Goal: Task Accomplishment & Management: Use online tool/utility

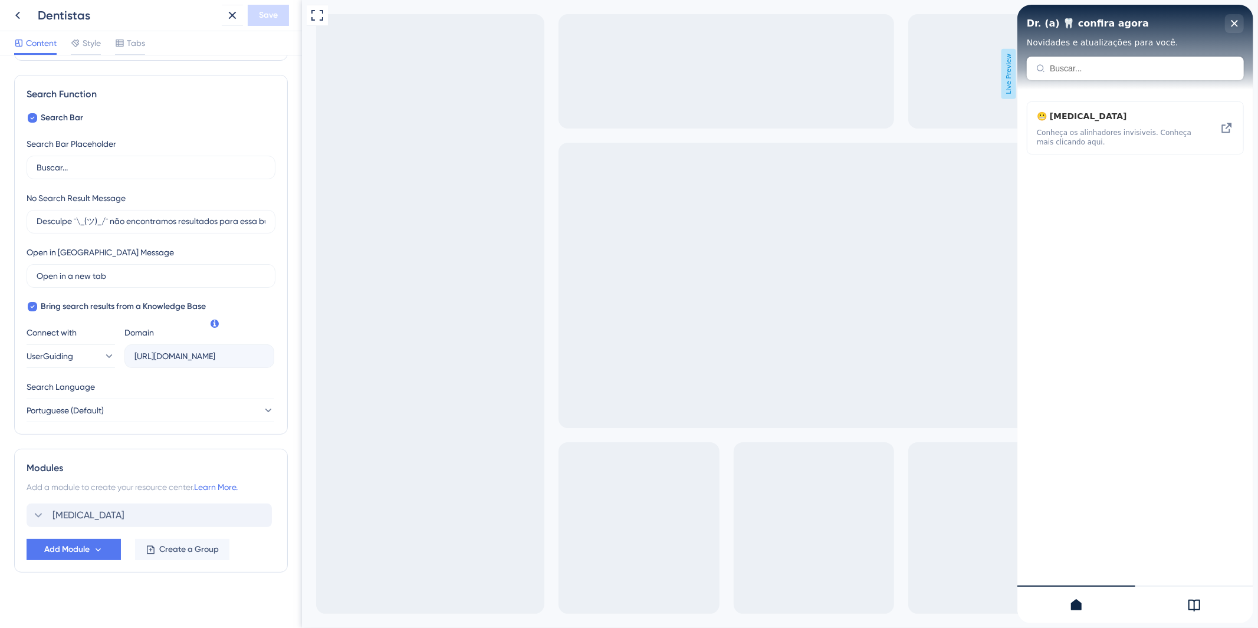
scroll to position [160, 0]
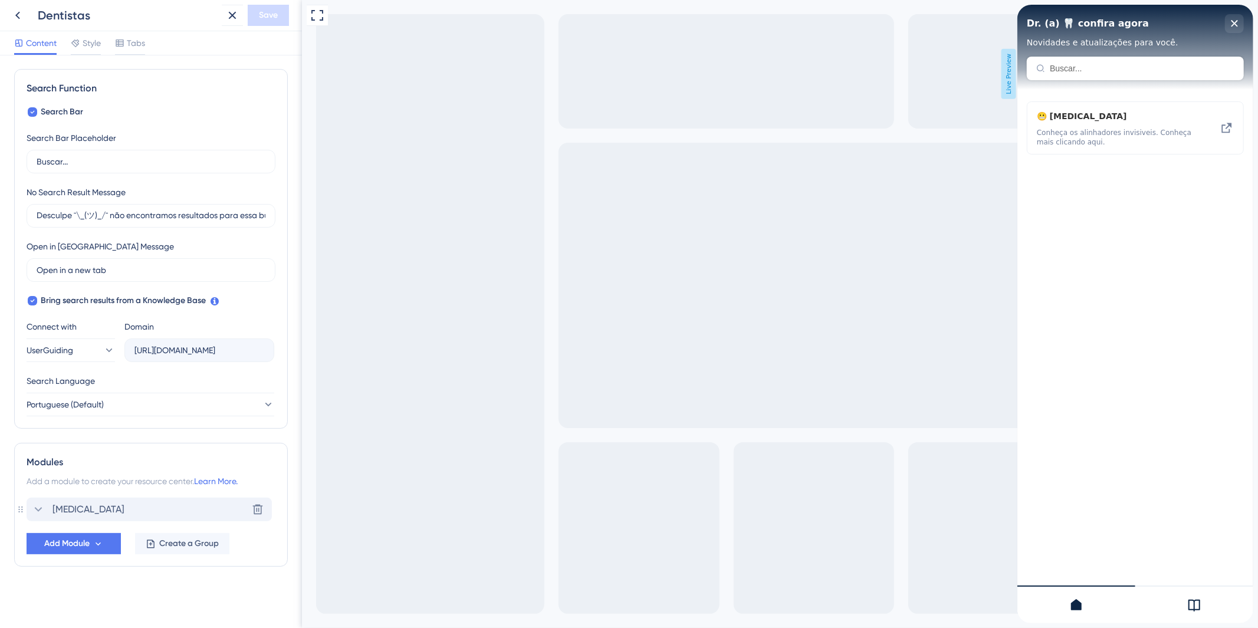
click at [120, 519] on div "[MEDICAL_DATA] Delete" at bounding box center [149, 510] width 245 height 24
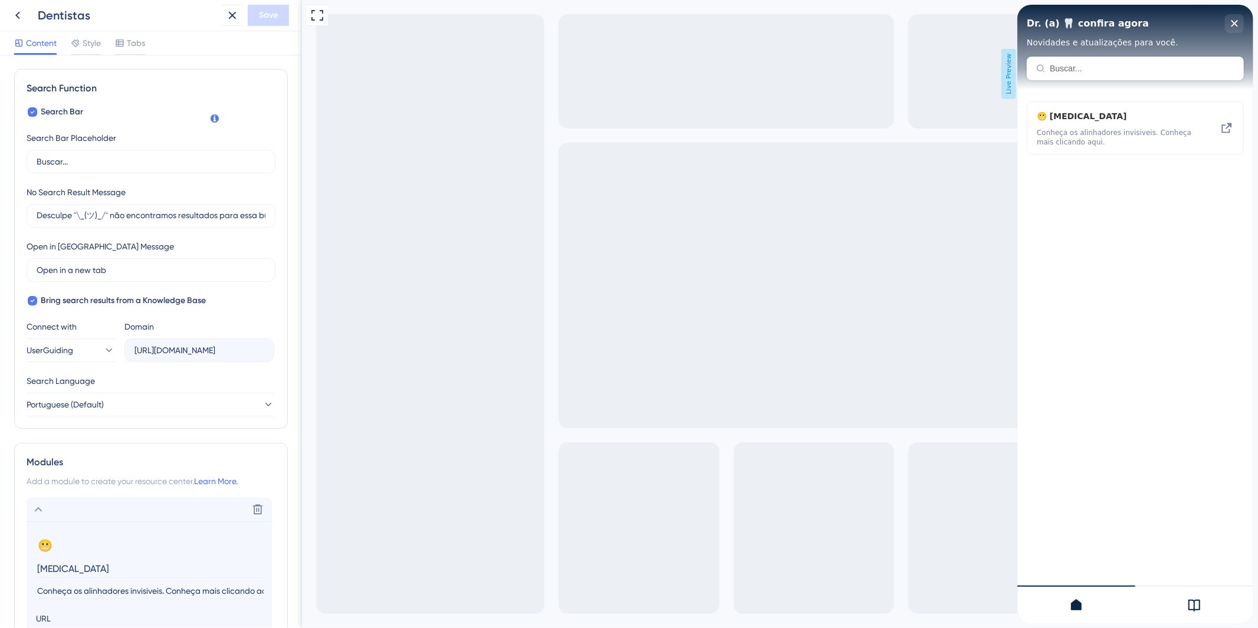
scroll to position [397, 0]
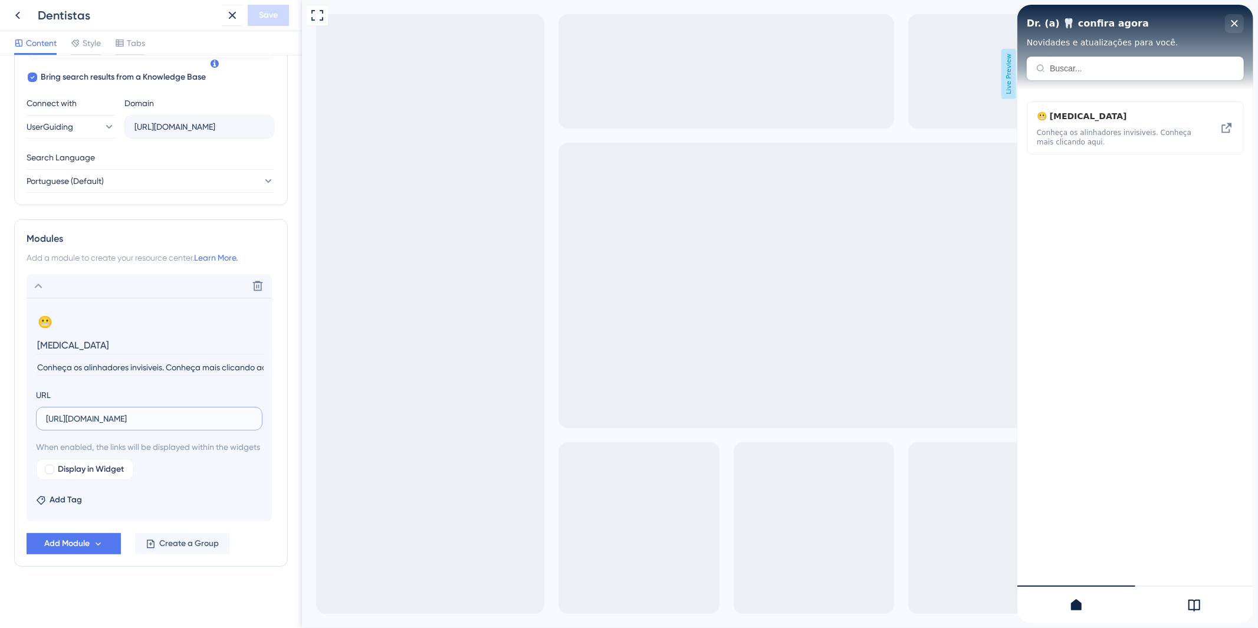
click at [121, 412] on input "[URL][DOMAIN_NAME]" at bounding box center [149, 418] width 206 height 13
click at [121, 412] on input "text" at bounding box center [149, 418] width 206 height 13
paste input "[URL][DOMAIN_NAME]"
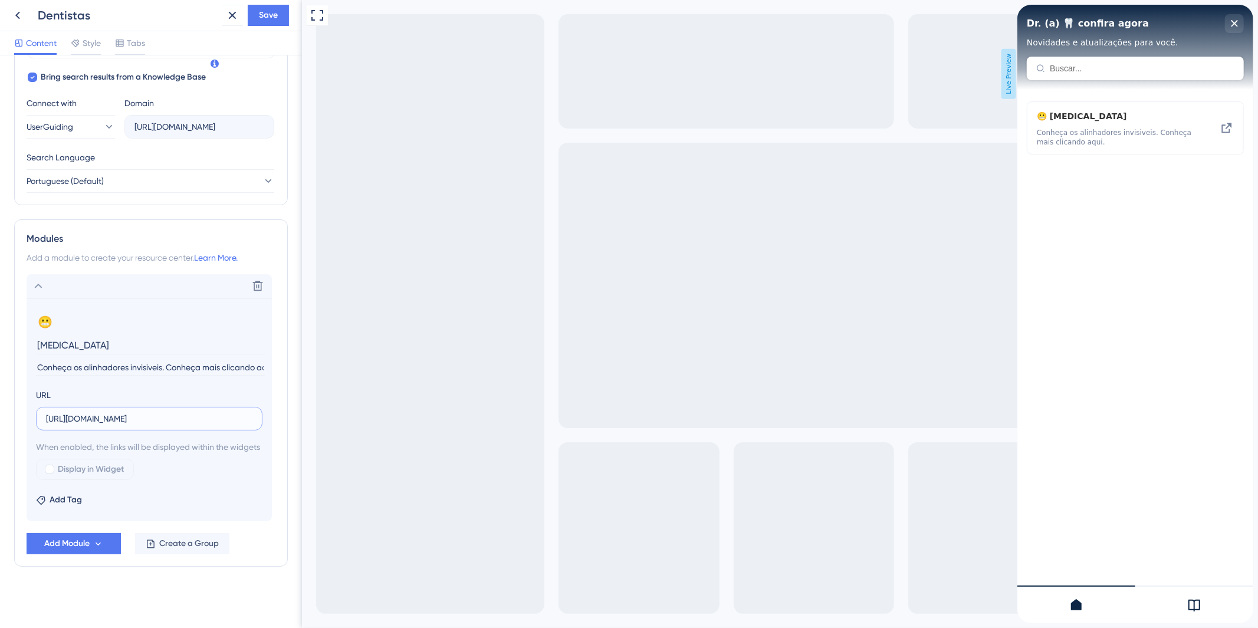
scroll to position [0, 170]
type input "[URL][DOMAIN_NAME]"
click at [48, 336] on input "[MEDICAL_DATA]" at bounding box center [150, 345] width 229 height 18
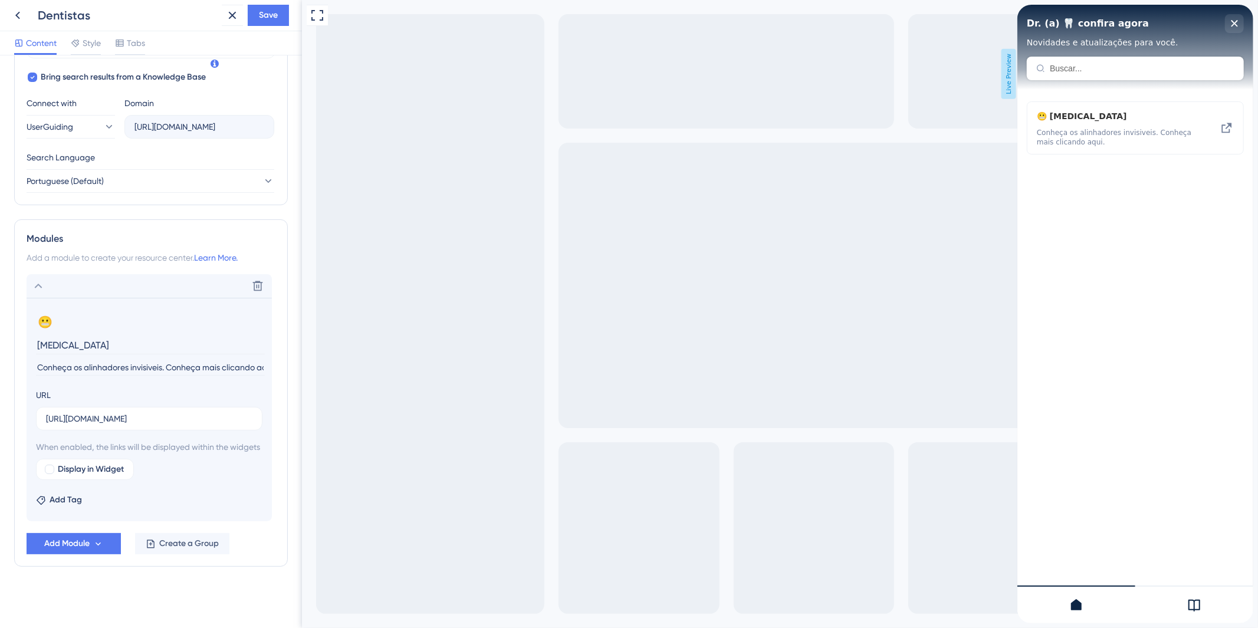
click at [48, 336] on input "[MEDICAL_DATA]" at bounding box center [150, 345] width 229 height 18
paste input "Alinhadores Transparentes I"
type input "Alinhadores Transparentes I [MEDICAL_DATA]"
click at [105, 360] on input "Conheça os alinhadores invisiveis. Conheça mais clicando aqui." at bounding box center [150, 368] width 229 height 16
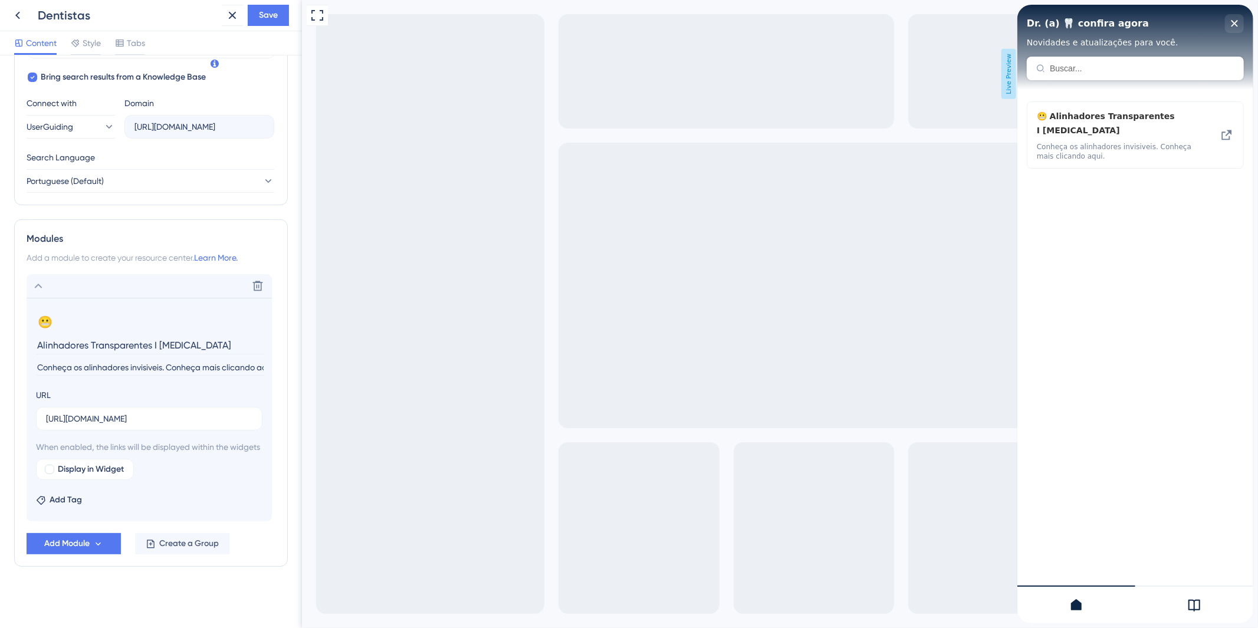
click at [105, 360] on input "Conheça os alinhadores invisiveis. Conheça mais clicando aqui." at bounding box center [150, 368] width 229 height 16
paste input "Transforme sorrisos com o líder mundial em alinhadores transparentes — [PERSON_…"
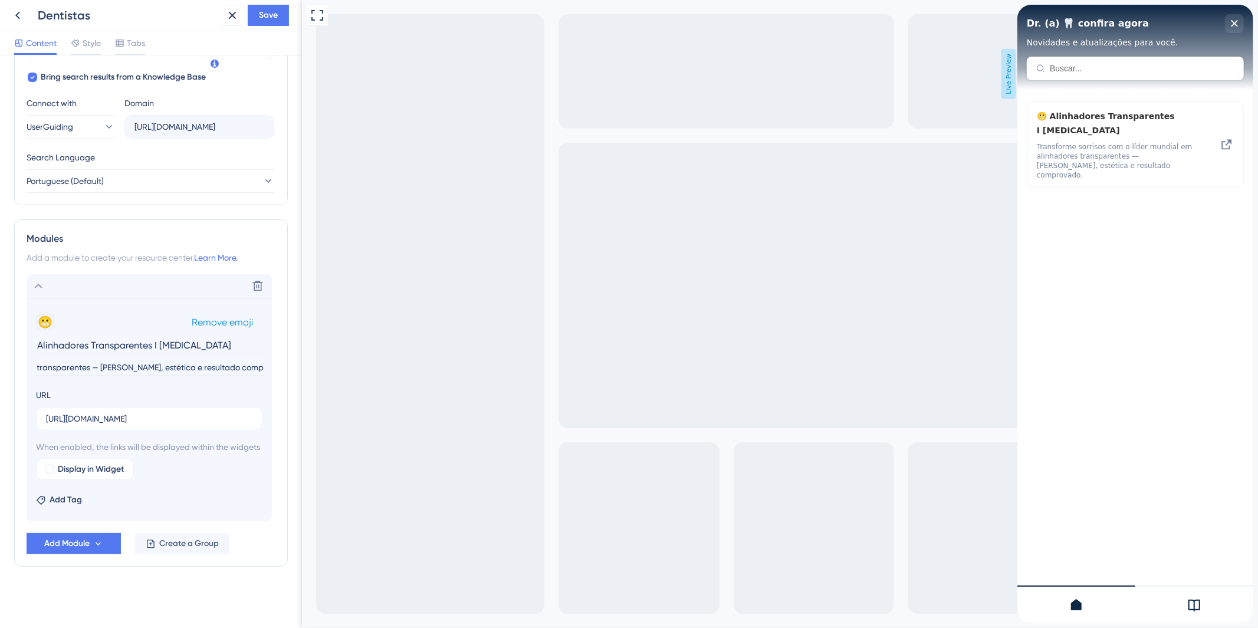
type input "Transforme sorrisos com o líder mundial em alinhadores transparentes — [PERSON_…"
click at [40, 313] on button "😬" at bounding box center [45, 322] width 19 height 19
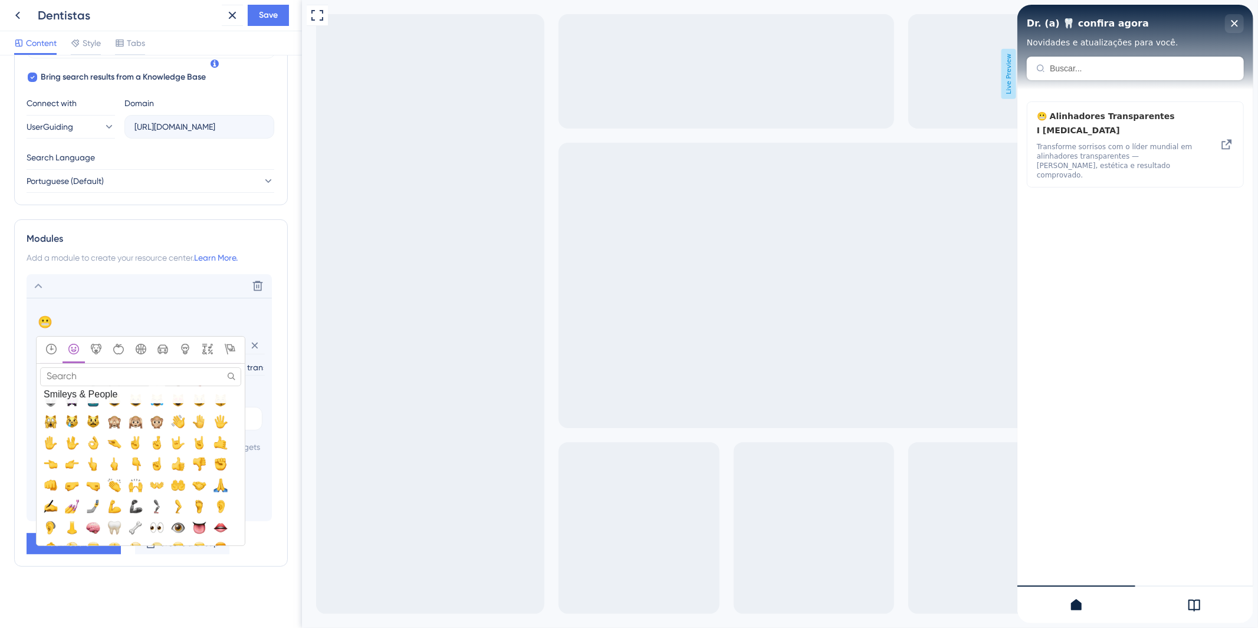
scroll to position [262, 0]
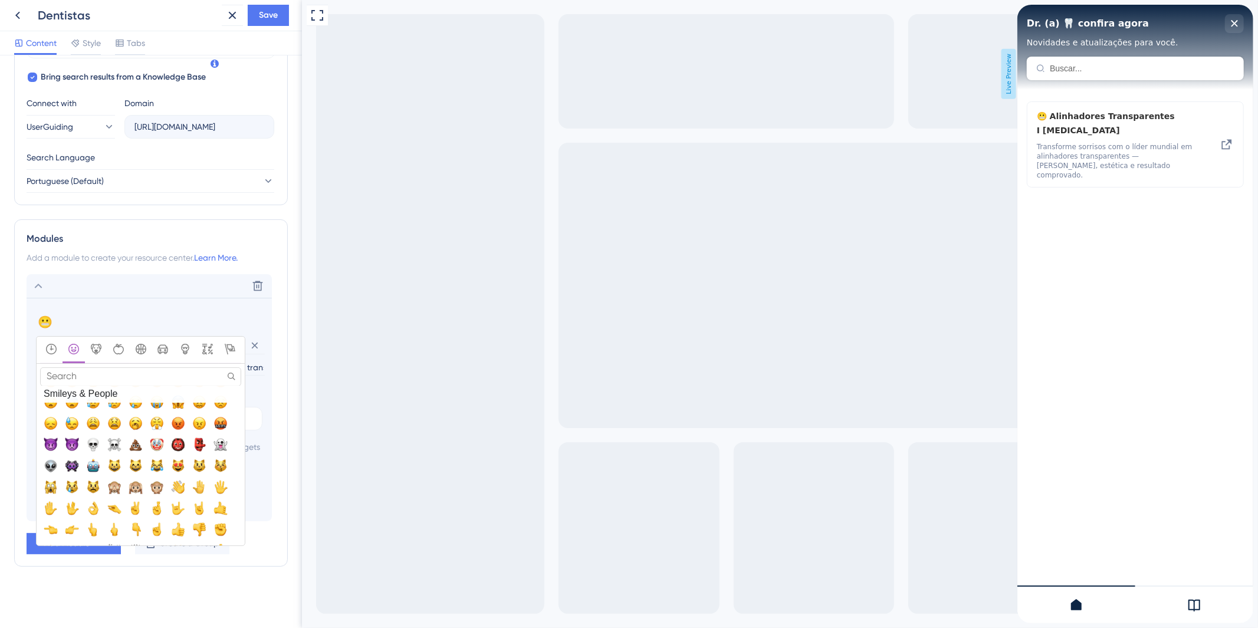
click at [103, 367] on input "Search" at bounding box center [140, 376] width 201 height 18
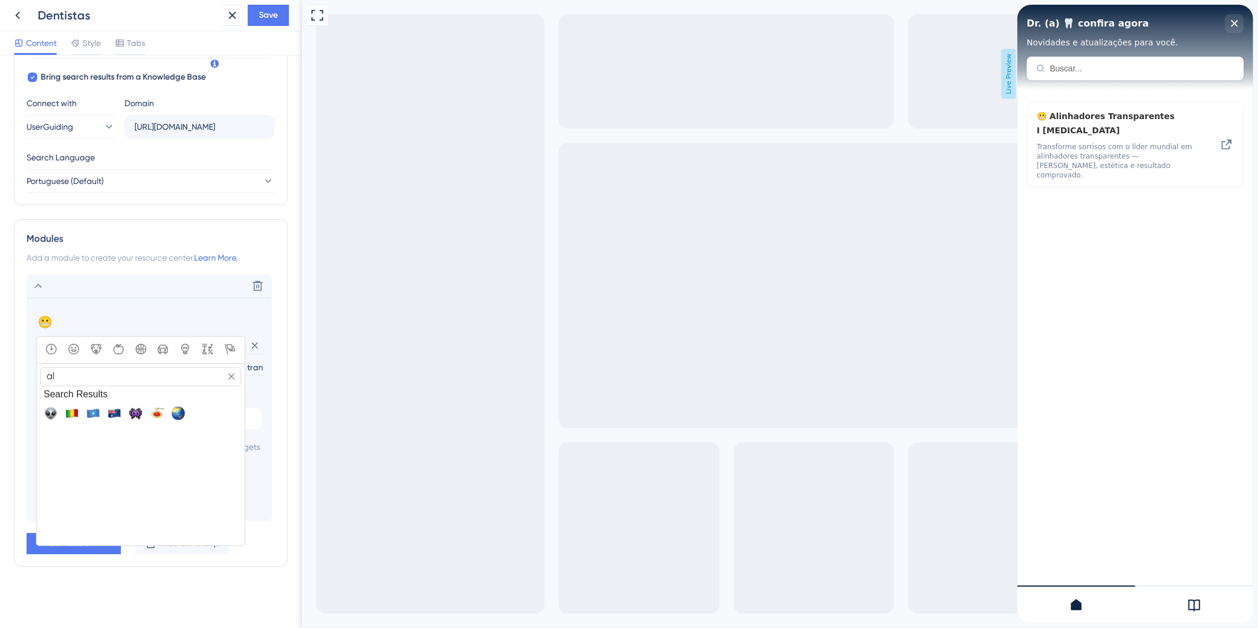
type input "a"
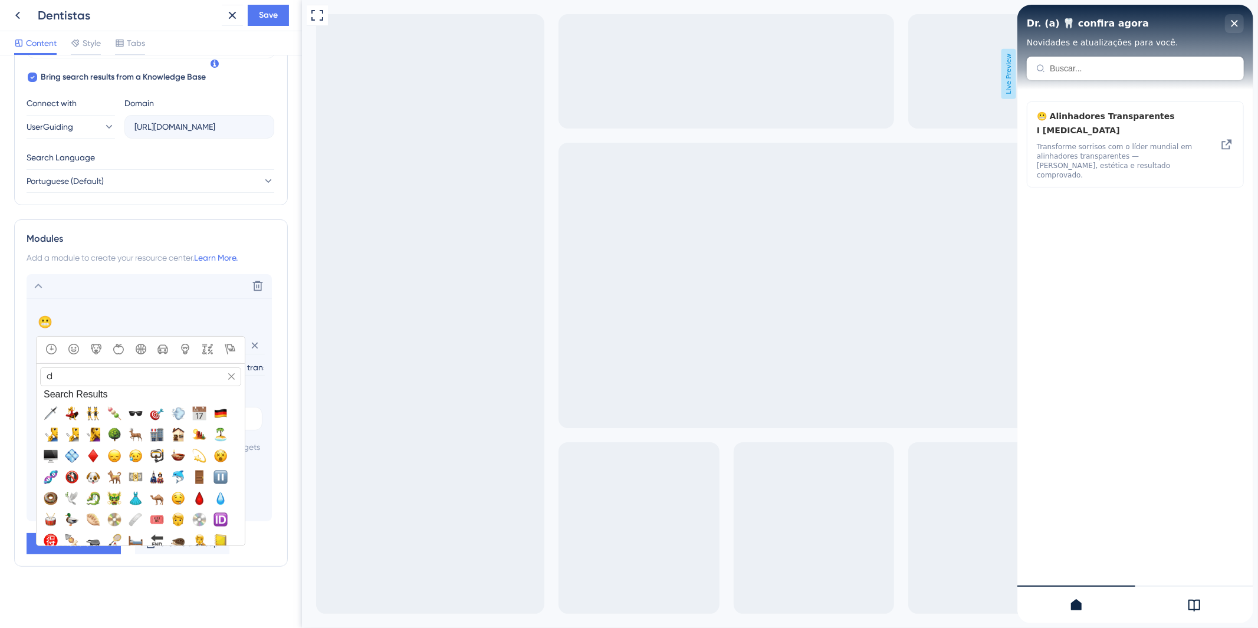
click at [96, 367] on input "d" at bounding box center [140, 376] width 201 height 18
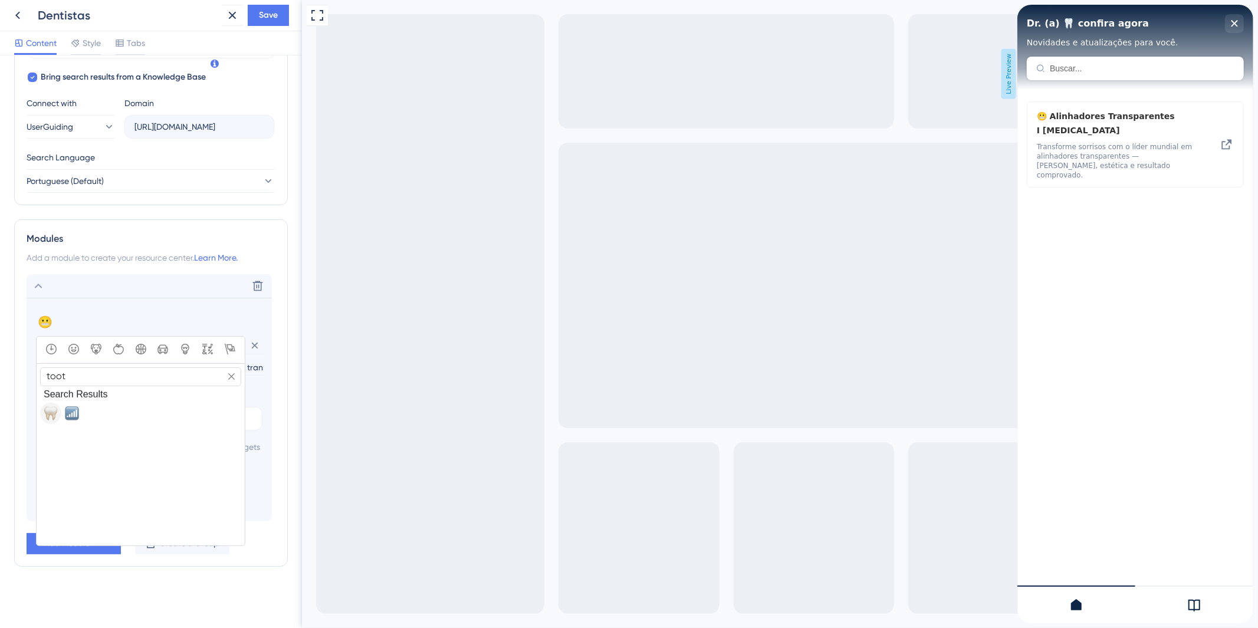
type input "toot"
click at [51, 406] on span "🦷, tooth" at bounding box center [51, 413] width 14 height 14
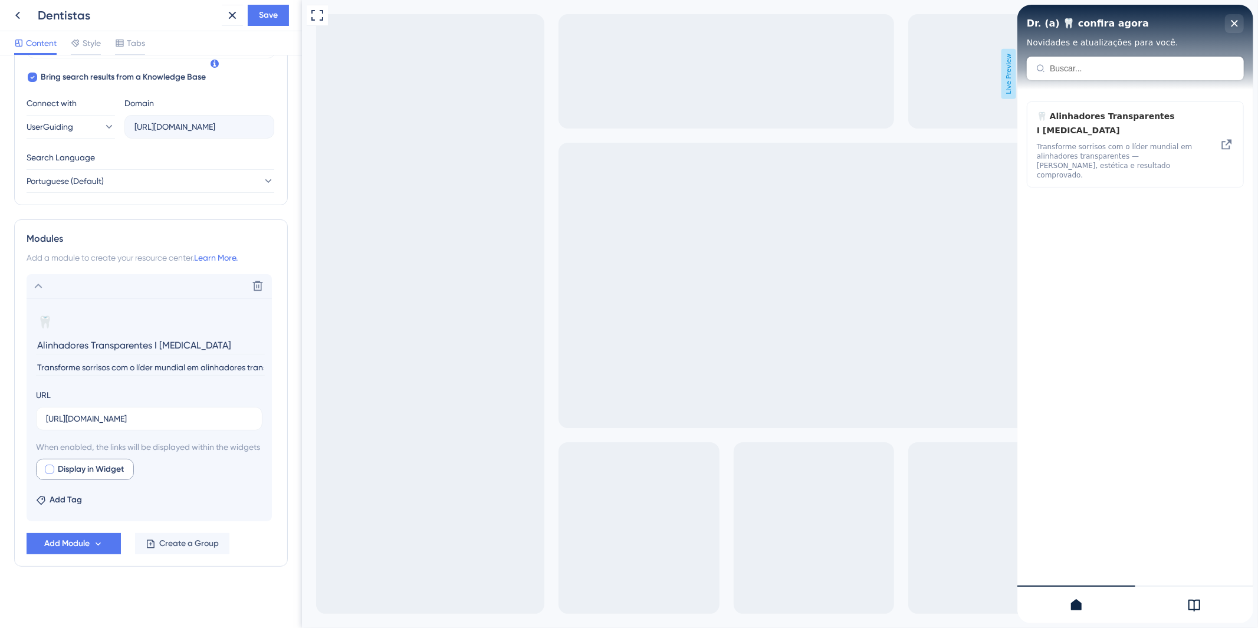
click at [67, 465] on span "Display in Widget" at bounding box center [91, 469] width 66 height 14
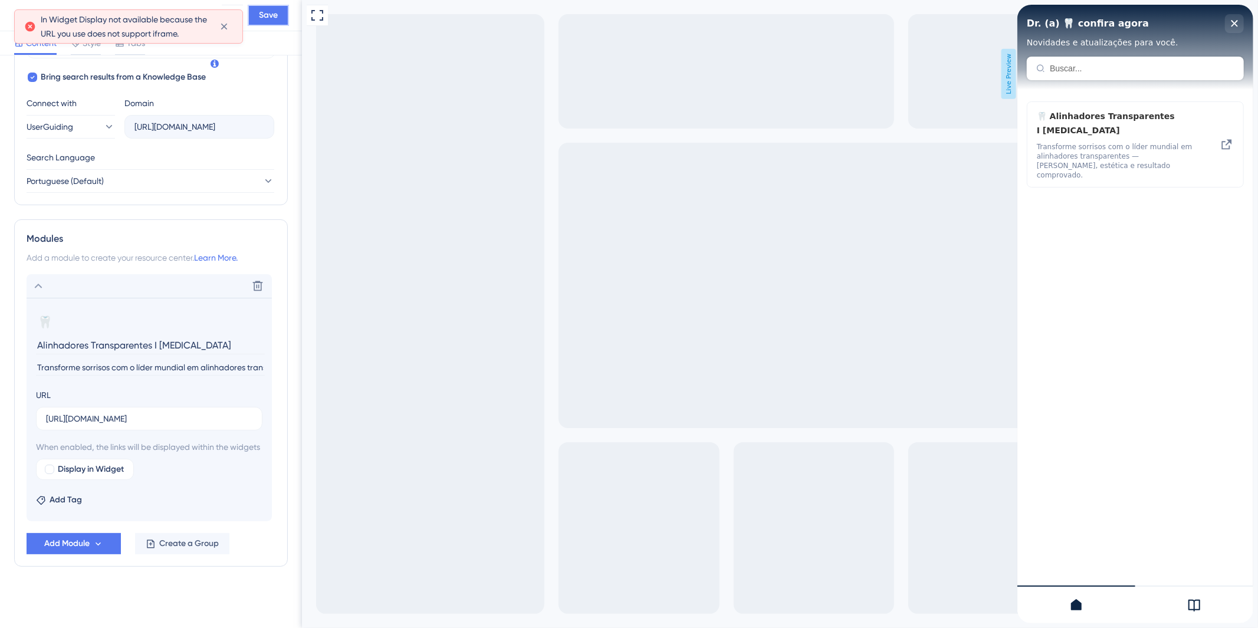
click at [269, 11] on span "Save" at bounding box center [268, 15] width 19 height 14
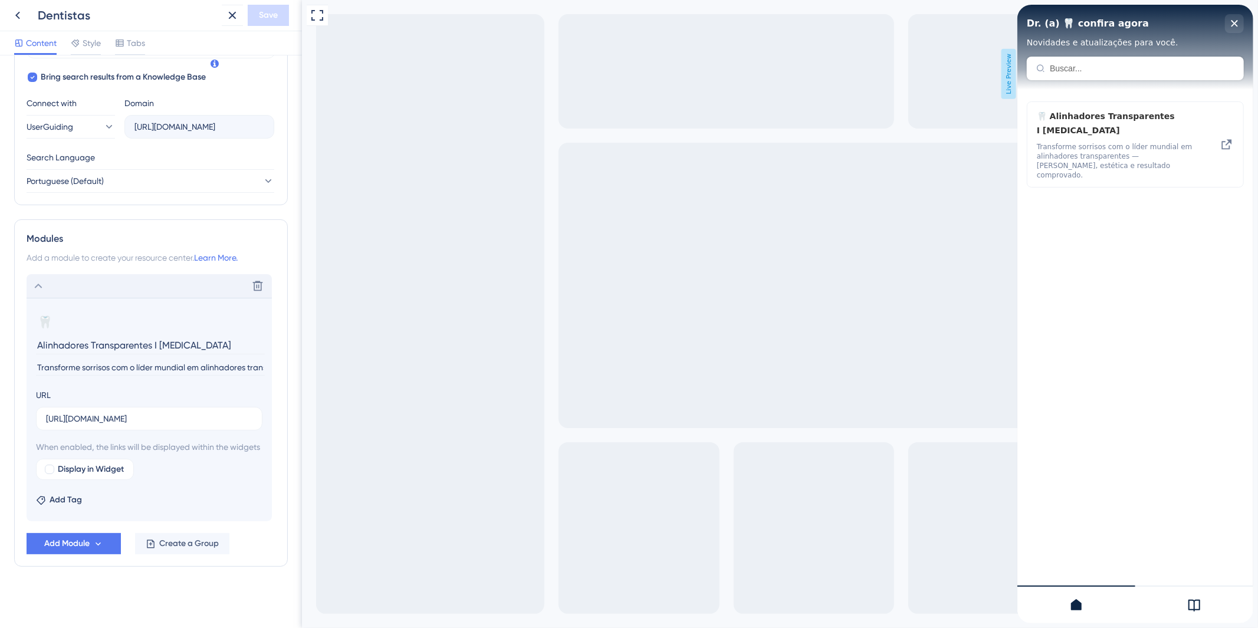
click at [38, 279] on icon at bounding box center [38, 286] width 14 height 14
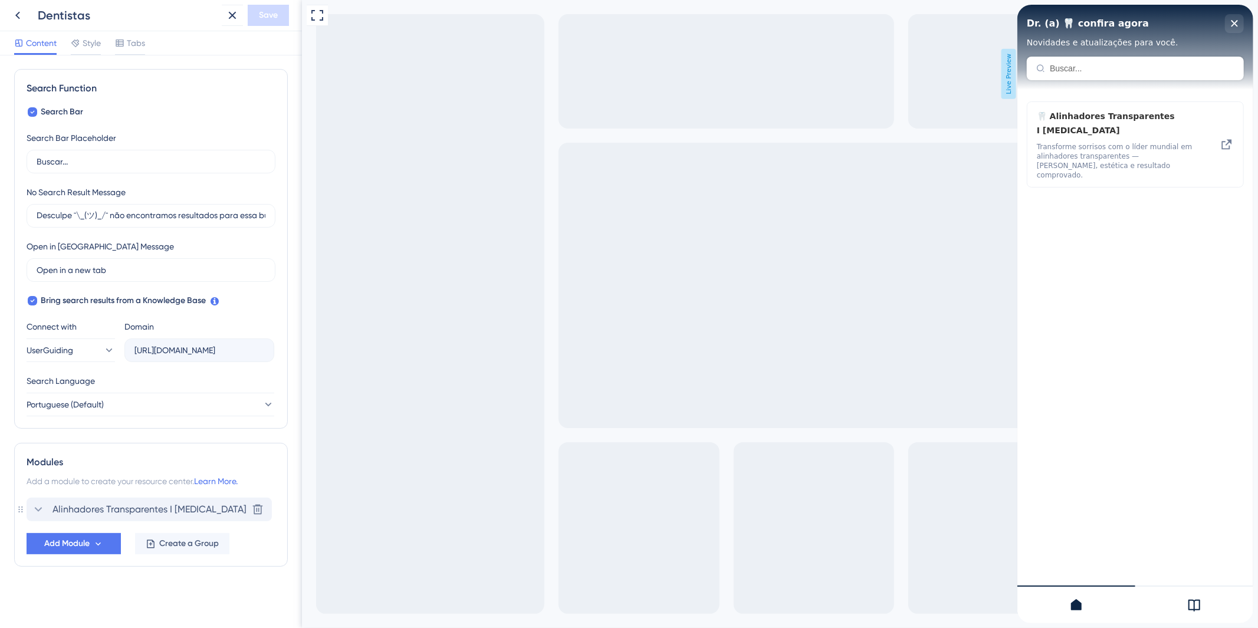
scroll to position [160, 0]
click at [58, 517] on div "Alinhadores Transparentes I [MEDICAL_DATA] Delete" at bounding box center [149, 510] width 245 height 24
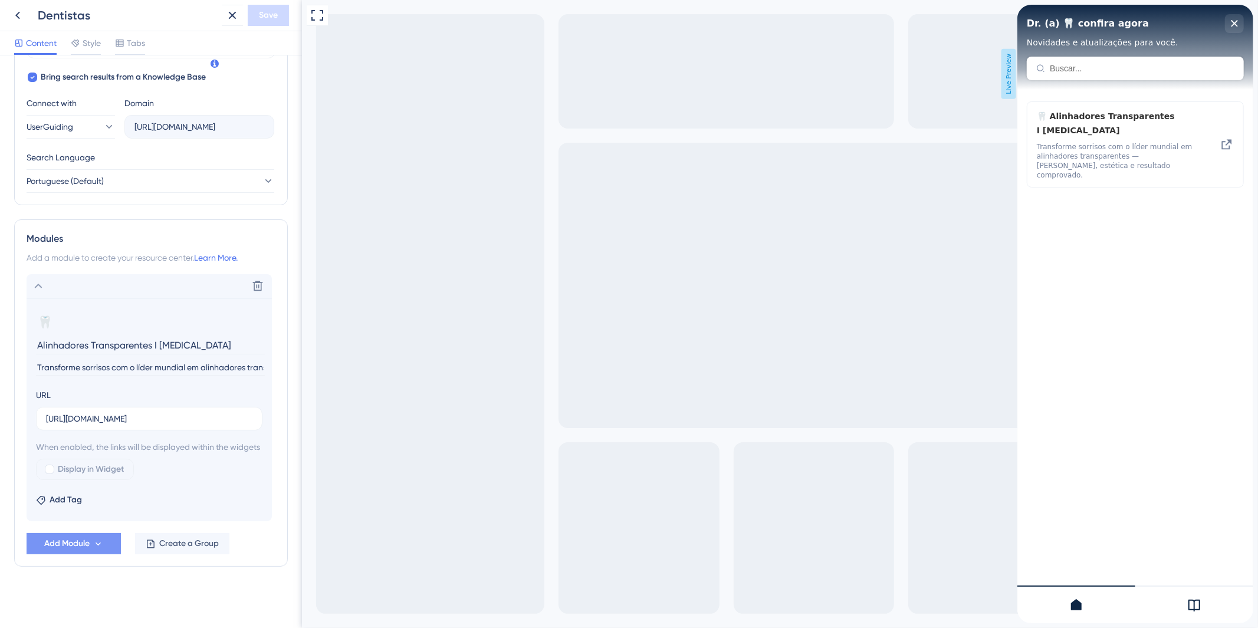
click at [79, 540] on span "Add Module" at bounding box center [66, 544] width 45 height 14
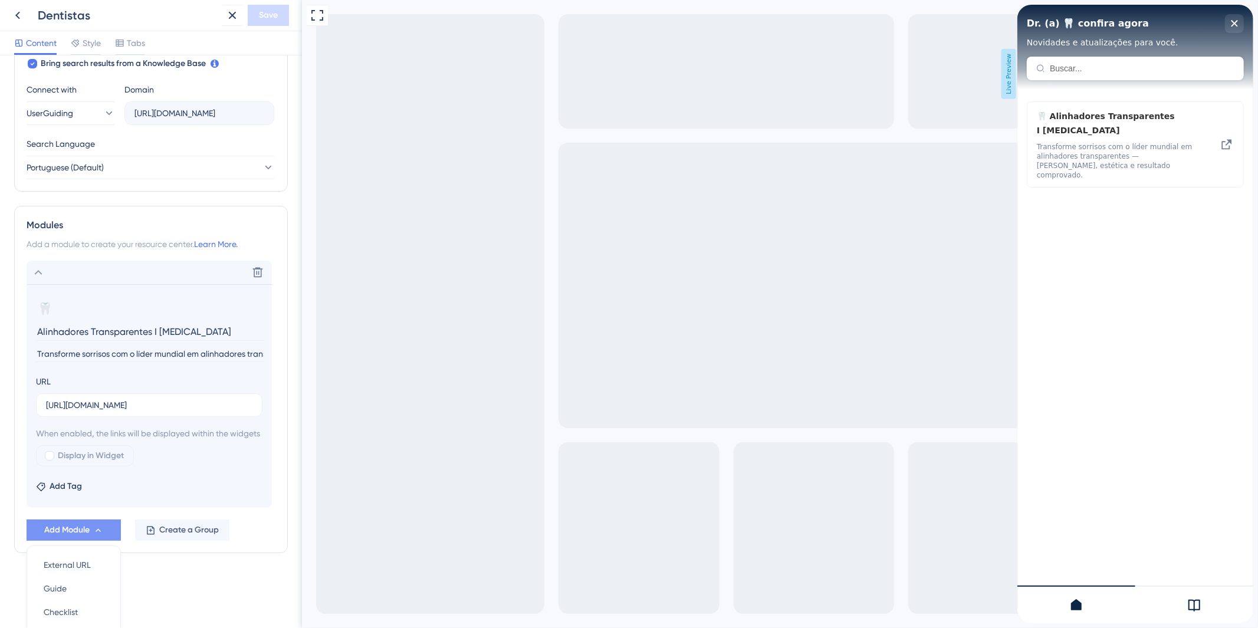
scroll to position [509, 0]
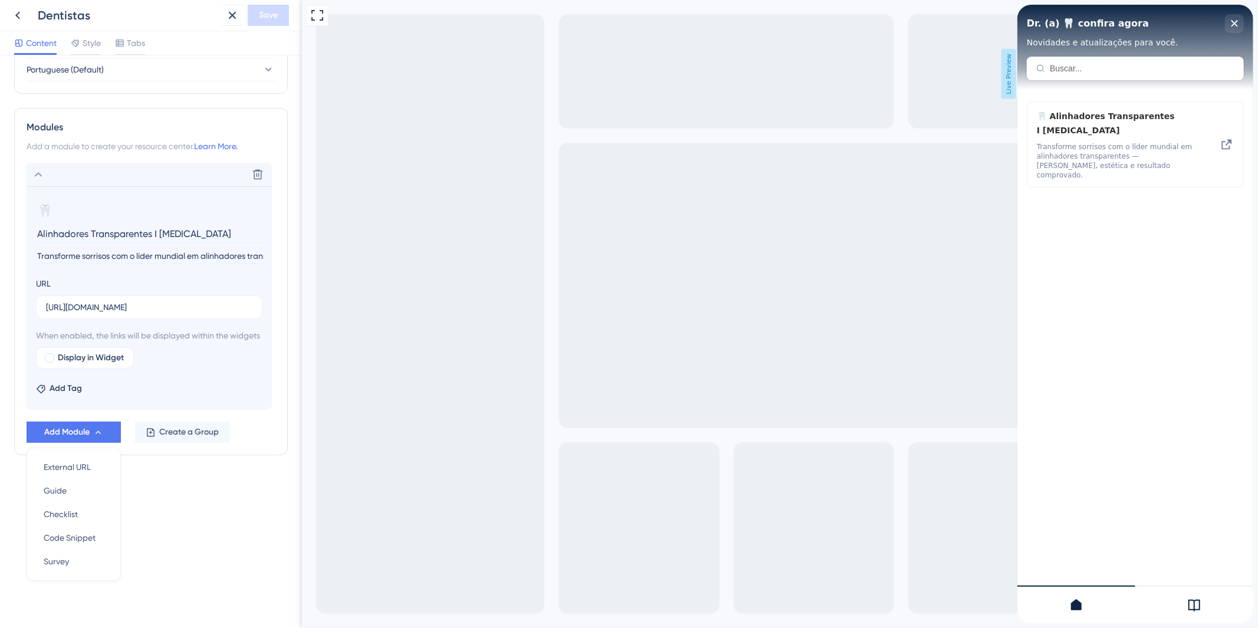
click at [153, 522] on div "Resource Center Header Title Dr. (a) 🦷 confira agora 3 Dr. (a) 🦷 confira agora …" at bounding box center [151, 341] width 302 height 573
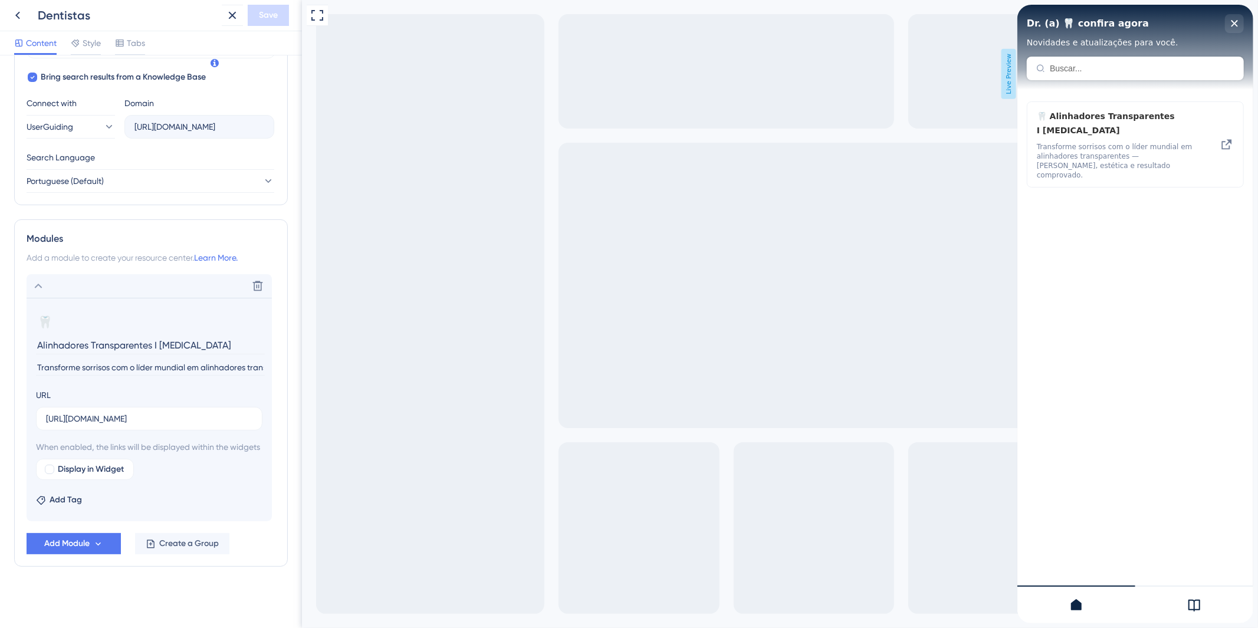
click at [43, 279] on icon at bounding box center [38, 286] width 14 height 14
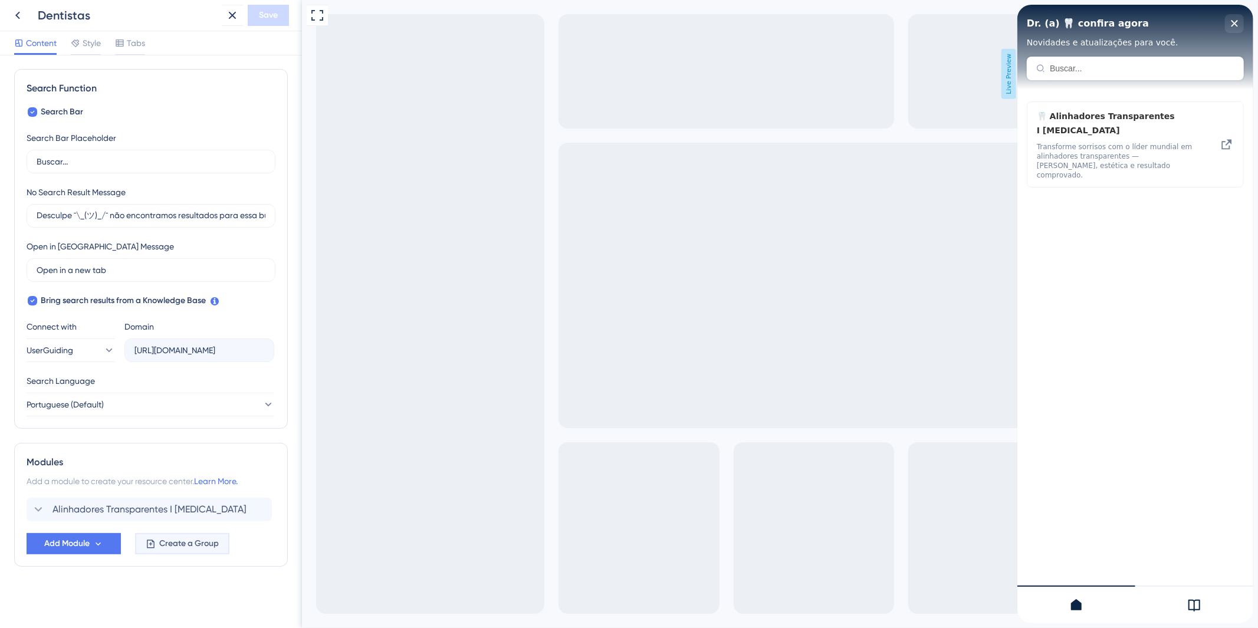
click at [189, 540] on span "Create a Group" at bounding box center [189, 544] width 60 height 14
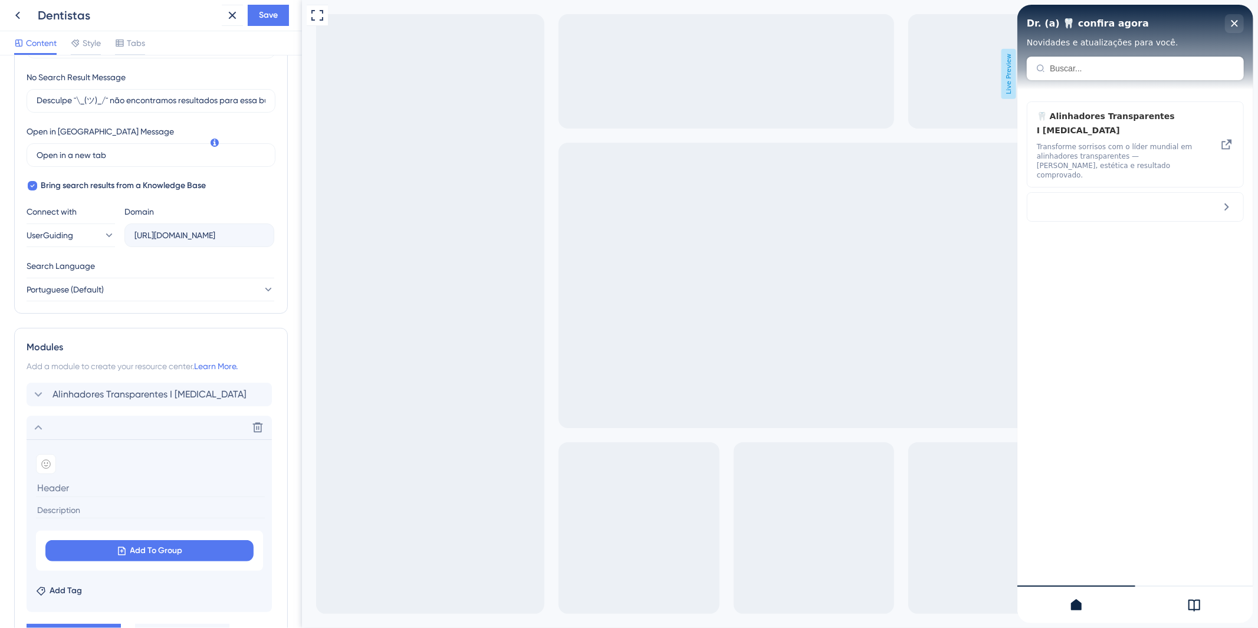
scroll to position [366, 0]
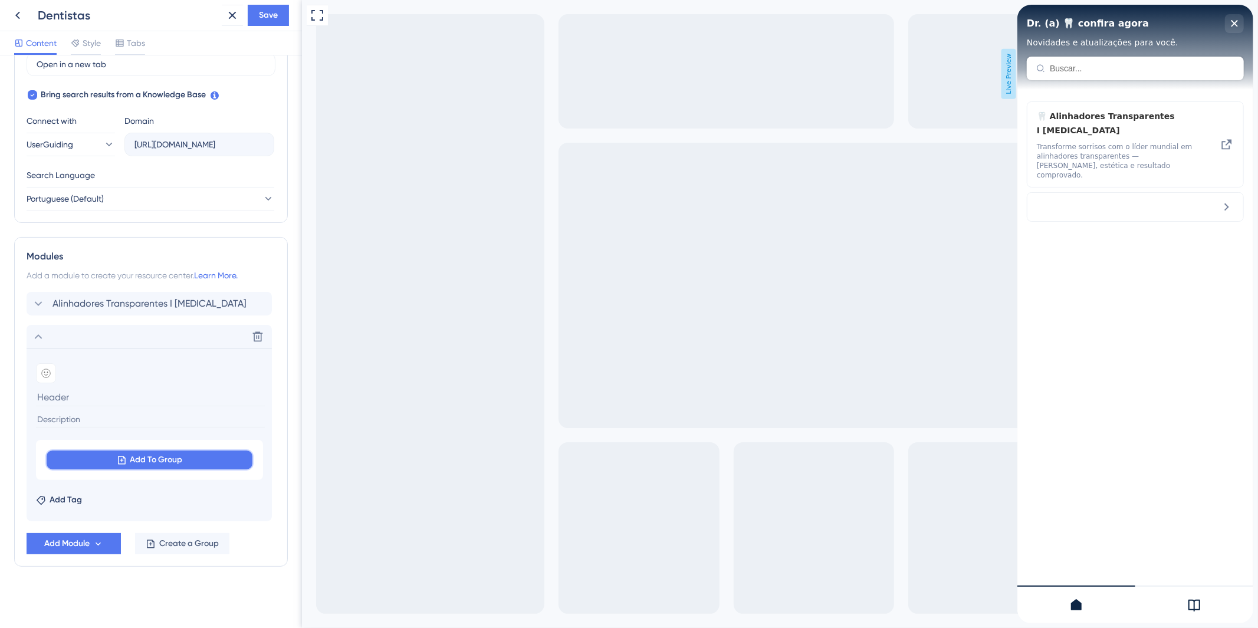
click at [151, 463] on span "Add To Group" at bounding box center [156, 460] width 52 height 14
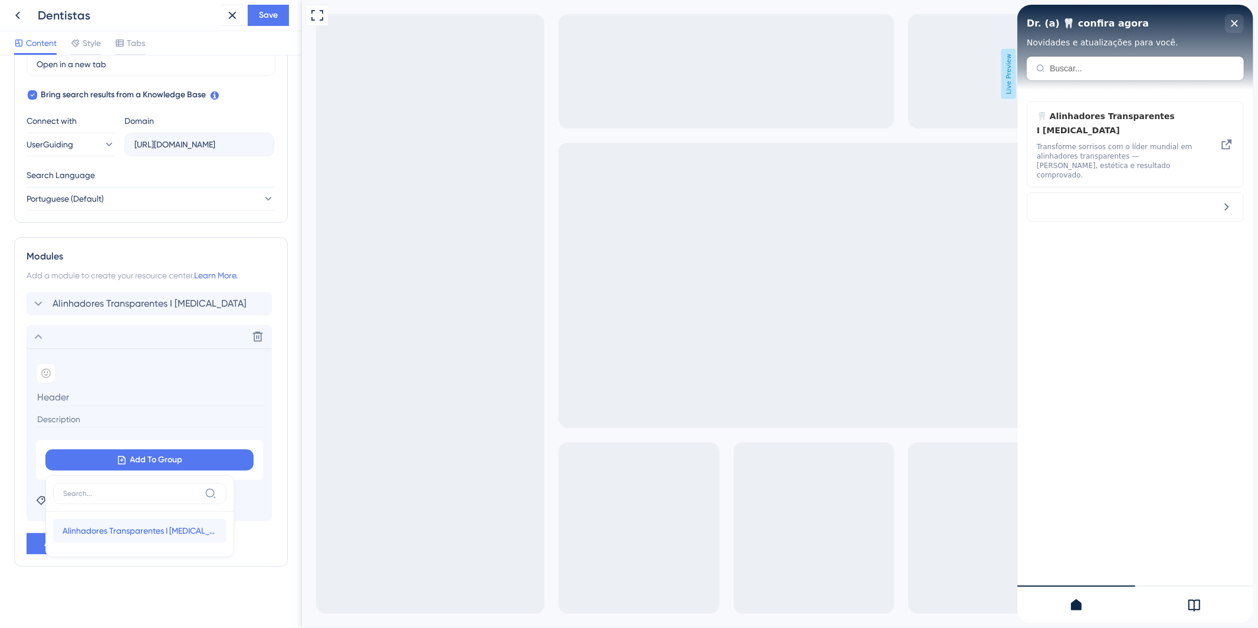
click at [155, 524] on span "Alinhadores Transparentes I [MEDICAL_DATA]" at bounding box center [140, 531] width 155 height 14
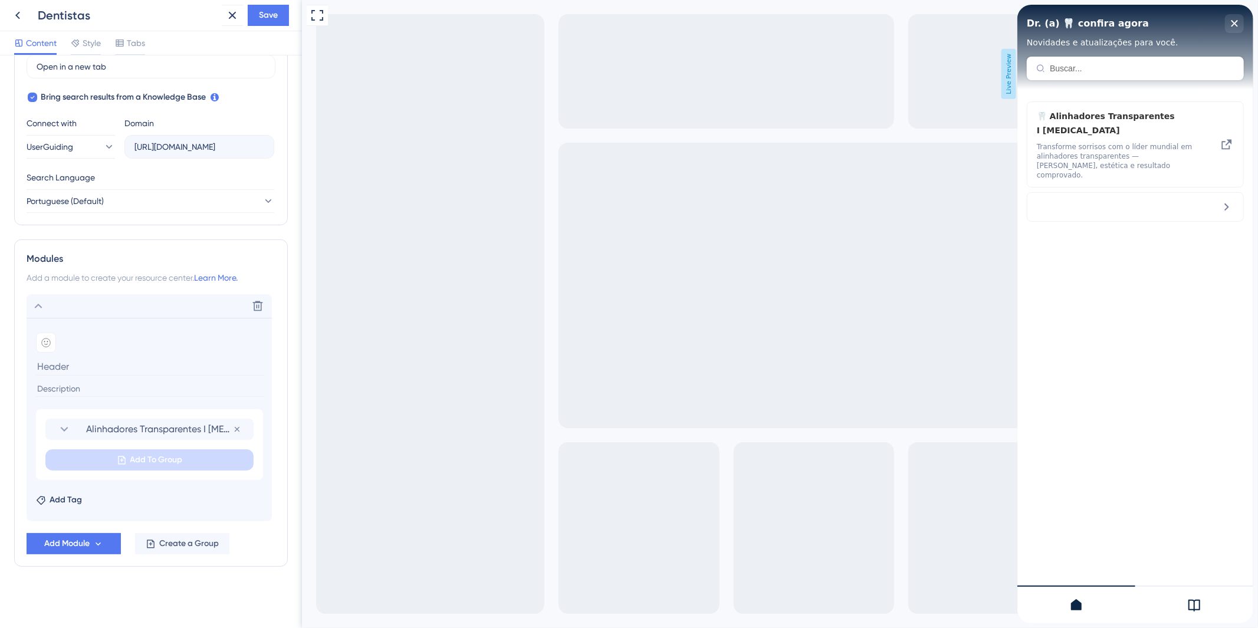
scroll to position [363, 0]
click at [89, 373] on input at bounding box center [150, 366] width 229 height 18
paste input "Produtos e Parcerias Homologados"
type input "Produtos e Parcerias Homologados"
click at [87, 389] on input at bounding box center [150, 389] width 229 height 16
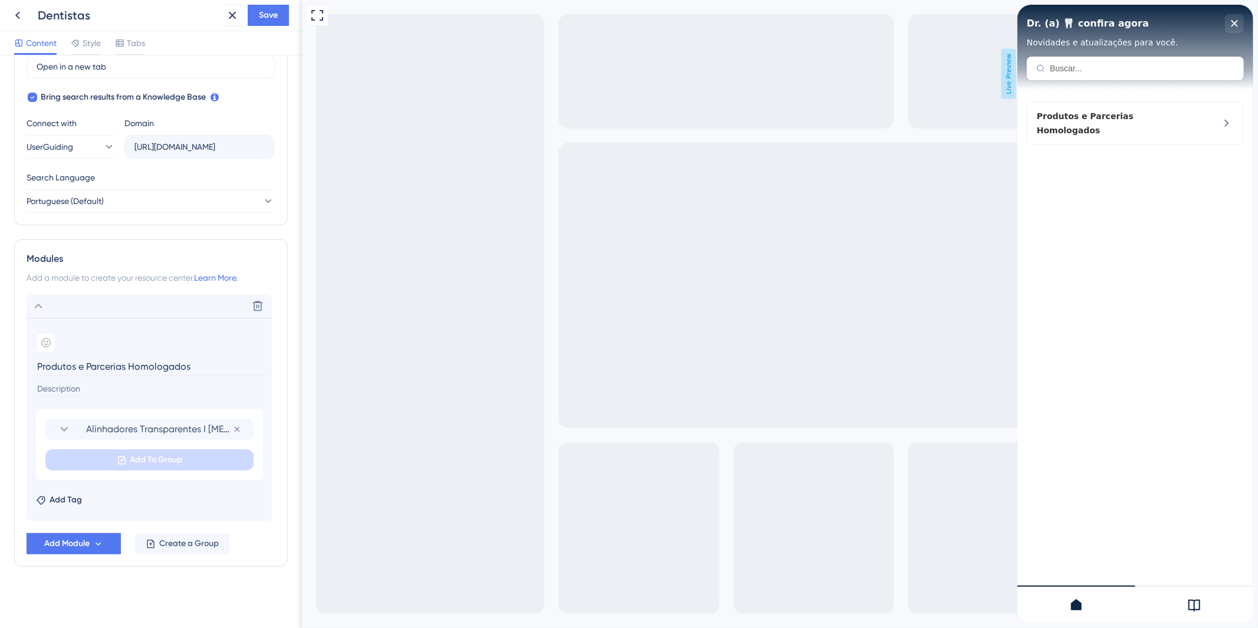
paste input "Explore soluções aprovadas pelo AmorSaúde que geram mais valor para seus pacien…"
type input "Explore soluções aprovadas pelo AmorSaúde que geram mais valor para seus pacien…"
click at [144, 488] on div "Add Tag" at bounding box center [149, 497] width 226 height 19
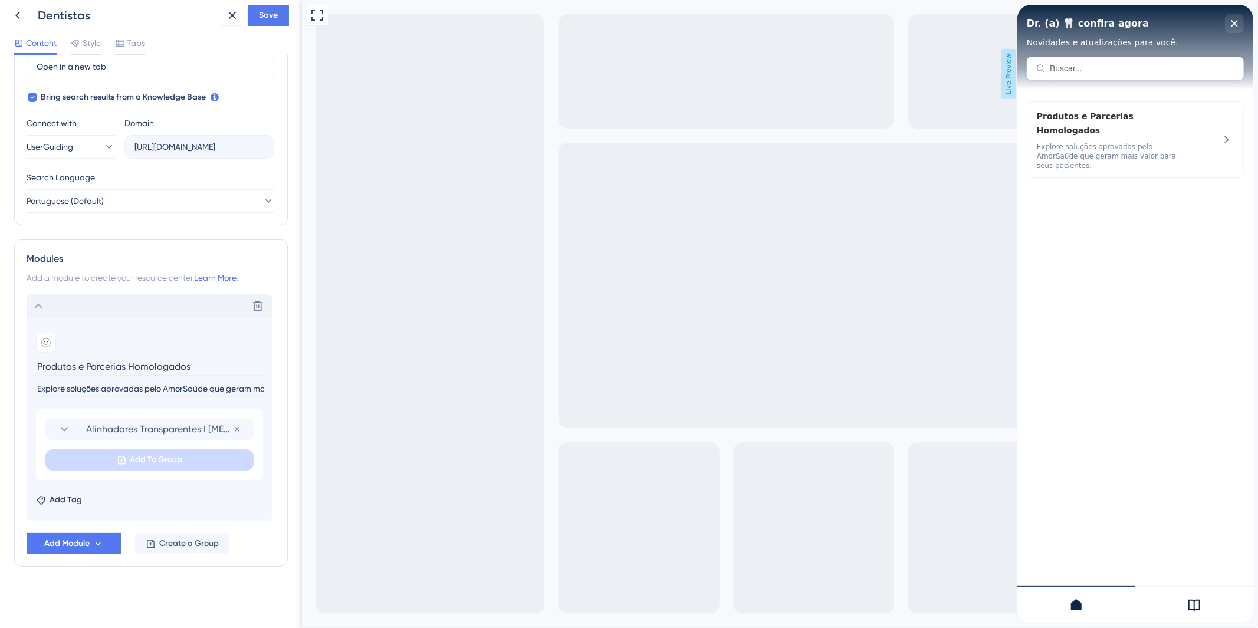
click at [34, 303] on icon at bounding box center [38, 306] width 14 height 14
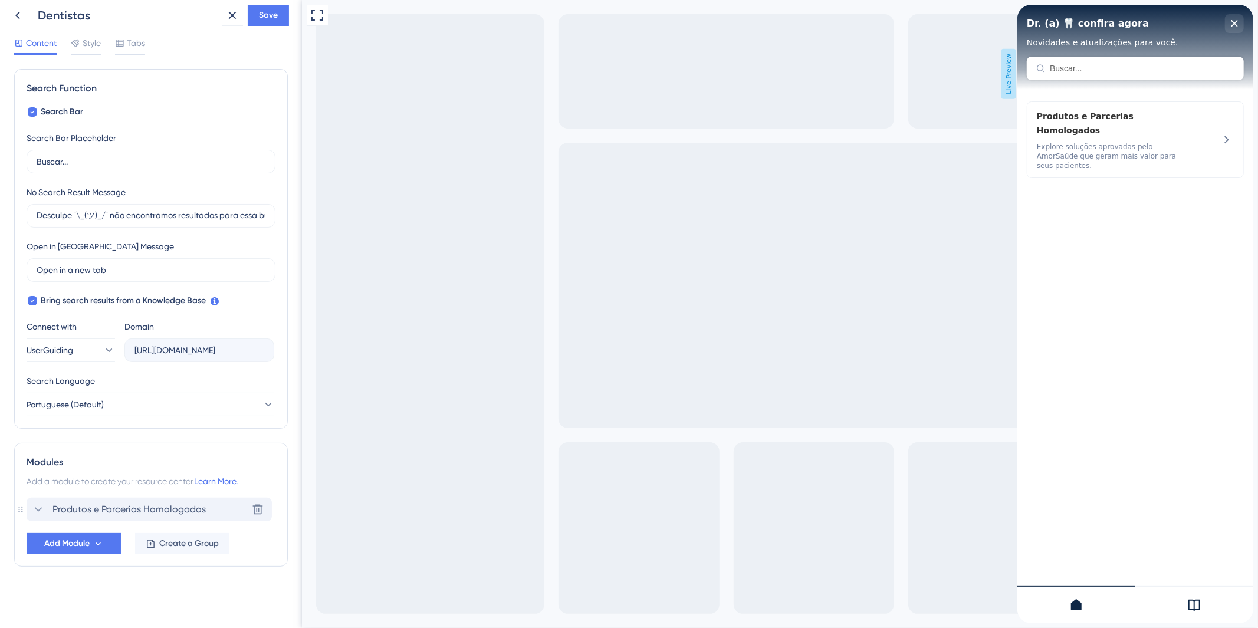
scroll to position [160, 0]
click at [146, 508] on span "Produtos e Parcerias Homologados" at bounding box center [128, 509] width 153 height 14
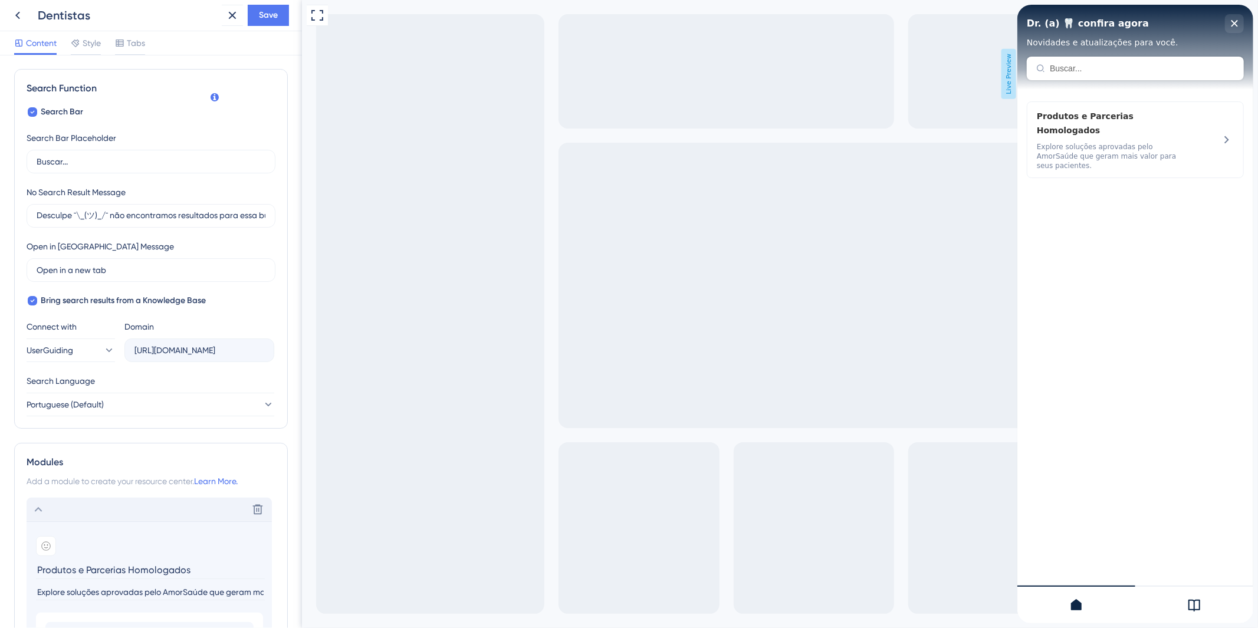
scroll to position [363, 0]
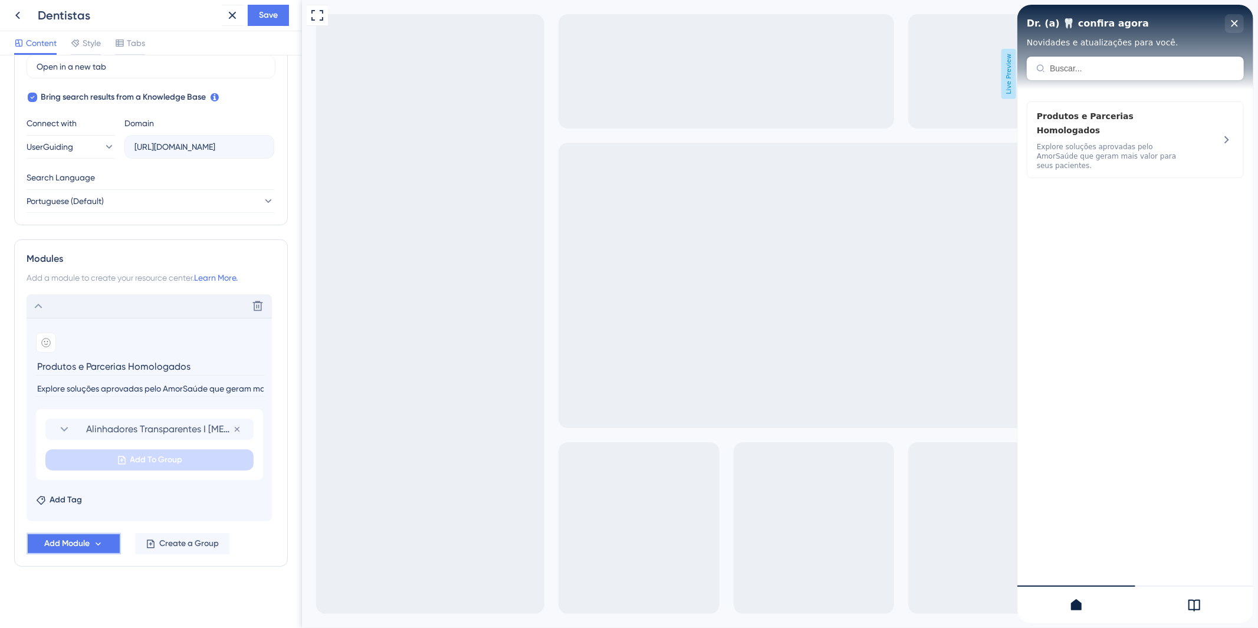
click at [107, 543] on button "Add Module" at bounding box center [74, 543] width 94 height 21
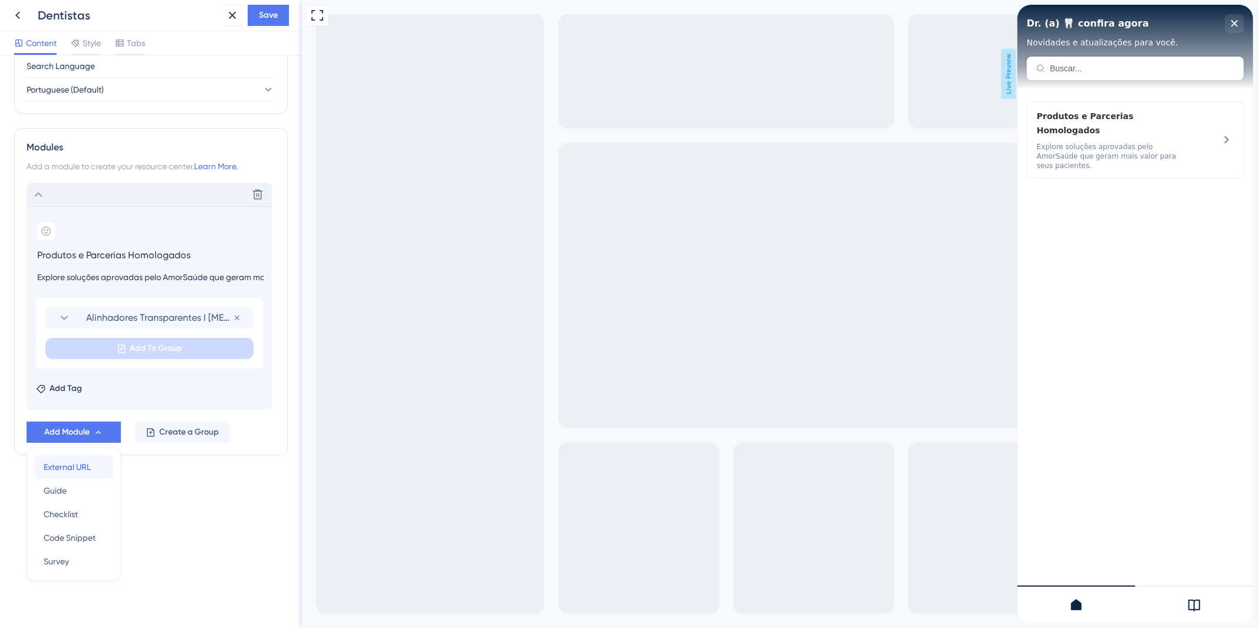
click at [95, 469] on div "External URL External URL" at bounding box center [74, 467] width 60 height 24
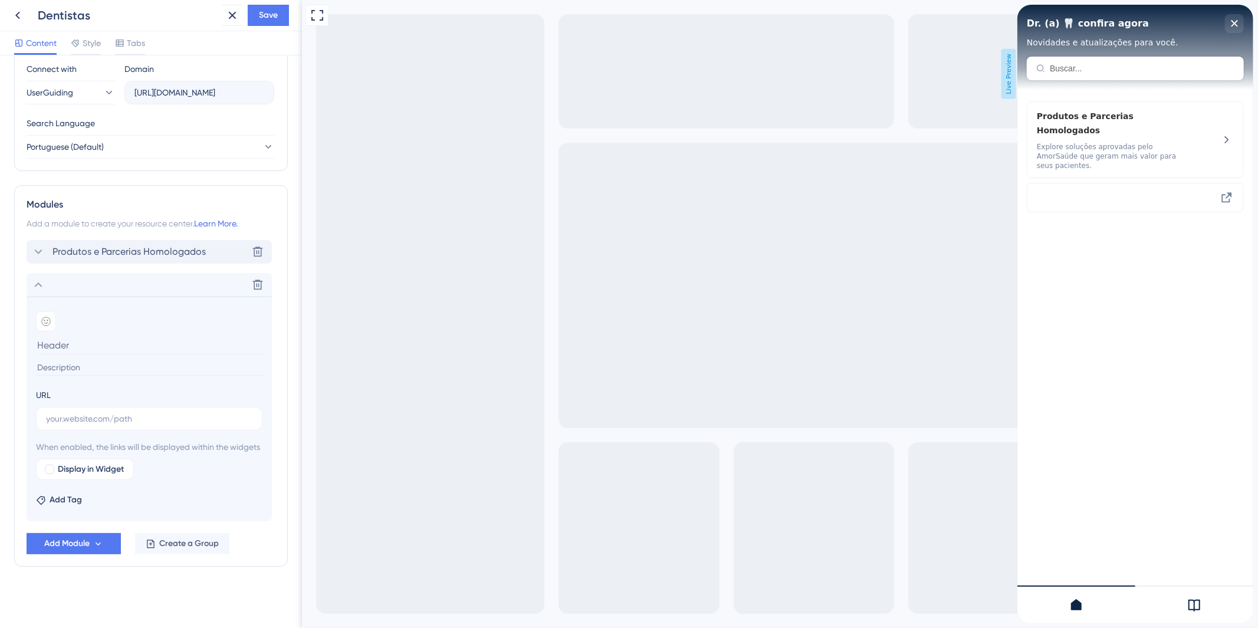
click at [143, 336] on input at bounding box center [150, 345] width 229 height 18
paste input "Alinhadores Transparentes | OrthoAligner"
type input "Alinhadores Transparentes | OrthoAligner"
click at [107, 360] on input at bounding box center [150, 368] width 229 height 16
paste input "Transforme sorrisos com os alinhadores nacionais OrthoAligner, que unem acessib…"
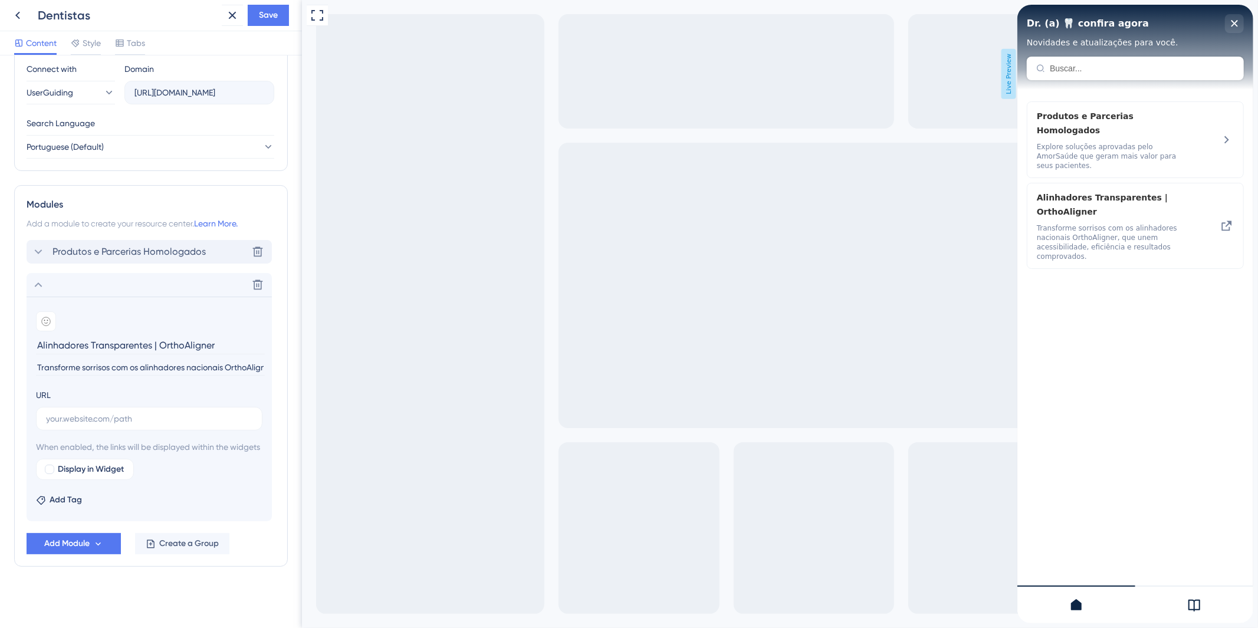
scroll to position [0, 254]
type input "Transforme sorrisos com os alinhadores nacionais OrthoAligner, que unem acessib…"
click at [140, 412] on input "text" at bounding box center [149, 418] width 206 height 13
click at [111, 412] on input "text" at bounding box center [149, 418] width 206 height 13
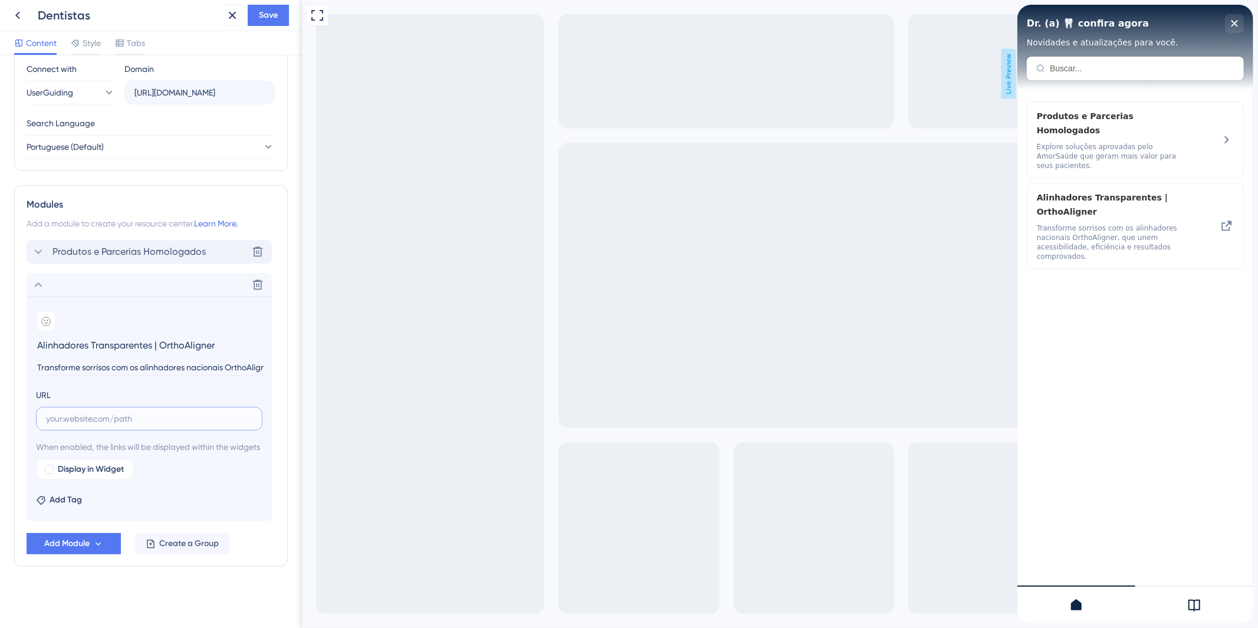
paste input "[URL][DOMAIN_NAME]"
type input "[URL][DOMAIN_NAME]"
click at [45, 317] on icon at bounding box center [45, 321] width 9 height 9
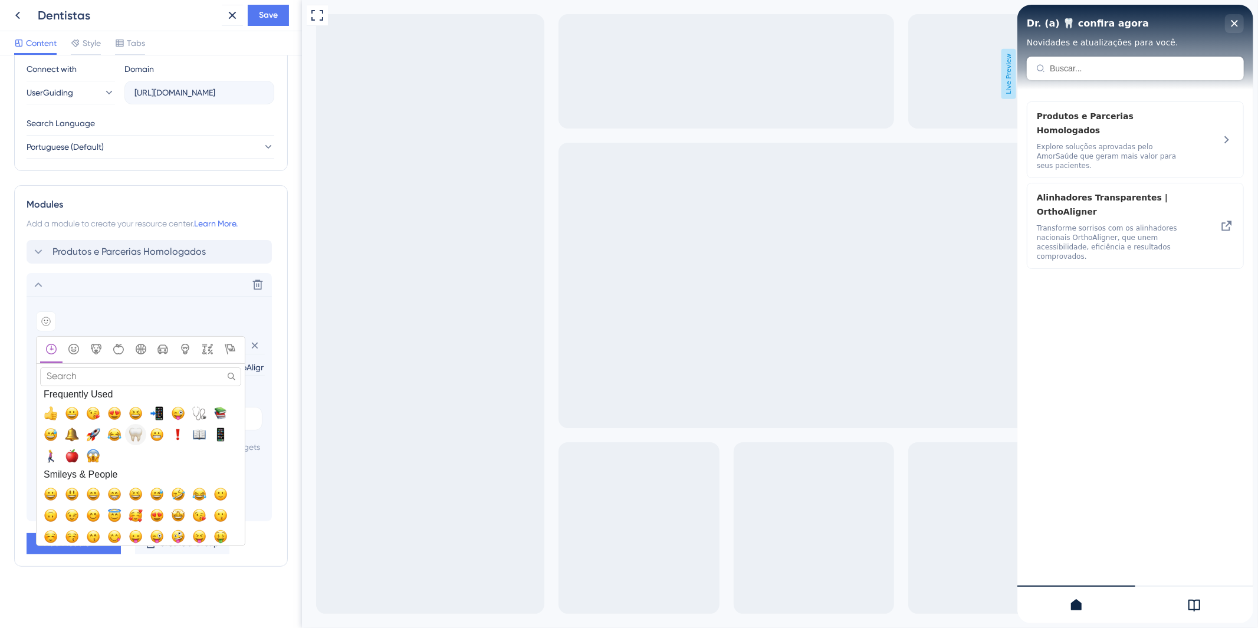
click at [136, 428] on span "🦷, tooth" at bounding box center [136, 435] width 14 height 14
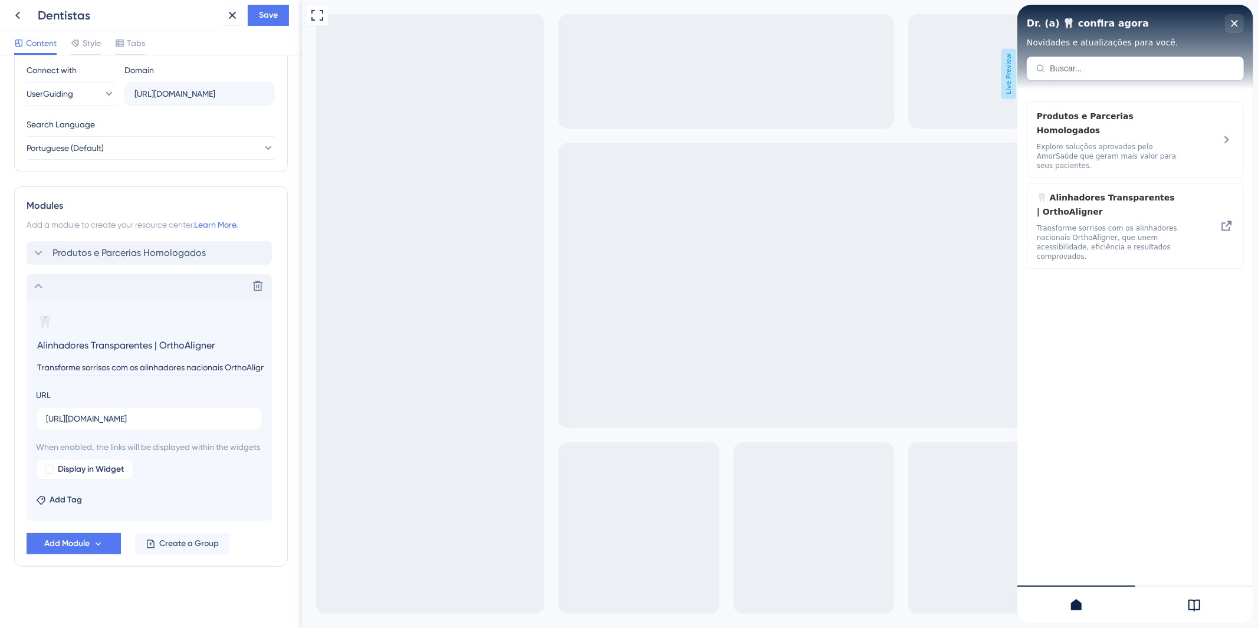
click at [33, 279] on icon at bounding box center [38, 286] width 14 height 14
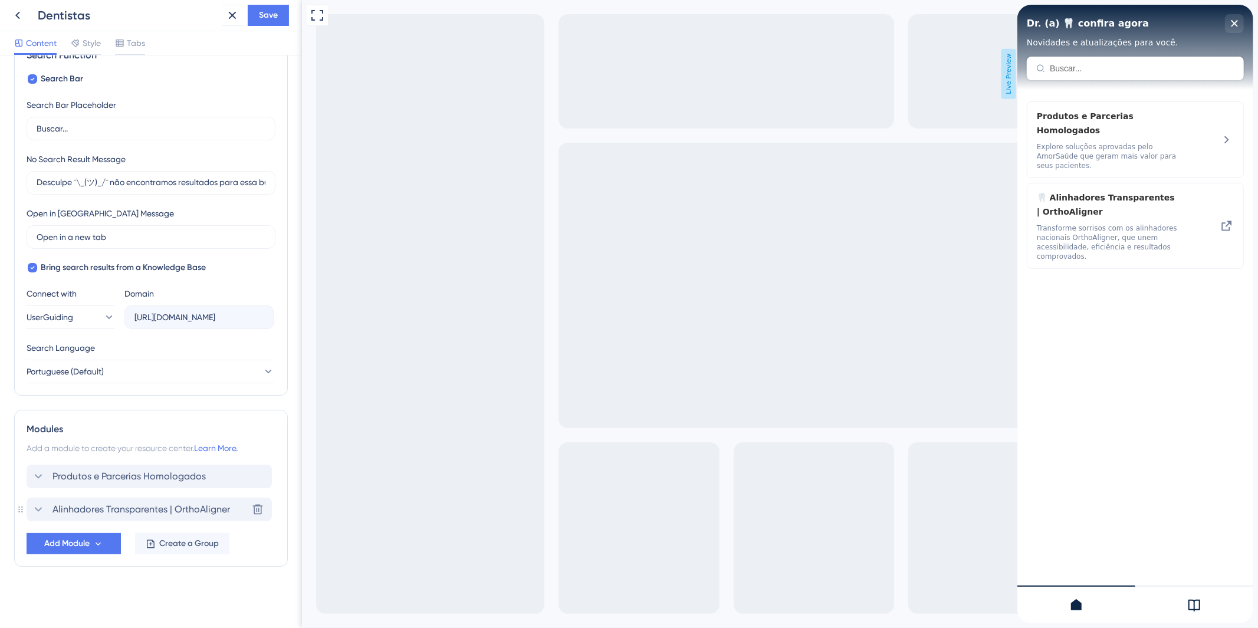
scroll to position [193, 0]
click at [204, 511] on span "Alinhadores Transparentes | OrthoAligner" at bounding box center [141, 509] width 178 height 14
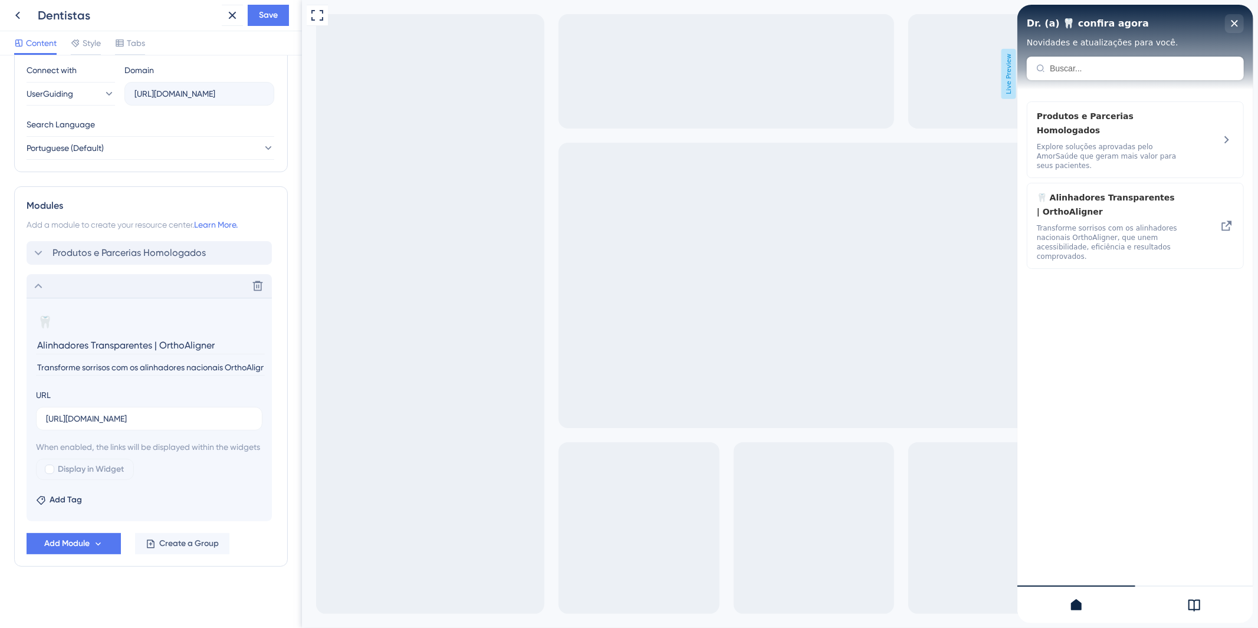
click at [61, 484] on section "🦷 Change emoji Remove emoji Alinhadores Transparentes | OrthoAligner Transforme…" at bounding box center [149, 409] width 245 height 223
click at [37, 279] on icon at bounding box center [38, 286] width 14 height 14
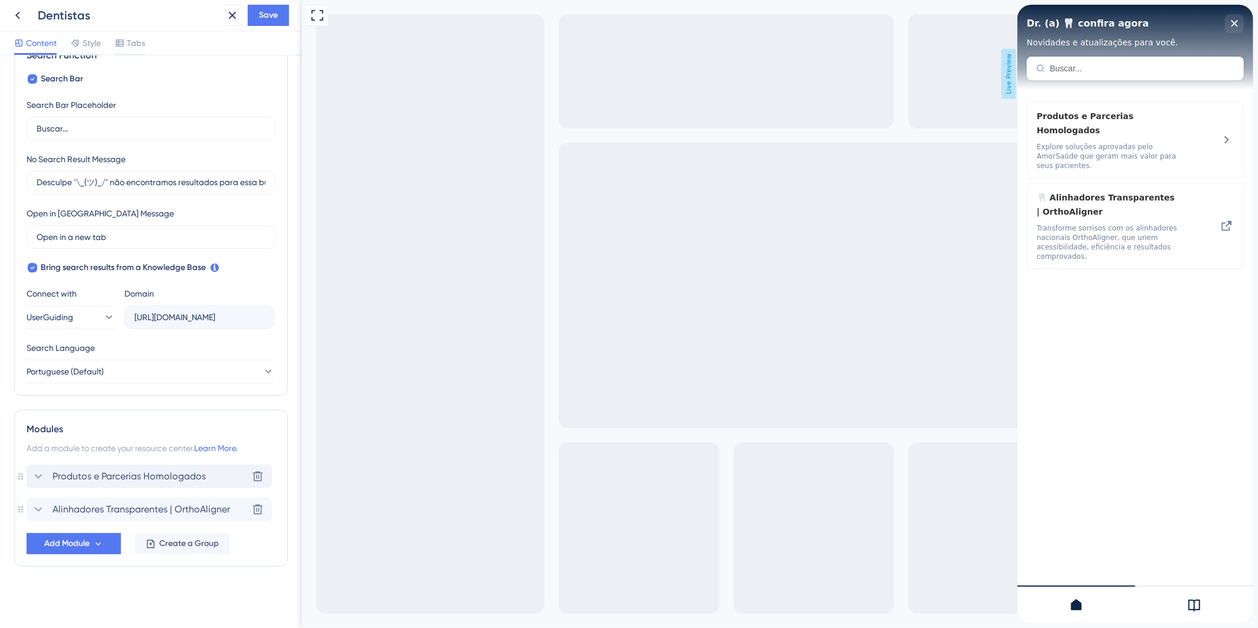
click at [54, 475] on span "Produtos e Parcerias Homologados" at bounding box center [128, 476] width 153 height 14
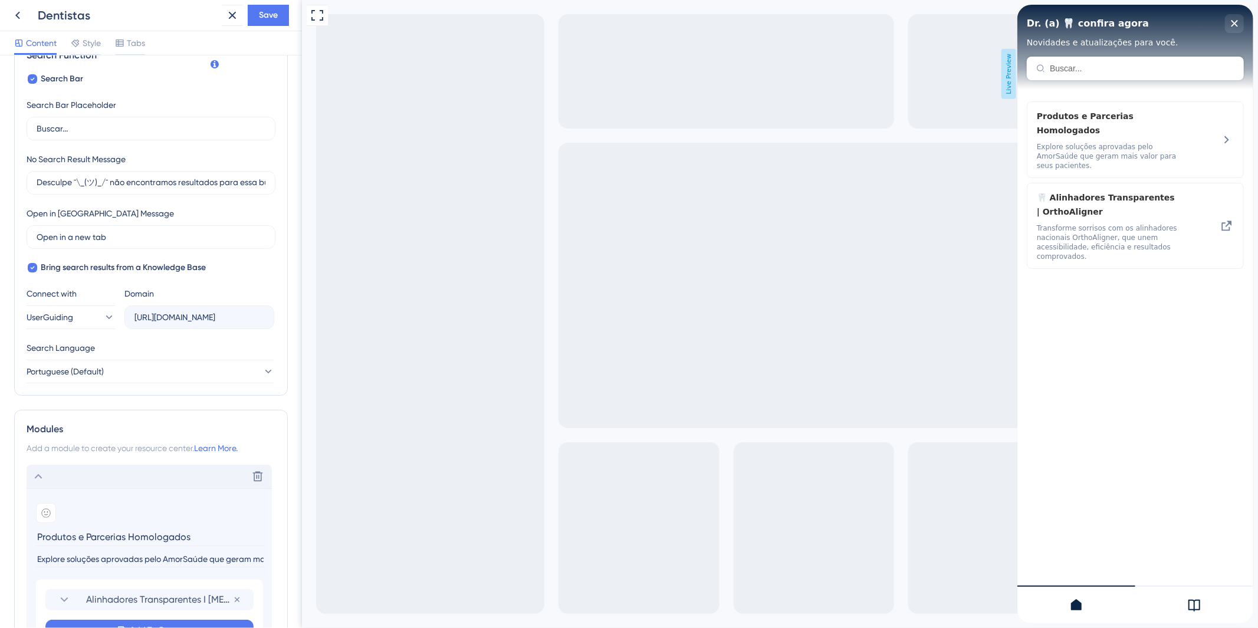
scroll to position [396, 0]
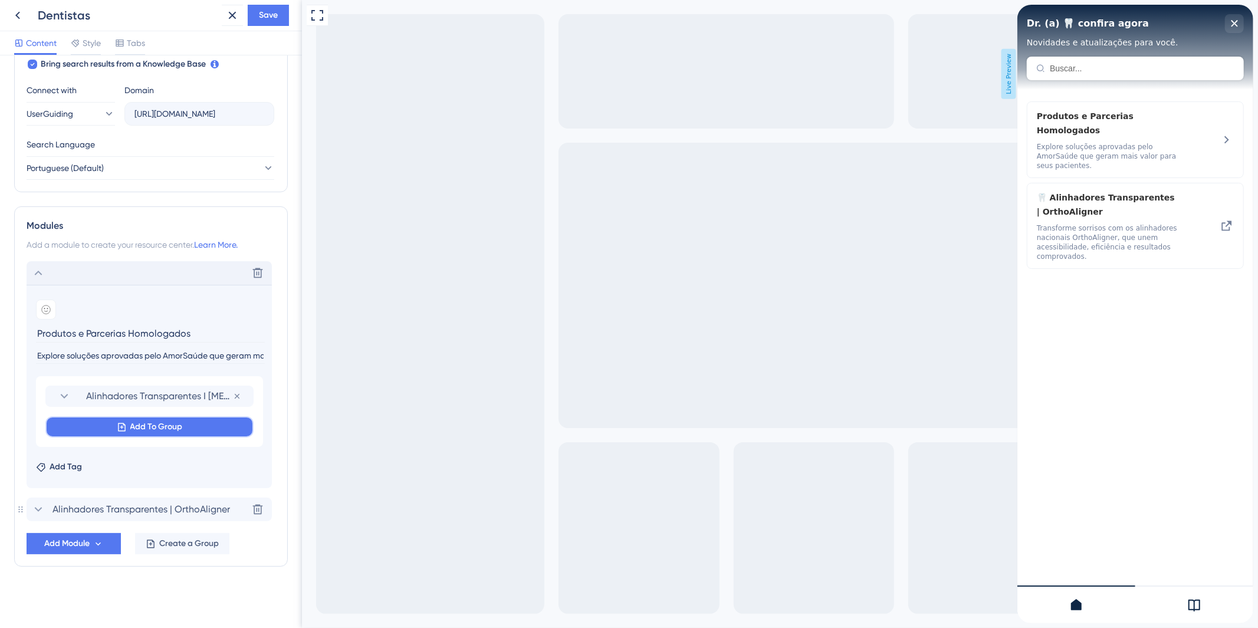
click at [102, 429] on button "Add To Group" at bounding box center [149, 426] width 208 height 21
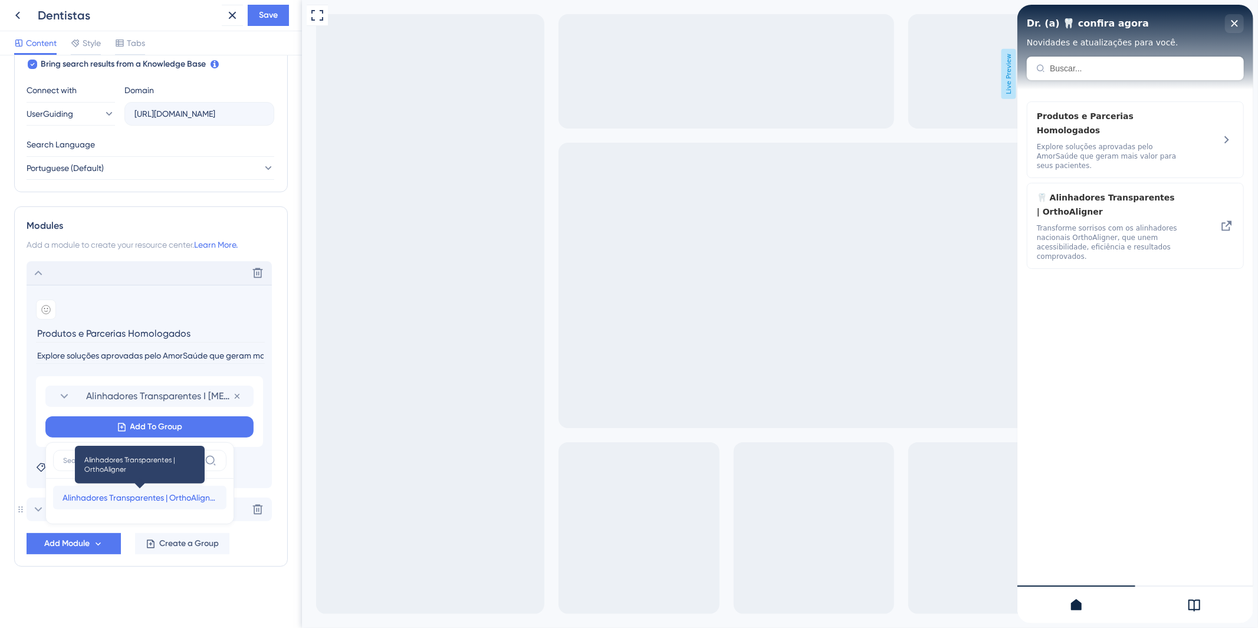
click at [123, 492] on span "Alinhadores Transparentes | OrthoAligner" at bounding box center [140, 498] width 155 height 14
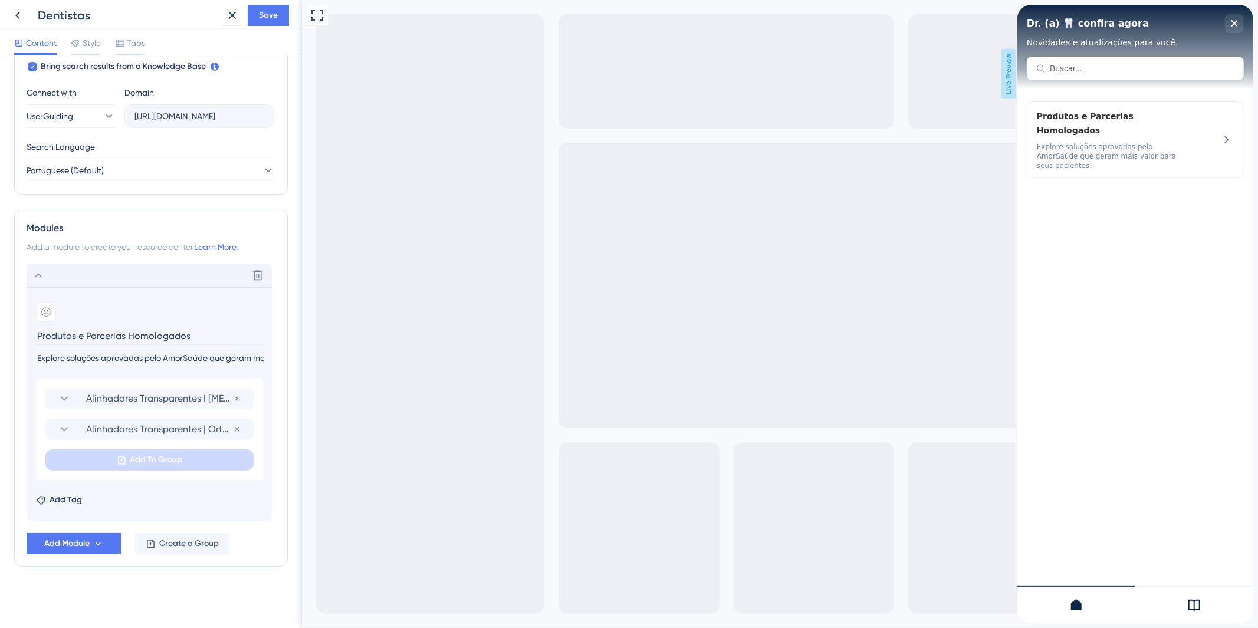
click at [40, 277] on icon at bounding box center [38, 275] width 14 height 14
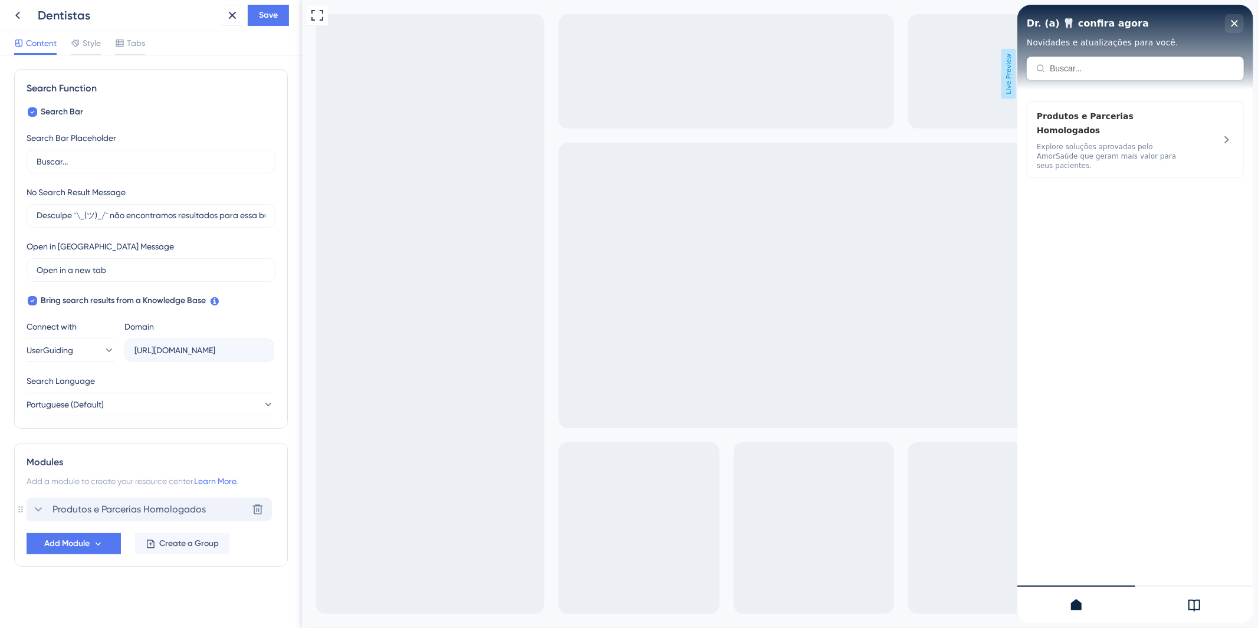
scroll to position [160, 0]
click at [91, 539] on button "Add Module" at bounding box center [74, 543] width 94 height 21
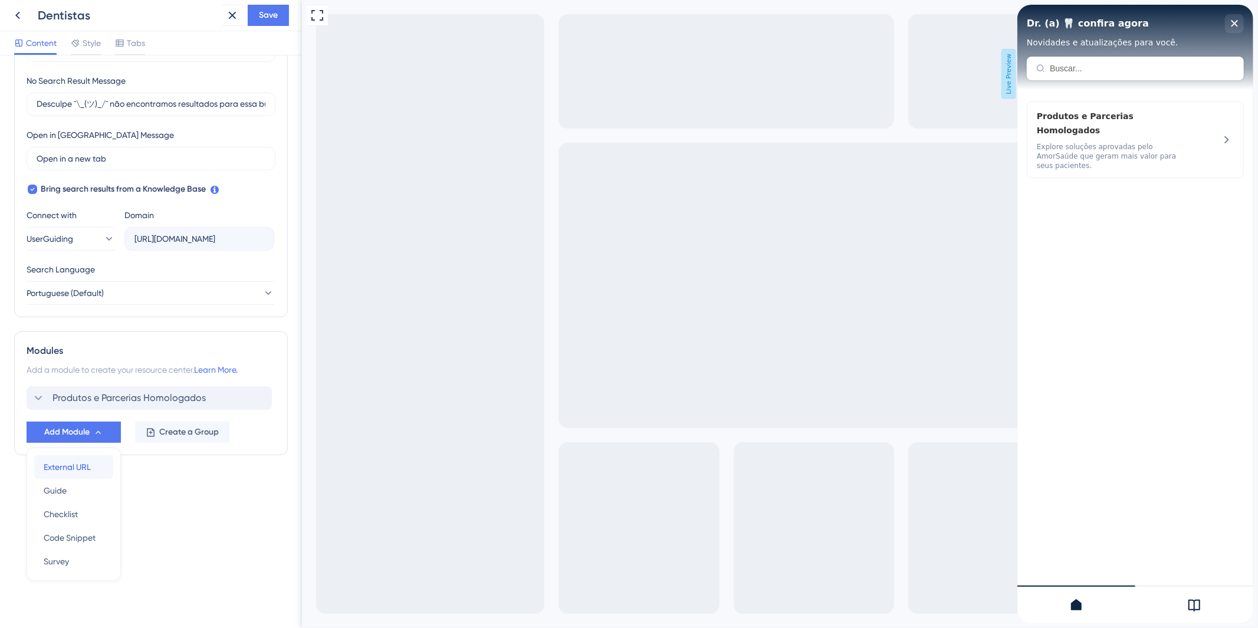
click at [77, 472] on span "External URL" at bounding box center [67, 467] width 47 height 14
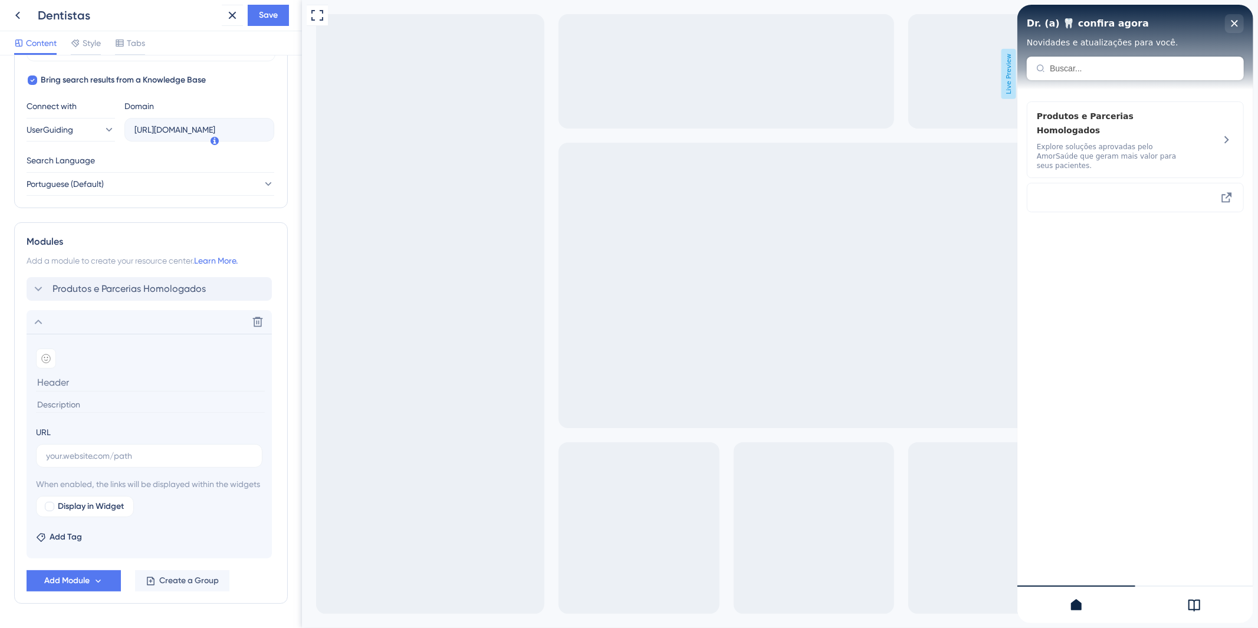
scroll to position [432, 0]
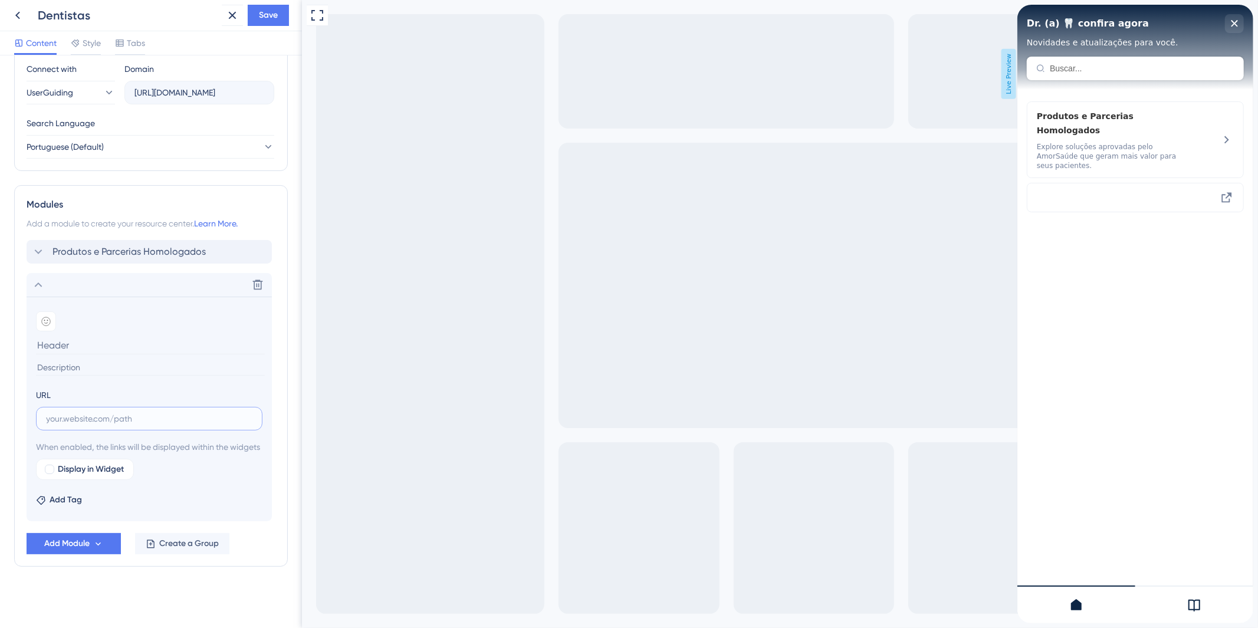
click at [109, 412] on input "text" at bounding box center [149, 418] width 206 height 13
paste input "[URL][DOMAIN_NAME]"
type input "[URL][DOMAIN_NAME]"
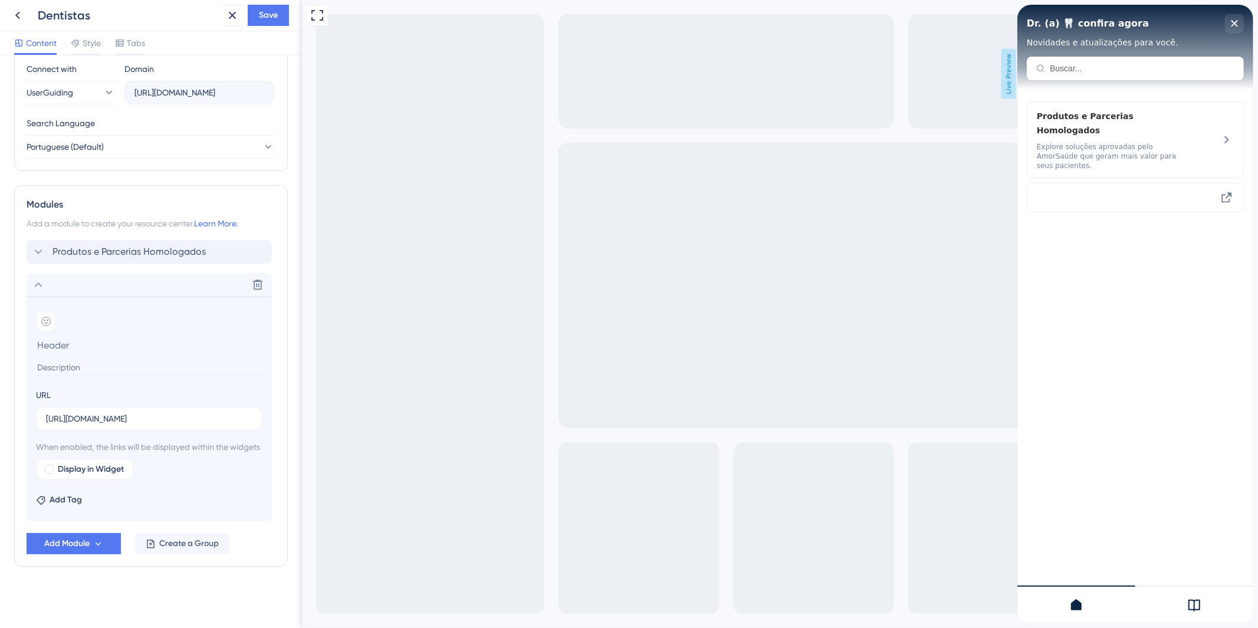
click at [102, 336] on input at bounding box center [150, 345] width 229 height 18
paste input "Implantes Dentários | Medens"
type input "Implantes Dentários | Medens"
click at [124, 360] on input at bounding box center [150, 368] width 229 height 16
paste input "Ofereça implantes de alta qualidade com segurança e tecnologia Medens."
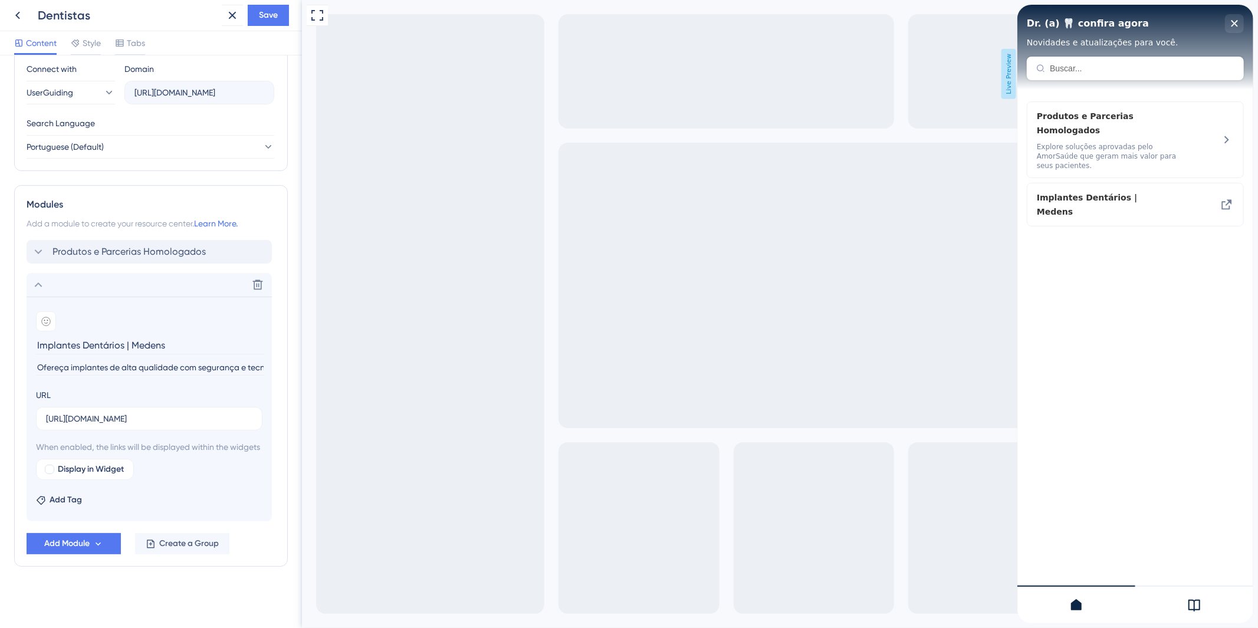
scroll to position [0, 58]
type input "Ofereça implantes de alta qualidade com segurança e tecnologia Medens."
click at [54, 314] on div at bounding box center [46, 321] width 20 height 20
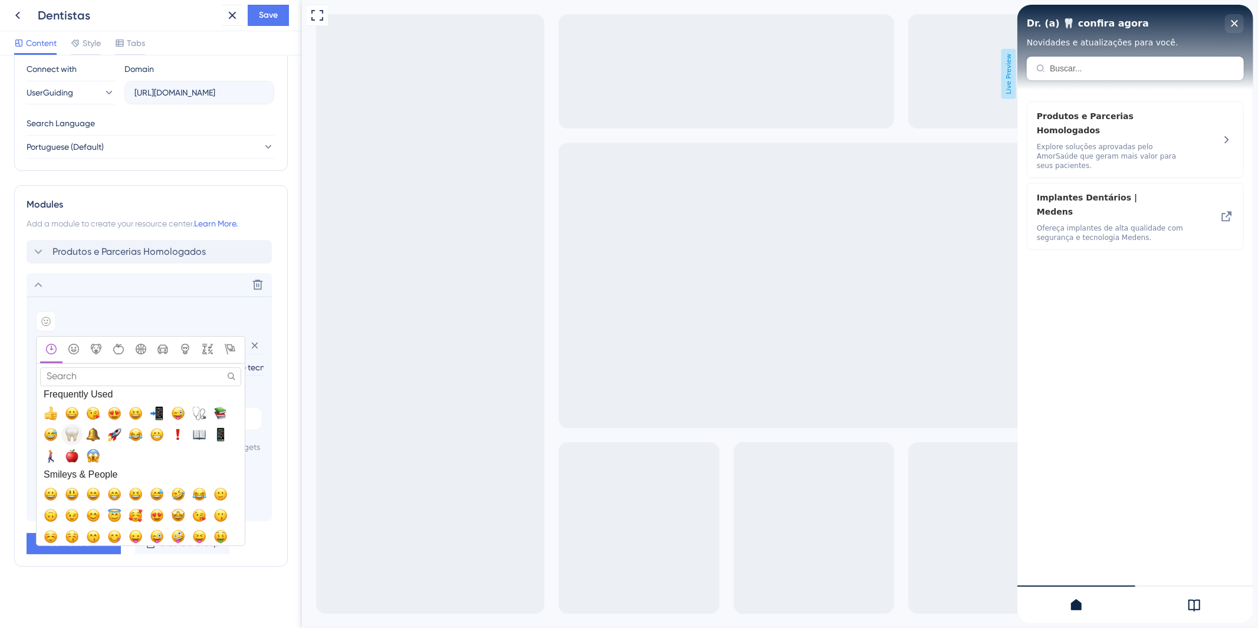
click at [72, 428] on span "🦷, tooth" at bounding box center [72, 435] width 14 height 14
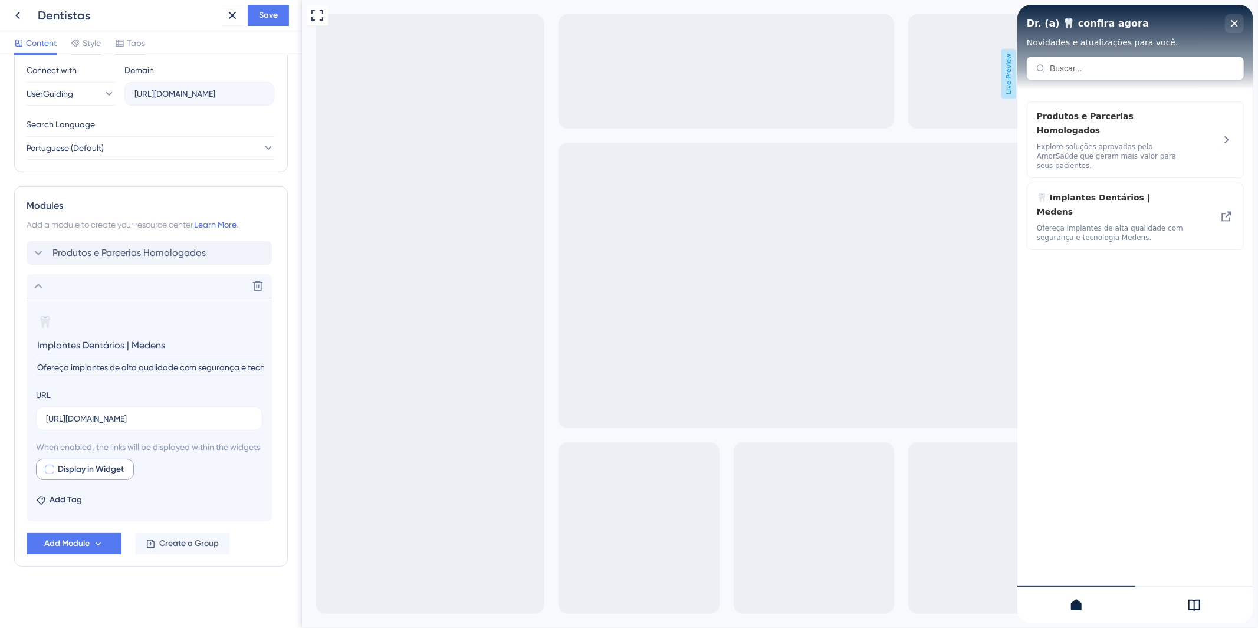
click at [63, 470] on span "Display in Widget" at bounding box center [91, 469] width 66 height 14
click at [256, 22] on button "Save" at bounding box center [268, 15] width 41 height 21
click at [40, 279] on icon at bounding box center [38, 286] width 14 height 14
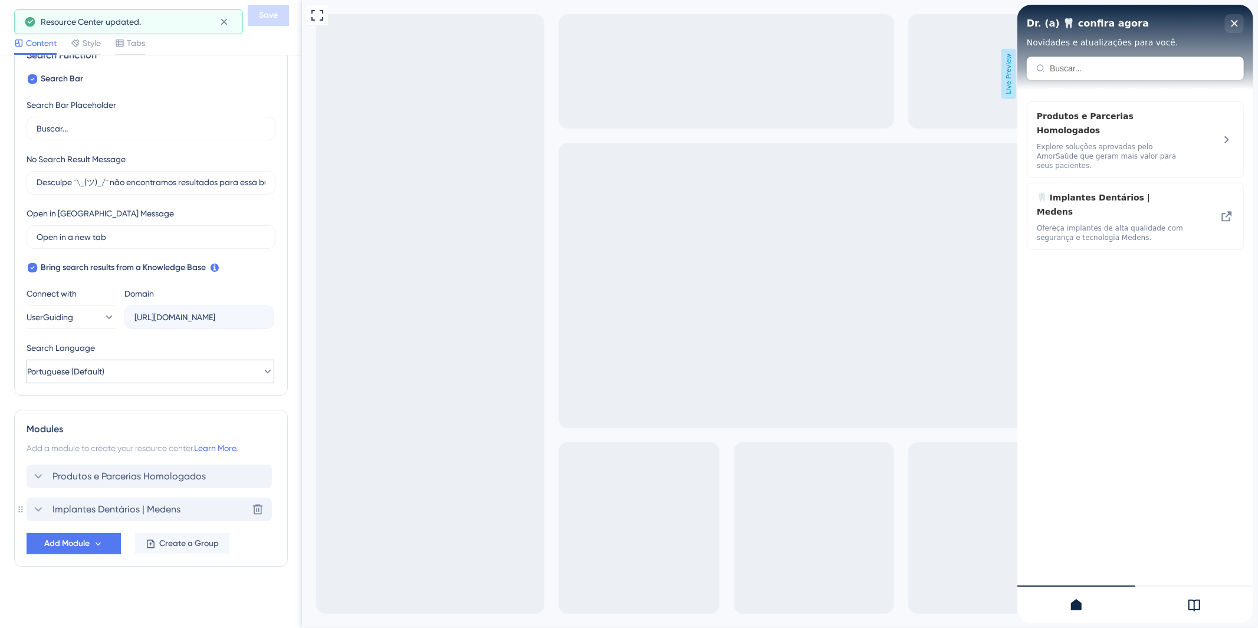
scroll to position [193, 0]
click at [169, 479] on span "Produtos e Parcerias Homologados" at bounding box center [128, 476] width 153 height 14
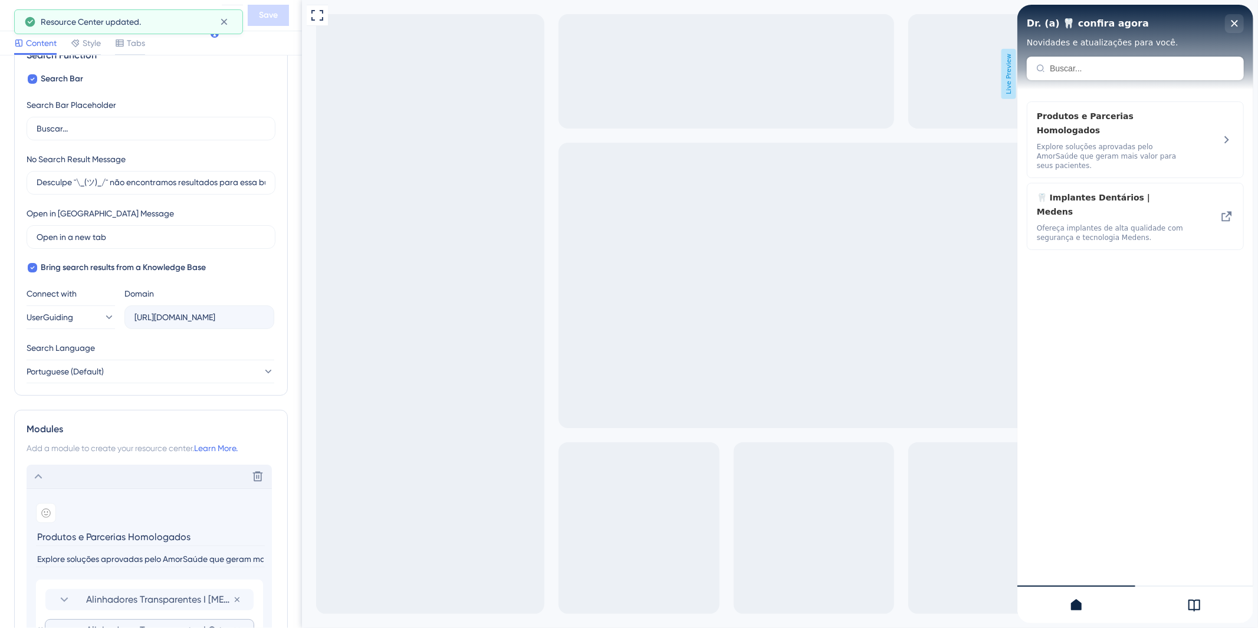
scroll to position [427, 0]
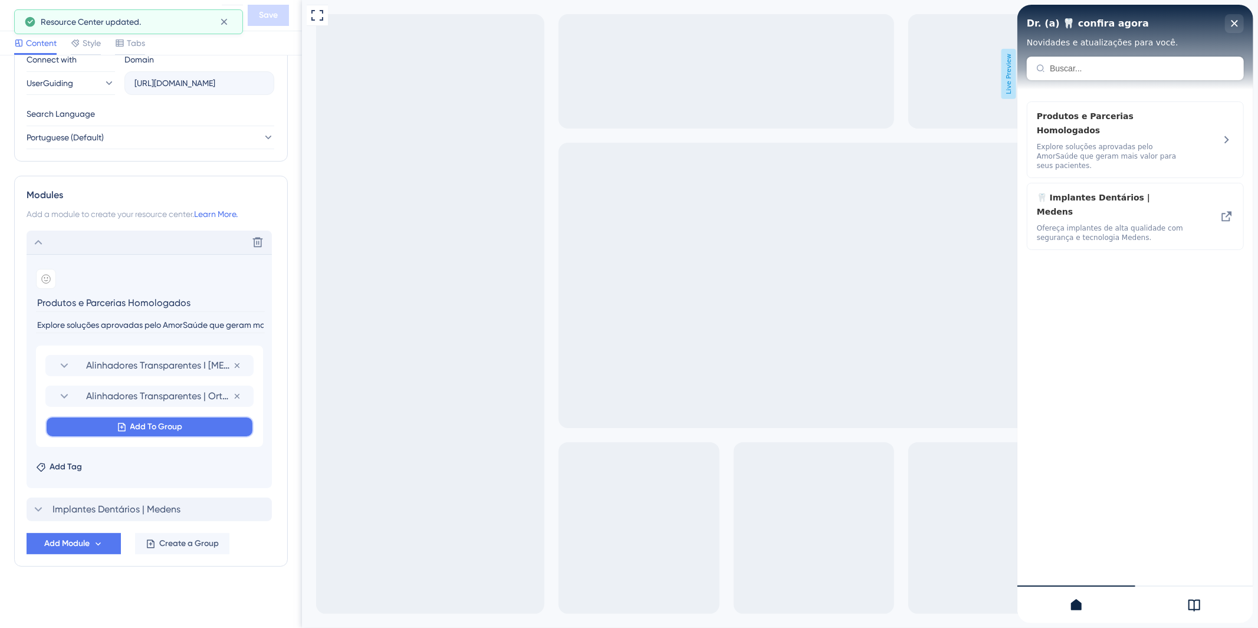
click at [146, 430] on span "Add To Group" at bounding box center [156, 427] width 52 height 14
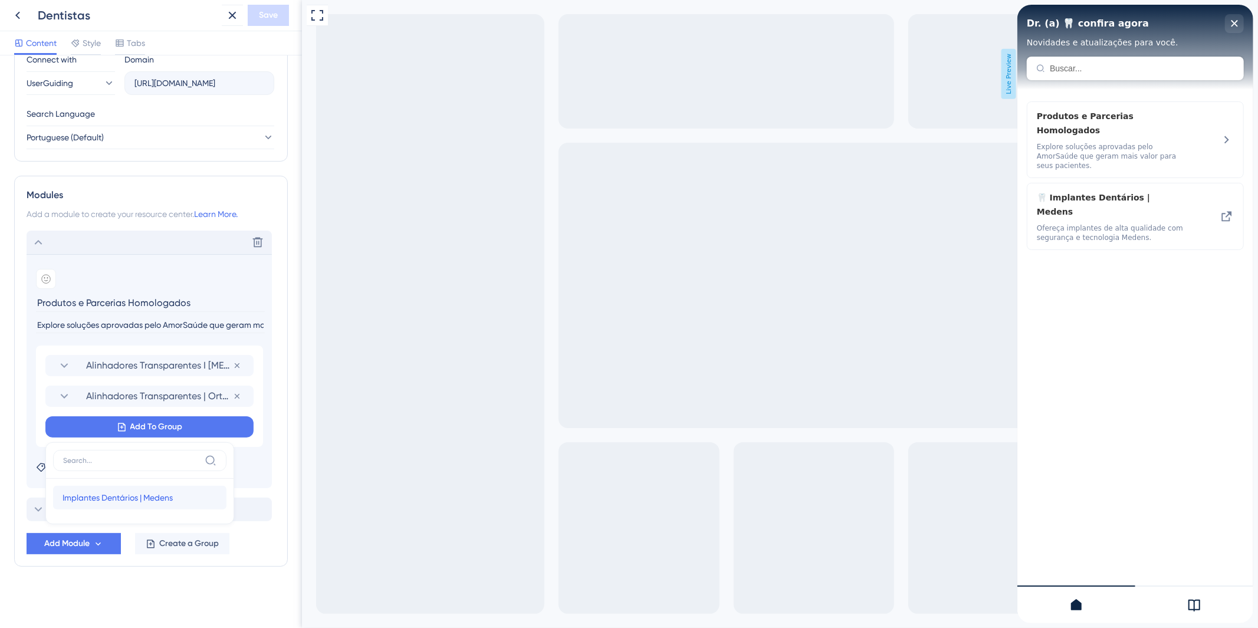
click at [150, 504] on span "Implantes Dentários | Medens" at bounding box center [118, 498] width 110 height 14
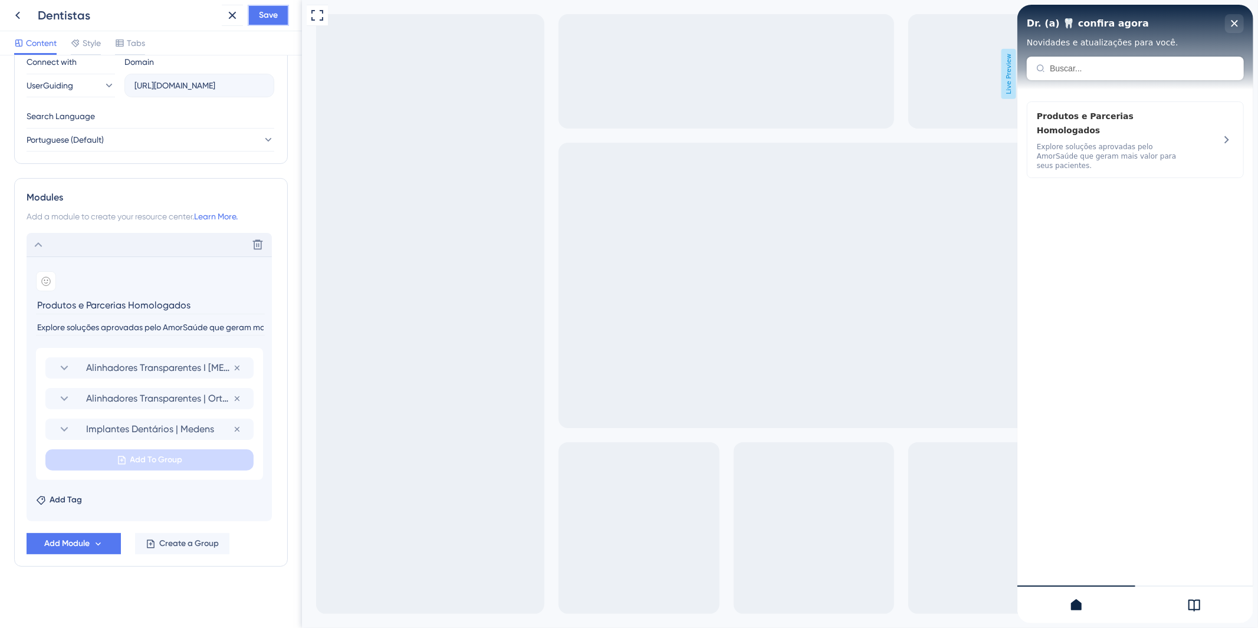
click at [275, 21] on span "Save" at bounding box center [268, 15] width 19 height 14
click at [40, 239] on icon at bounding box center [38, 245] width 14 height 14
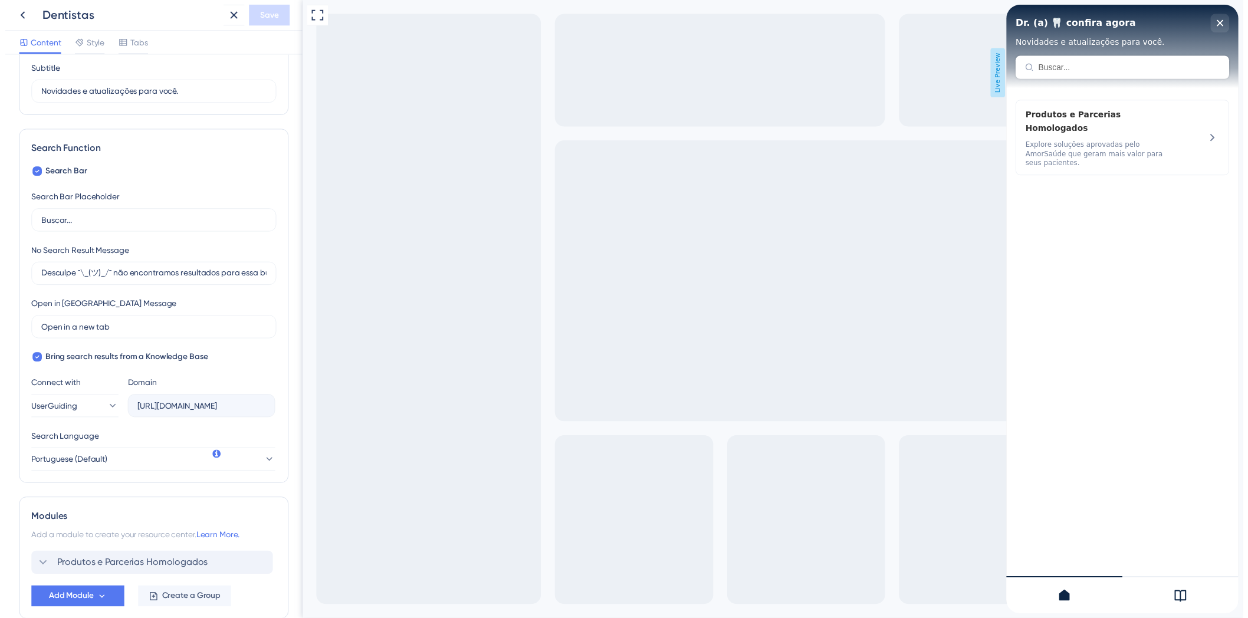
scroll to position [0, 0]
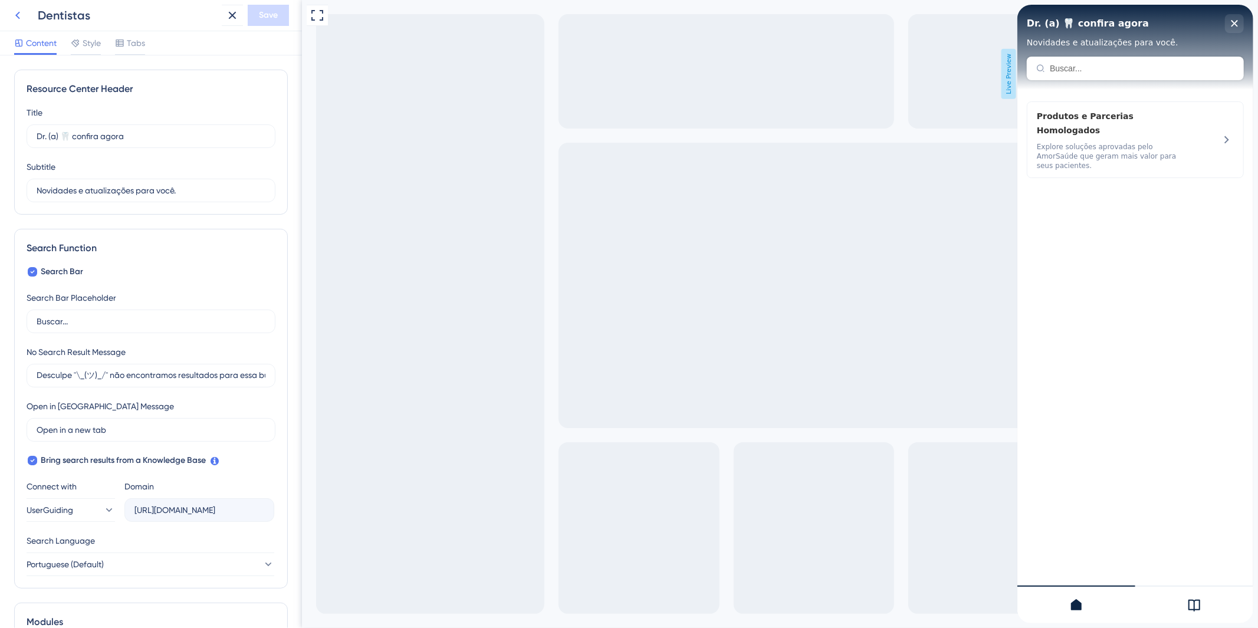
click at [13, 13] on icon at bounding box center [18, 15] width 14 height 14
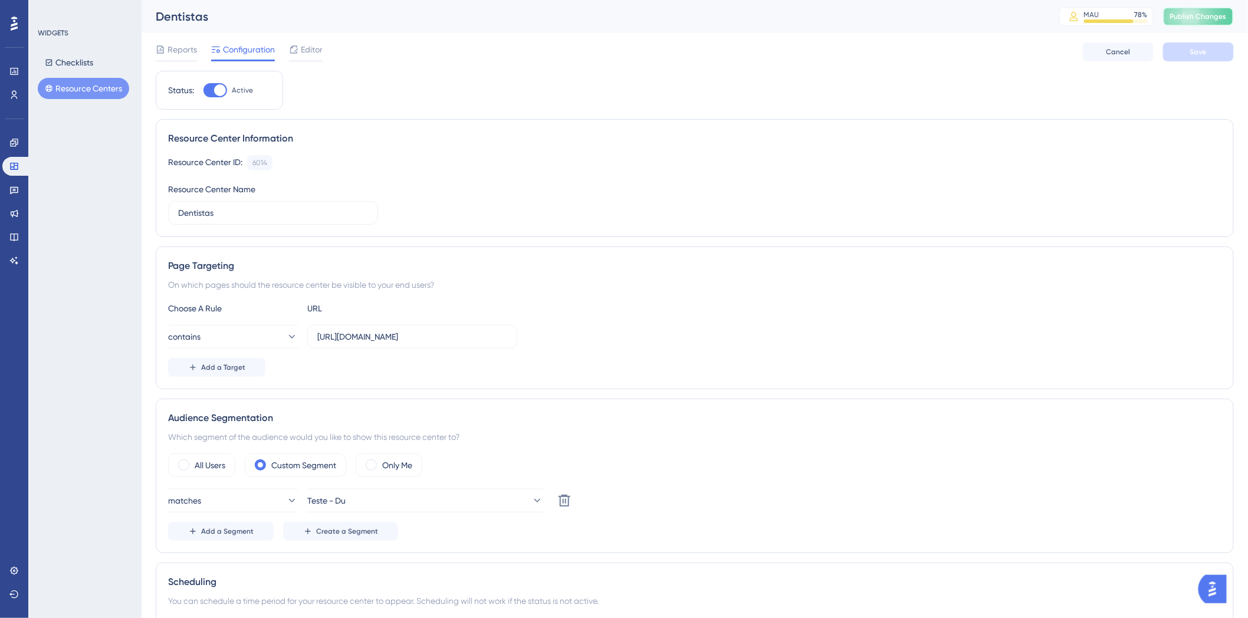
click at [1199, 22] on button "Publish Changes" at bounding box center [1198, 16] width 71 height 19
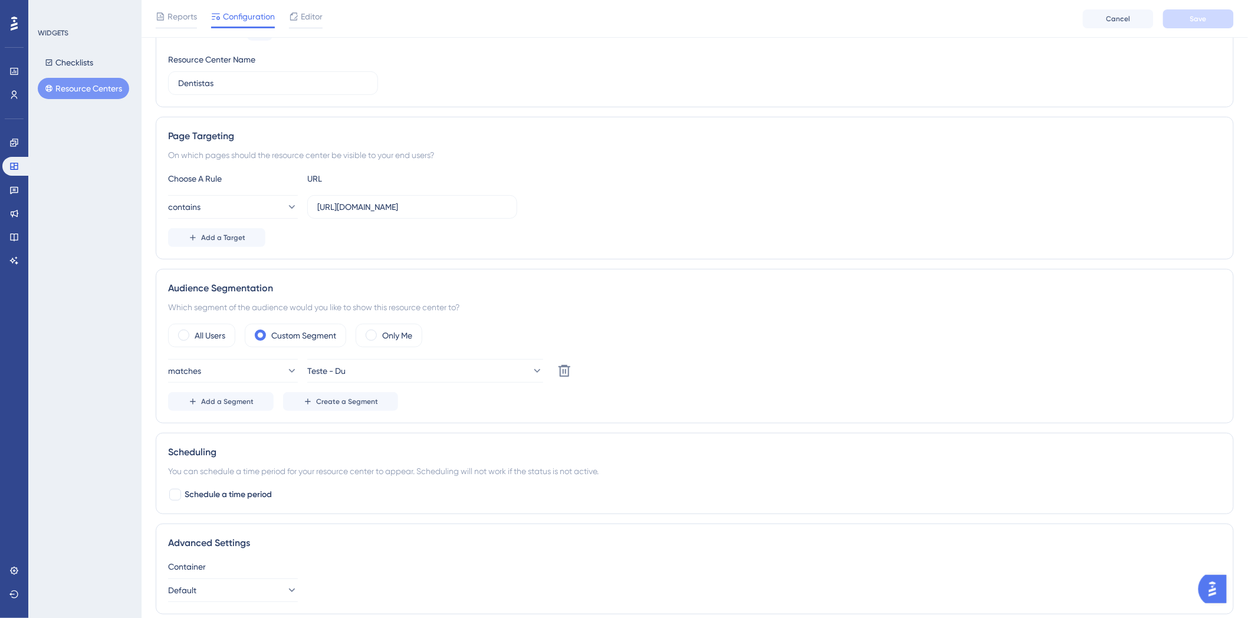
scroll to position [5, 0]
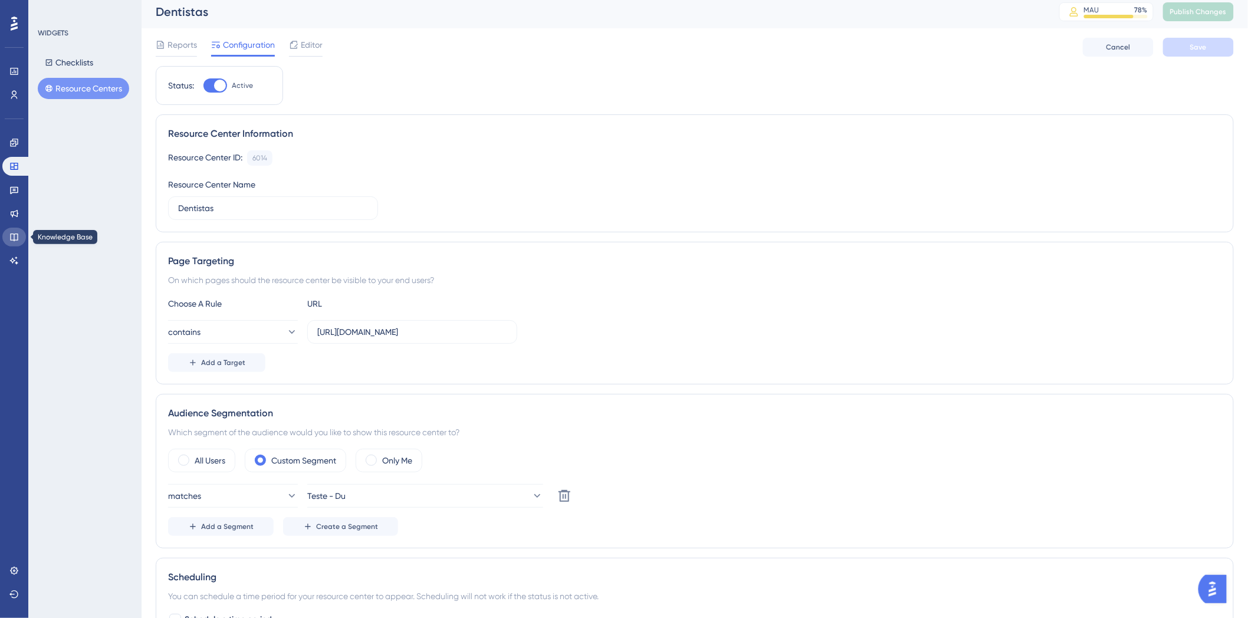
click at [12, 235] on icon at bounding box center [13, 236] width 9 height 9
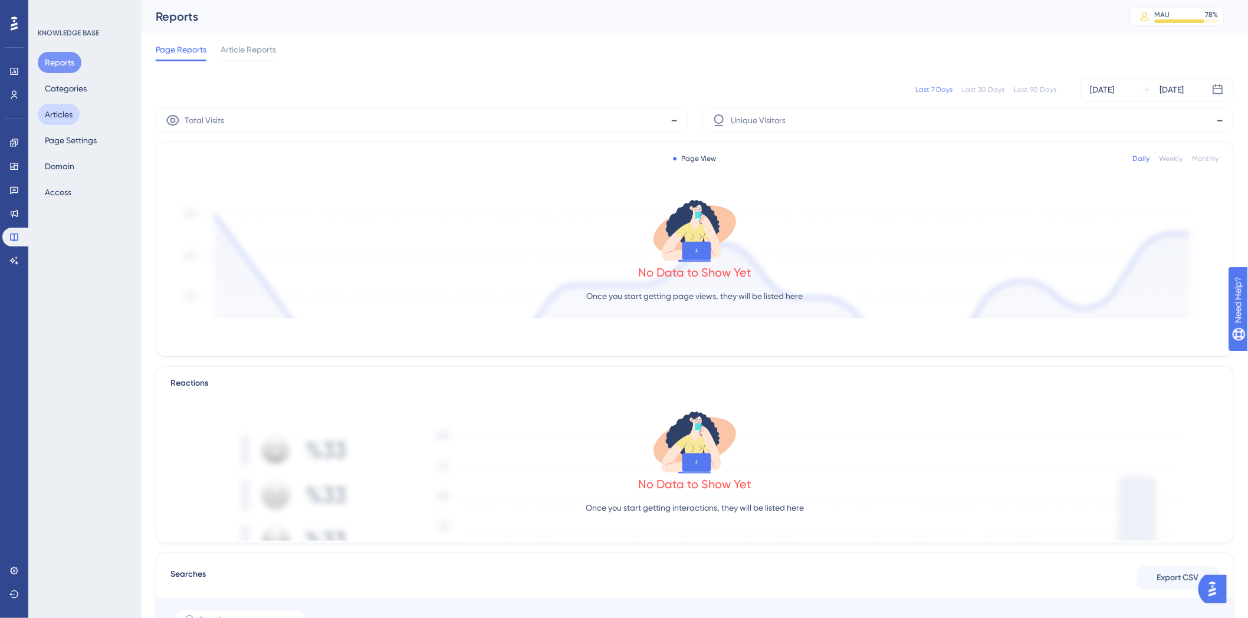
click at [61, 119] on button "Articles" at bounding box center [59, 114] width 42 height 21
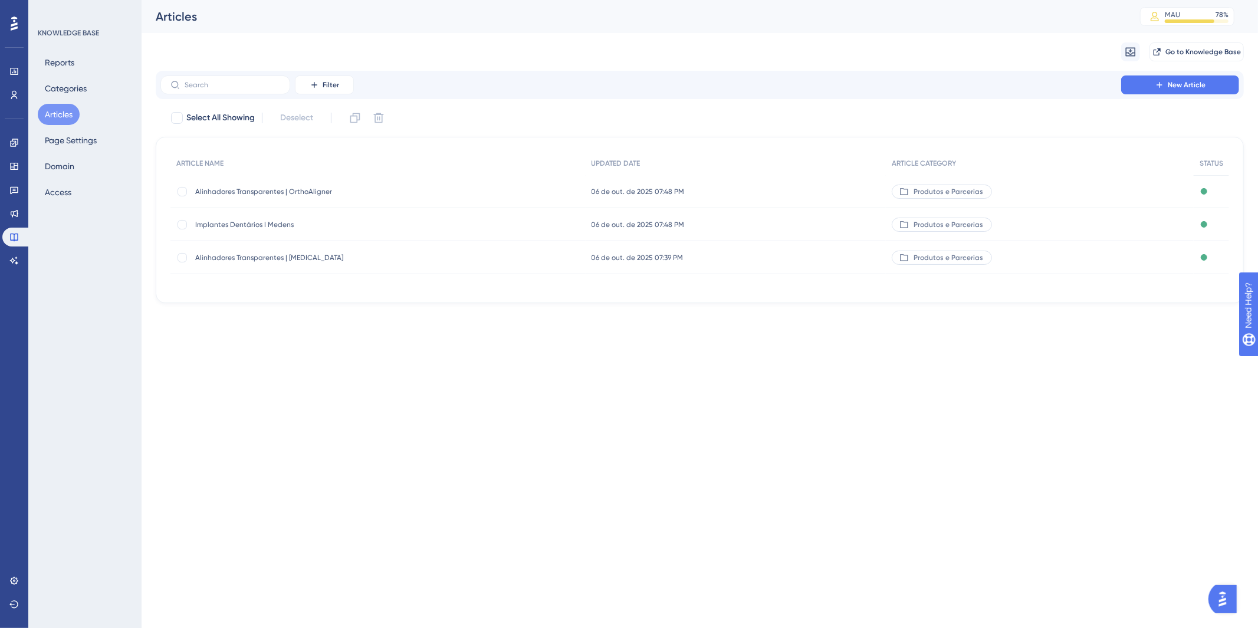
click at [407, 187] on div "Alinhadores Transparentes | OrthoAligner Alinhadores Transparentes | OrthoAlign…" at bounding box center [377, 191] width 415 height 33
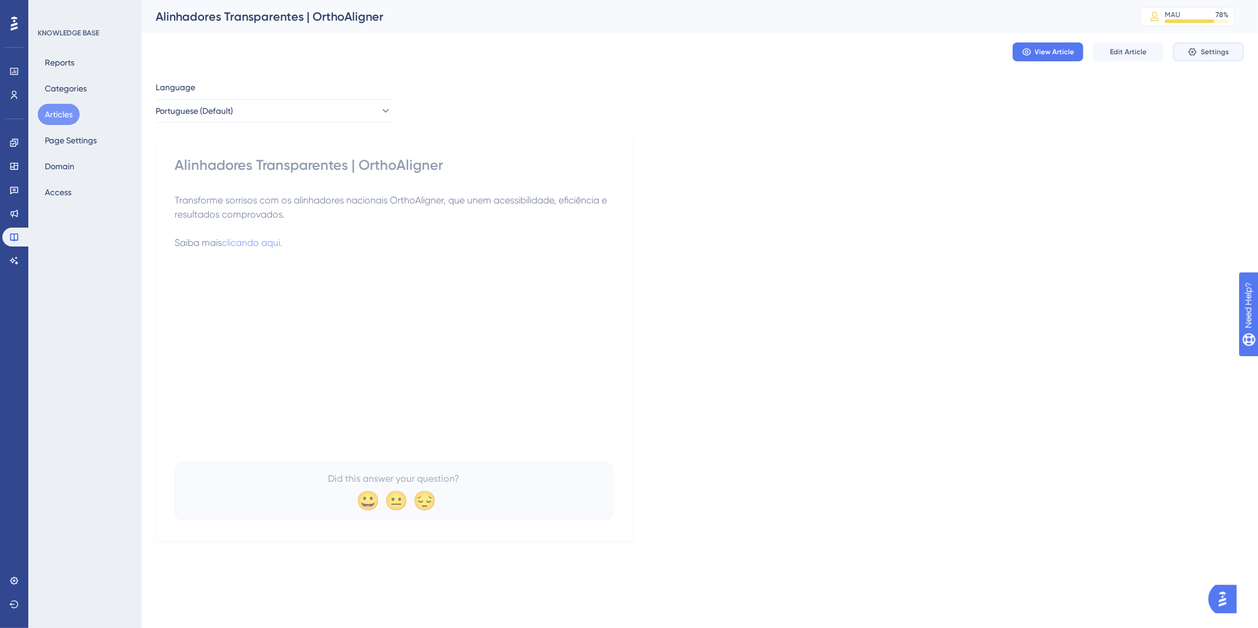
click at [1188, 54] on icon at bounding box center [1192, 51] width 9 height 9
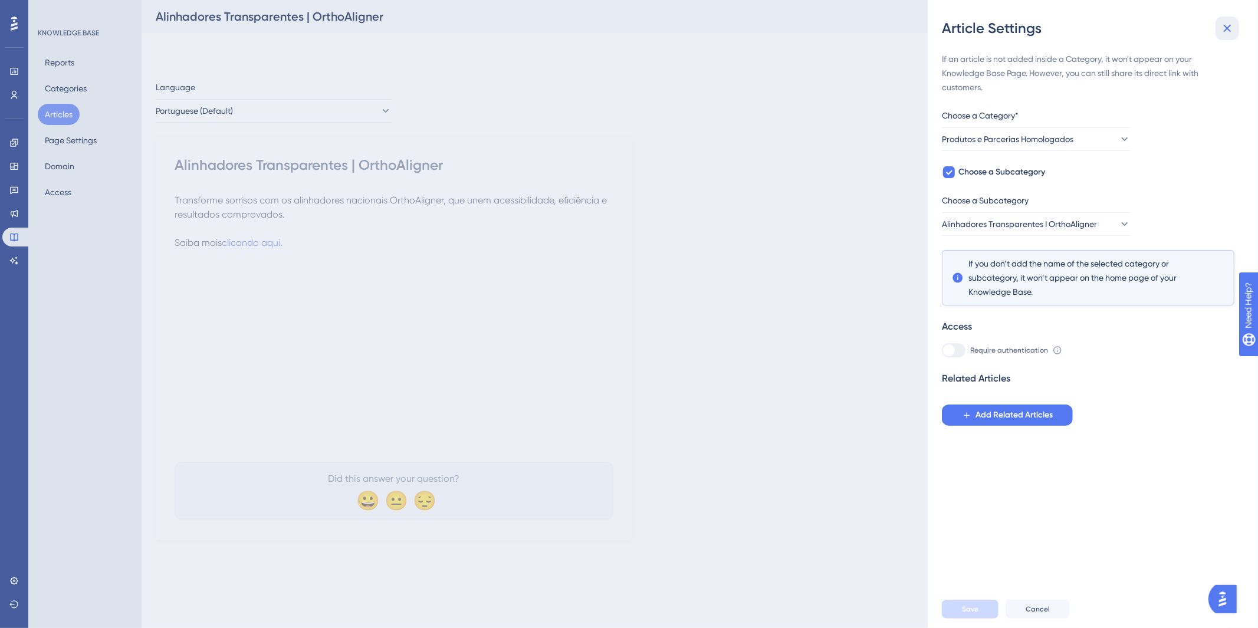
click at [1227, 31] on icon at bounding box center [1227, 28] width 14 height 14
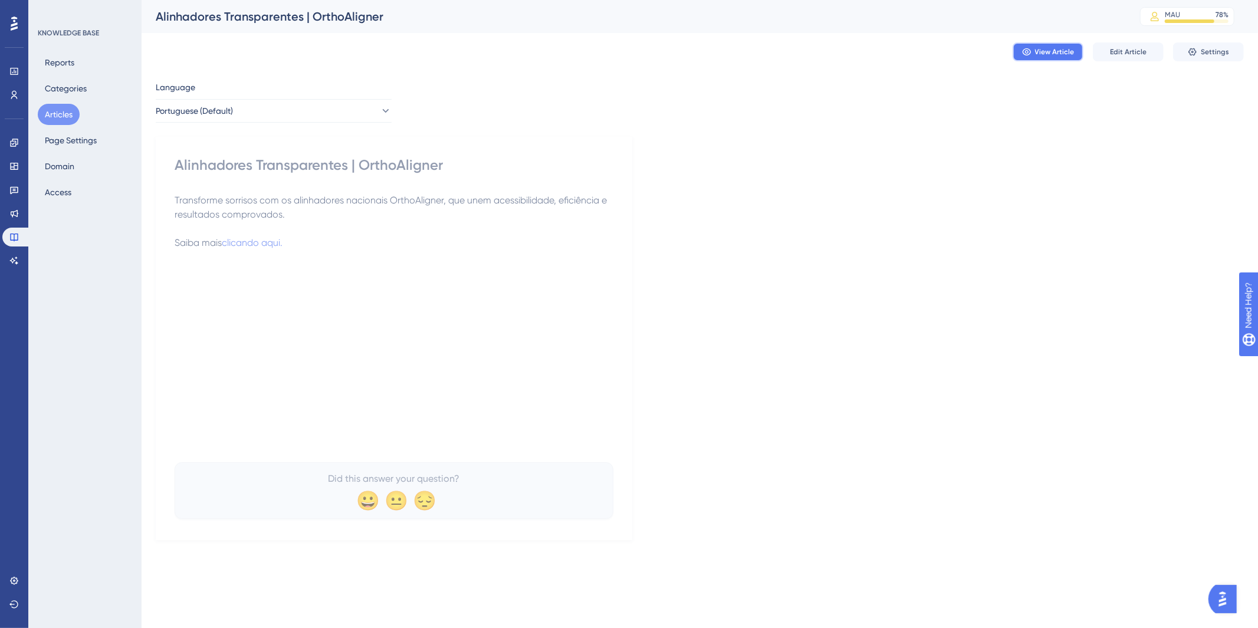
click at [1054, 43] on button "View Article" at bounding box center [1048, 51] width 71 height 19
click at [982, 244] on div "Language Portuguese (Default) Alinhadores Transparentes | OrthoAligner Transfor…" at bounding box center [700, 310] width 1088 height 460
click at [1132, 49] on span "Edit Article" at bounding box center [1128, 51] width 37 height 9
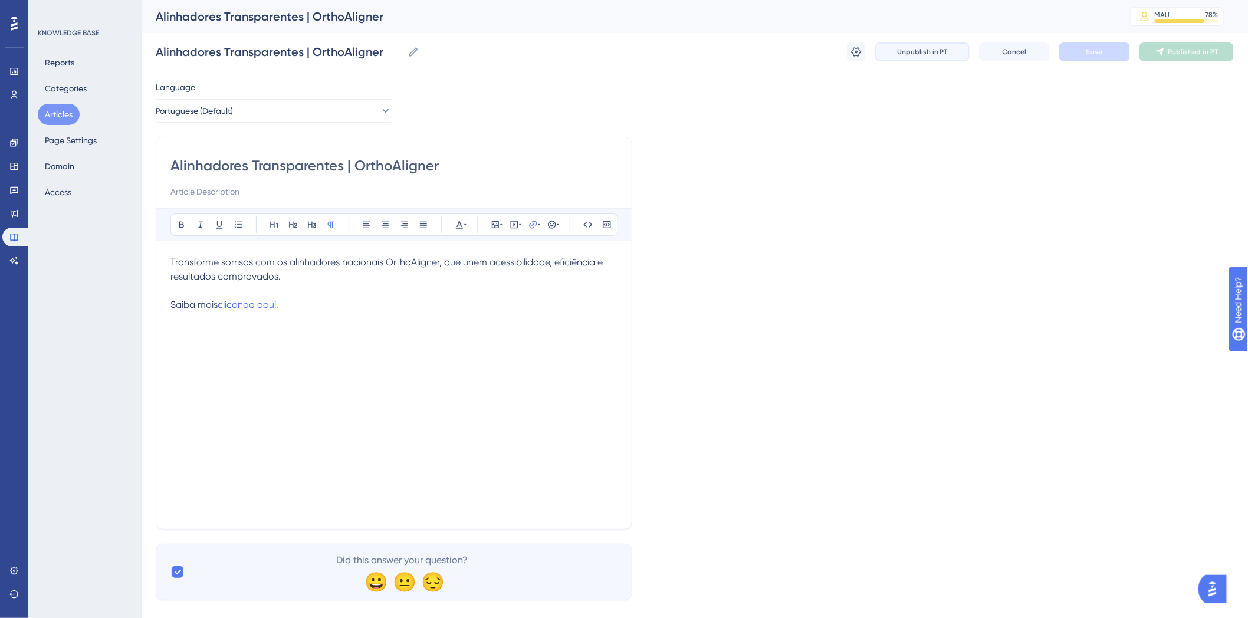
click at [895, 48] on button "Unpublish in PT" at bounding box center [922, 51] width 94 height 19
click at [48, 113] on button "Articles" at bounding box center [59, 114] width 42 height 21
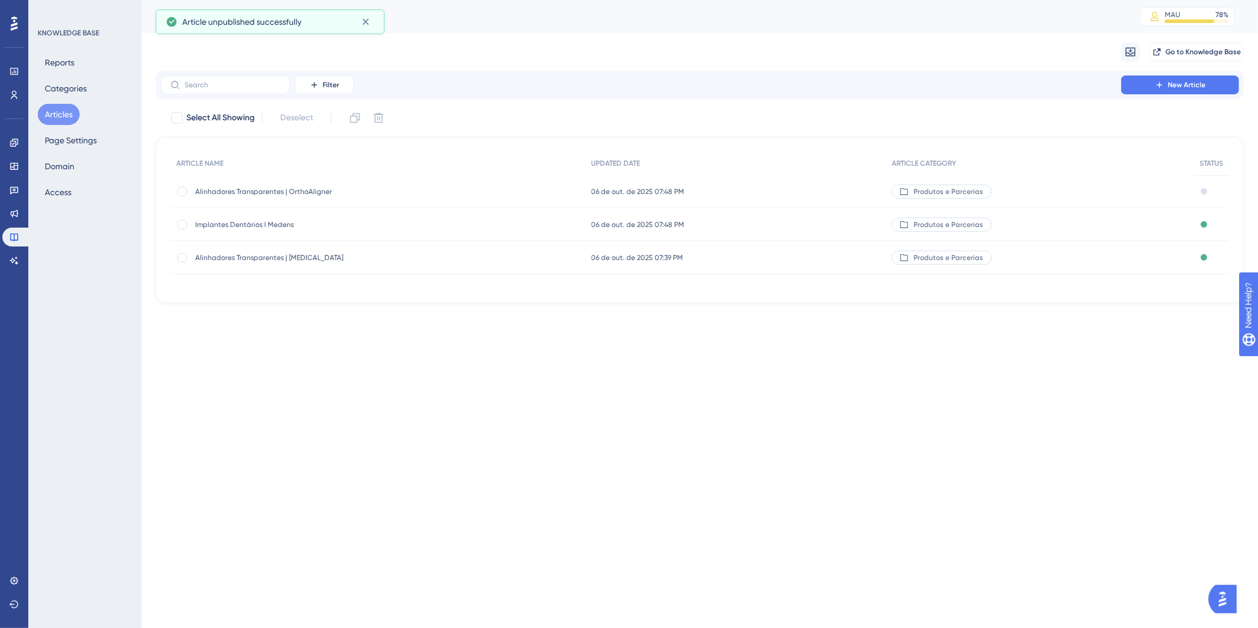
click at [504, 224] on div "Implantes Dentários I Medens Implantes Dentários I Medens" at bounding box center [377, 224] width 415 height 33
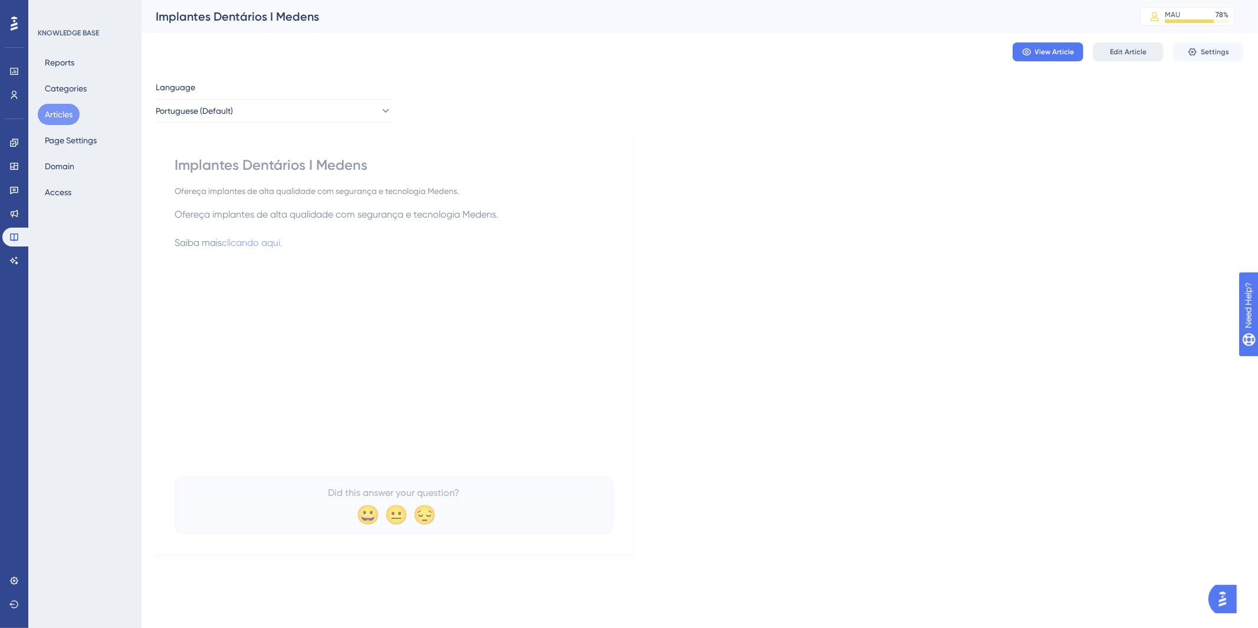
click at [1107, 47] on button "Edit Article" at bounding box center [1128, 51] width 71 height 19
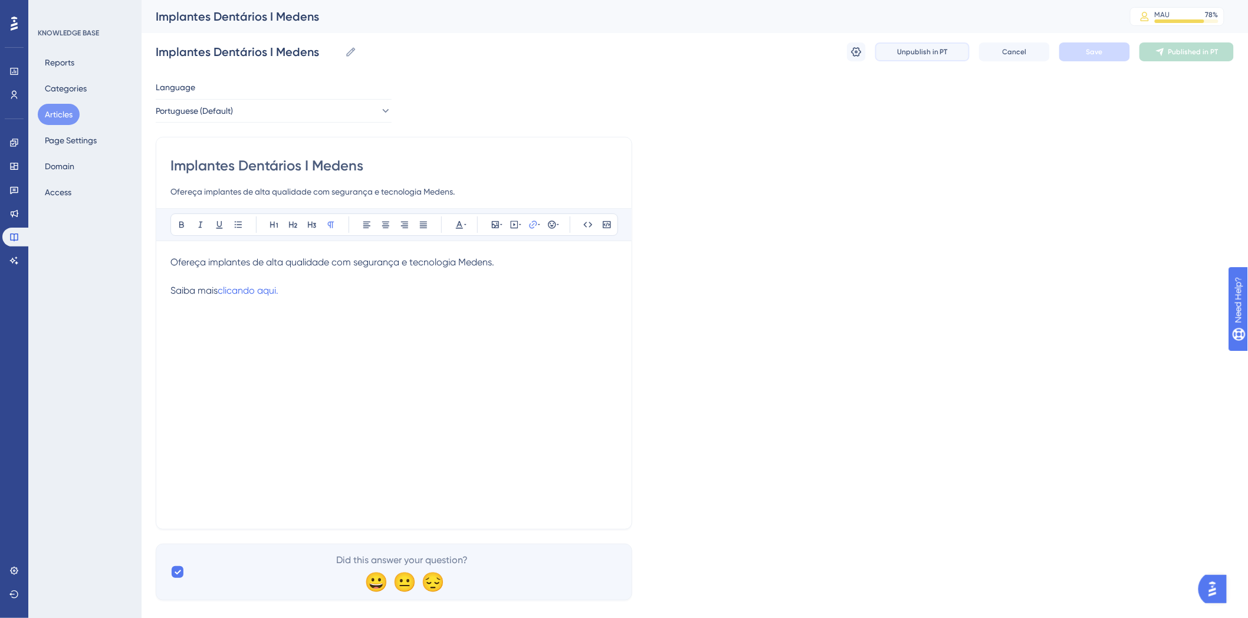
click at [921, 51] on span "Unpublish in PT" at bounding box center [922, 51] width 51 height 9
click at [65, 114] on button "Articles" at bounding box center [59, 114] width 42 height 21
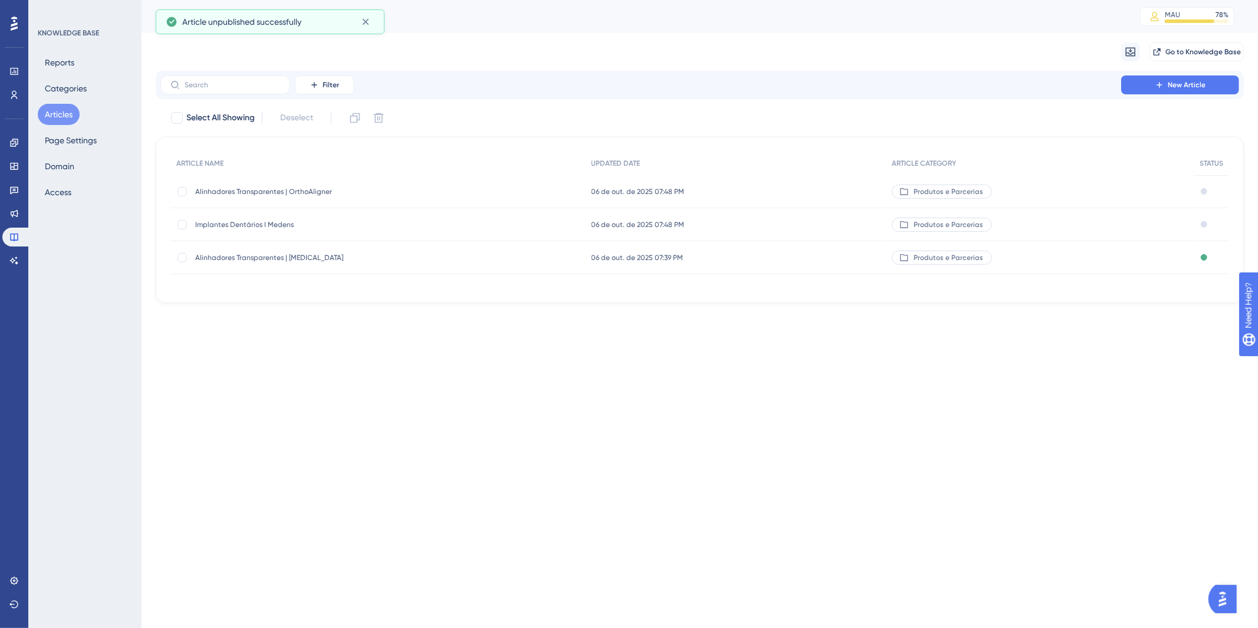
click at [780, 258] on div "06 de out. de 2025 07:39 PM 06 de out. de 2025 07:39 PM" at bounding box center [736, 257] width 301 height 33
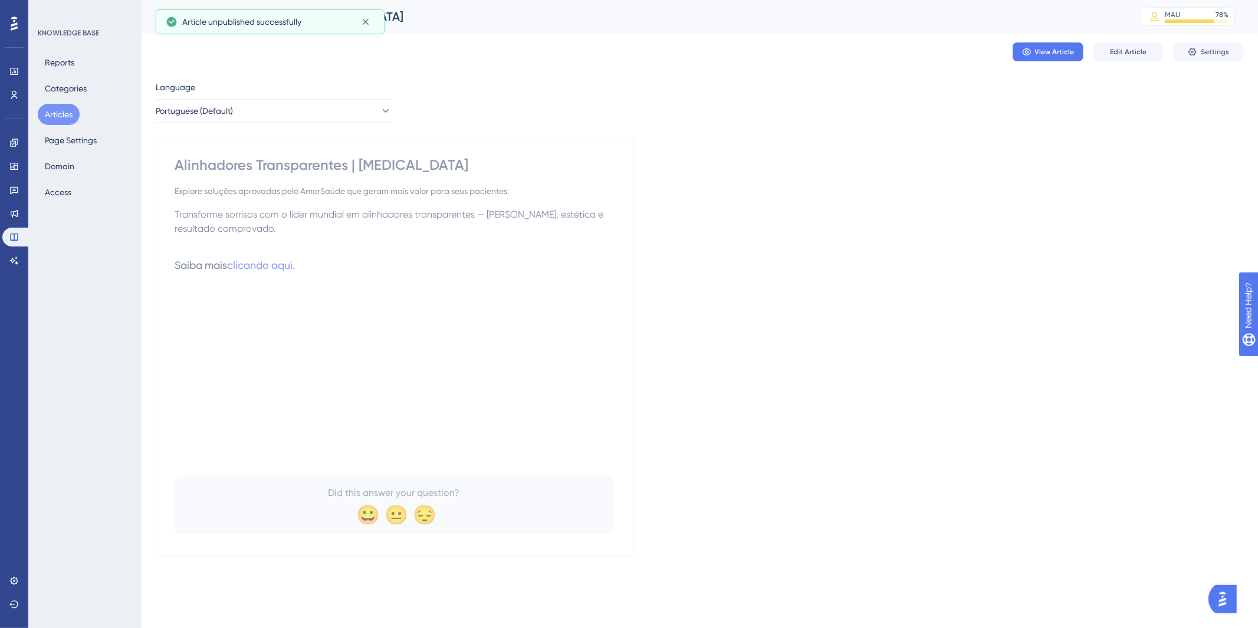
click at [1140, 63] on div "View Article Edit Article Settings" at bounding box center [700, 52] width 1088 height 38
click at [1139, 56] on span "Edit Article" at bounding box center [1128, 51] width 37 height 9
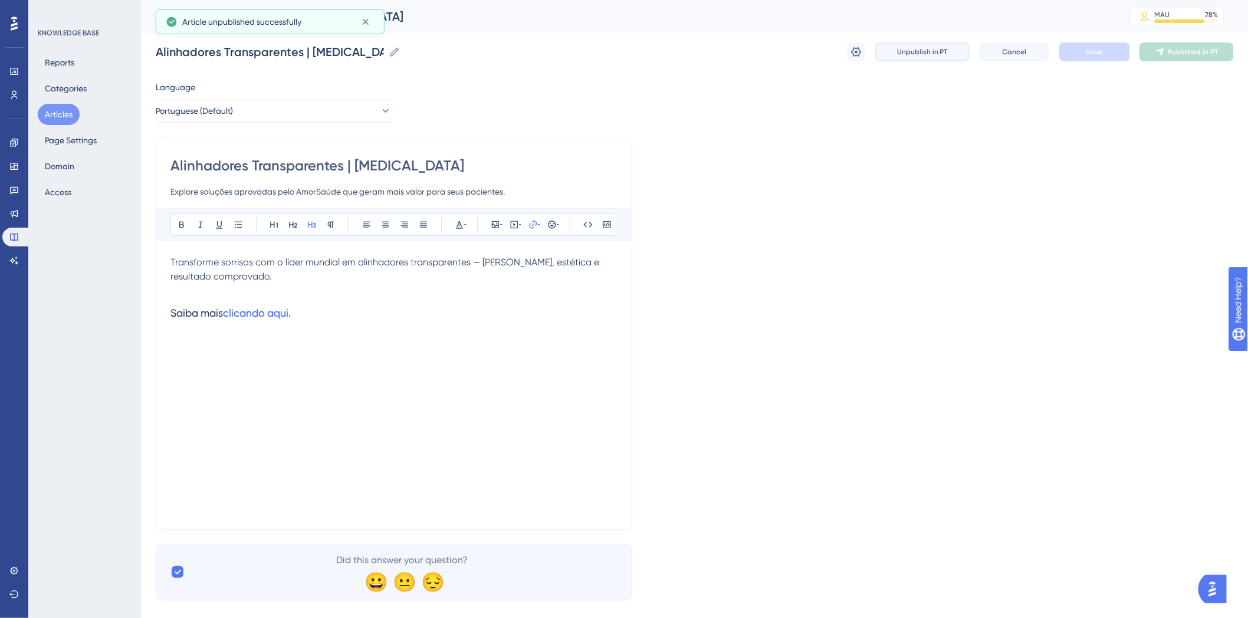
click at [893, 50] on button "Unpublish in PT" at bounding box center [922, 51] width 94 height 19
click at [55, 117] on button "Articles" at bounding box center [59, 114] width 42 height 21
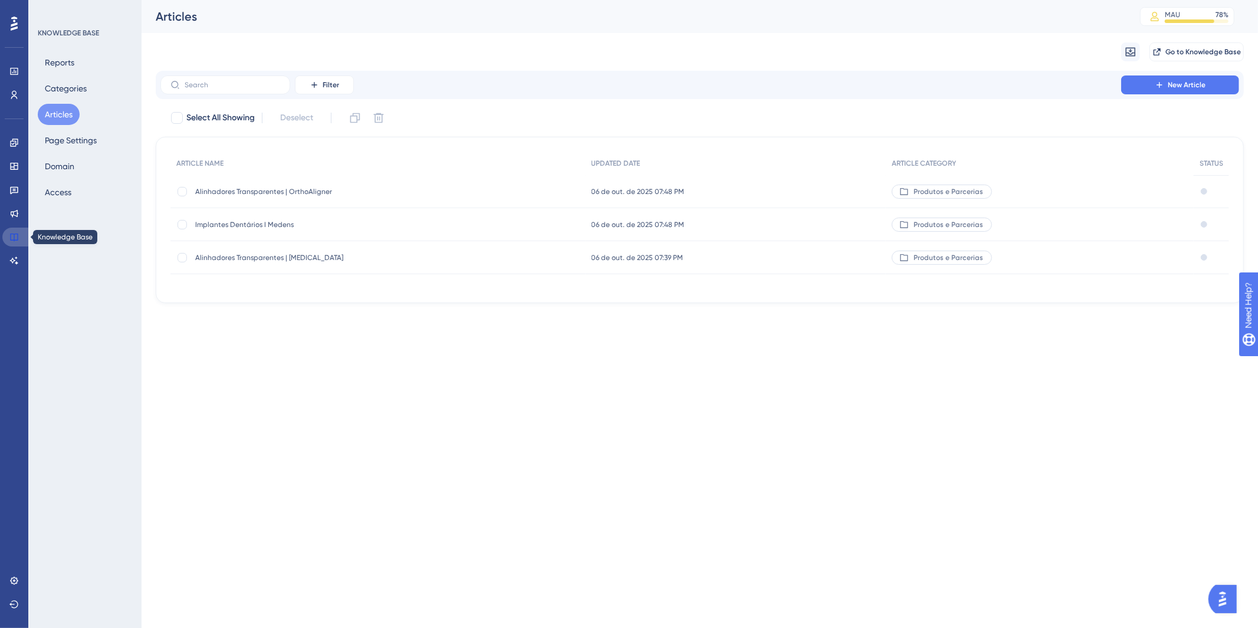
click at [25, 238] on link at bounding box center [16, 237] width 28 height 19
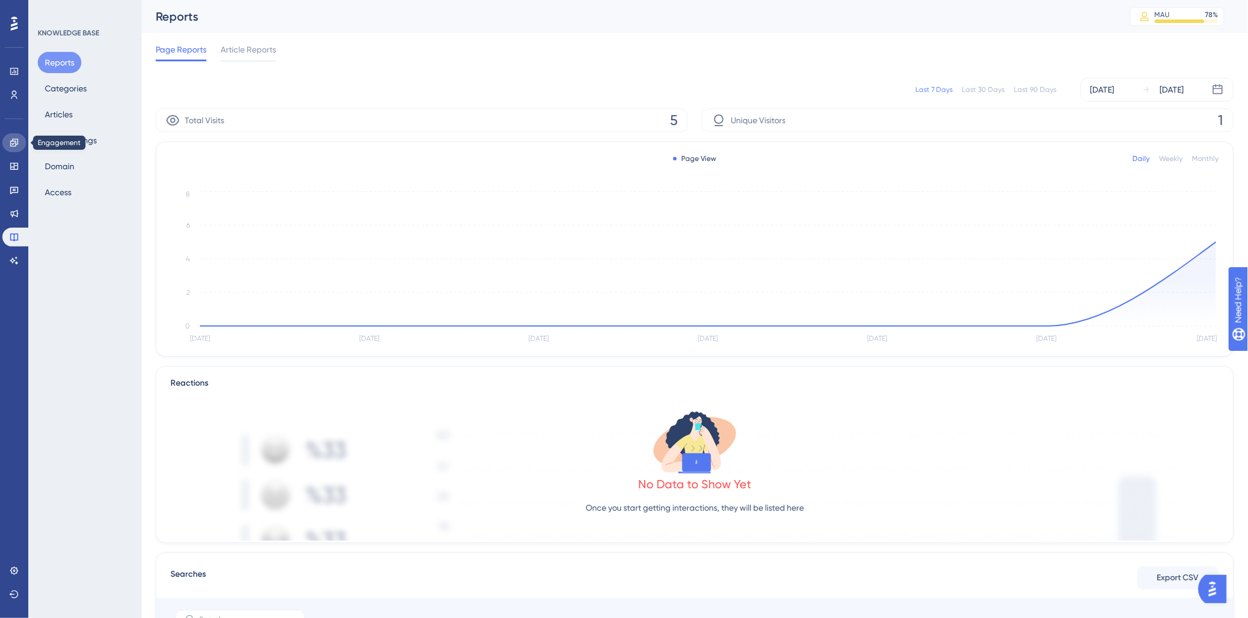
click at [18, 138] on icon at bounding box center [13, 142] width 9 height 9
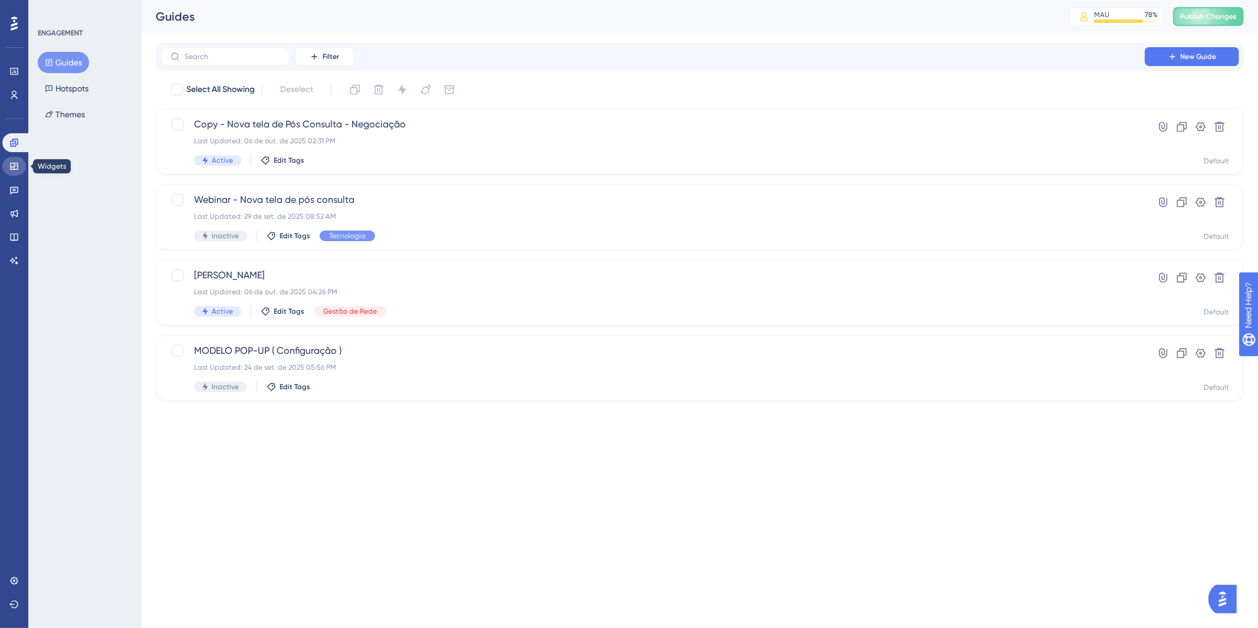
click at [19, 169] on link at bounding box center [14, 166] width 24 height 19
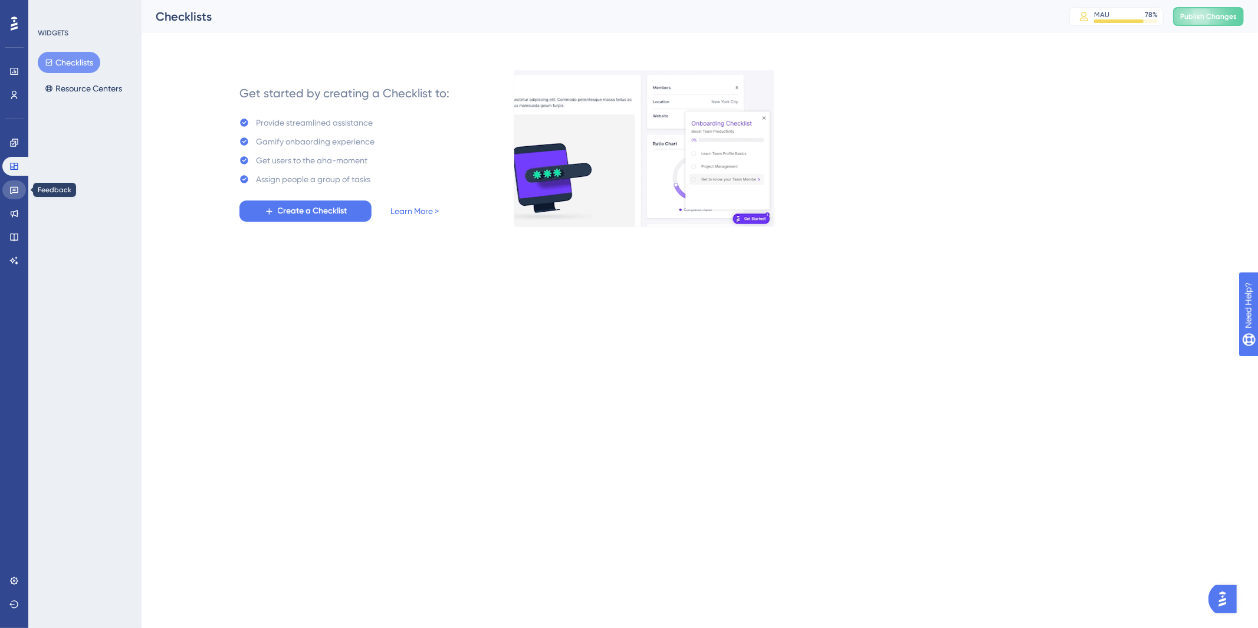
click at [18, 186] on icon at bounding box center [13, 189] width 9 height 9
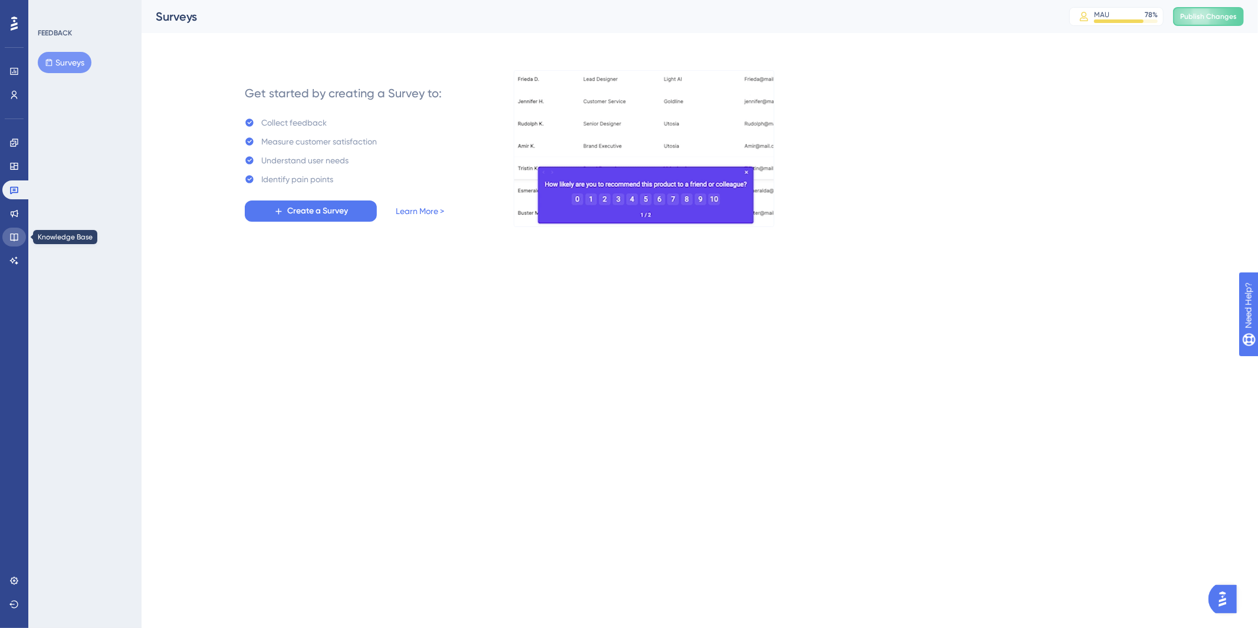
click at [14, 228] on link at bounding box center [14, 237] width 24 height 19
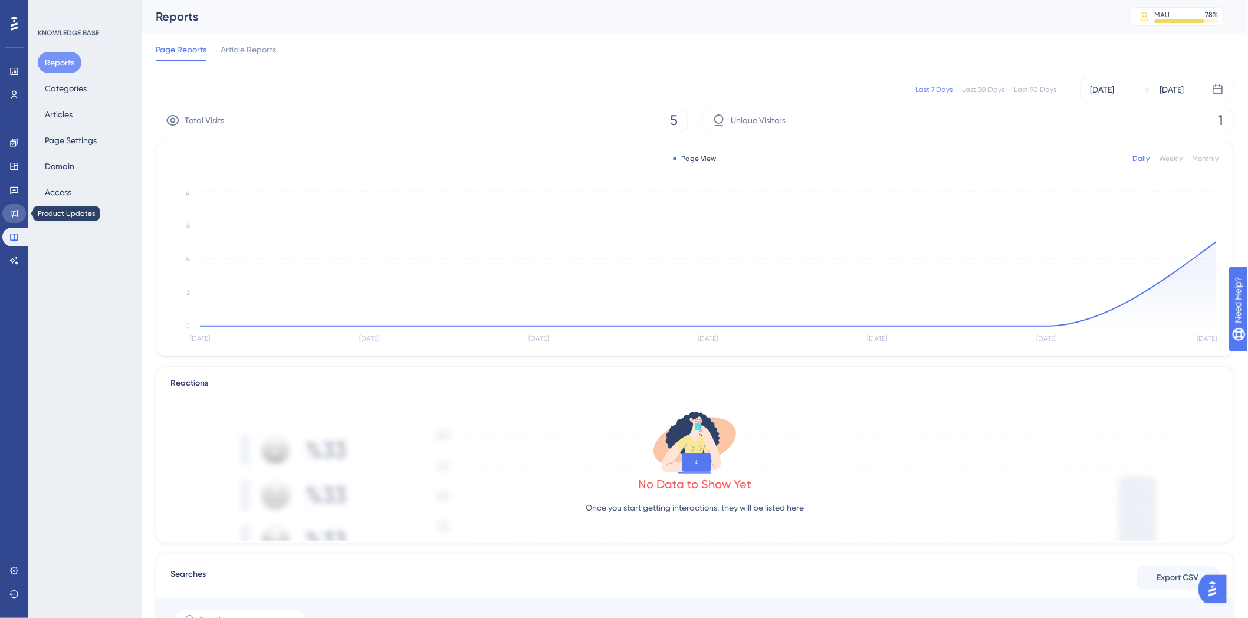
click at [16, 209] on icon at bounding box center [13, 213] width 9 height 9
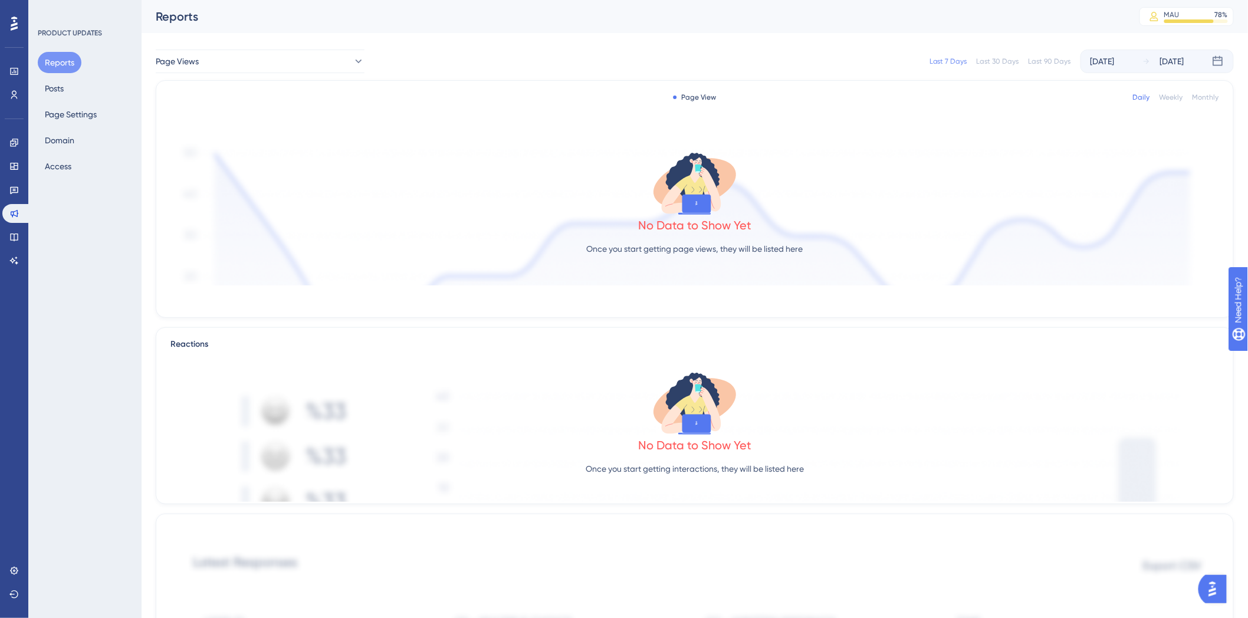
click at [64, 62] on button "Reports" at bounding box center [60, 62] width 44 height 21
click at [65, 113] on button "Page Settings" at bounding box center [71, 114] width 66 height 21
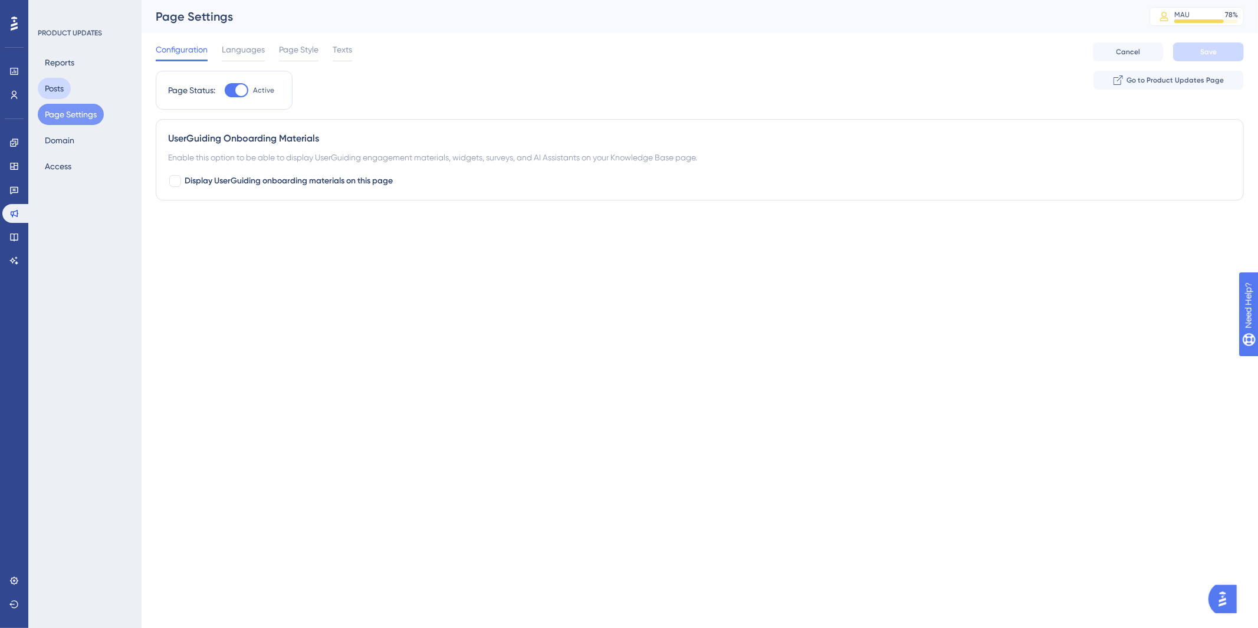
click at [57, 87] on button "Posts" at bounding box center [54, 88] width 33 height 21
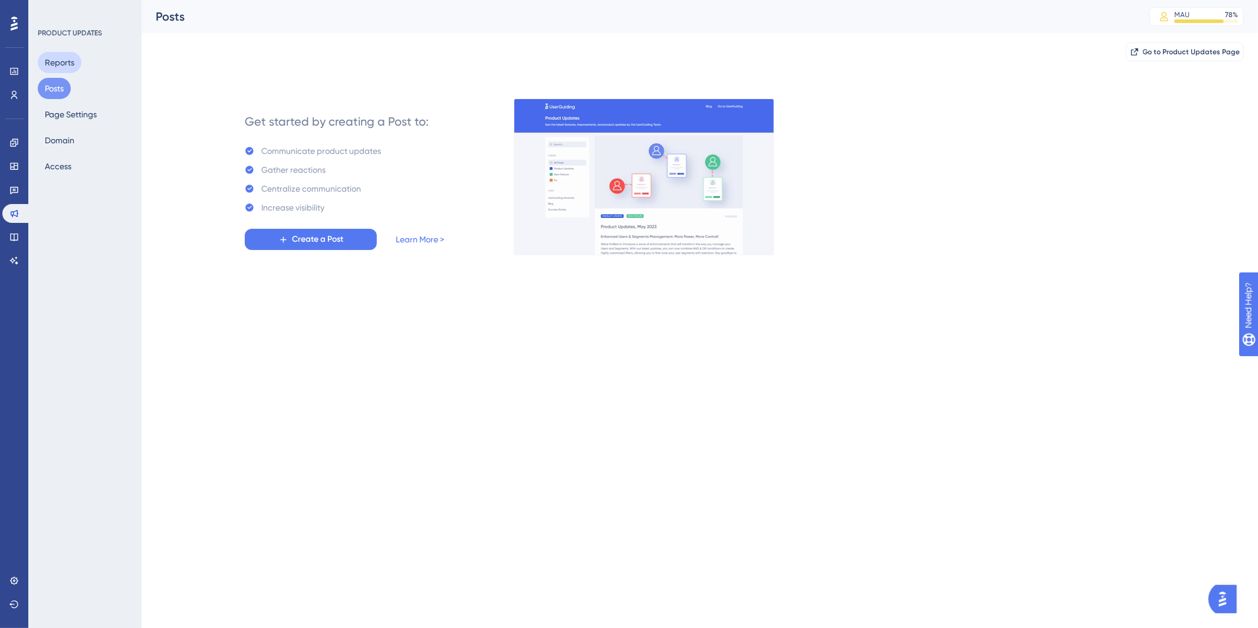
click at [61, 61] on button "Reports" at bounding box center [60, 62] width 44 height 21
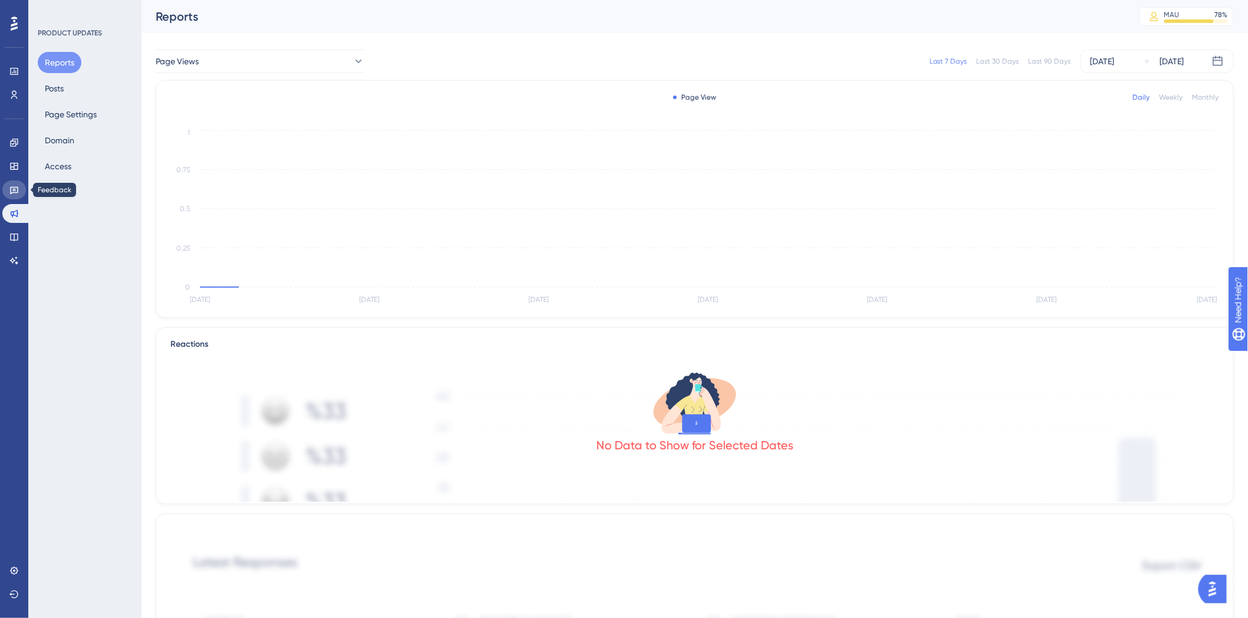
click at [8, 184] on link at bounding box center [14, 189] width 24 height 19
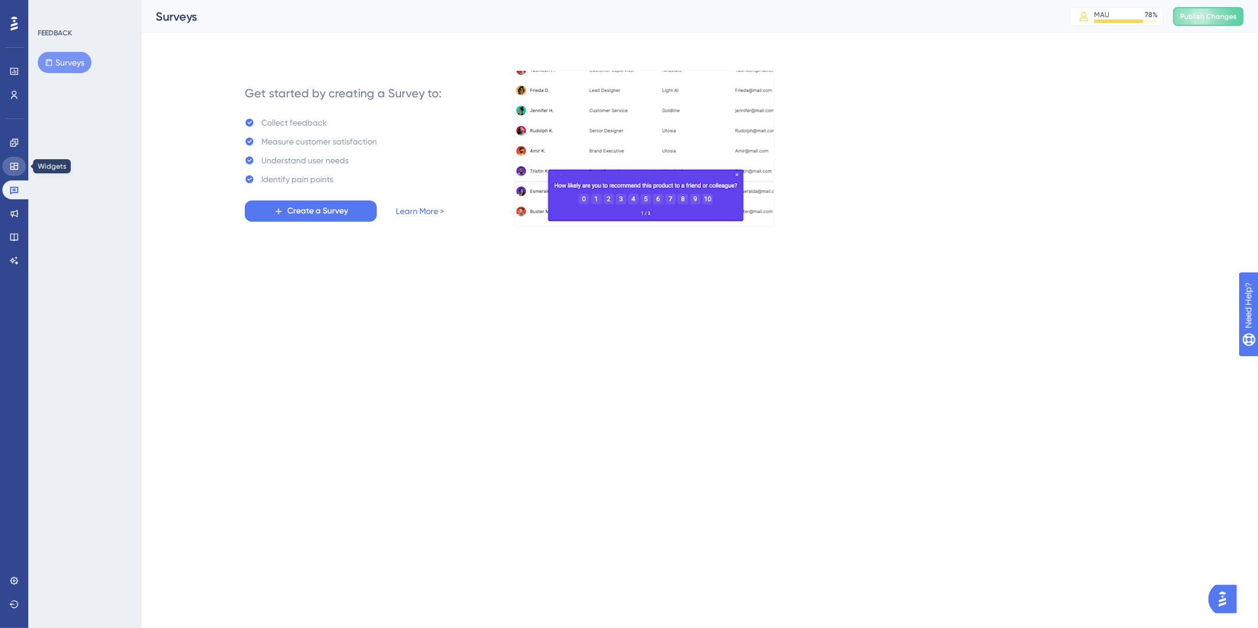
click at [8, 163] on link at bounding box center [14, 166] width 24 height 19
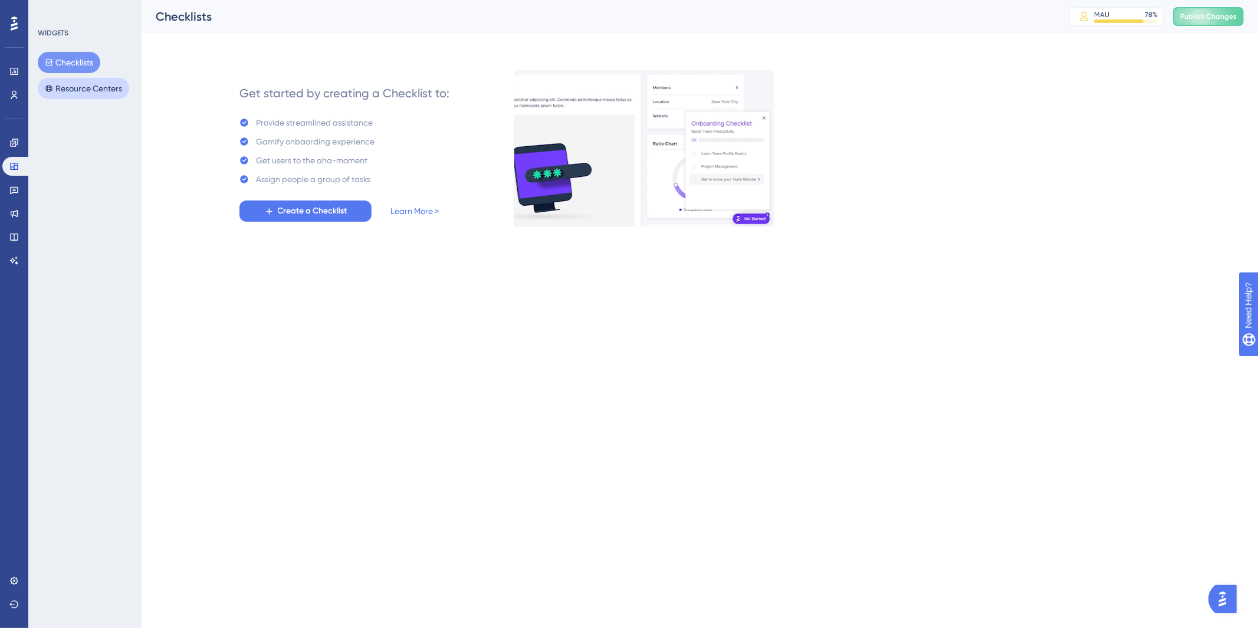
click at [110, 91] on button "Resource Centers" at bounding box center [83, 88] width 91 height 21
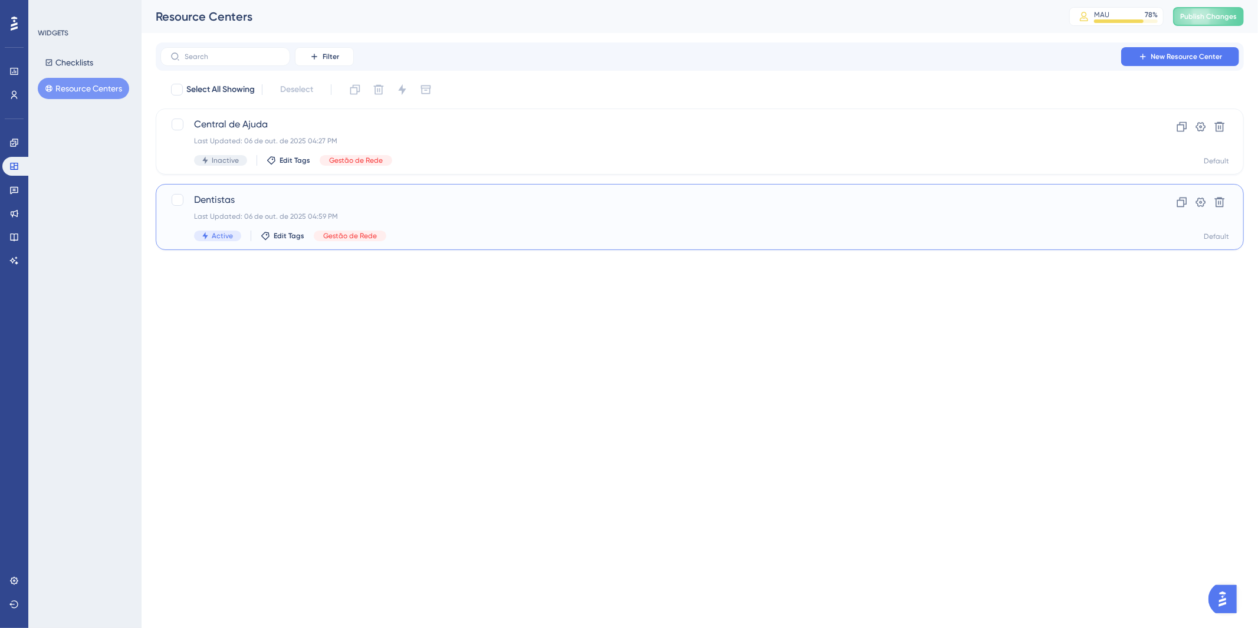
click at [474, 227] on div "Dentistas Last Updated: 06 de out. de 2025 04:59 PM Active Edit Tags Gestão de …" at bounding box center [652, 217] width 917 height 48
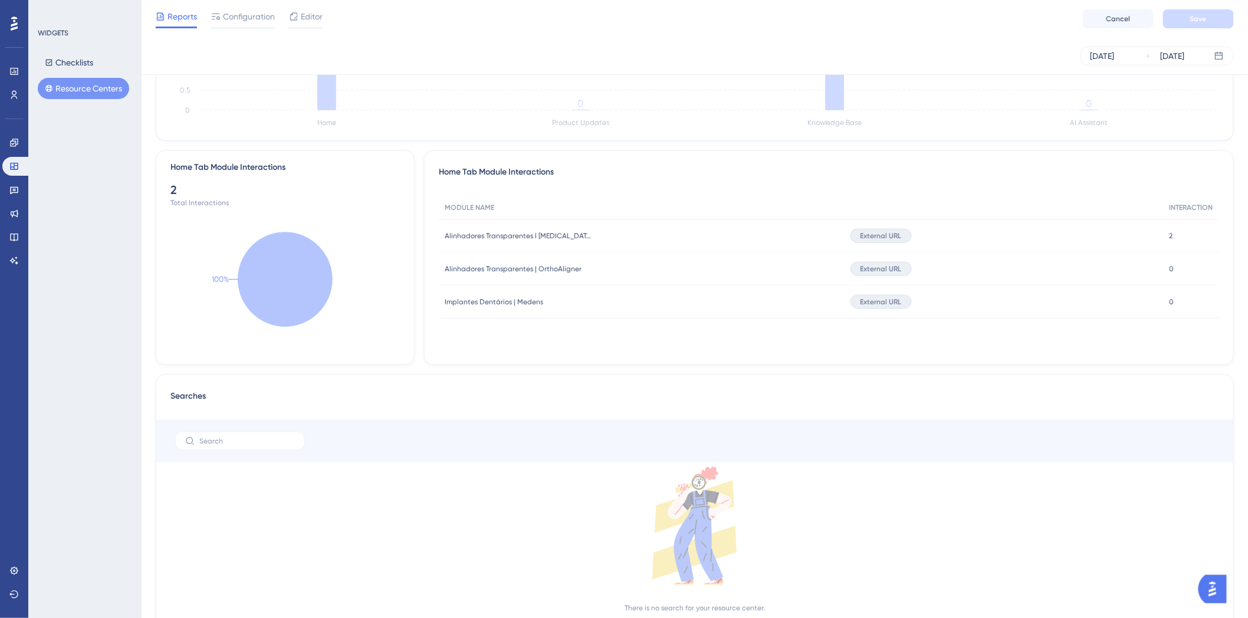
scroll to position [232, 0]
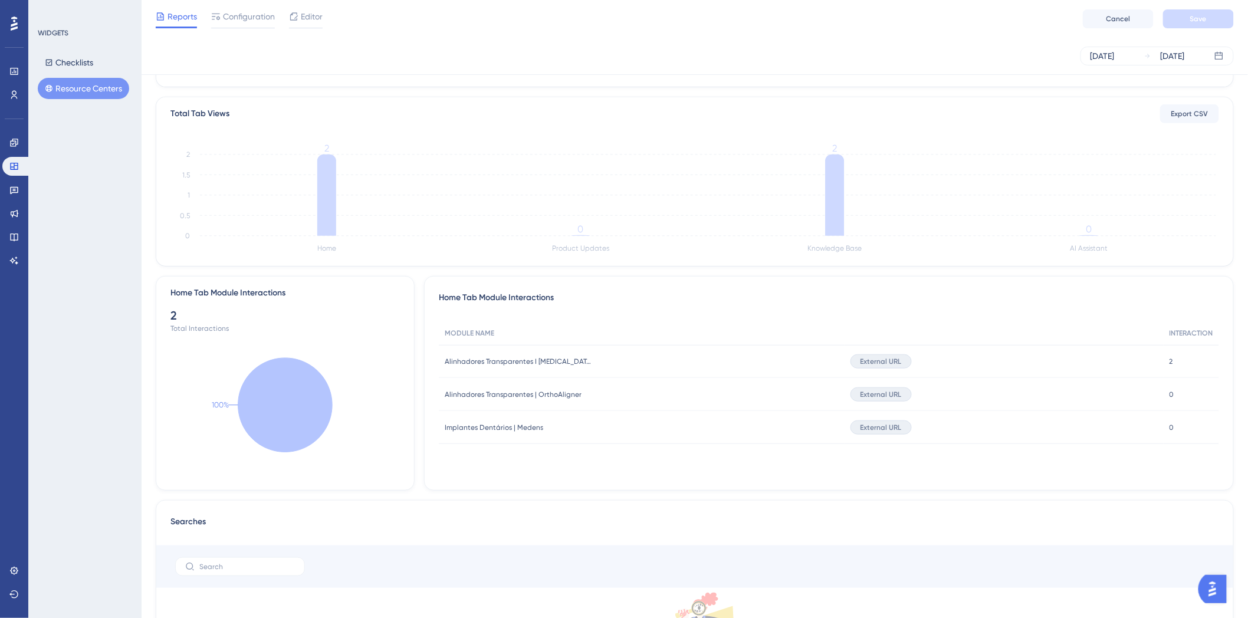
click at [193, 324] on icon "100%" at bounding box center [284, 405] width 229 height 163
click at [175, 311] on div "2" at bounding box center [284, 315] width 229 height 17
click at [252, 387] on icon at bounding box center [285, 405] width 94 height 94
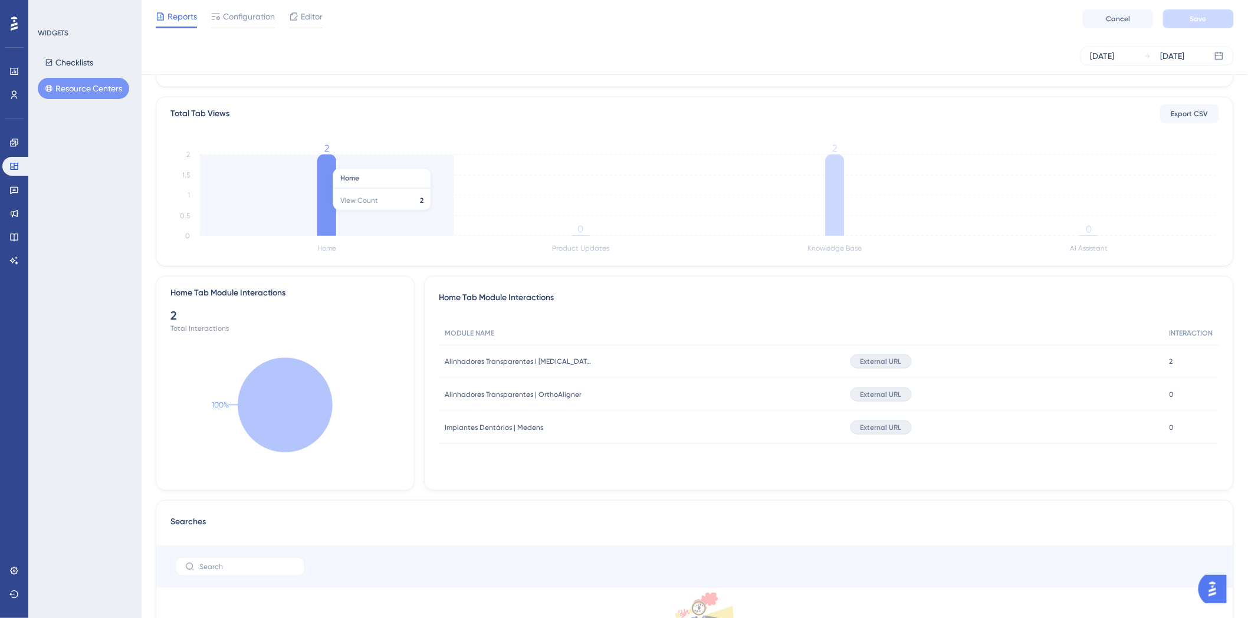
click at [328, 162] on icon at bounding box center [326, 195] width 19 height 81
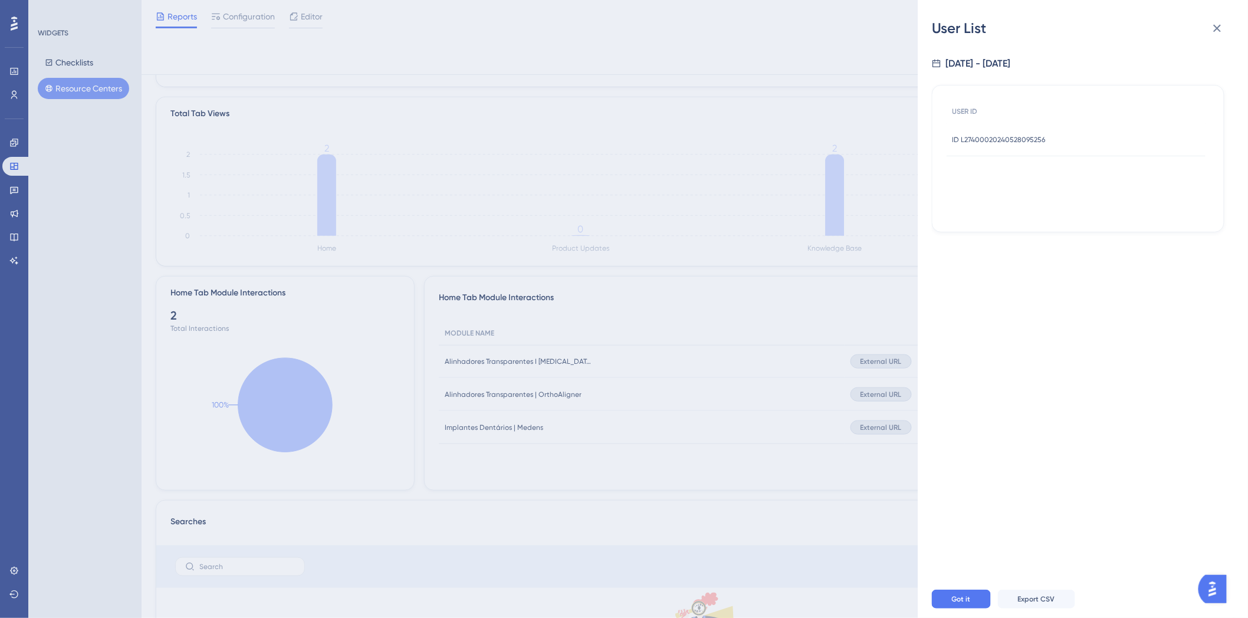
click at [988, 133] on div "ID L27400020240528095256 ID L27400020240528095256" at bounding box center [998, 139] width 93 height 33
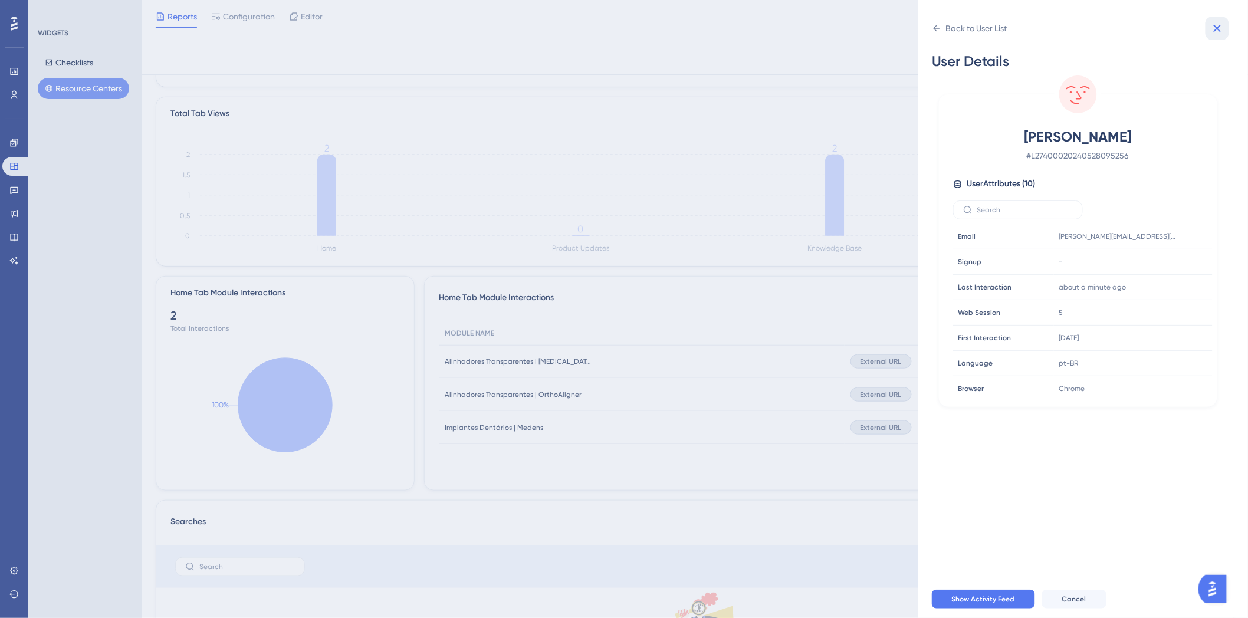
click at [1211, 32] on icon at bounding box center [1217, 28] width 14 height 14
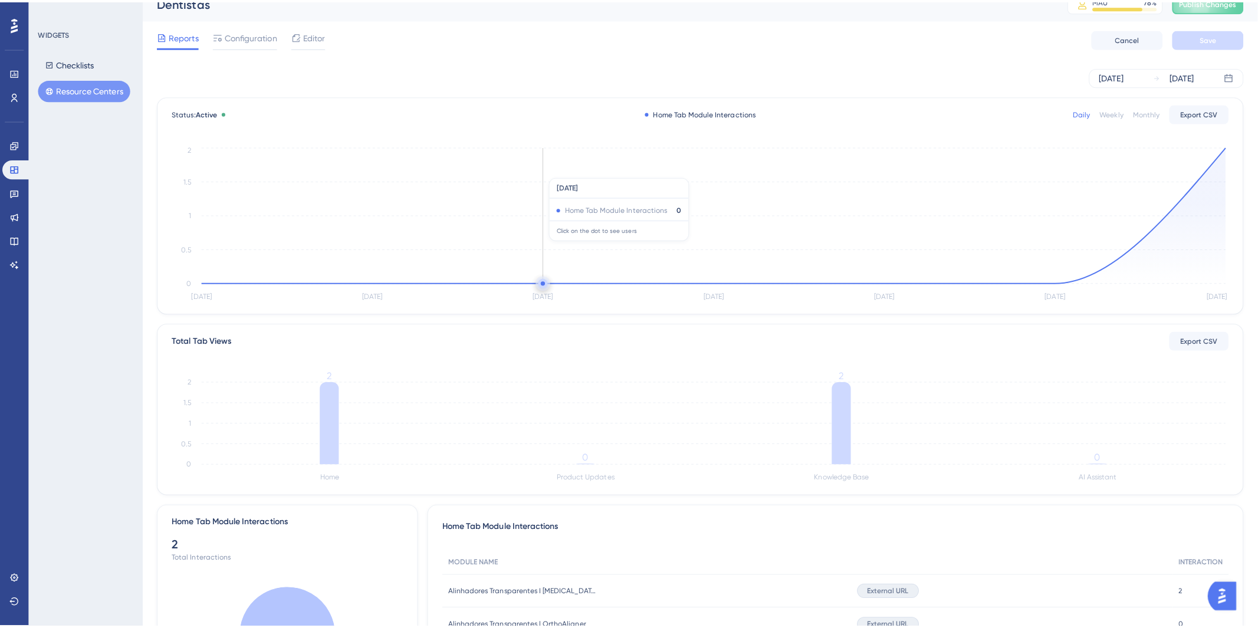
scroll to position [0, 0]
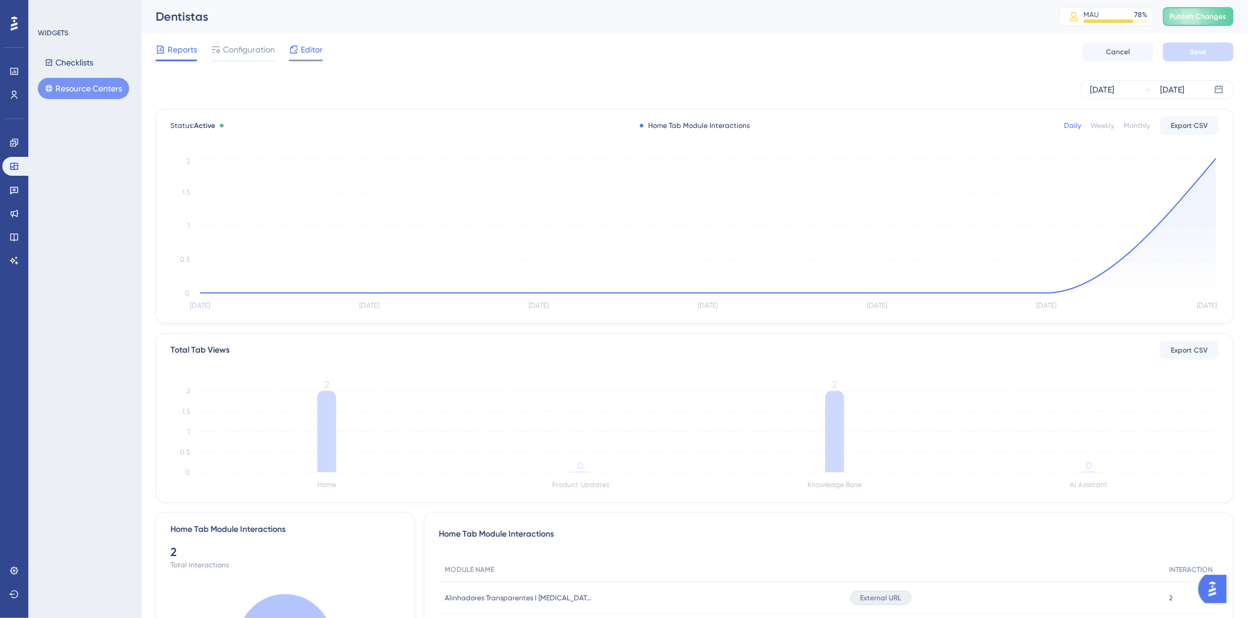
click at [295, 54] on div at bounding box center [293, 49] width 9 height 14
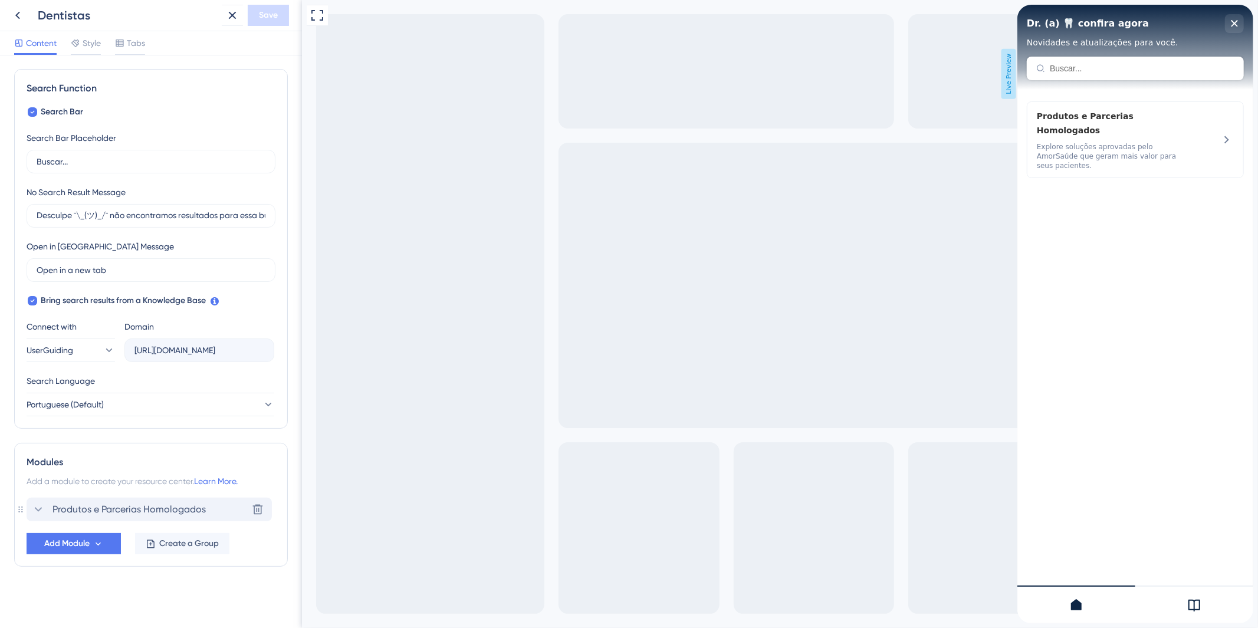
click at [103, 508] on span "Produtos e Parcerias Homologados" at bounding box center [128, 509] width 153 height 14
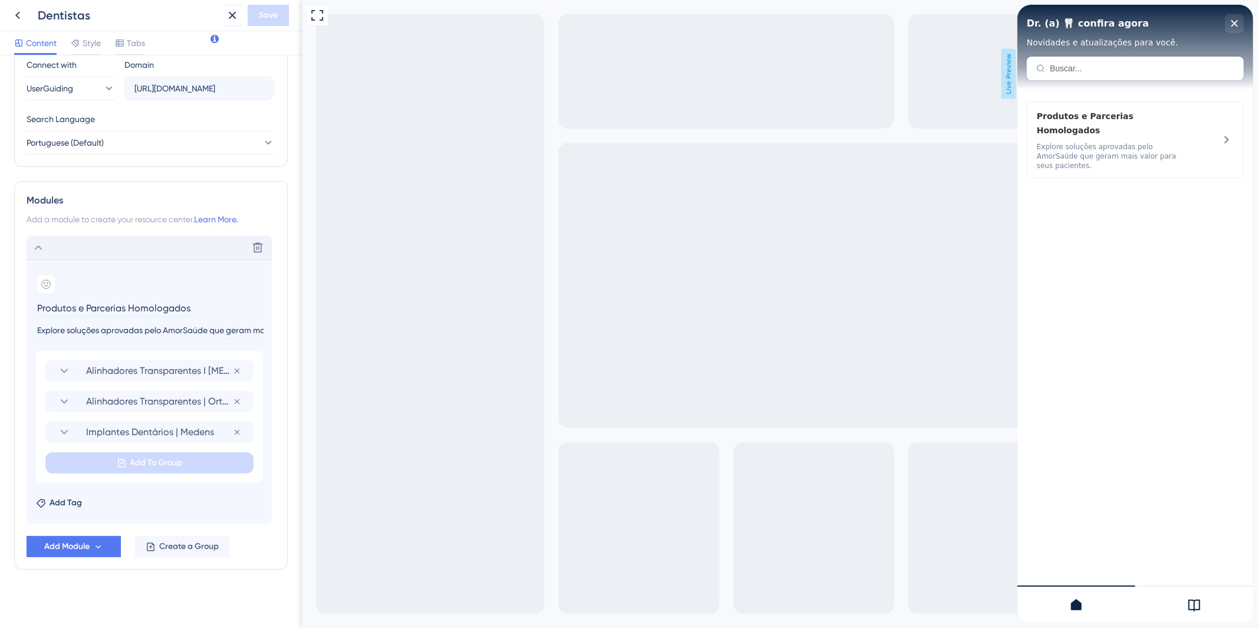
scroll to position [425, 0]
click at [172, 356] on div "Alinhadores Transparentes I [MEDICAL_DATA] Remove from group Alinhadores Transp…" at bounding box center [149, 414] width 227 height 132
click at [160, 369] on span "Alinhadores Transparentes I [MEDICAL_DATA]" at bounding box center [159, 368] width 147 height 14
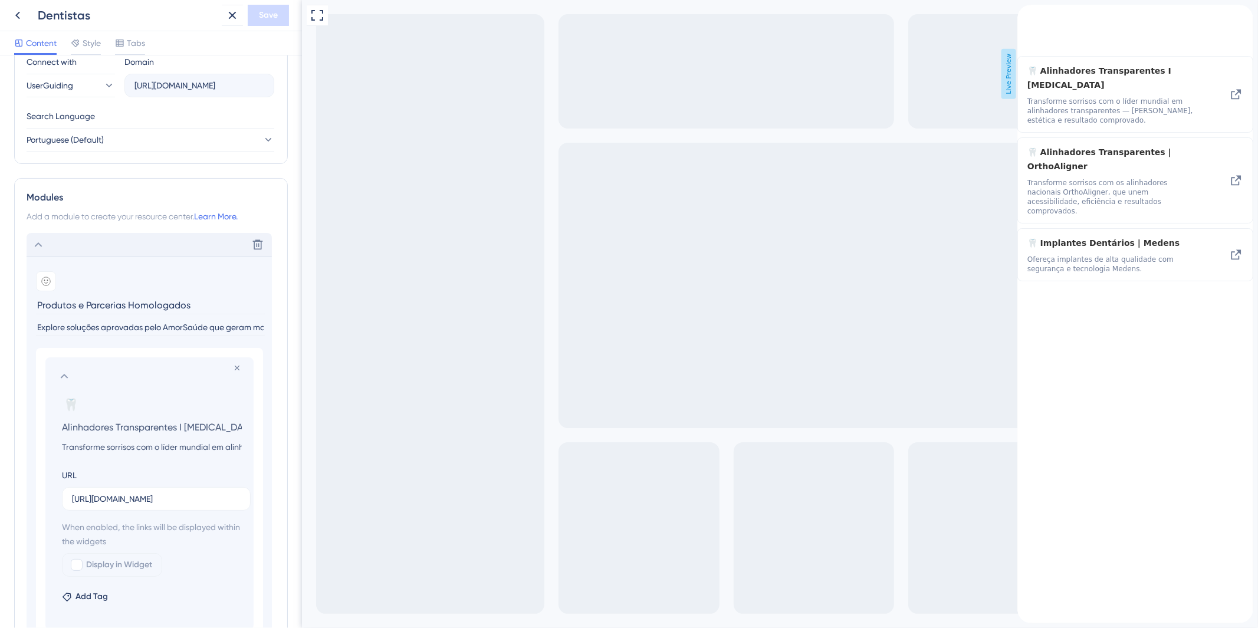
scroll to position [556, 0]
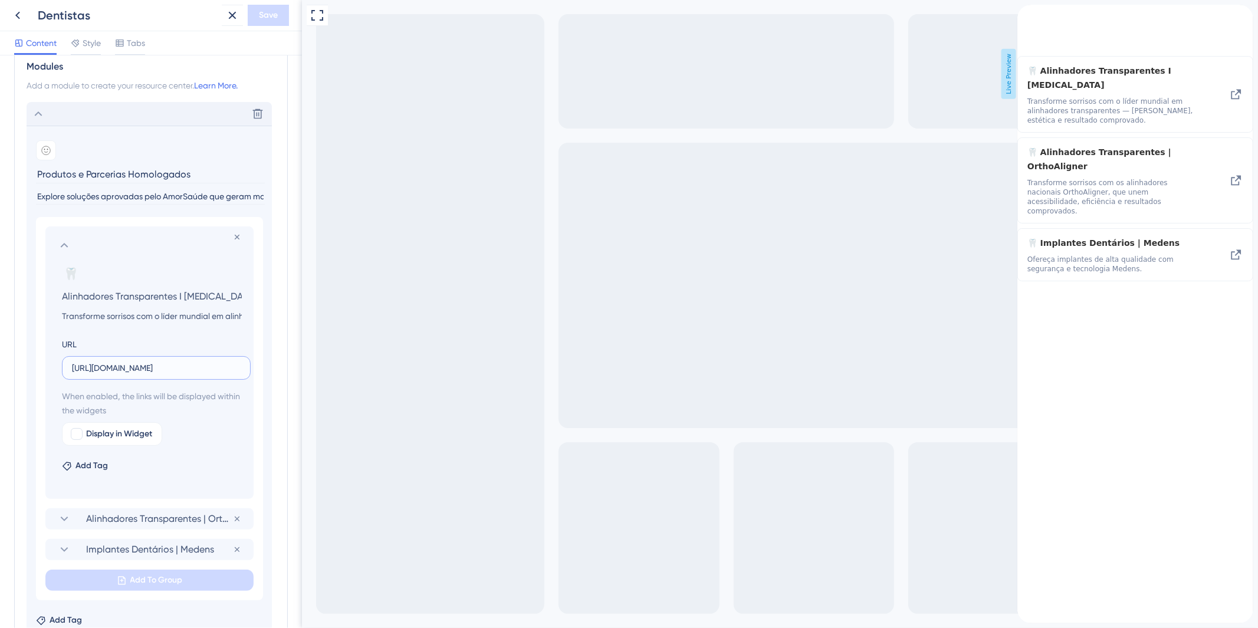
click at [116, 370] on input "[URL][DOMAIN_NAME]" at bounding box center [156, 367] width 169 height 13
paste input "EyNzM3MCI.QtRy6nS-EAYLL7DUMRTmOe9x38E"
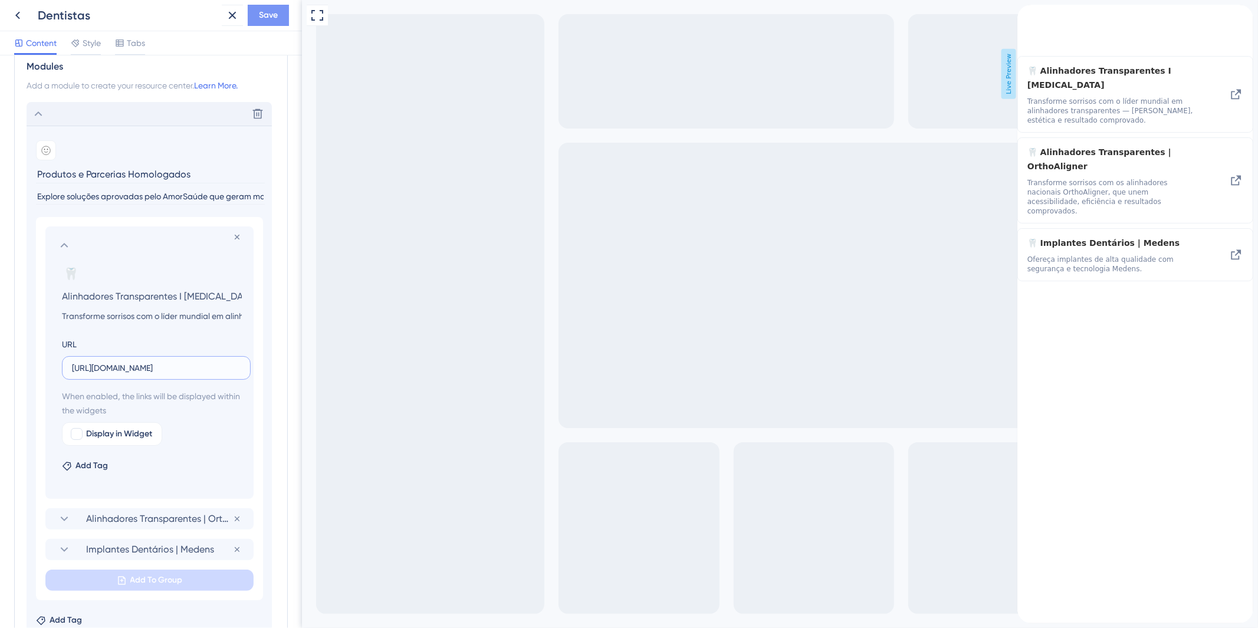
type input "[URL][DOMAIN_NAME]"
click at [282, 14] on button "Save" at bounding box center [268, 15] width 41 height 21
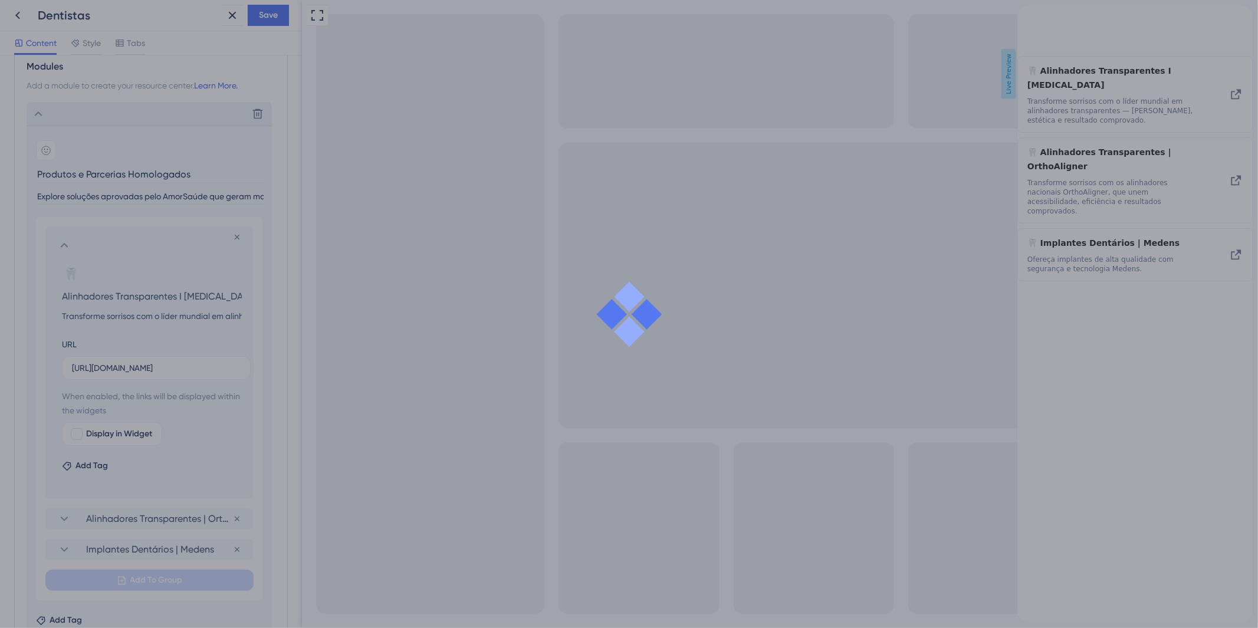
scroll to position [0, 0]
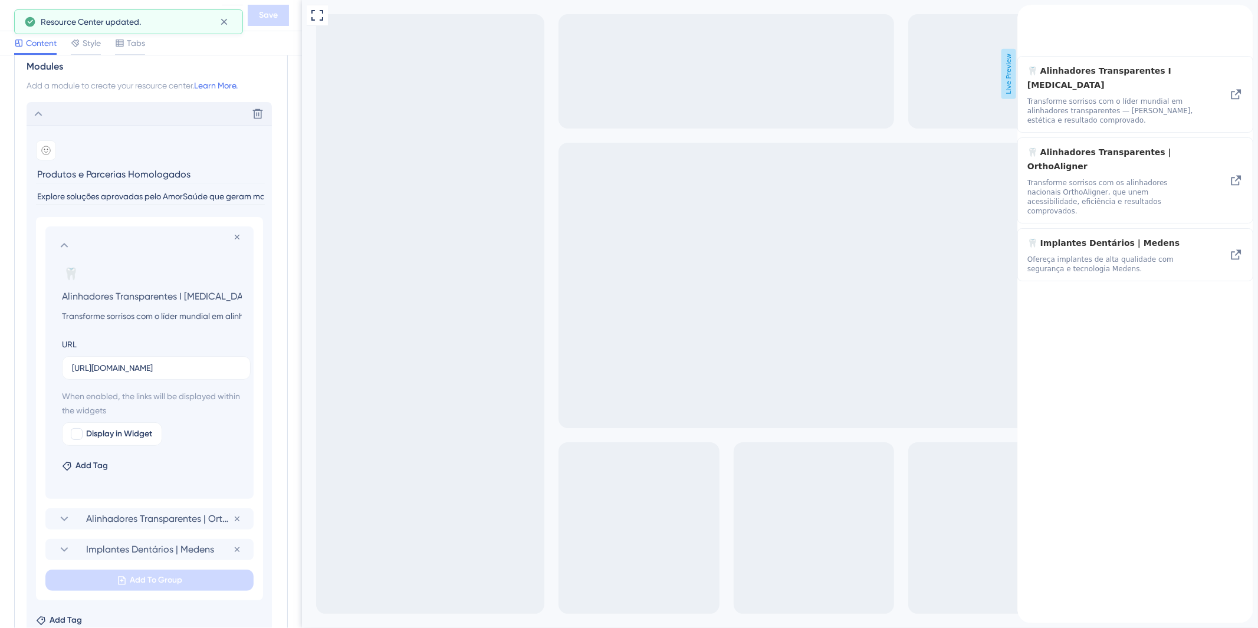
click at [58, 242] on icon at bounding box center [64, 245] width 14 height 14
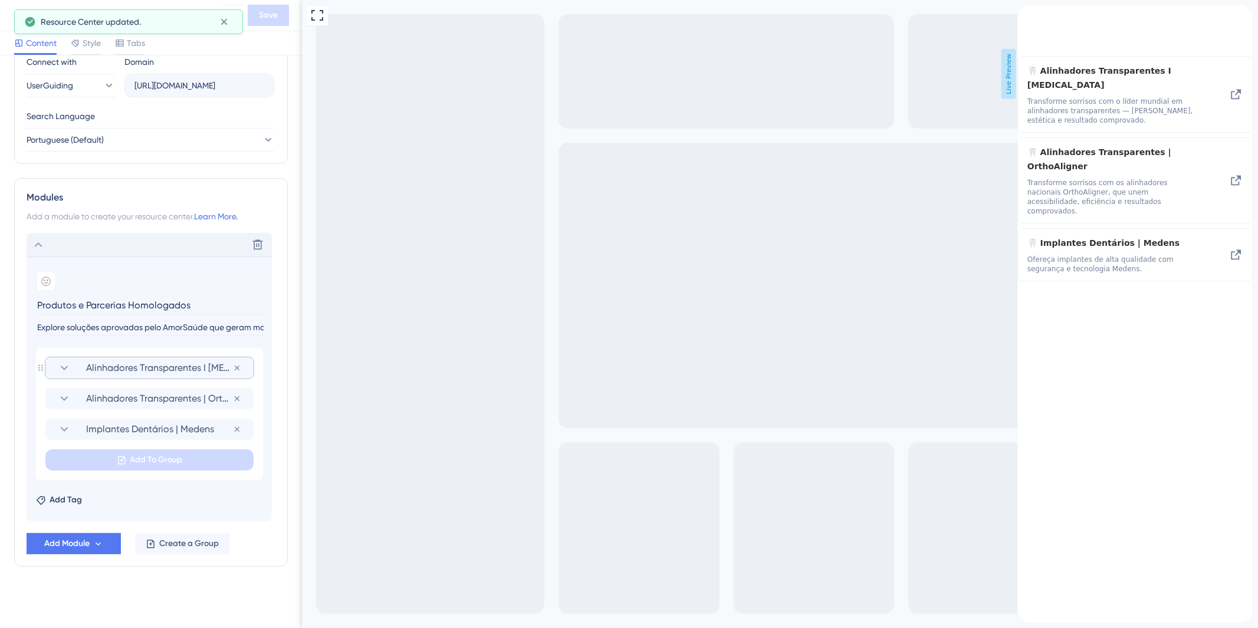
scroll to position [425, 0]
click at [150, 407] on section "Alinhadores Transparentes | OrthoAligner" at bounding box center [149, 398] width 185 height 21
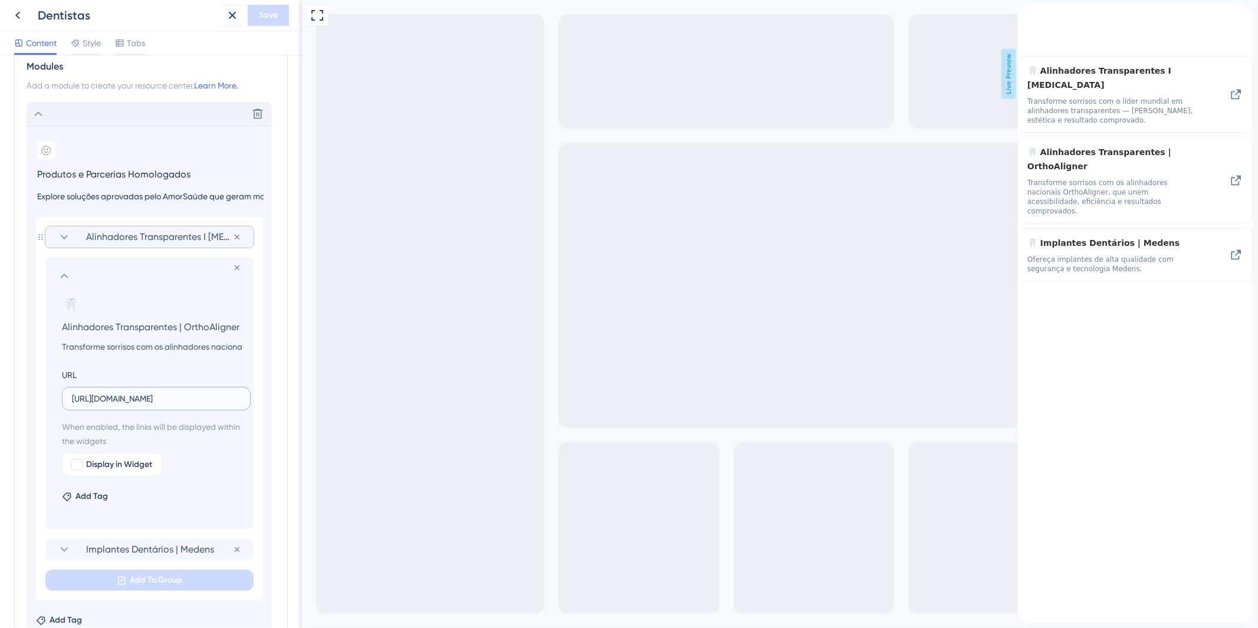
click at [139, 396] on input "[URL][DOMAIN_NAME]" at bounding box center [156, 398] width 169 height 13
paste input "EyNzM2OSI.ClYUG_hhINH_kzMe3q6G2QP5B9M"
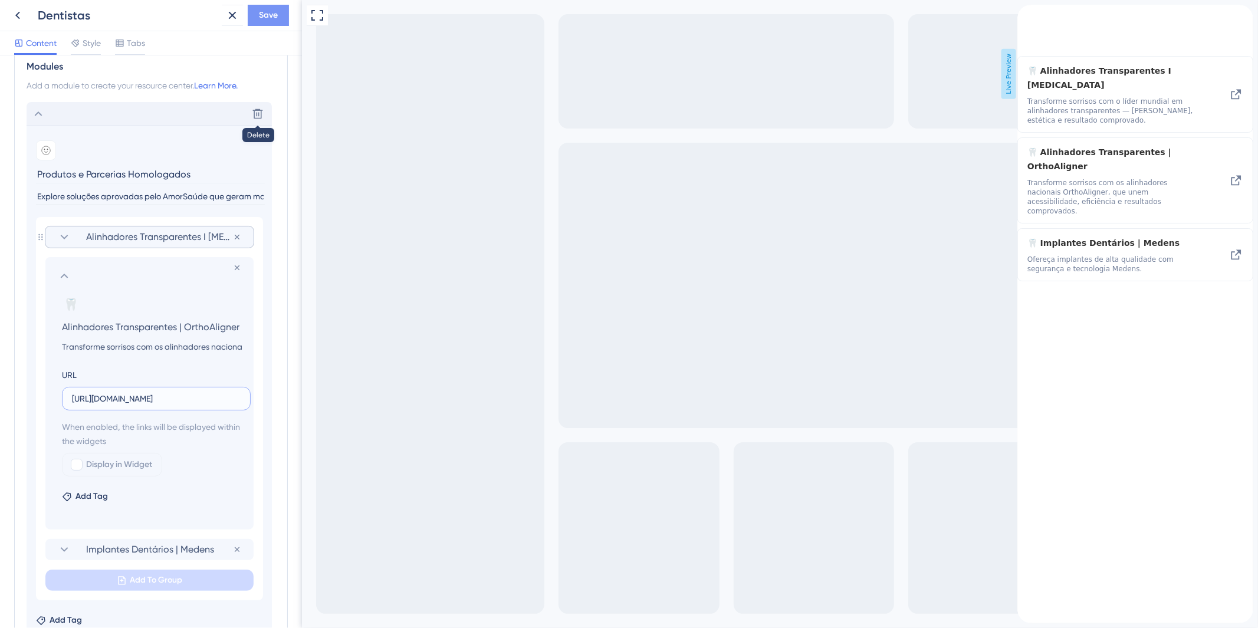
type input "[URL][DOMAIN_NAME]"
click at [260, 13] on span "Save" at bounding box center [268, 15] width 19 height 14
click at [66, 271] on icon at bounding box center [64, 276] width 14 height 14
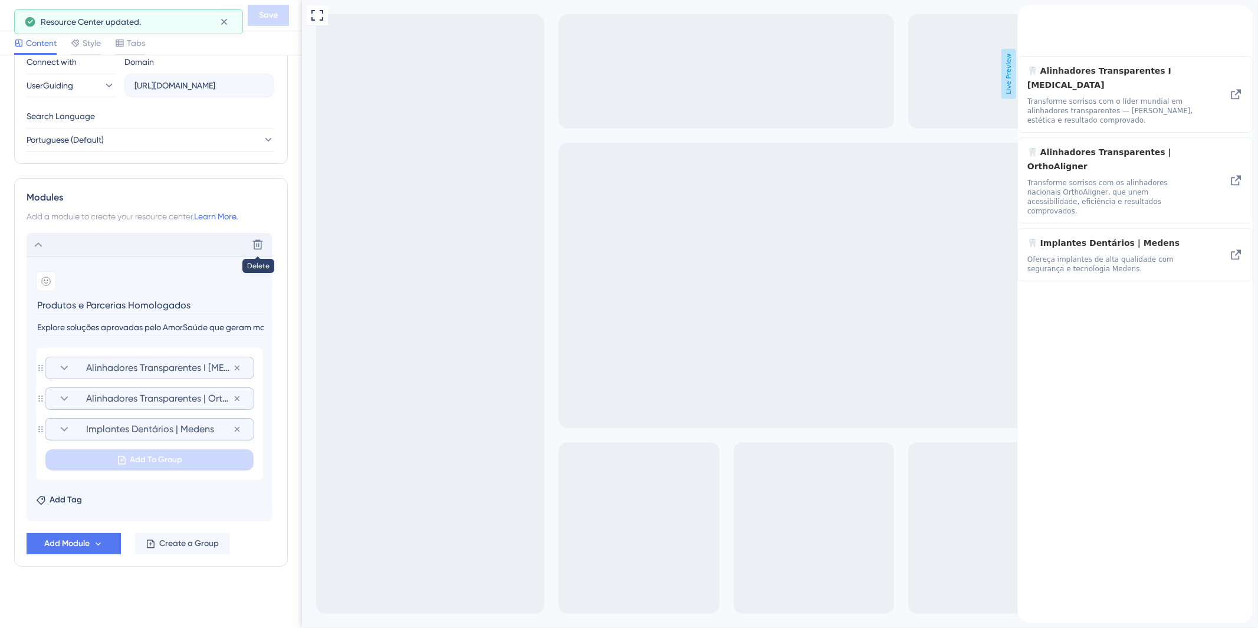
click at [113, 433] on span "Implantes Dentários | Medens" at bounding box center [159, 429] width 147 height 14
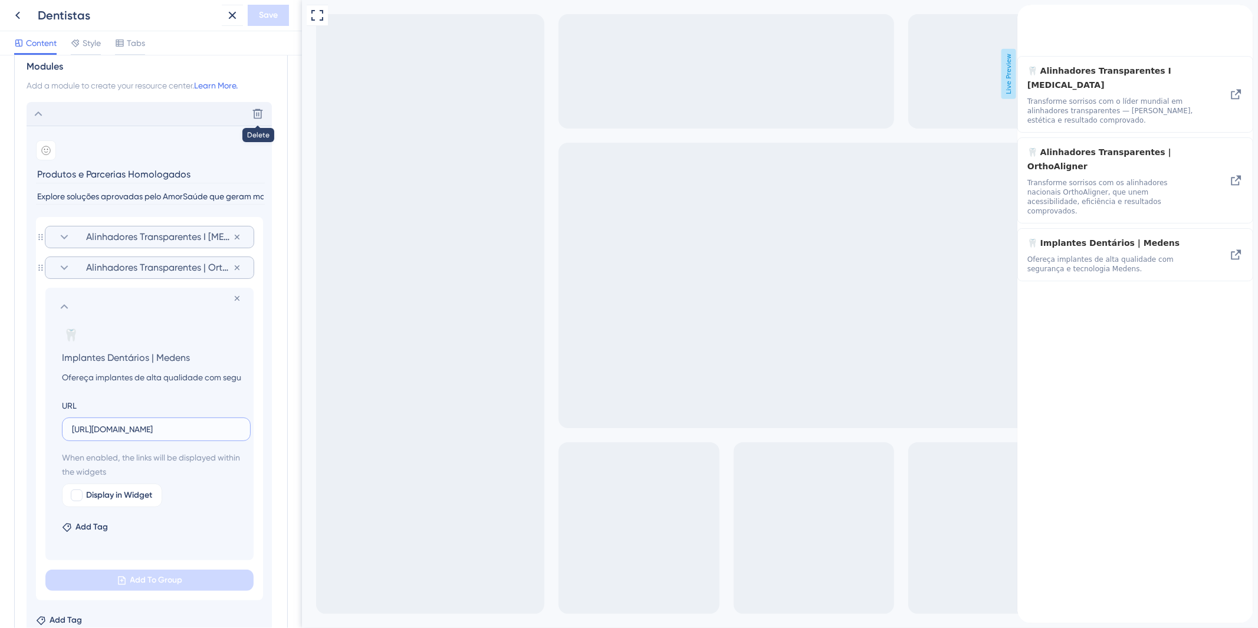
click at [100, 428] on input "[URL][DOMAIN_NAME]" at bounding box center [156, 429] width 169 height 13
paste input "EyNzM3MSI.k2XVyIwecyznNc3MwDv40RcP3gs"
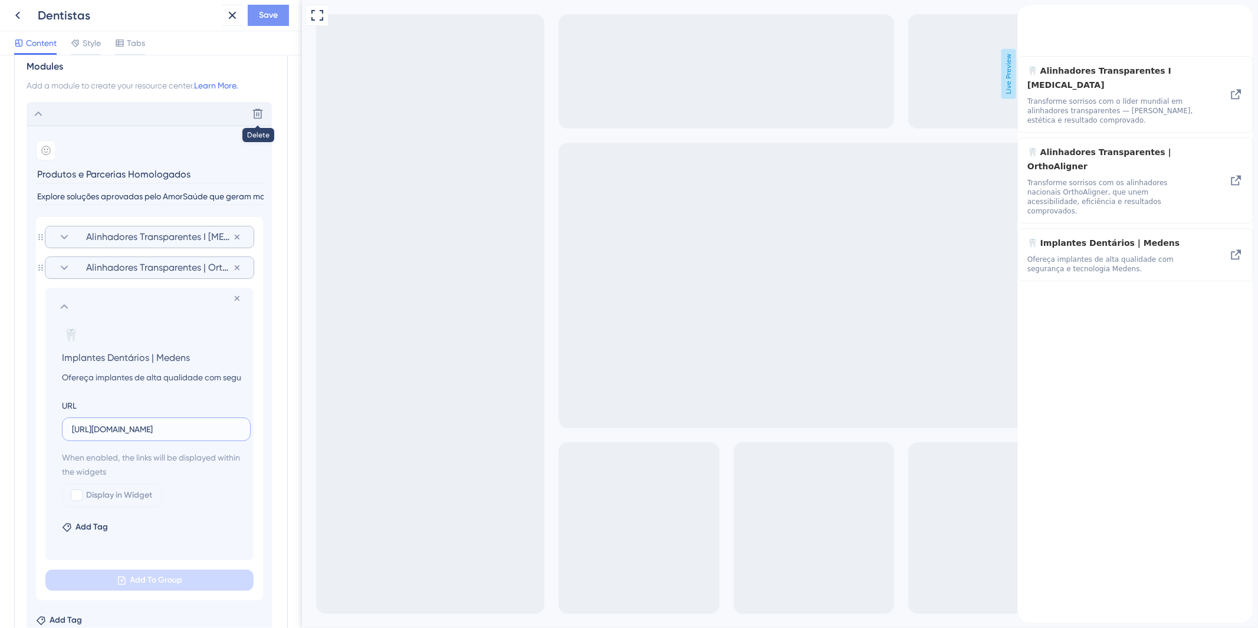
type input "[URL][DOMAIN_NAME]"
click at [268, 20] on span "Save" at bounding box center [268, 15] width 19 height 14
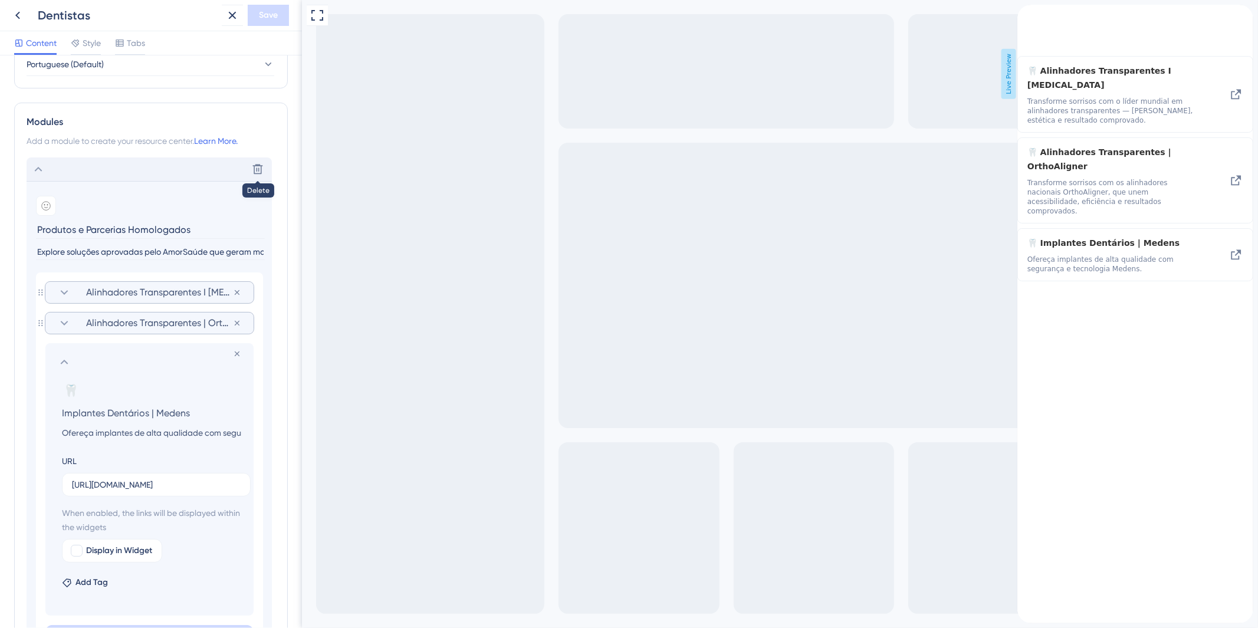
scroll to position [479, 0]
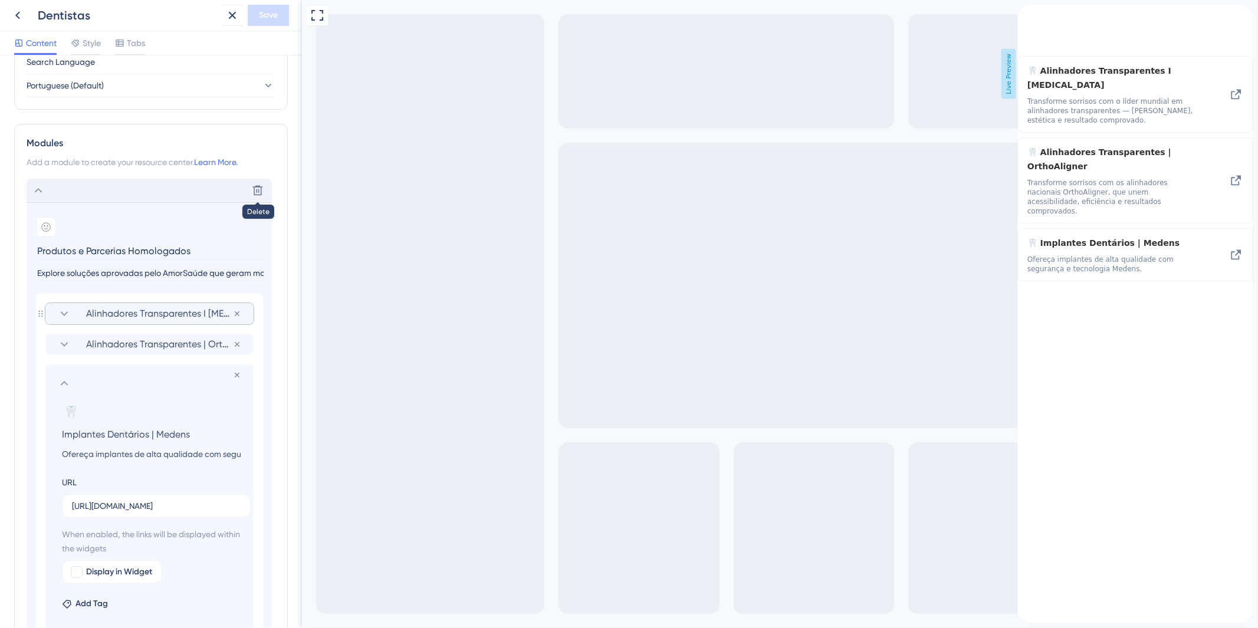
click at [58, 380] on icon at bounding box center [64, 383] width 14 height 14
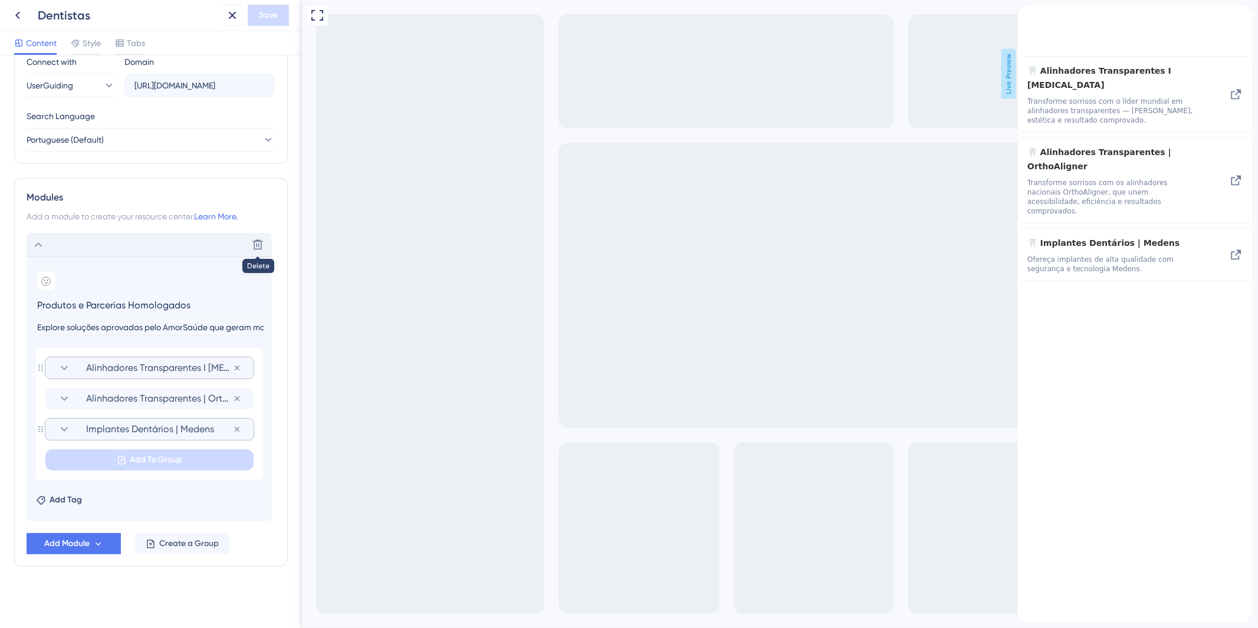
click at [60, 367] on icon at bounding box center [64, 368] width 14 height 14
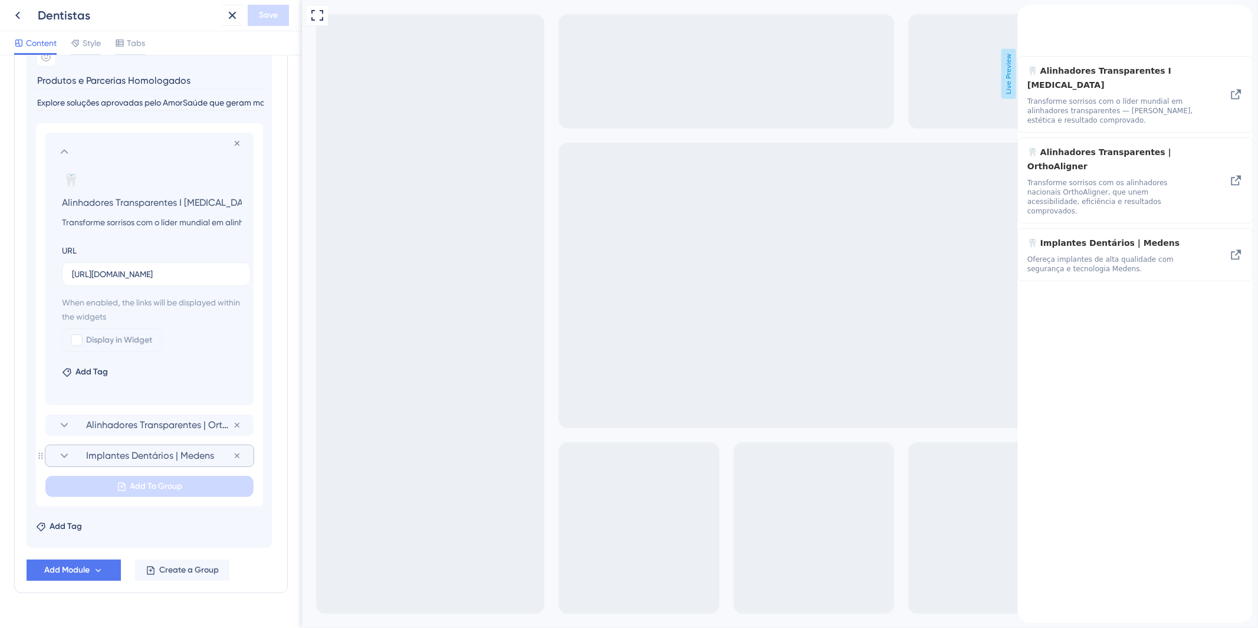
scroll to position [675, 0]
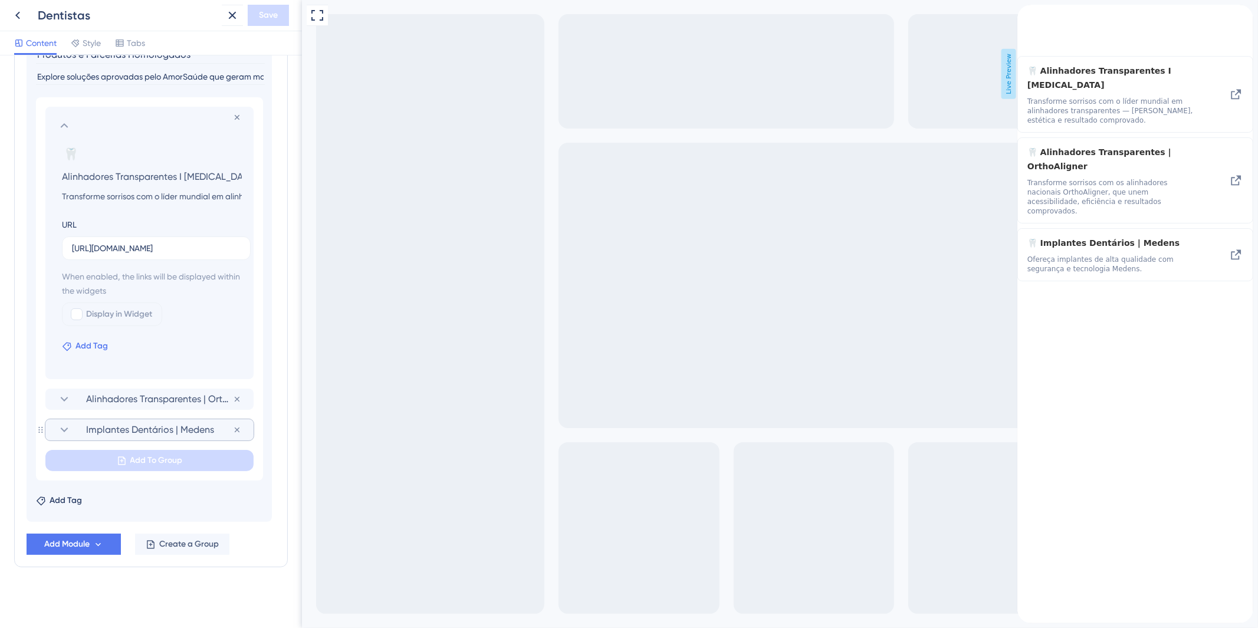
click at [81, 341] on span "Add Tag" at bounding box center [91, 346] width 32 height 14
click at [109, 425] on span "New Tag" at bounding box center [109, 430] width 33 height 14
click at [152, 325] on label "Display in Widget" at bounding box center [112, 315] width 100 height 24
drag, startPoint x: 281, startPoint y: 209, endPoint x: 274, endPoint y: 205, distance: 8.5
click at [280, 209] on div "Resource Center Header Title Dr. (a) 🦷 confira agora 3 Dr. (a) 🦷 confira agora …" at bounding box center [151, 341] width 302 height 573
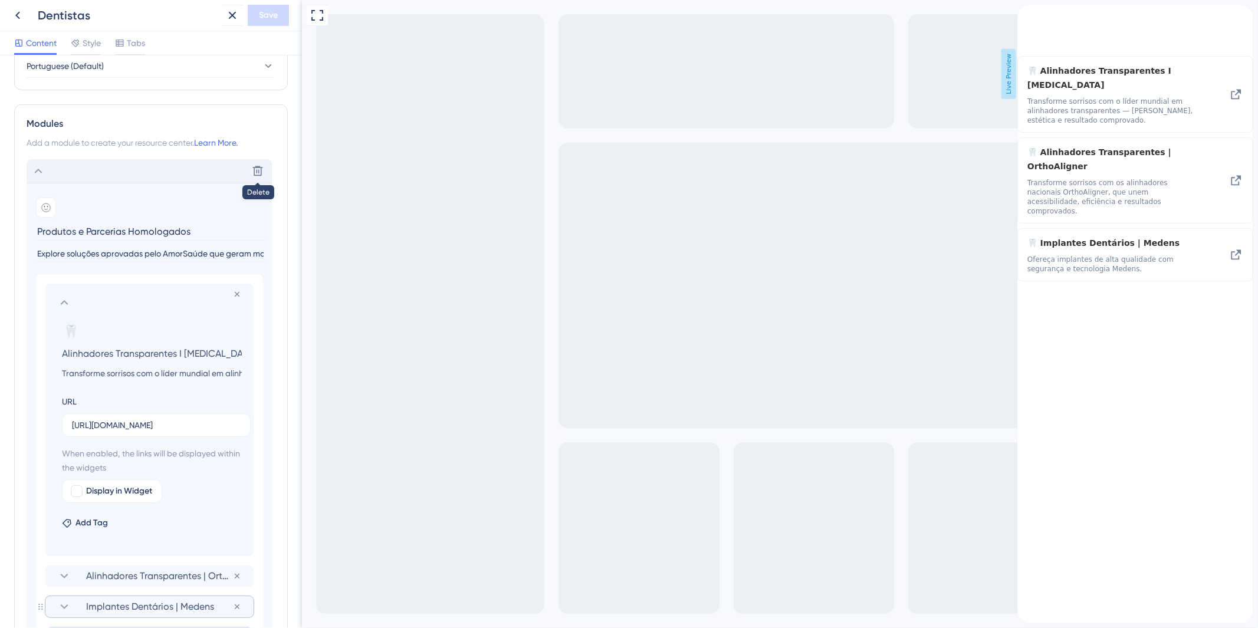
scroll to position [348, 0]
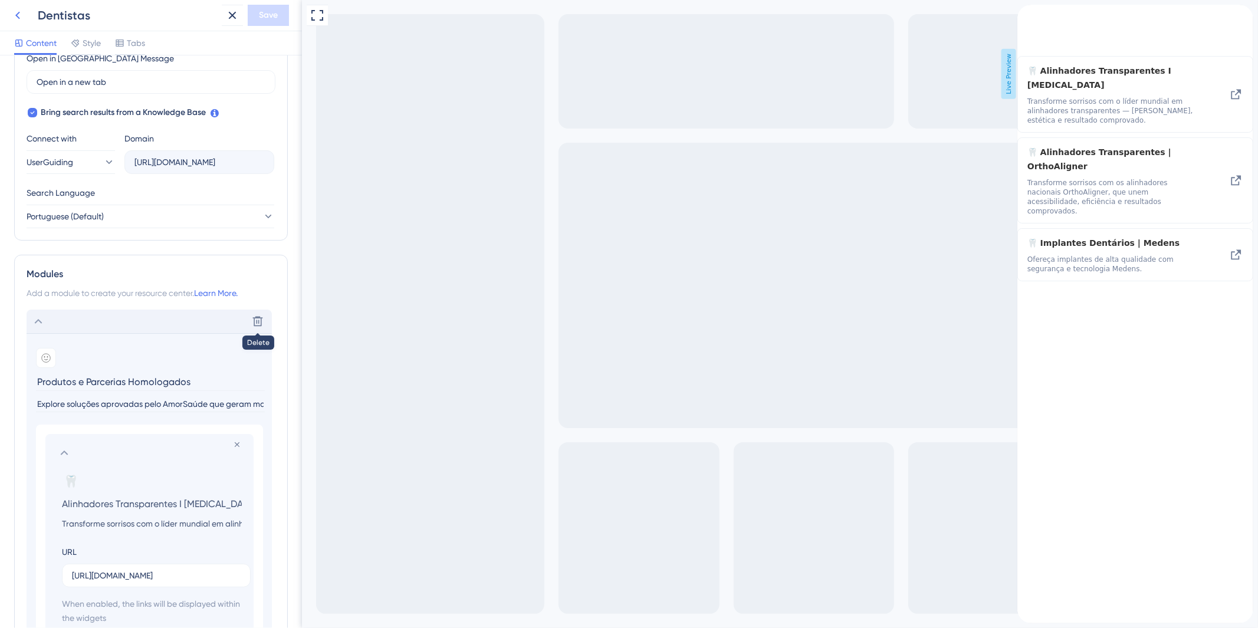
click at [11, 15] on icon at bounding box center [18, 15] width 14 height 14
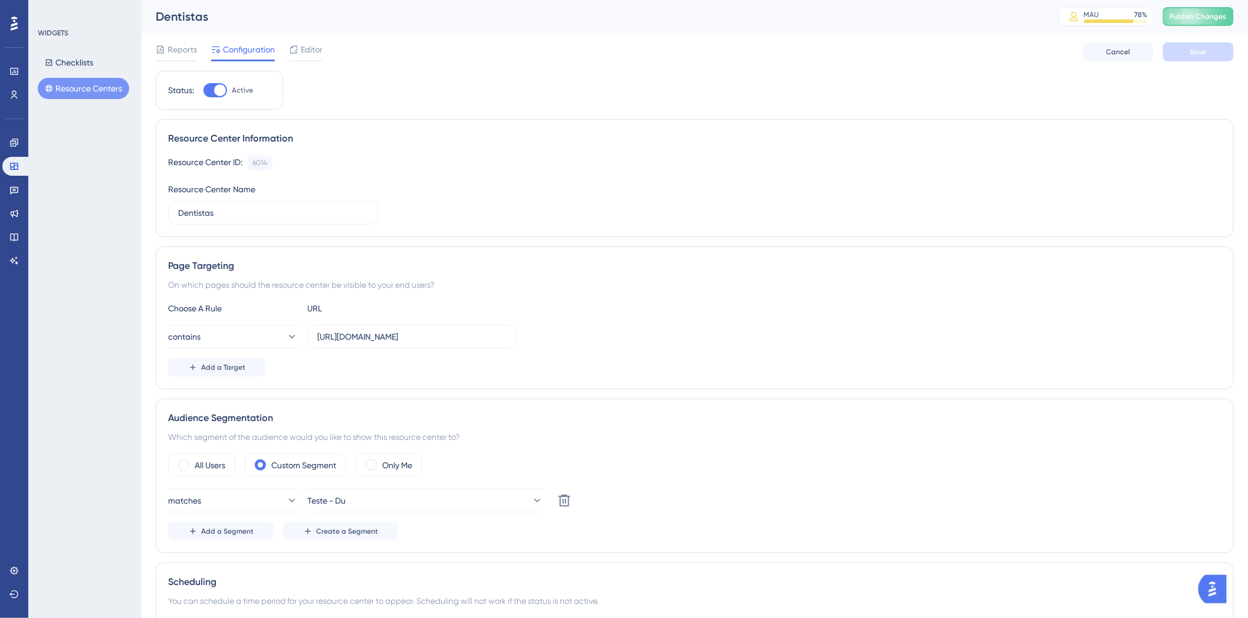
click at [119, 168] on div "WIDGETS Checklists Resource Centers" at bounding box center [84, 309] width 113 height 618
click at [12, 166] on icon at bounding box center [13, 166] width 9 height 9
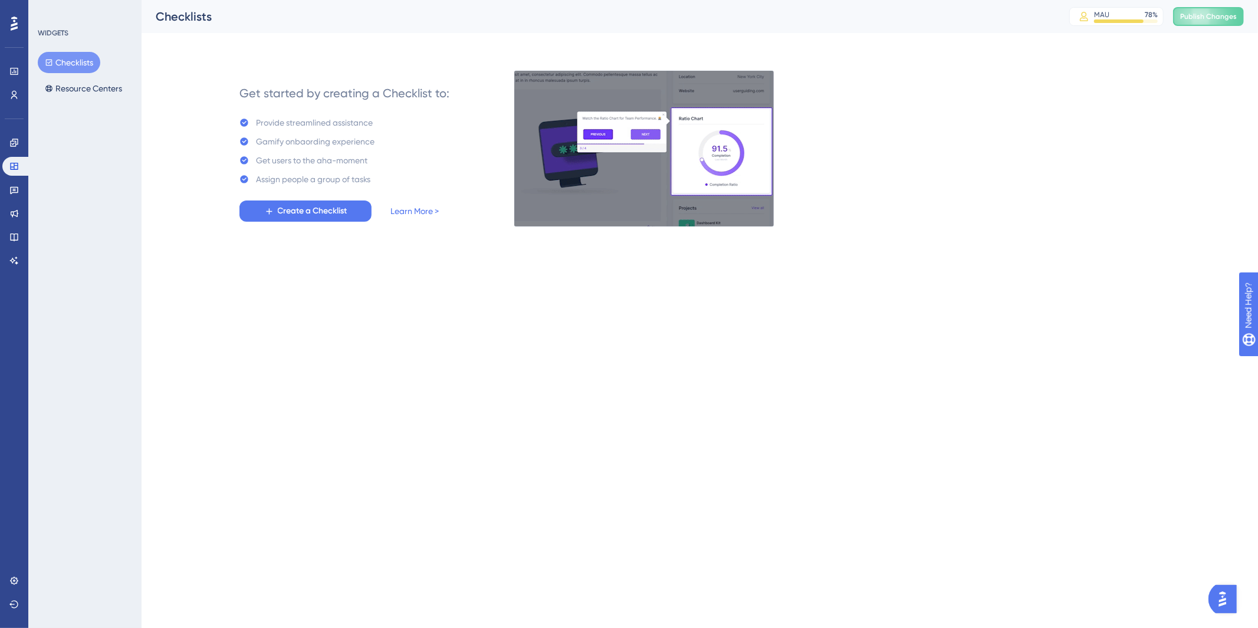
click at [942, 0] on html "Performance Users Engagement Widgets Feedback Product Updates Knowledge Base AI…" at bounding box center [629, 0] width 1258 height 0
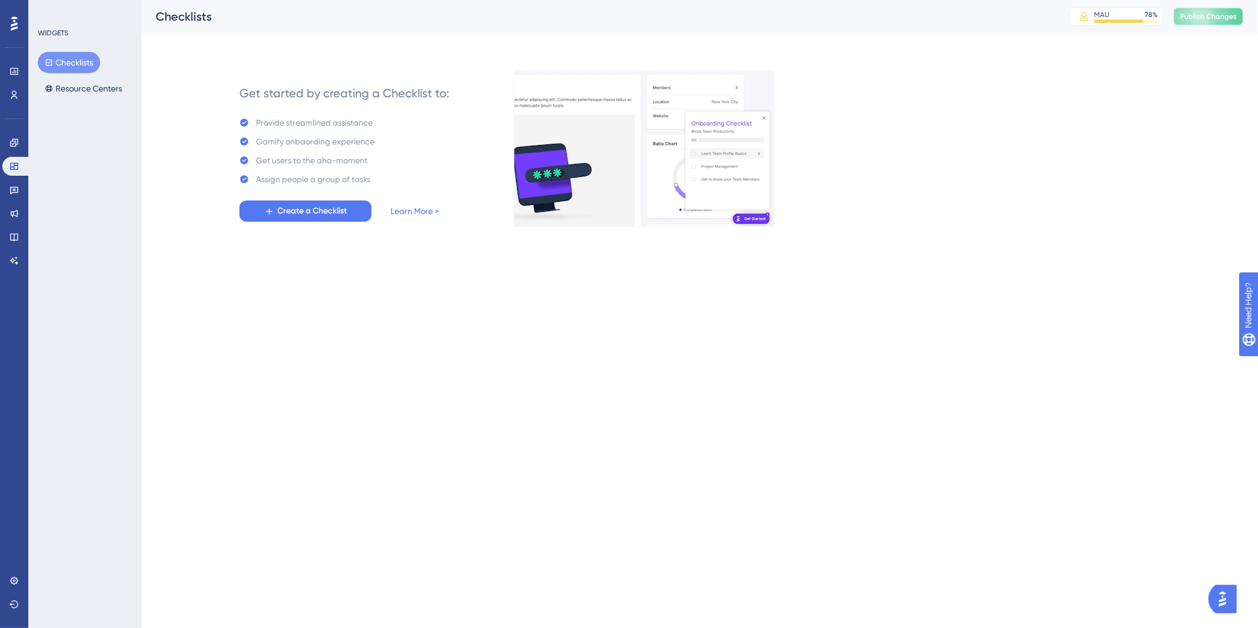
click at [1189, 24] on button "Publish Changes" at bounding box center [1208, 16] width 71 height 19
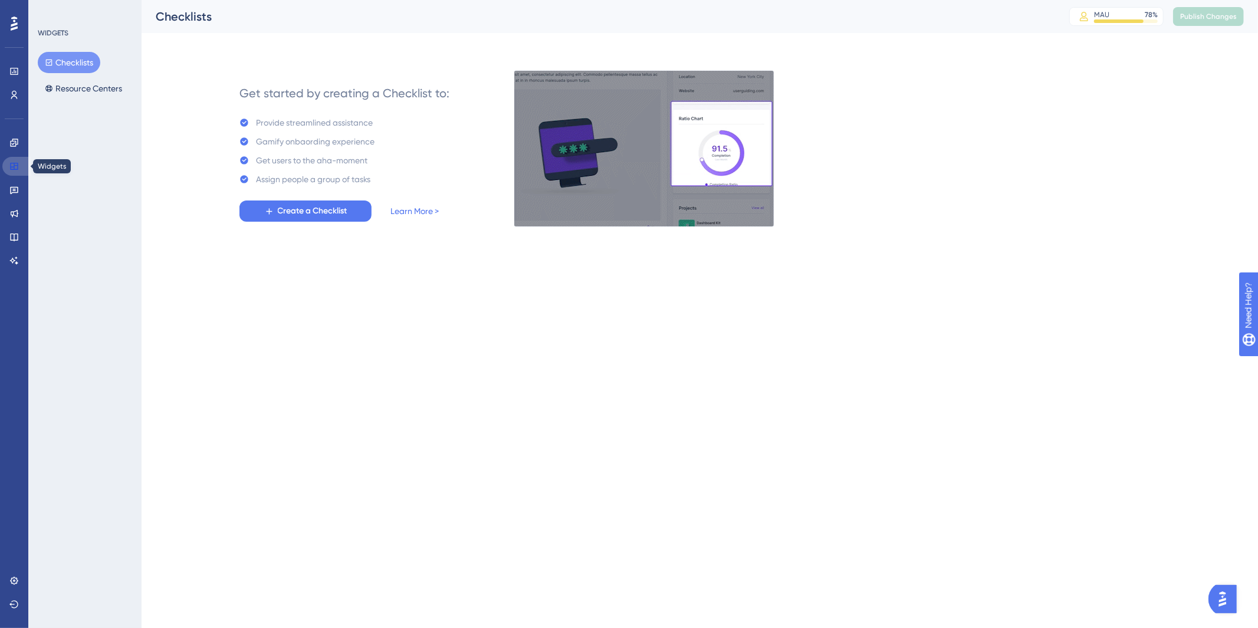
click at [8, 162] on link at bounding box center [16, 166] width 28 height 19
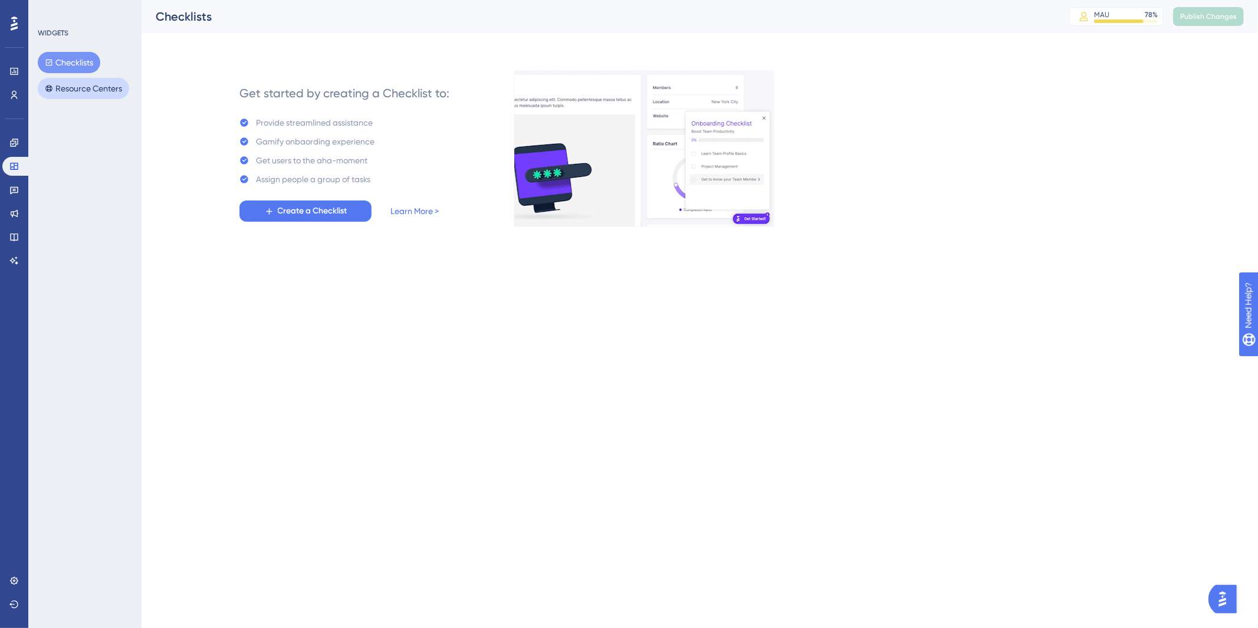
click at [68, 88] on button "Resource Centers" at bounding box center [83, 88] width 91 height 21
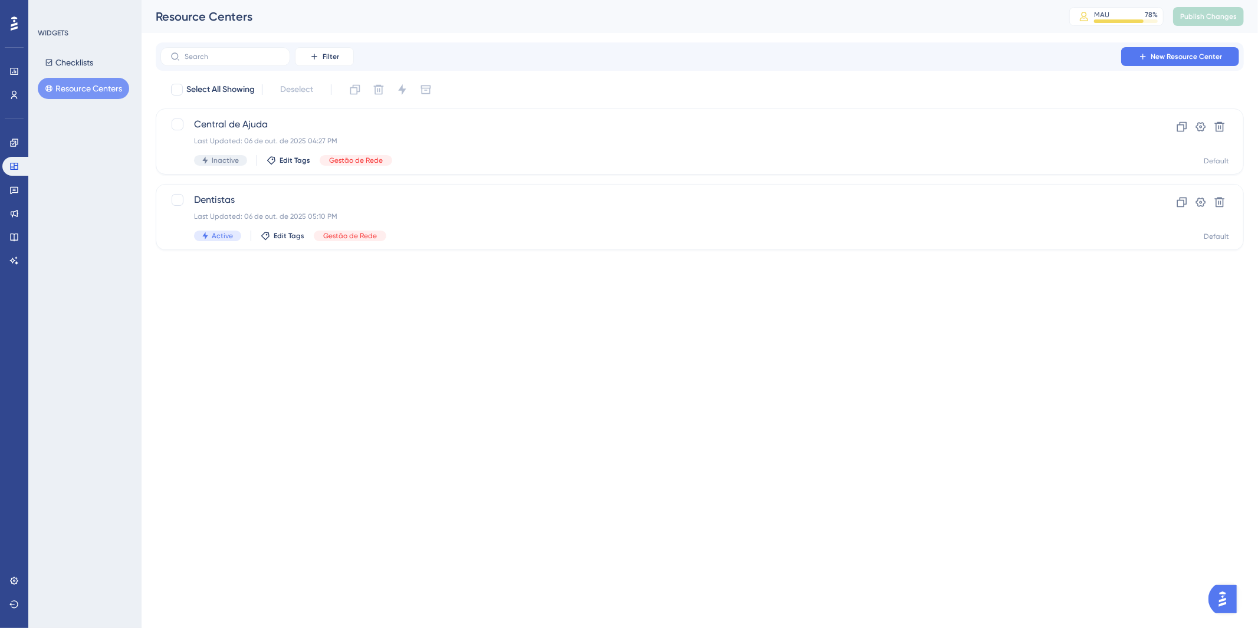
click at [528, 0] on html "Performance Users Engagement Widgets Feedback Product Updates Knowledge Base AI…" at bounding box center [629, 0] width 1258 height 0
click at [584, 212] on div "Last Updated: 06 de out. de 2025 05:10 PM" at bounding box center [652, 216] width 917 height 9
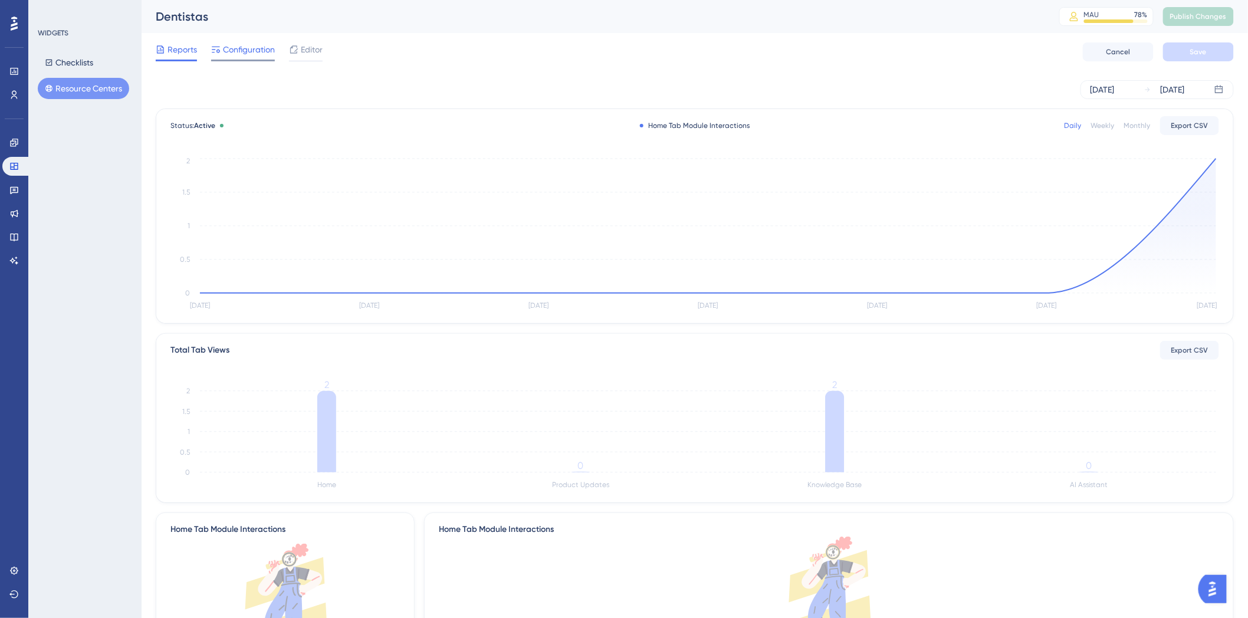
click at [214, 56] on div at bounding box center [215, 49] width 9 height 14
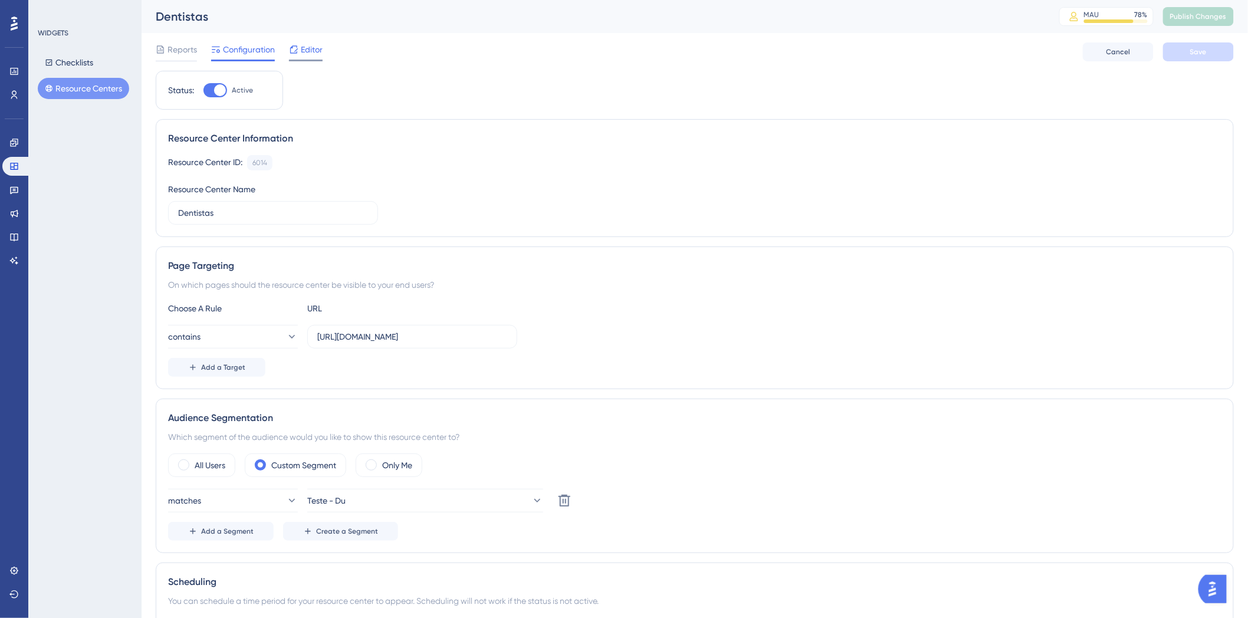
click at [293, 54] on icon at bounding box center [293, 49] width 9 height 9
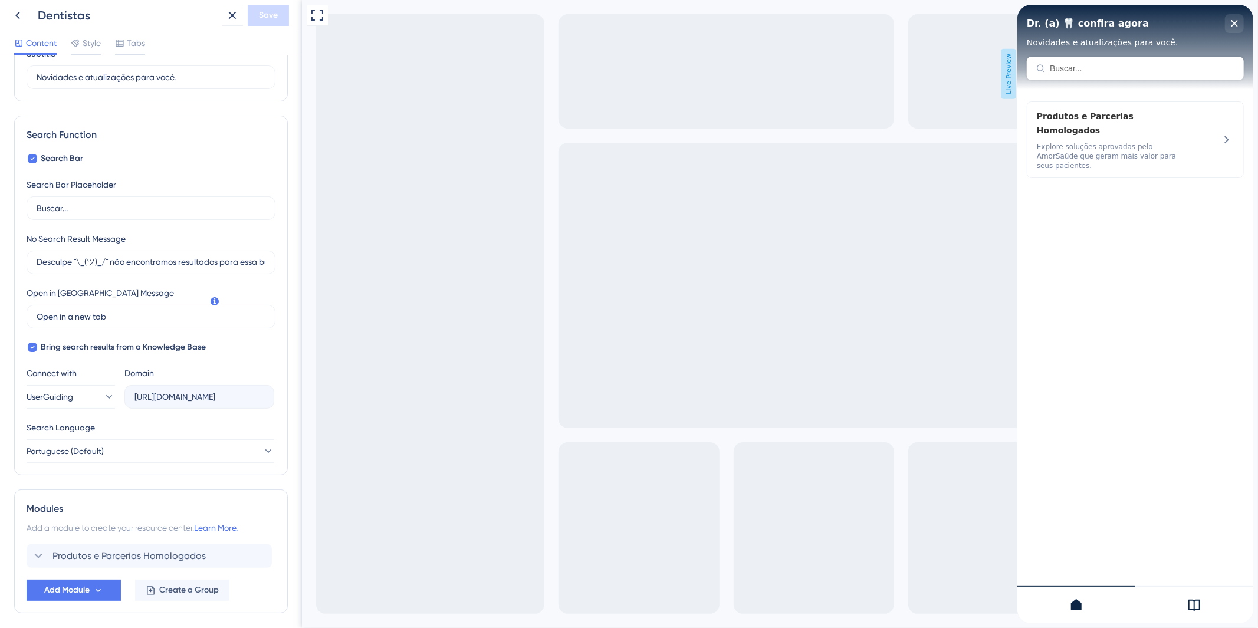
scroll to position [160, 0]
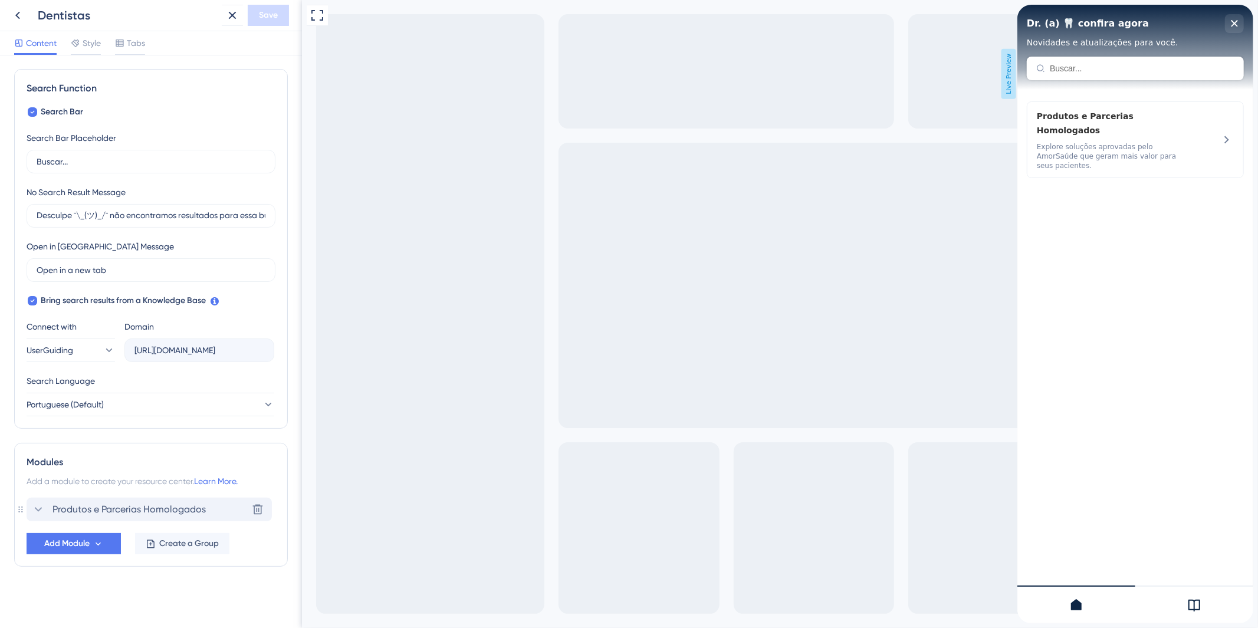
click at [33, 512] on icon at bounding box center [38, 509] width 14 height 14
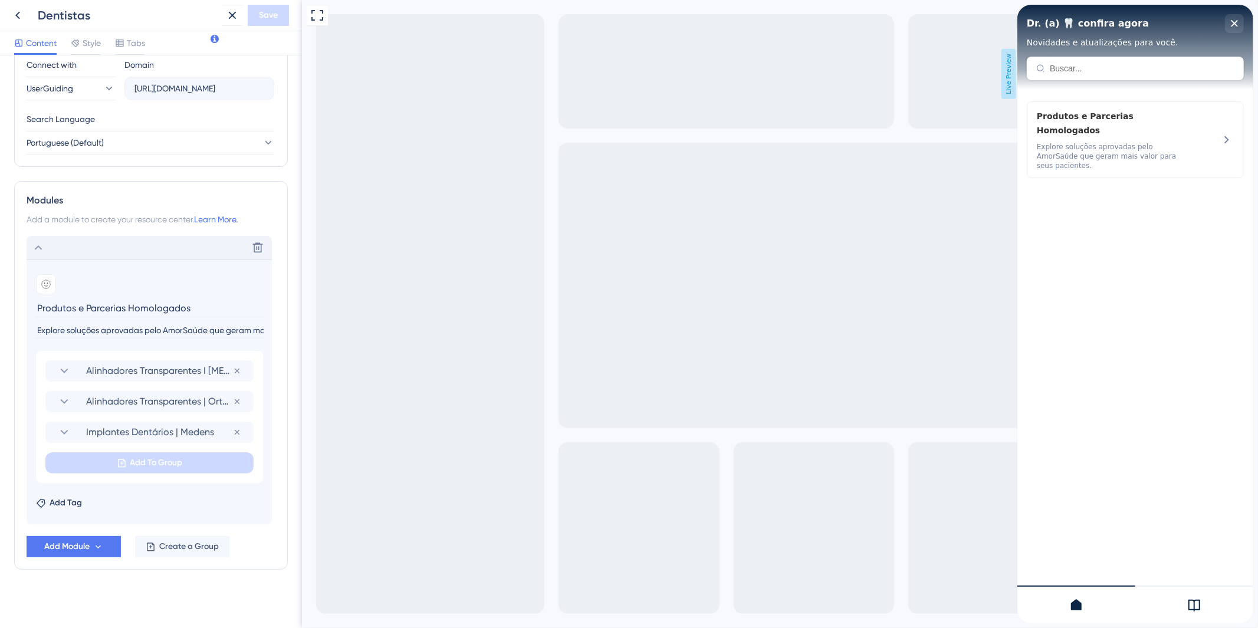
scroll to position [425, 0]
click at [157, 367] on span "Alinhadores Transparentes I [MEDICAL_DATA]" at bounding box center [159, 368] width 147 height 14
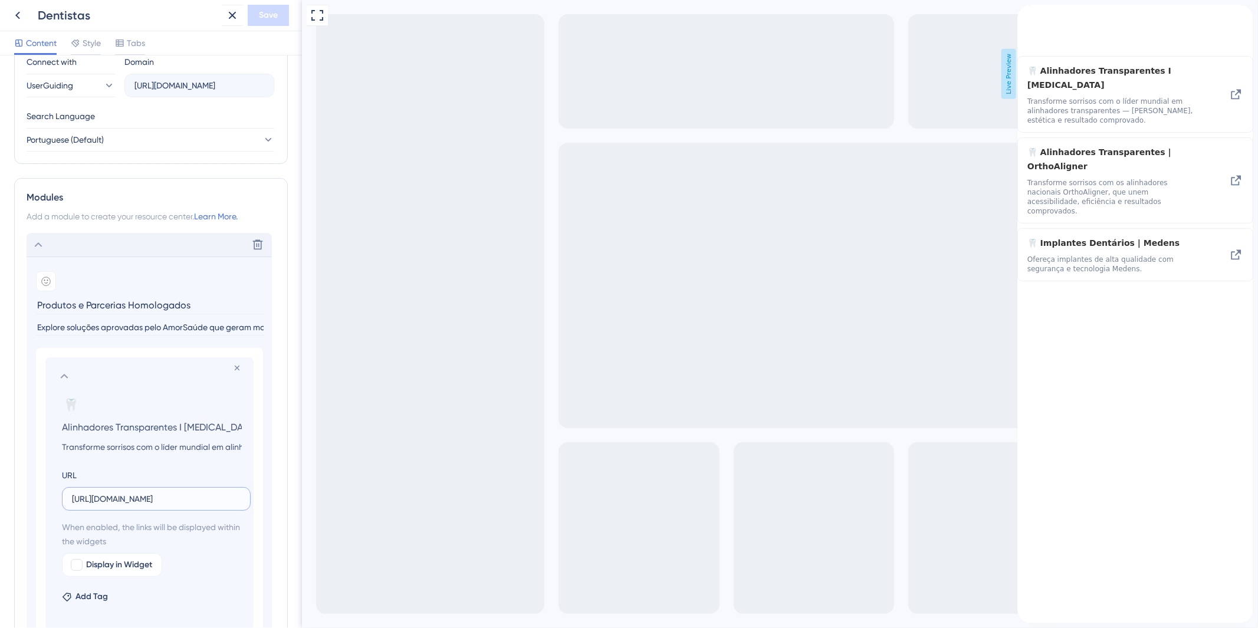
click at [131, 504] on input "[URL][DOMAIN_NAME]" at bounding box center [156, 498] width 169 height 13
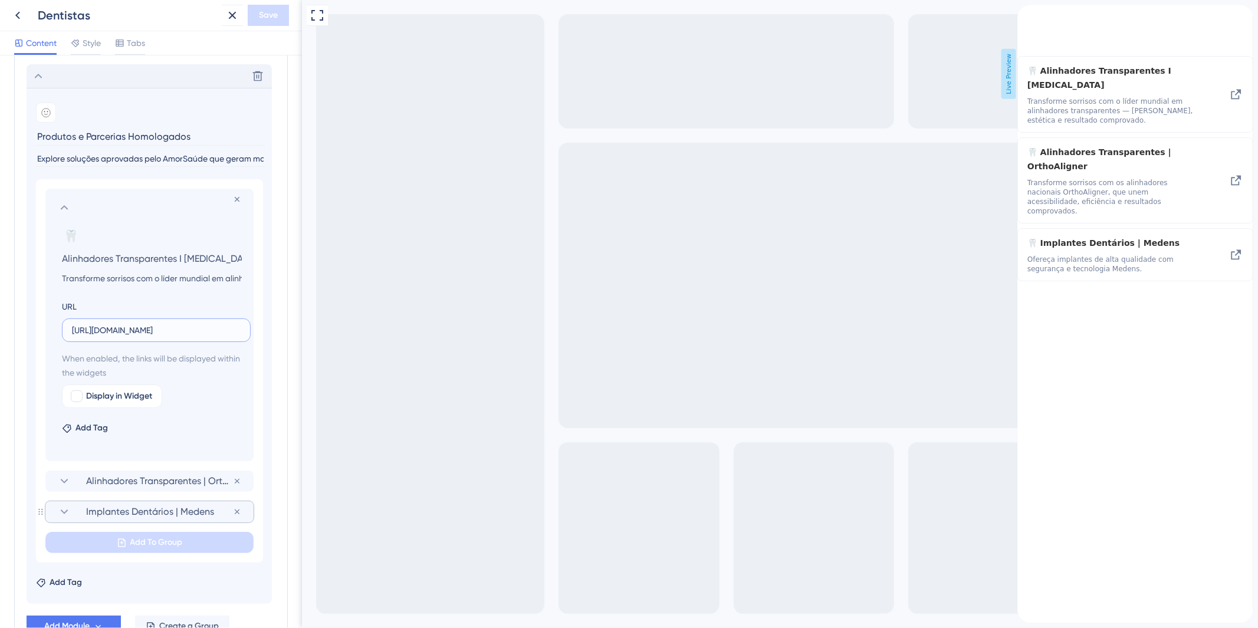
scroll to position [621, 0]
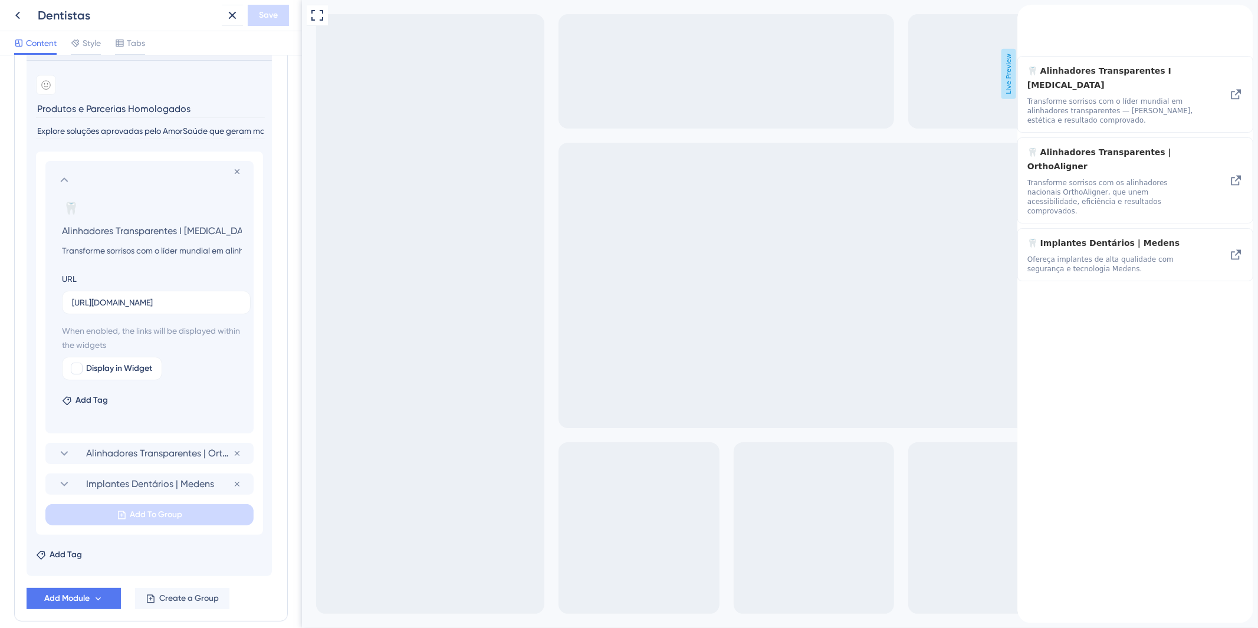
click at [60, 176] on icon at bounding box center [64, 180] width 14 height 14
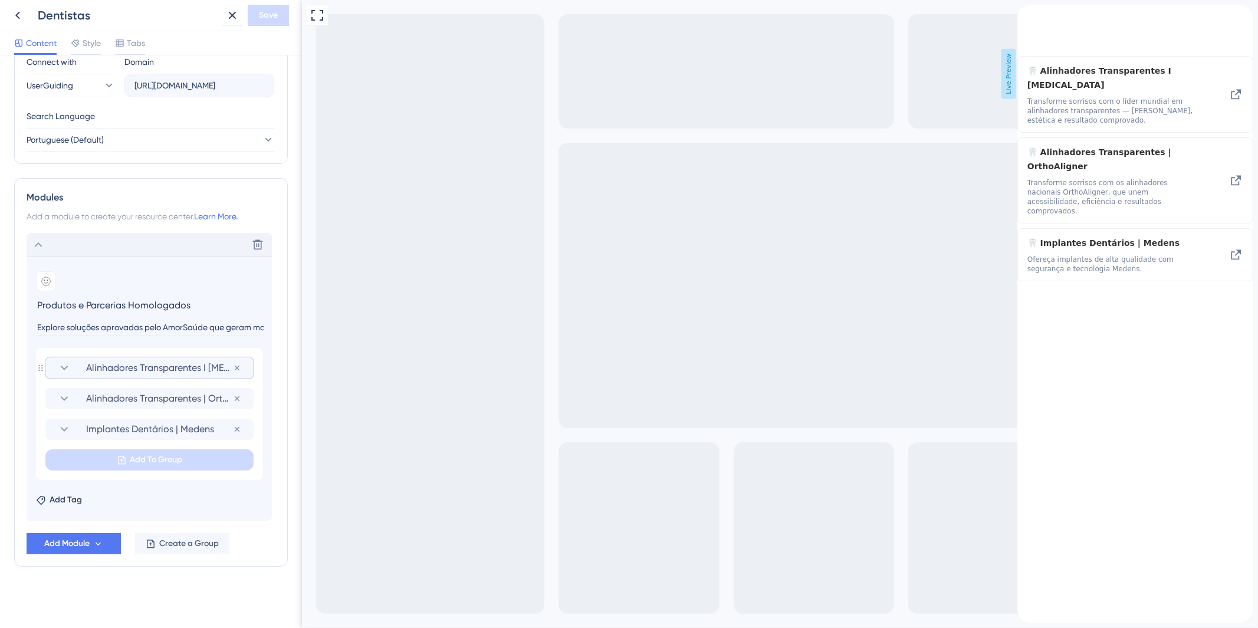
scroll to position [425, 0]
click at [136, 394] on span "Alinhadores Transparentes | OrthoAligner" at bounding box center [159, 399] width 147 height 14
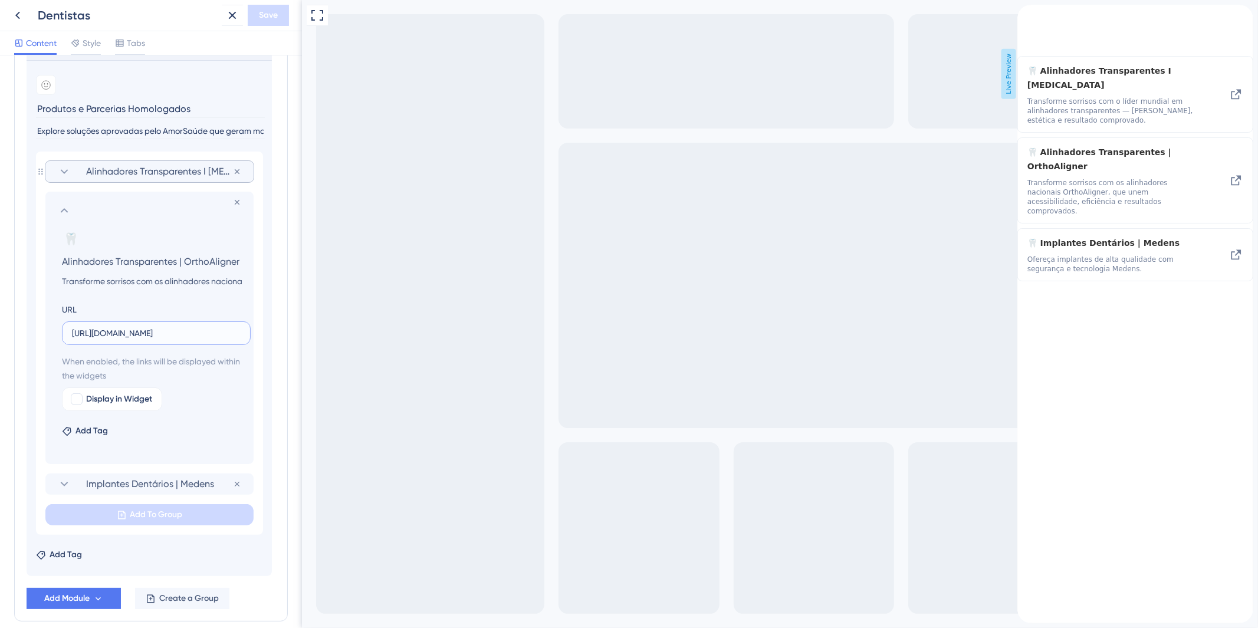
click at [146, 333] on input "[URL][DOMAIN_NAME]" at bounding box center [156, 333] width 169 height 13
click at [60, 201] on section "Remove from group 🦷 Change emoji Remove emoji Alinhadores Transparentes | Ortho…" at bounding box center [149, 328] width 208 height 272
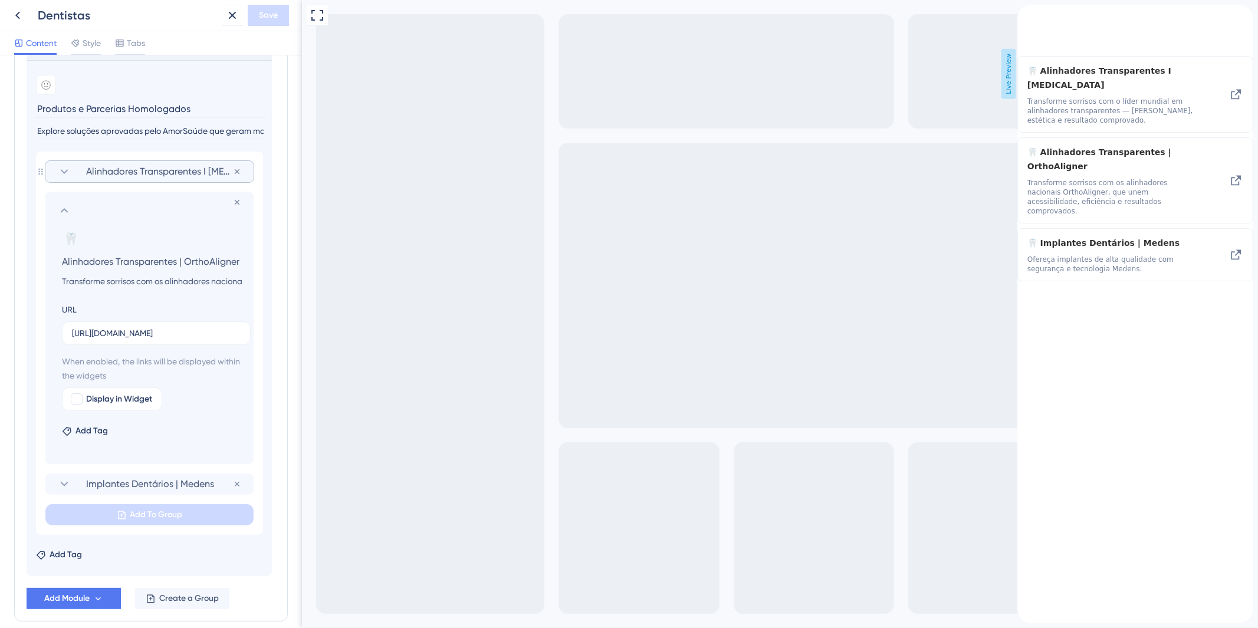
scroll to position [0, 0]
click at [60, 208] on icon at bounding box center [64, 210] width 14 height 14
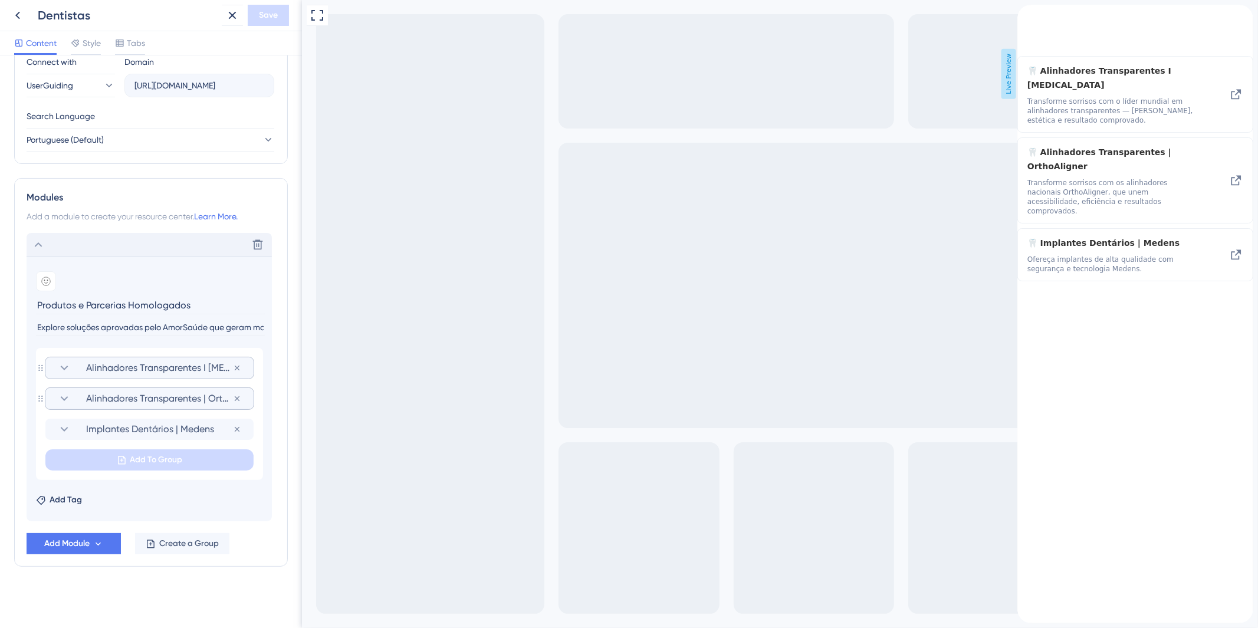
scroll to position [425, 0]
click at [170, 435] on span "Implantes Dentários | Medens" at bounding box center [159, 429] width 147 height 14
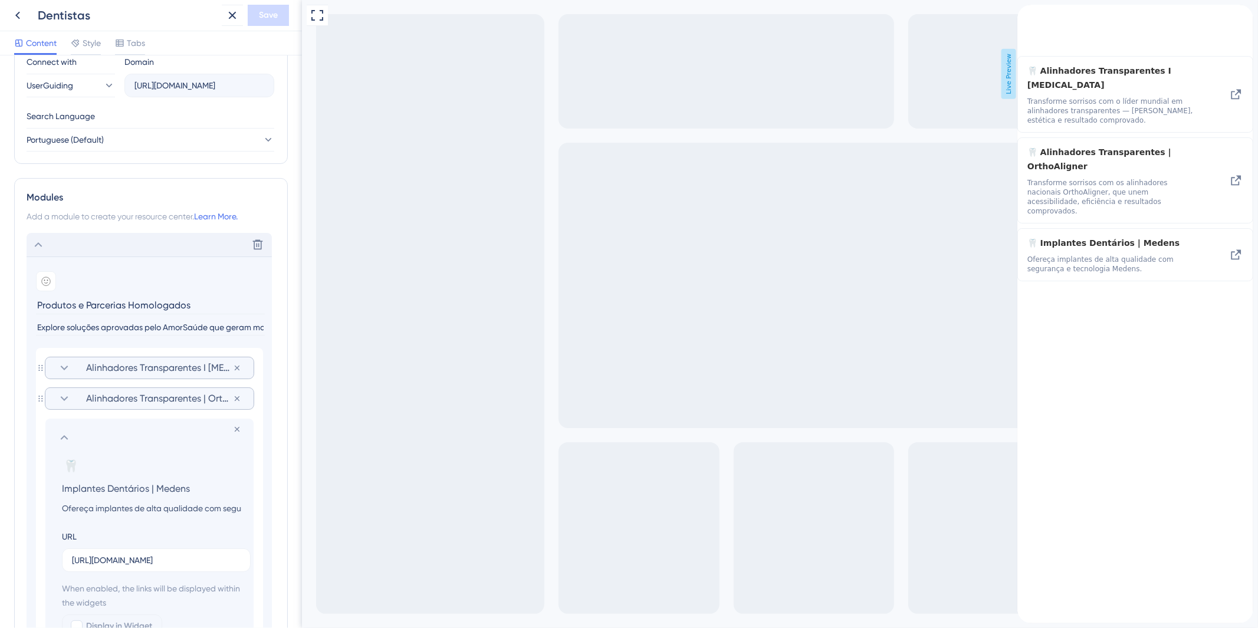
scroll to position [621, 0]
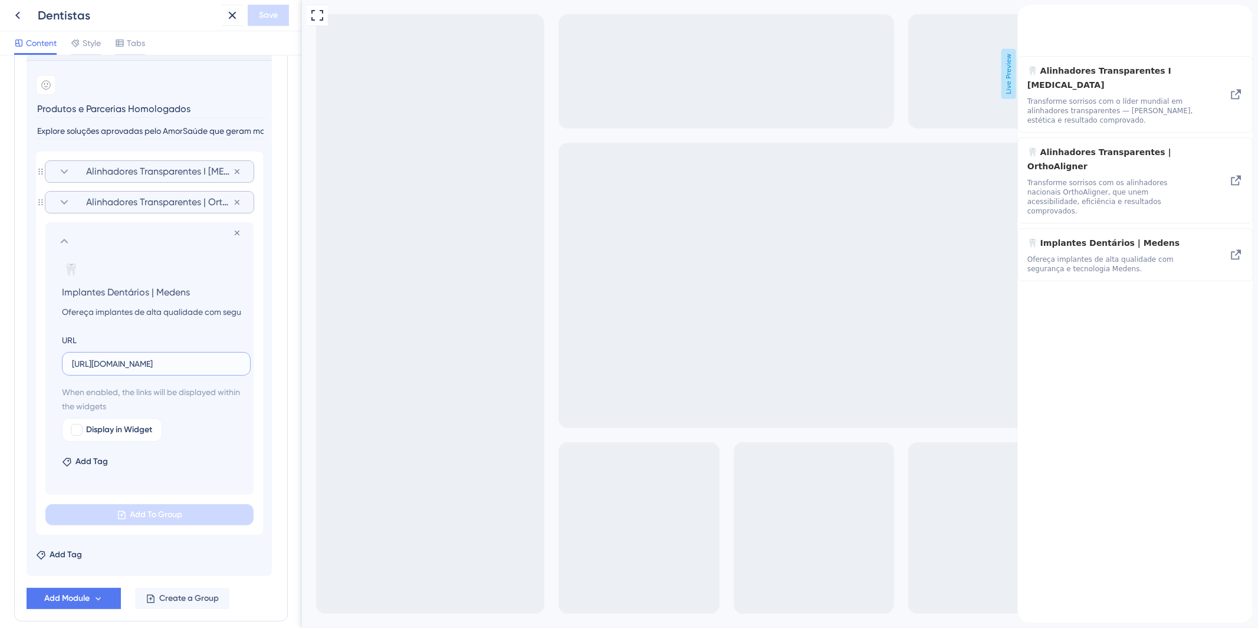
click at [167, 369] on input "[URL][DOMAIN_NAME]" at bounding box center [156, 363] width 169 height 13
click at [71, 237] on icon at bounding box center [64, 241] width 14 height 14
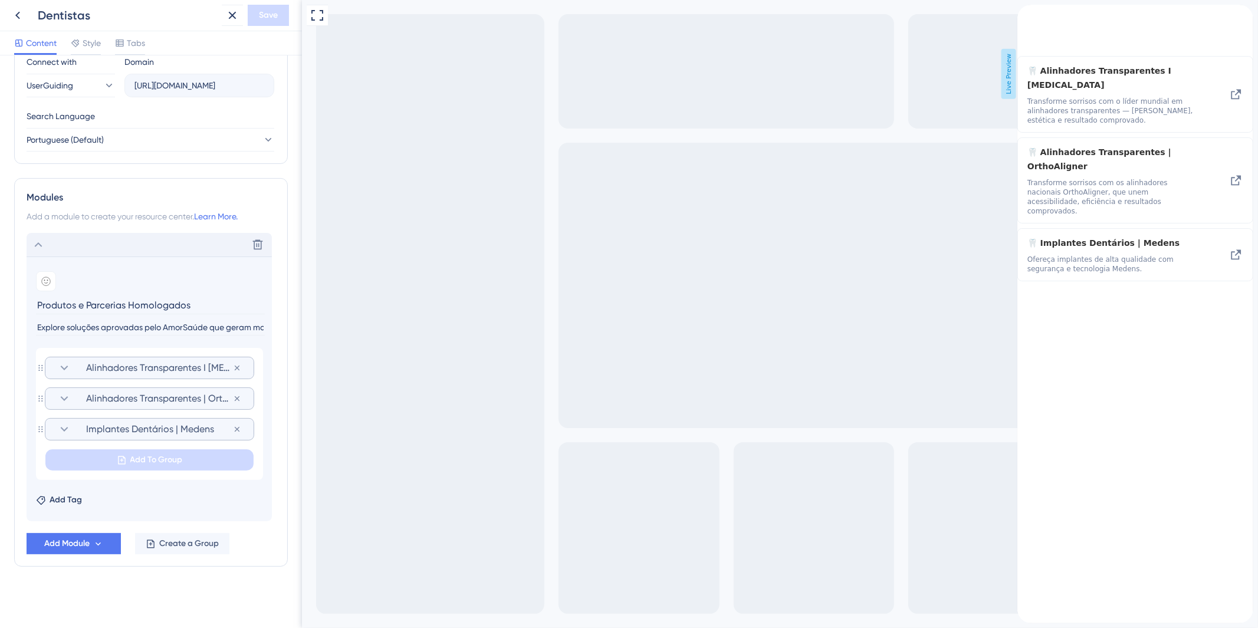
scroll to position [425, 0]
click at [47, 274] on div at bounding box center [46, 281] width 20 height 20
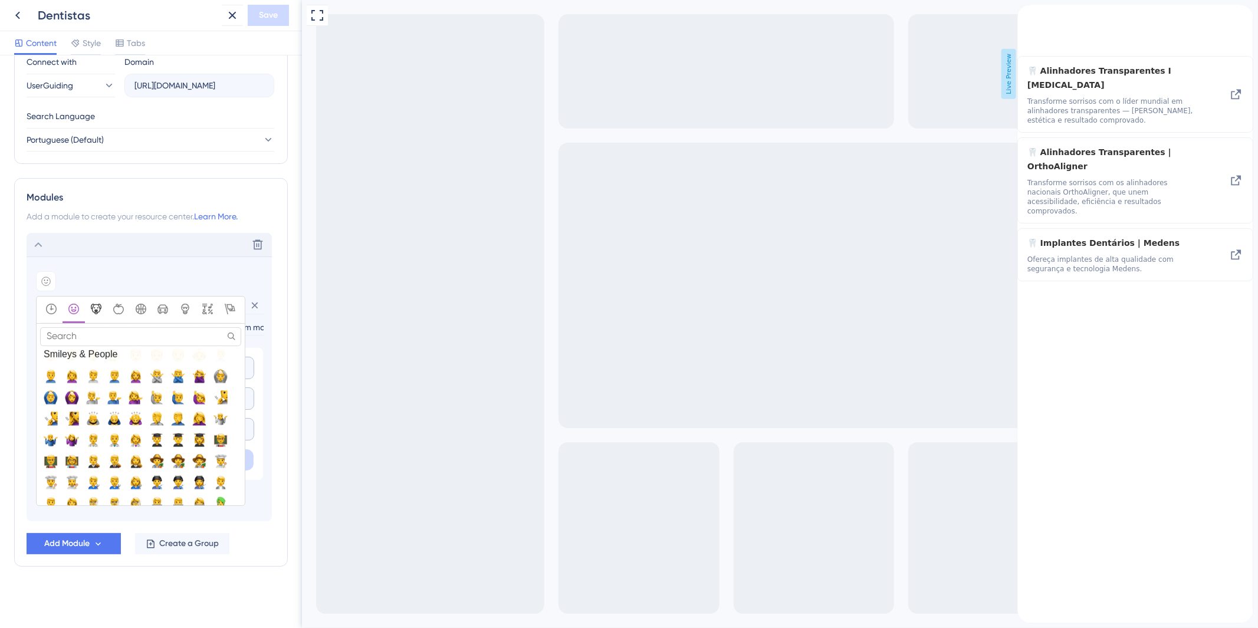
click at [96, 309] on icon "Animals & Nature" at bounding box center [96, 309] width 11 height 11
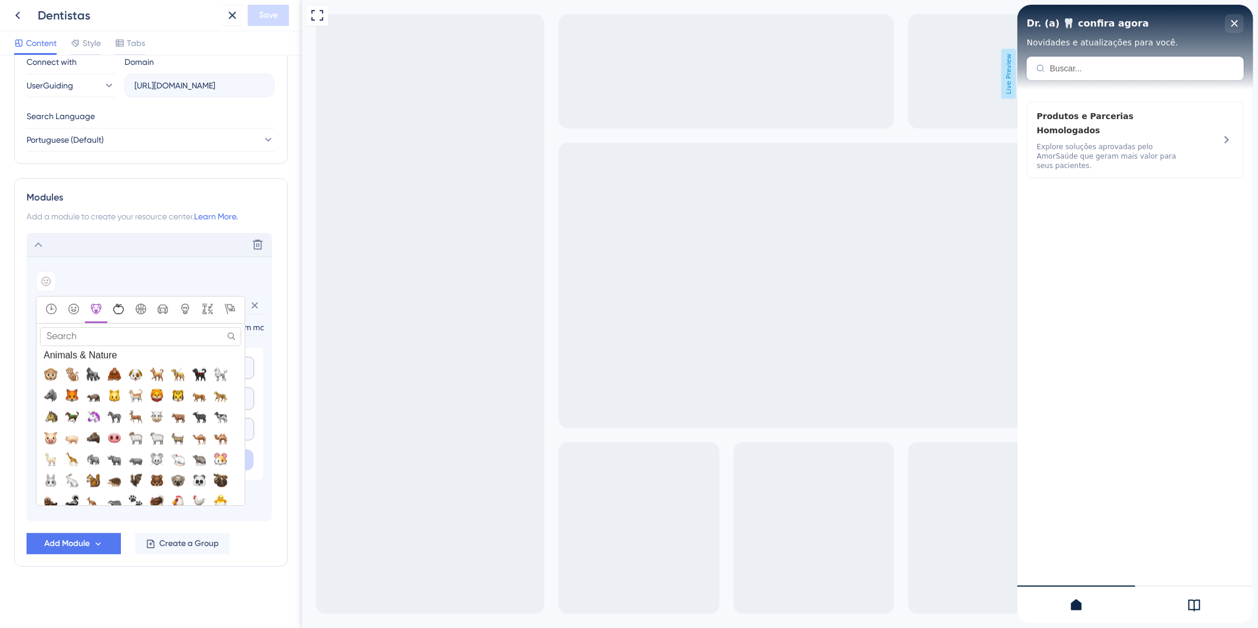
click at [111, 309] on div "Food & Drink" at bounding box center [119, 310] width 18 height 12
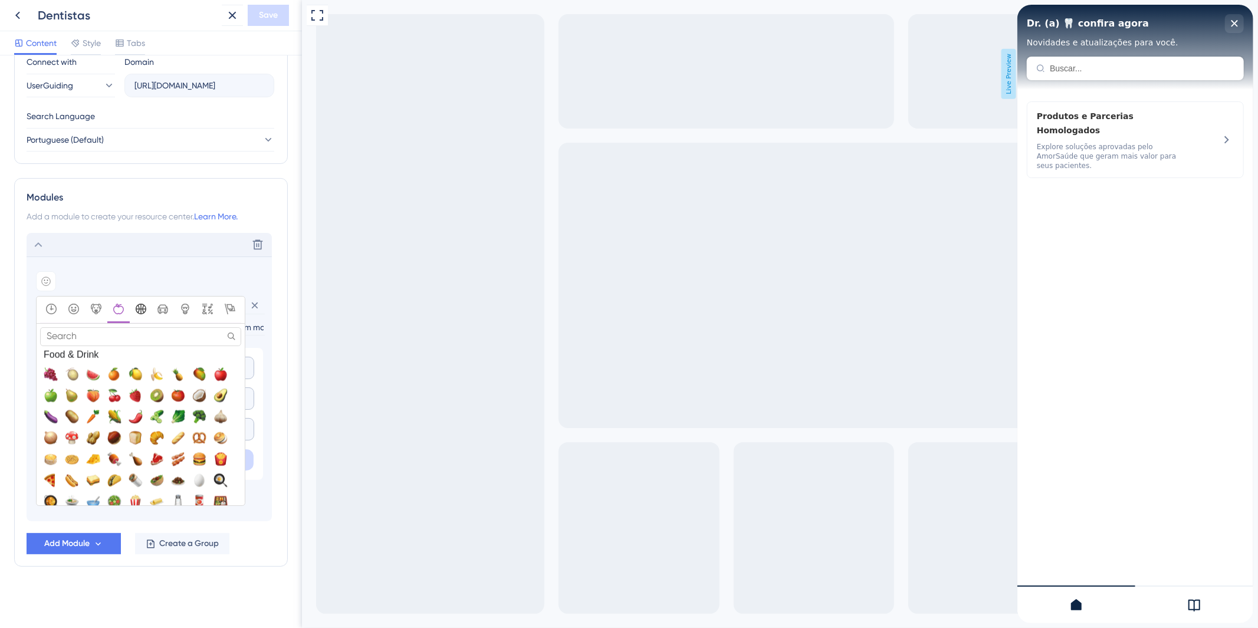
click at [137, 311] on icon "Activity" at bounding box center [141, 309] width 11 height 11
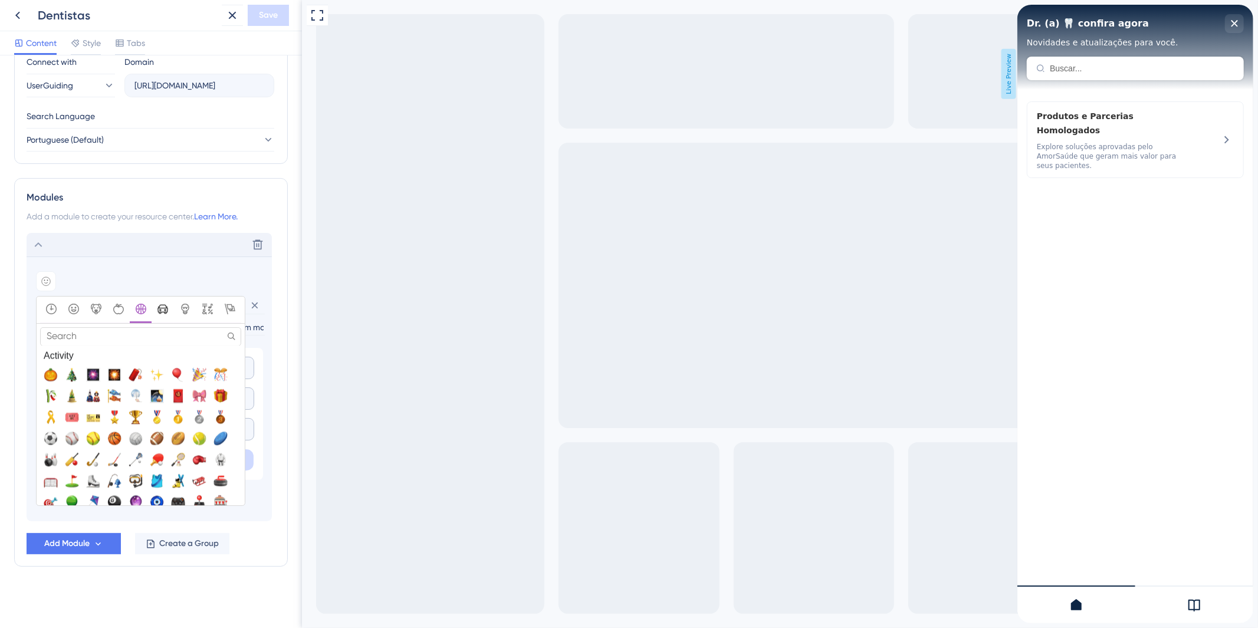
click at [157, 313] on icon "Travel & Places" at bounding box center [162, 309] width 11 height 11
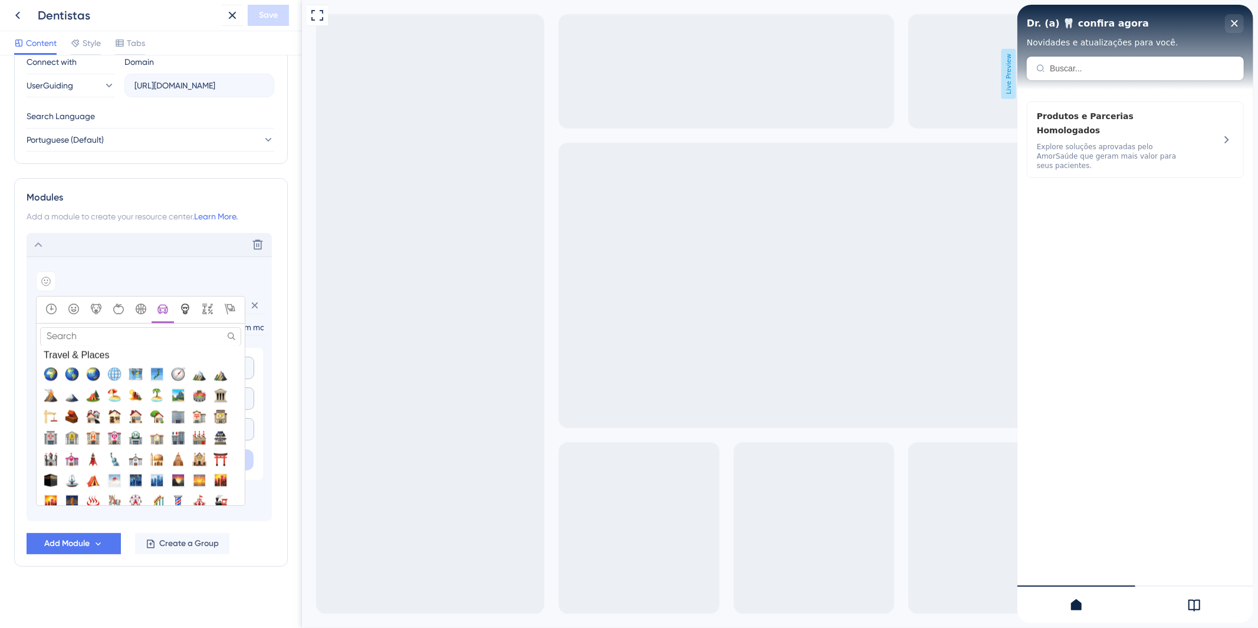
click at [180, 314] on icon "Objects" at bounding box center [185, 309] width 11 height 11
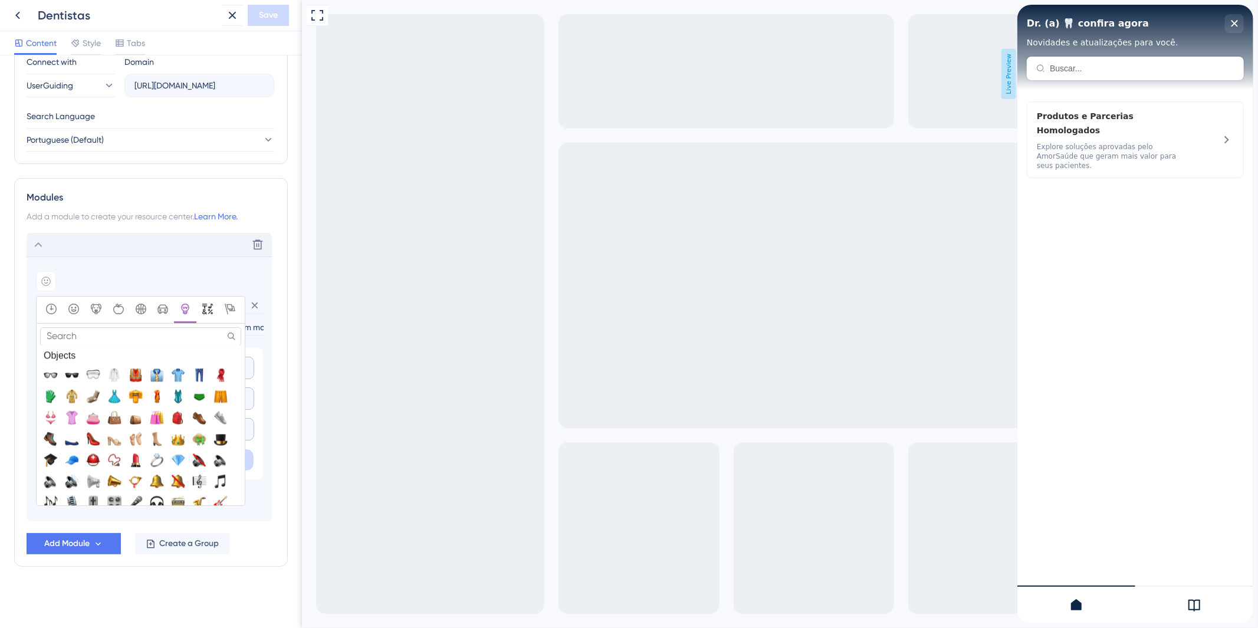
click at [201, 311] on div "Symbols" at bounding box center [208, 310] width 18 height 12
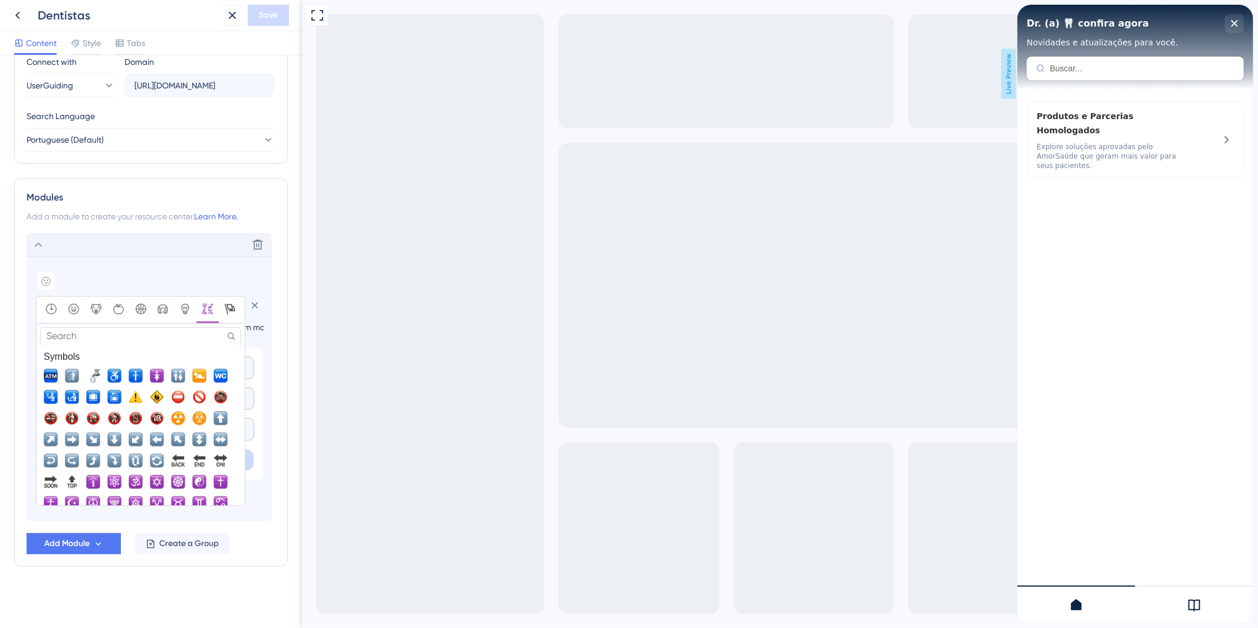
click at [225, 310] on icon "Flags" at bounding box center [230, 309] width 11 height 11
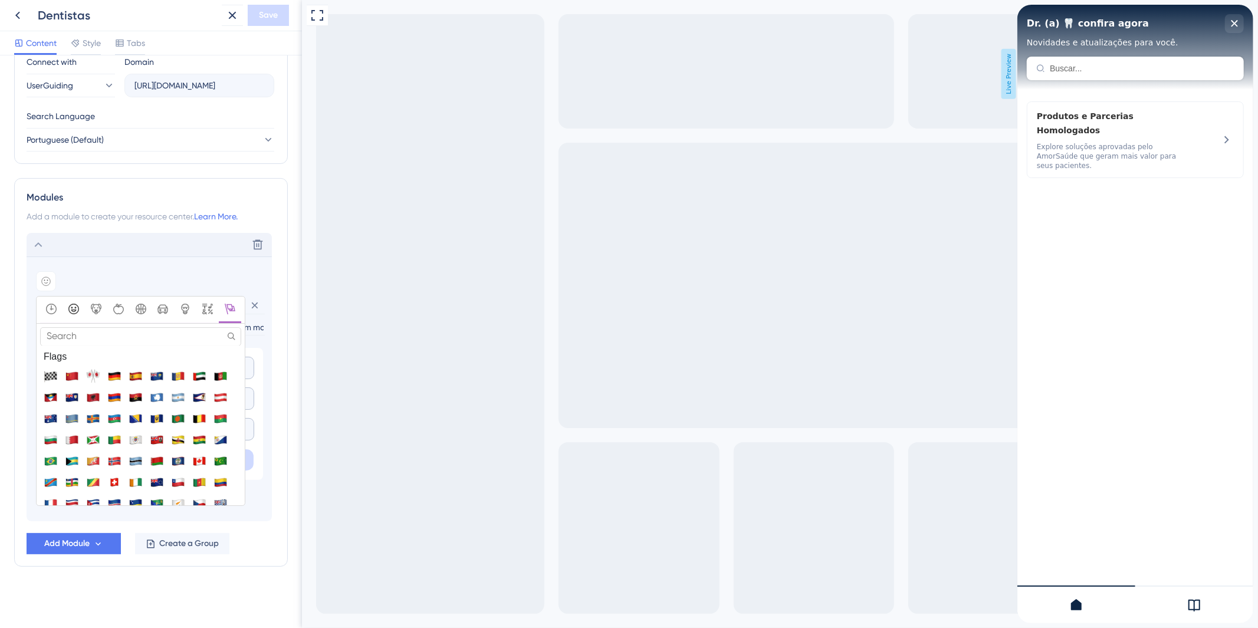
click at [71, 304] on icon "Smileys & People" at bounding box center [73, 309] width 11 height 11
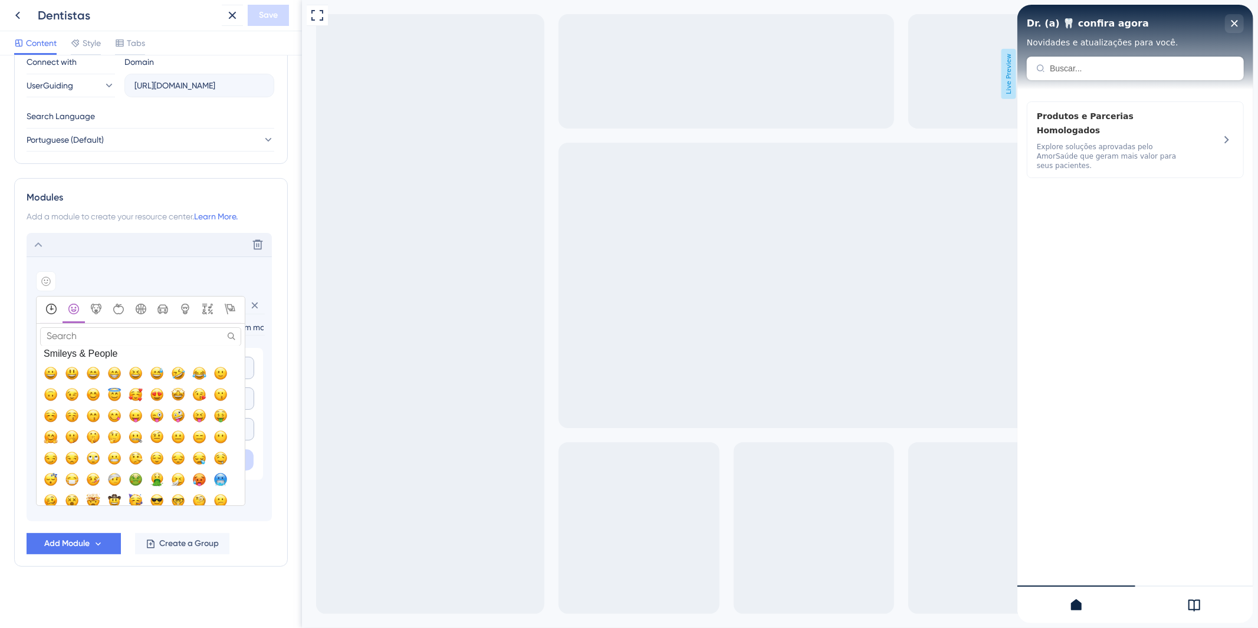
click at [53, 308] on icon "Frequently Used" at bounding box center [51, 309] width 11 height 11
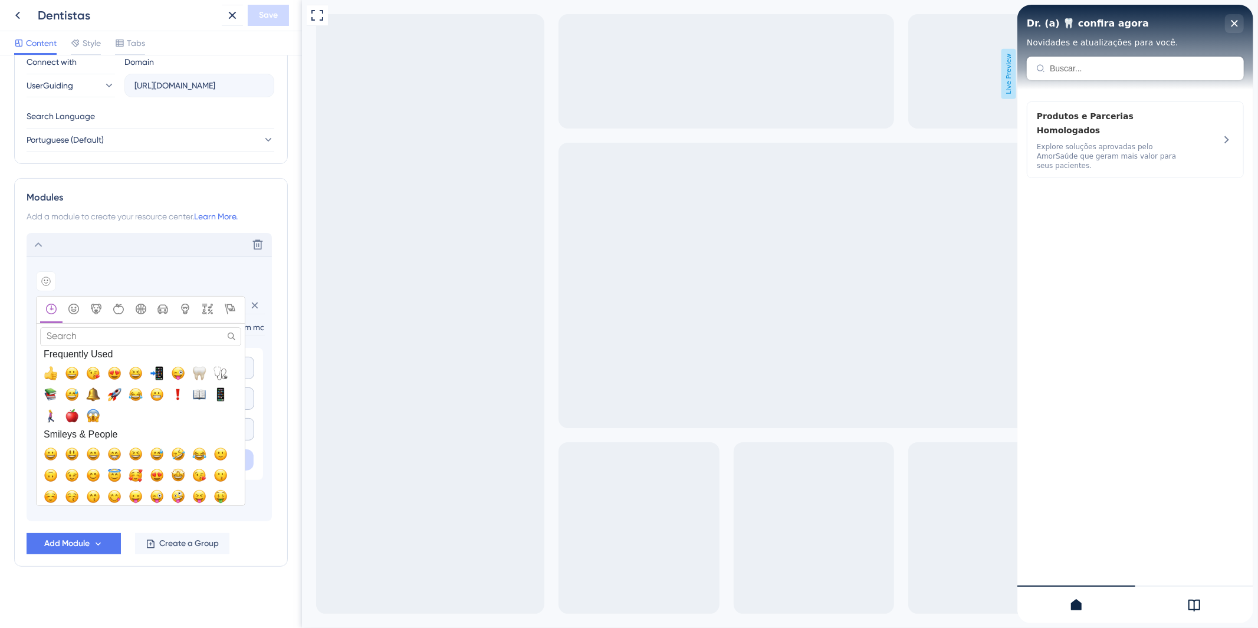
click at [96, 329] on input "Search" at bounding box center [140, 336] width 201 height 18
paste input "handshake"
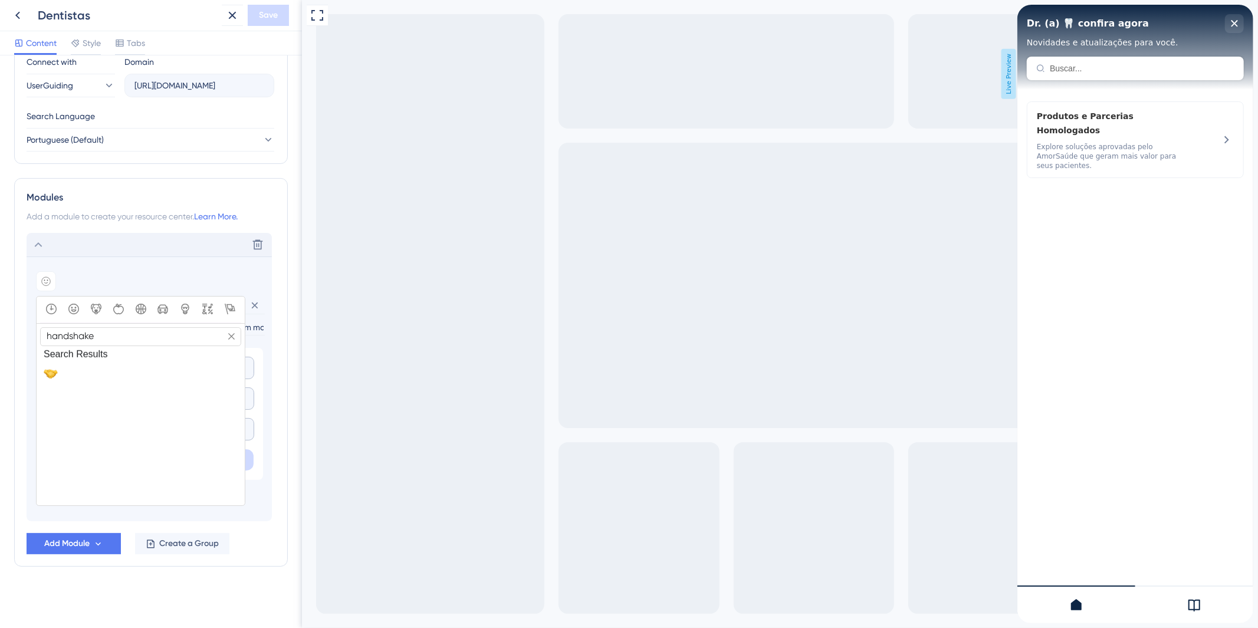
type input "handshake"
click at [50, 374] on span "🤝, handshake" at bounding box center [51, 373] width 14 height 14
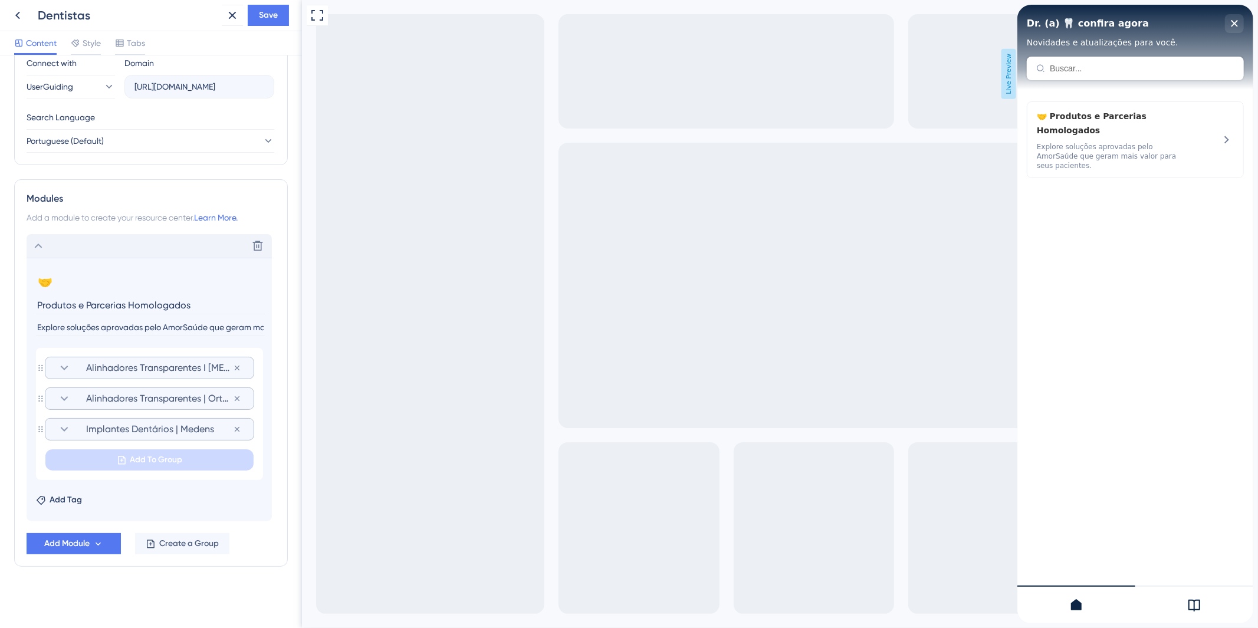
scroll to position [423, 0]
click at [261, 18] on span "Save" at bounding box center [268, 15] width 19 height 14
click at [81, 251] on div "Delete" at bounding box center [149, 247] width 245 height 24
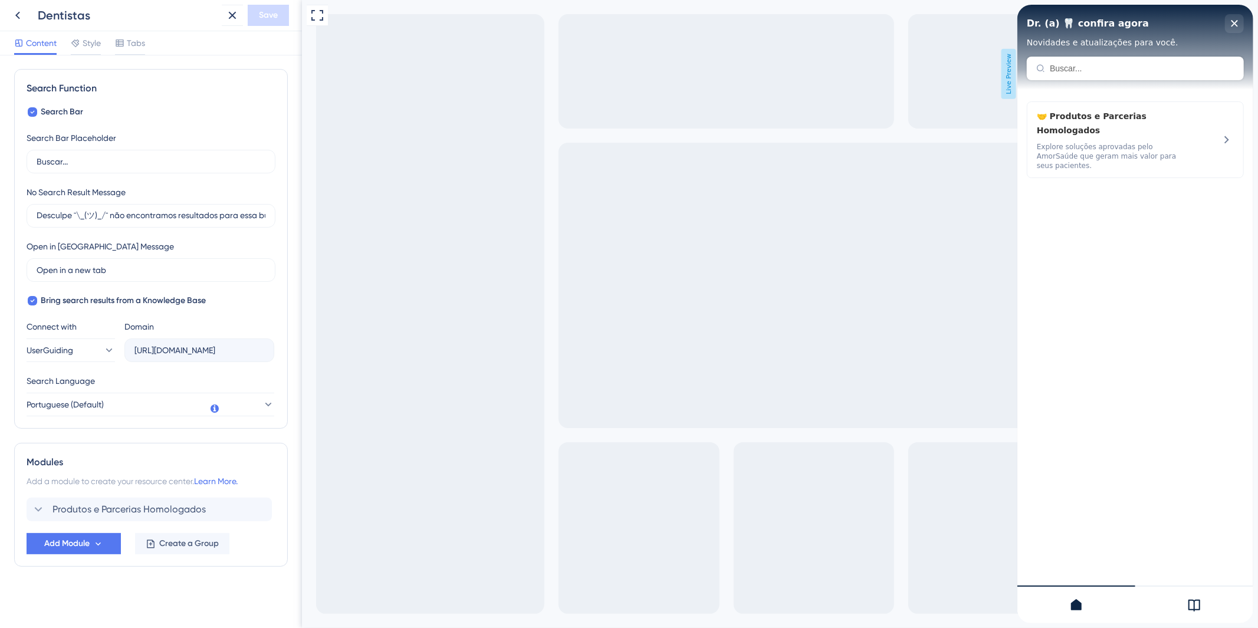
scroll to position [0, 0]
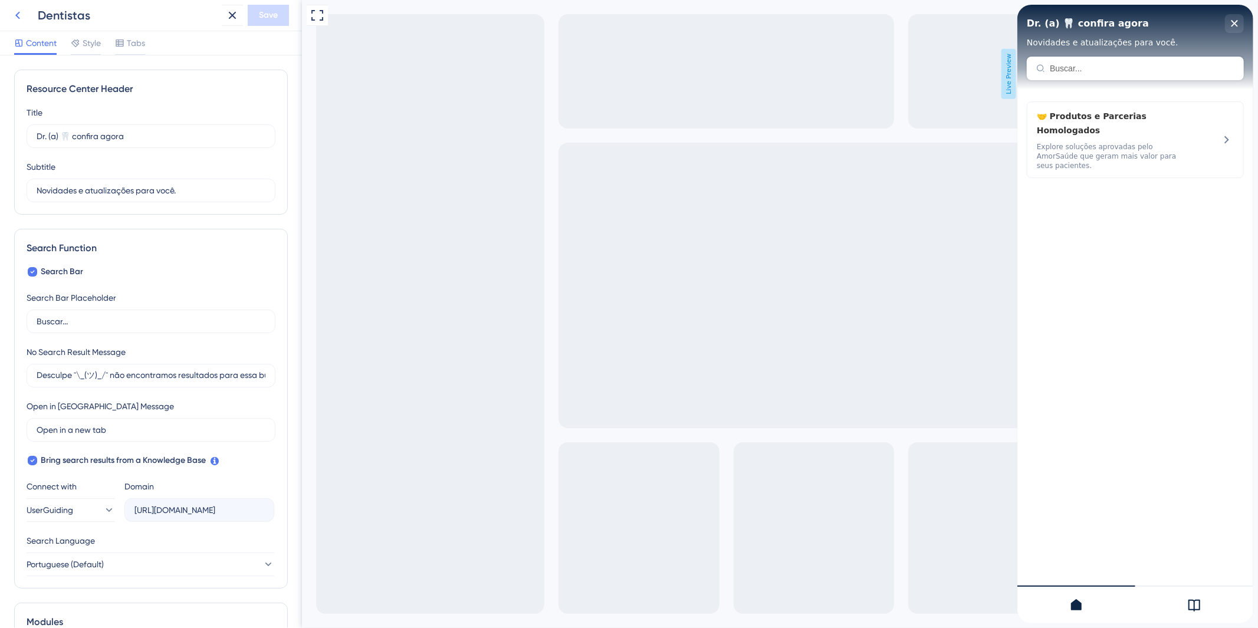
click at [15, 16] on icon at bounding box center [18, 15] width 14 height 14
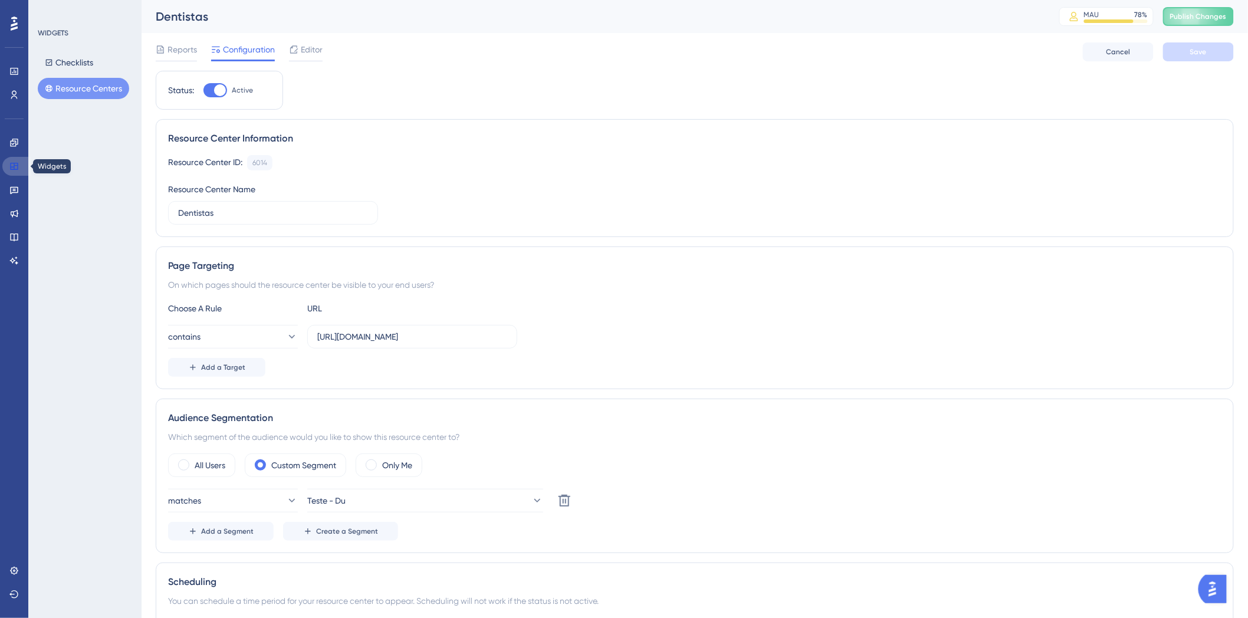
click at [12, 165] on icon at bounding box center [13, 166] width 9 height 9
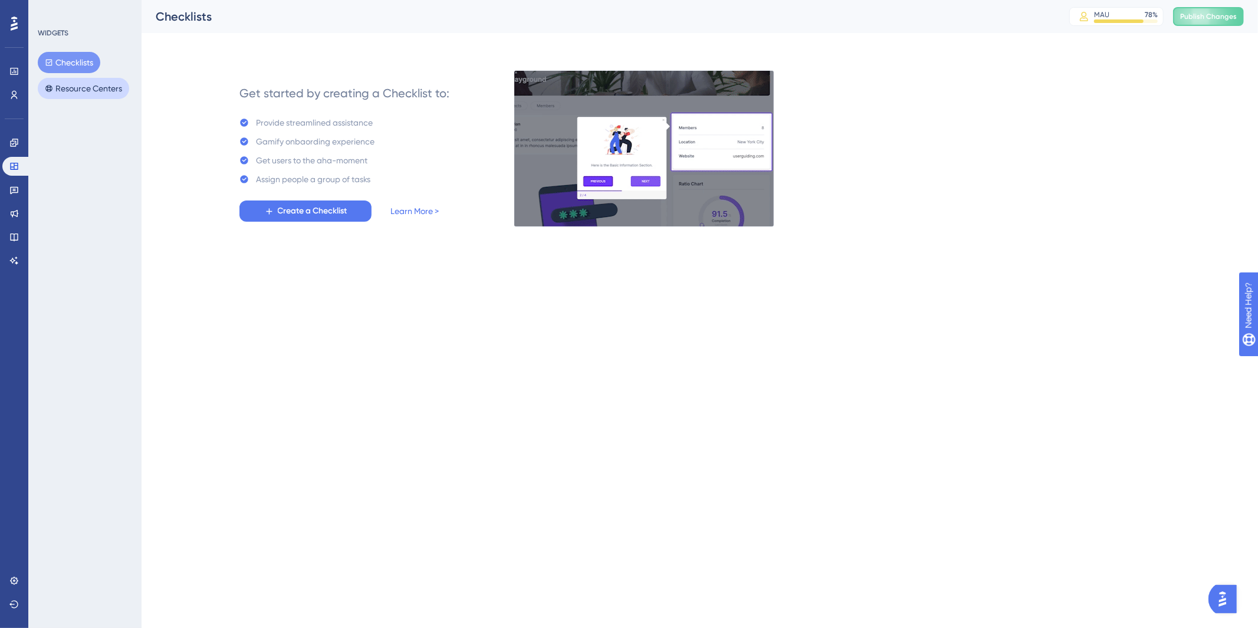
click at [62, 91] on button "Resource Centers" at bounding box center [83, 88] width 91 height 21
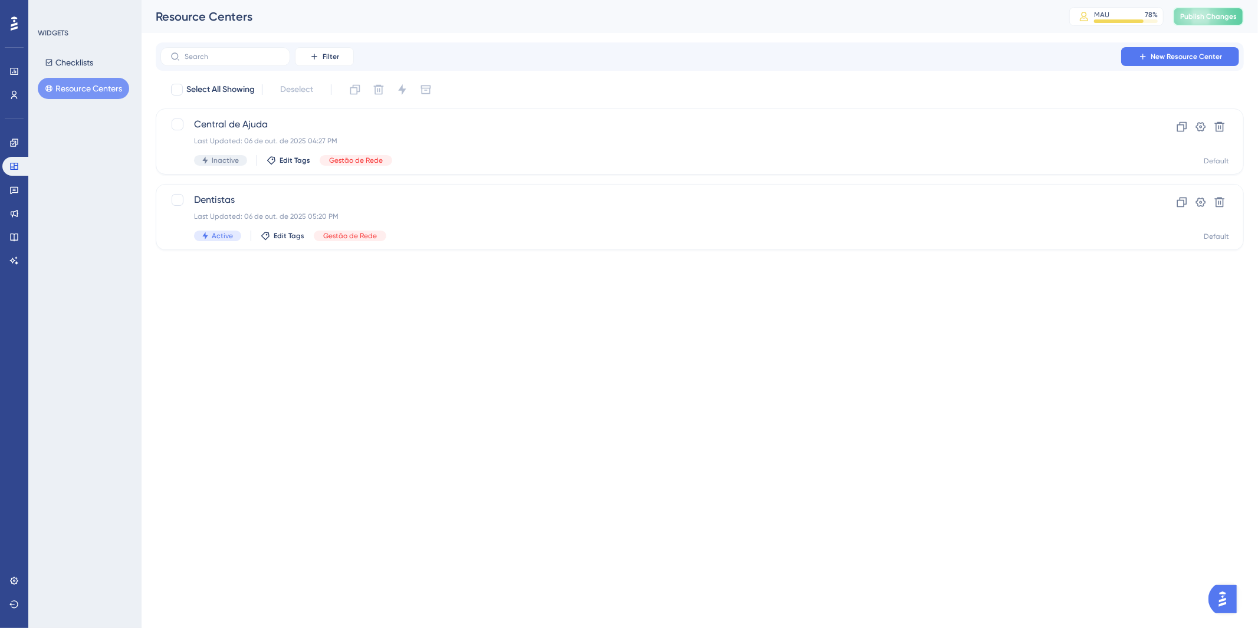
drag, startPoint x: 1189, startPoint y: 12, endPoint x: 1163, endPoint y: 44, distance: 41.1
click at [1189, 12] on span "Publish Changes" at bounding box center [1208, 16] width 57 height 9
click at [496, 215] on div "Last Updated: 06 de out. de 2025 05:20 PM" at bounding box center [652, 216] width 917 height 9
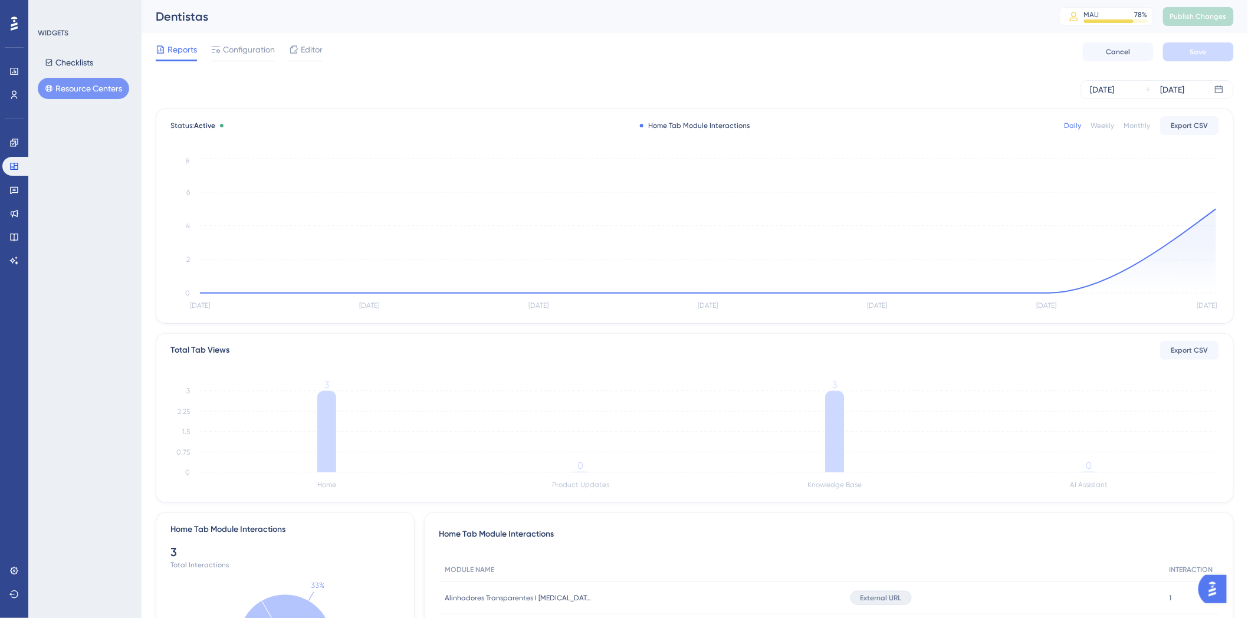
click at [45, 85] on icon at bounding box center [49, 88] width 8 height 8
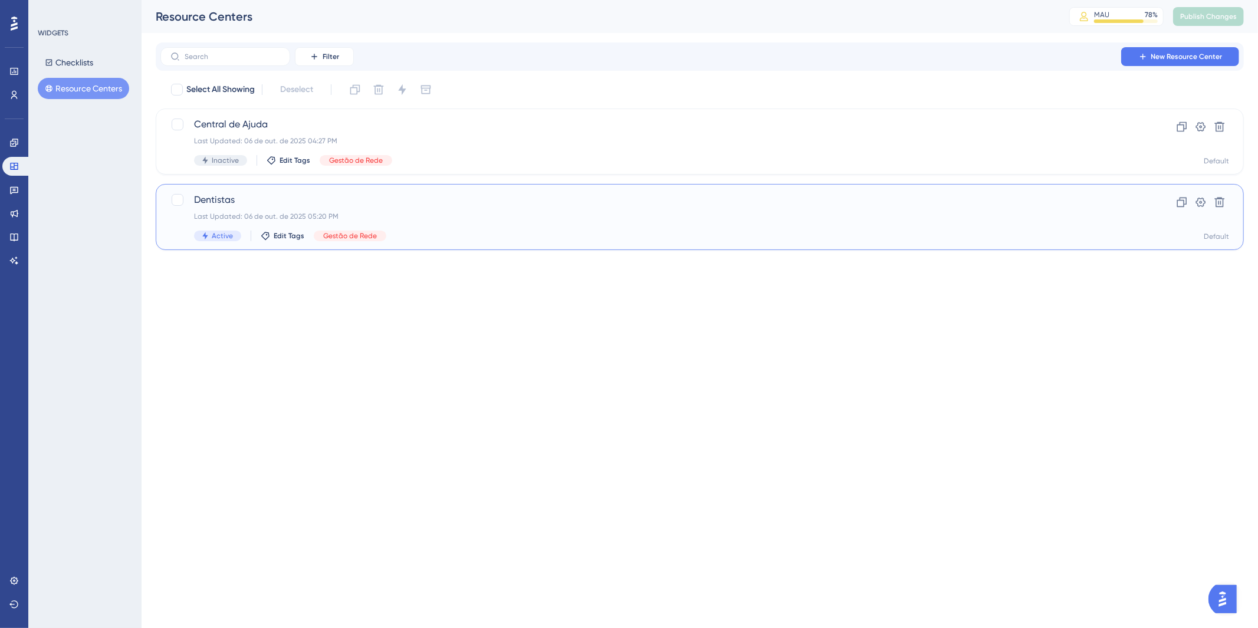
click at [463, 226] on div "Dentistas Last Updated: 06 de out. de 2025 05:20 PM Active Edit Tags Gestão de …" at bounding box center [652, 217] width 917 height 48
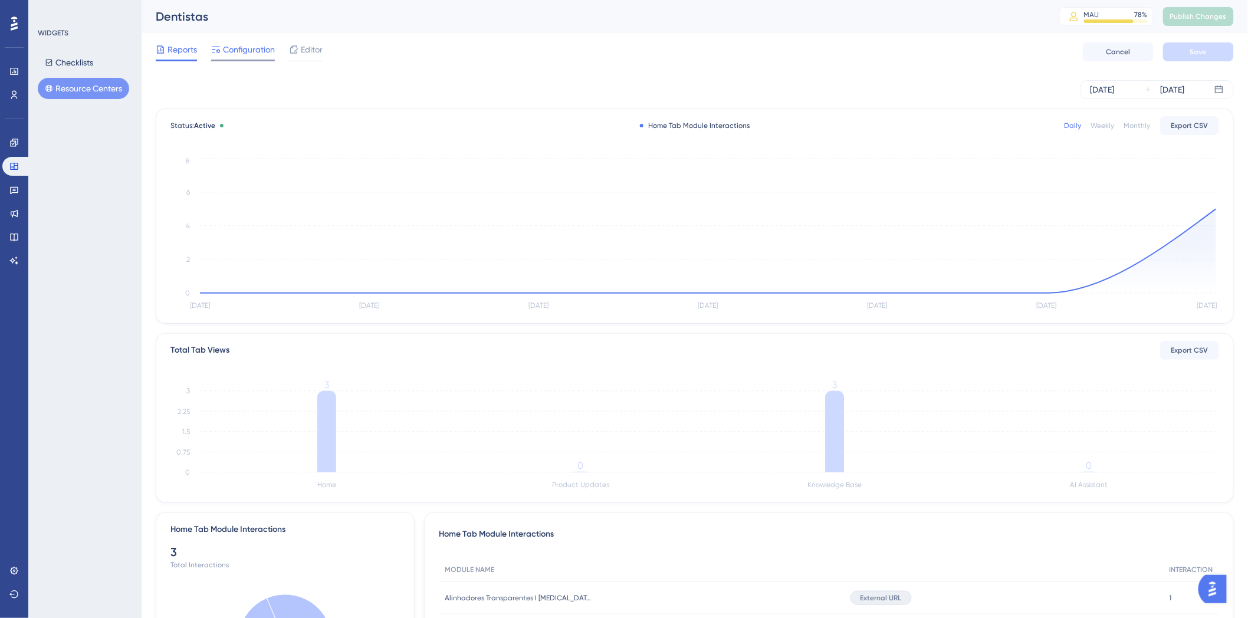
click at [223, 52] on span "Configuration" at bounding box center [249, 49] width 52 height 14
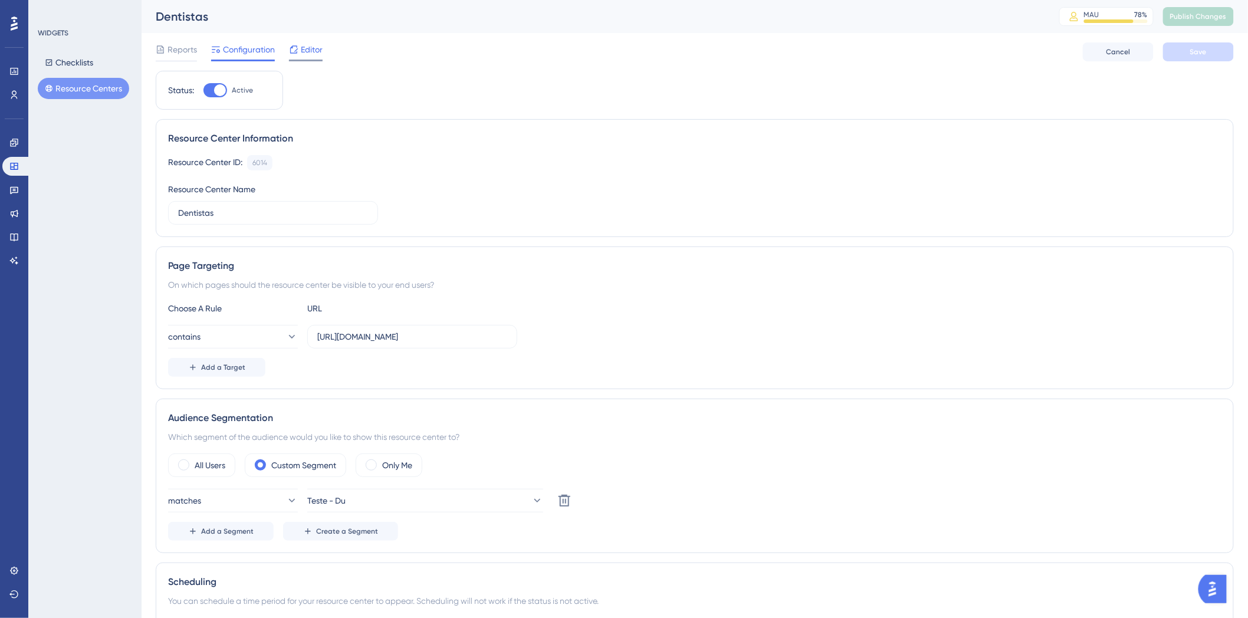
click at [301, 48] on span "Editor" at bounding box center [312, 49] width 22 height 14
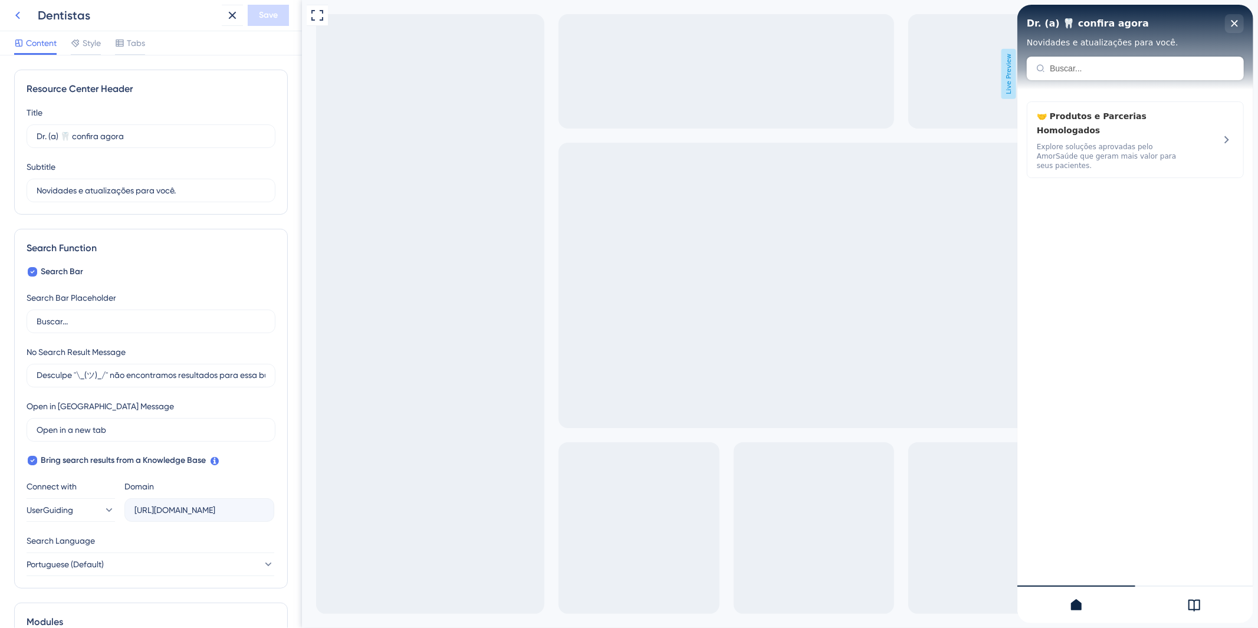
click at [14, 13] on icon at bounding box center [18, 15] width 14 height 14
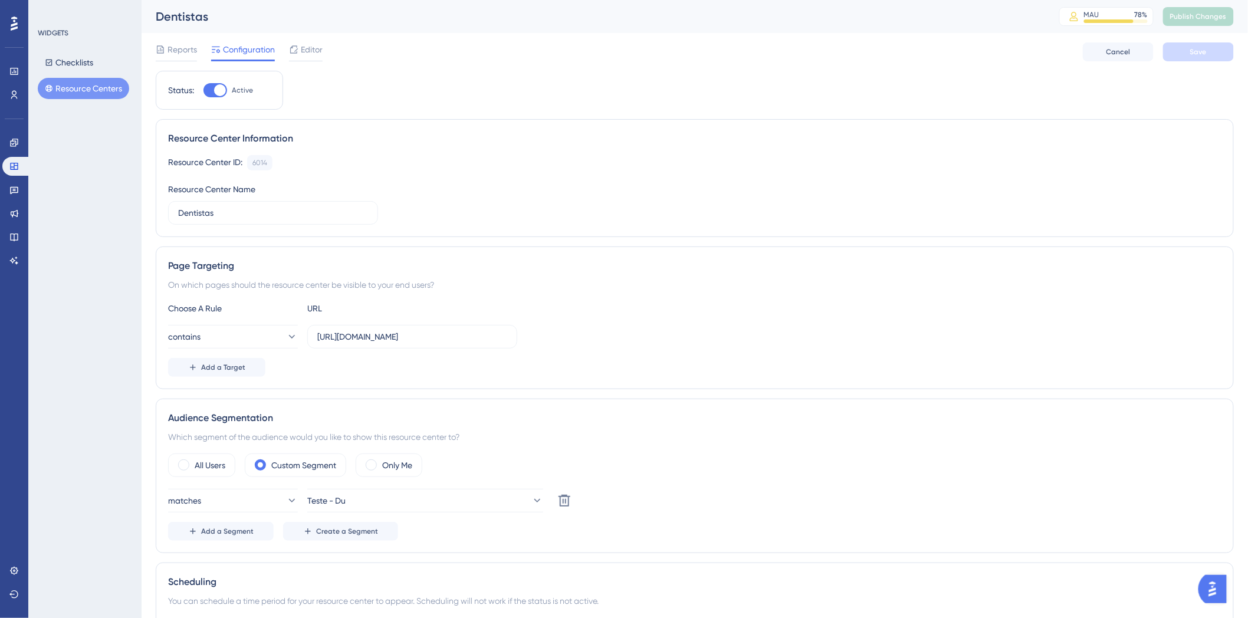
click at [228, 85] on label "Active" at bounding box center [228, 90] width 50 height 14
click at [203, 90] on input "Active" at bounding box center [203, 90] width 1 height 1
checkbox input "false"
click at [1186, 51] on button "Save" at bounding box center [1198, 51] width 71 height 19
click at [1207, 30] on div "Dentistas MAU 78 % Click to see add-on and upgrade options Publish Changes" at bounding box center [695, 16] width 1106 height 33
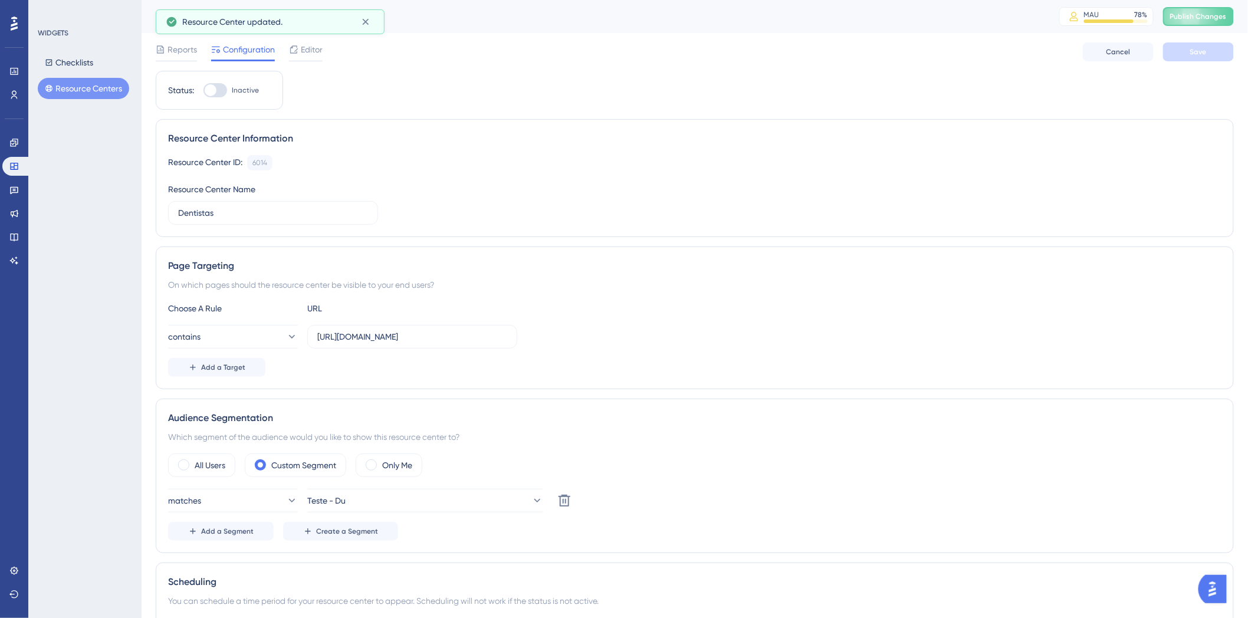
click at [1199, 6] on div "Dentistas MAU 78 % Click to see add-on and upgrade options Publish Changes" at bounding box center [695, 16] width 1106 height 33
click at [1199, 21] on button "Publish Changes" at bounding box center [1198, 16] width 71 height 19
click at [93, 71] on button "Checklists" at bounding box center [69, 62] width 63 height 21
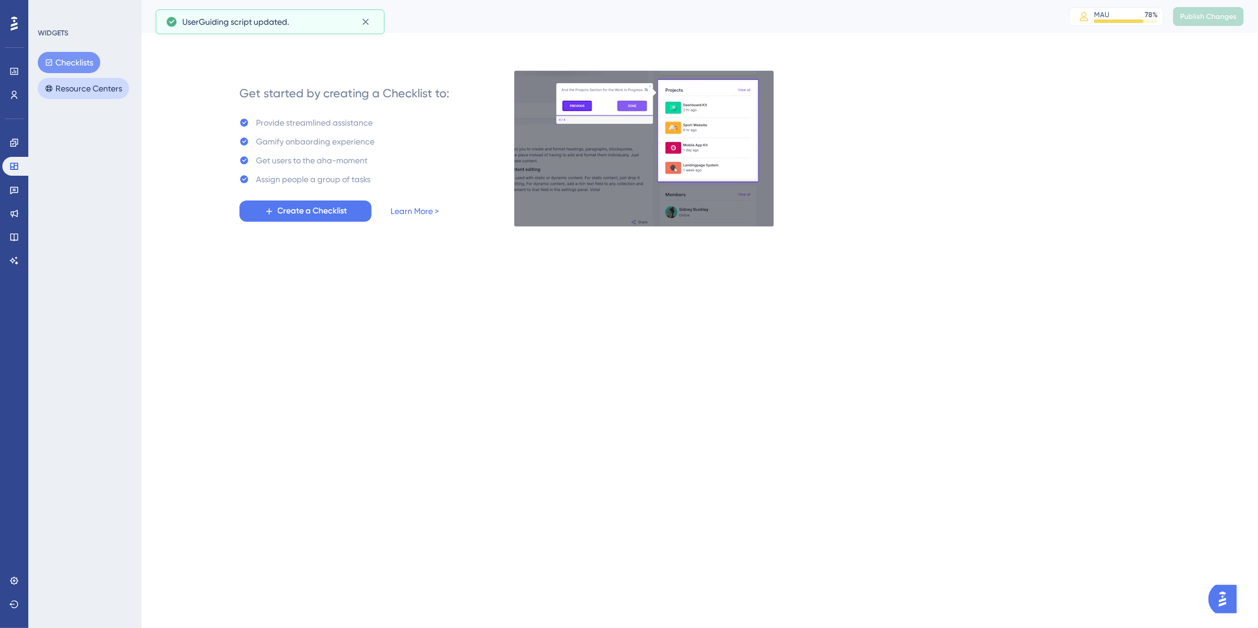
click at [92, 83] on button "Resource Centers" at bounding box center [83, 88] width 91 height 21
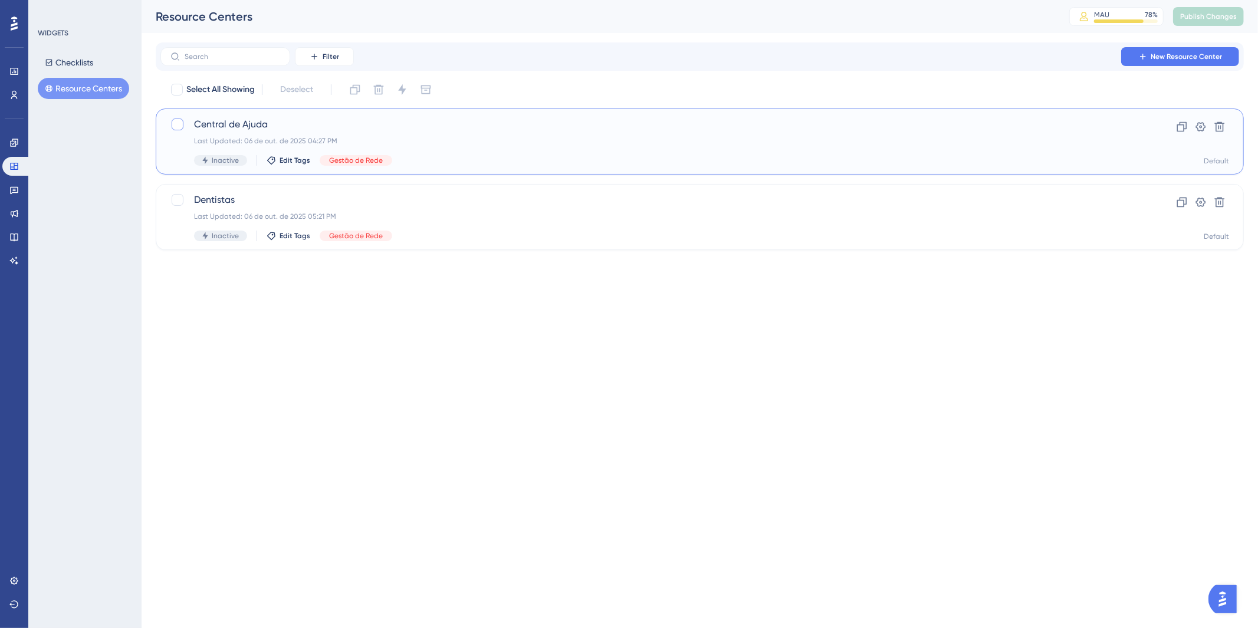
click at [175, 122] on div at bounding box center [178, 125] width 12 height 12
checkbox input "true"
click at [383, 90] on icon at bounding box center [379, 90] width 10 height 10
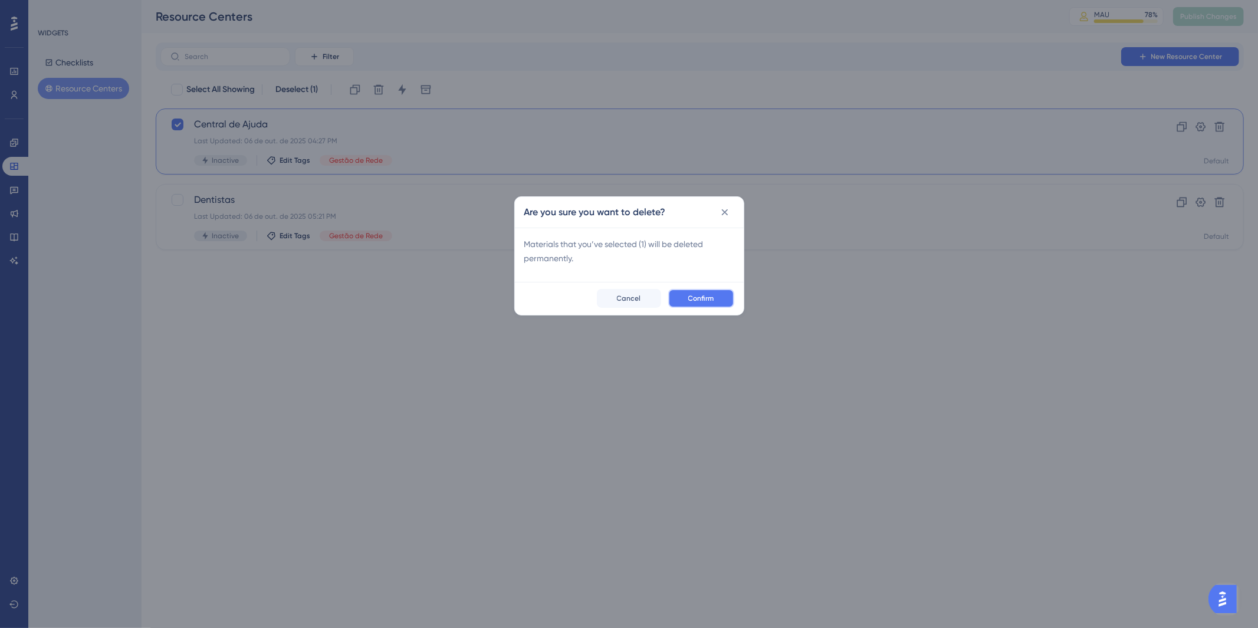
click at [681, 298] on button "Confirm" at bounding box center [701, 298] width 66 height 19
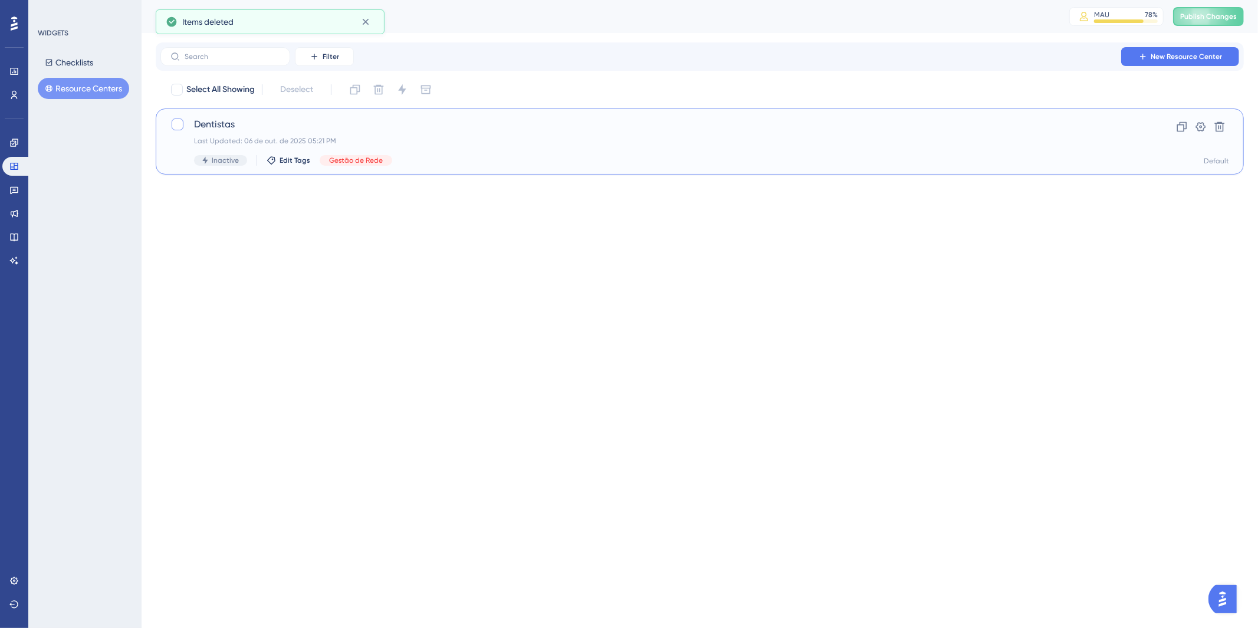
click at [178, 120] on div at bounding box center [178, 125] width 12 height 12
checkbox input "true"
click at [357, 93] on icon at bounding box center [355, 90] width 10 height 10
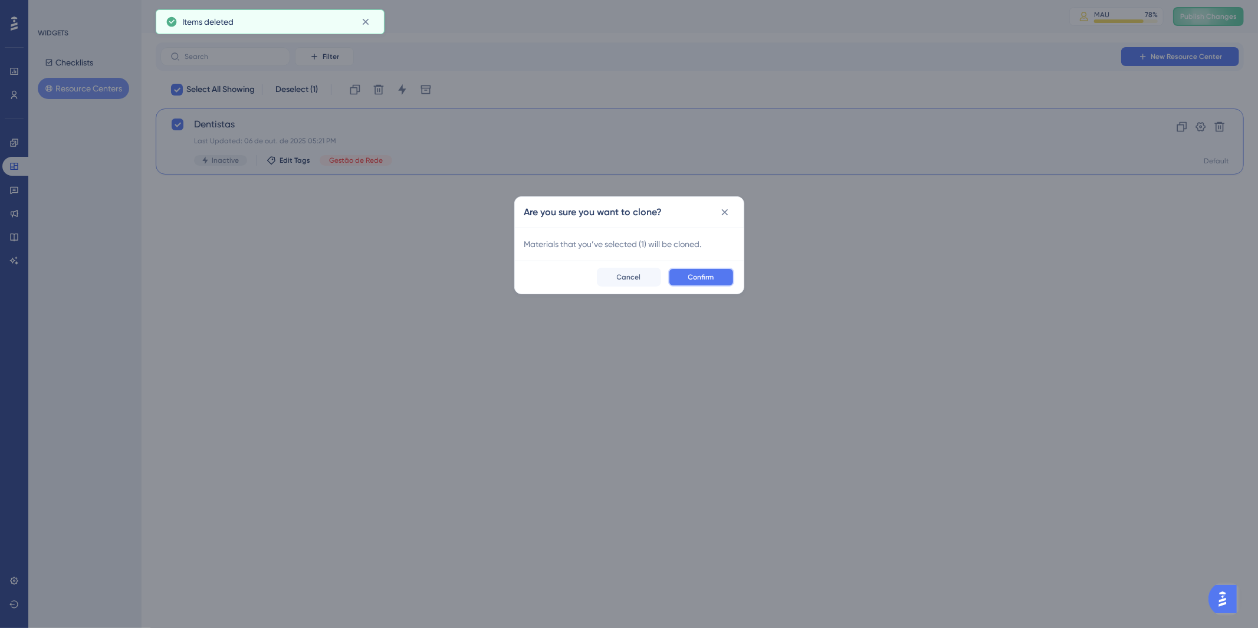
click at [711, 278] on span "Confirm" at bounding box center [701, 276] width 26 height 9
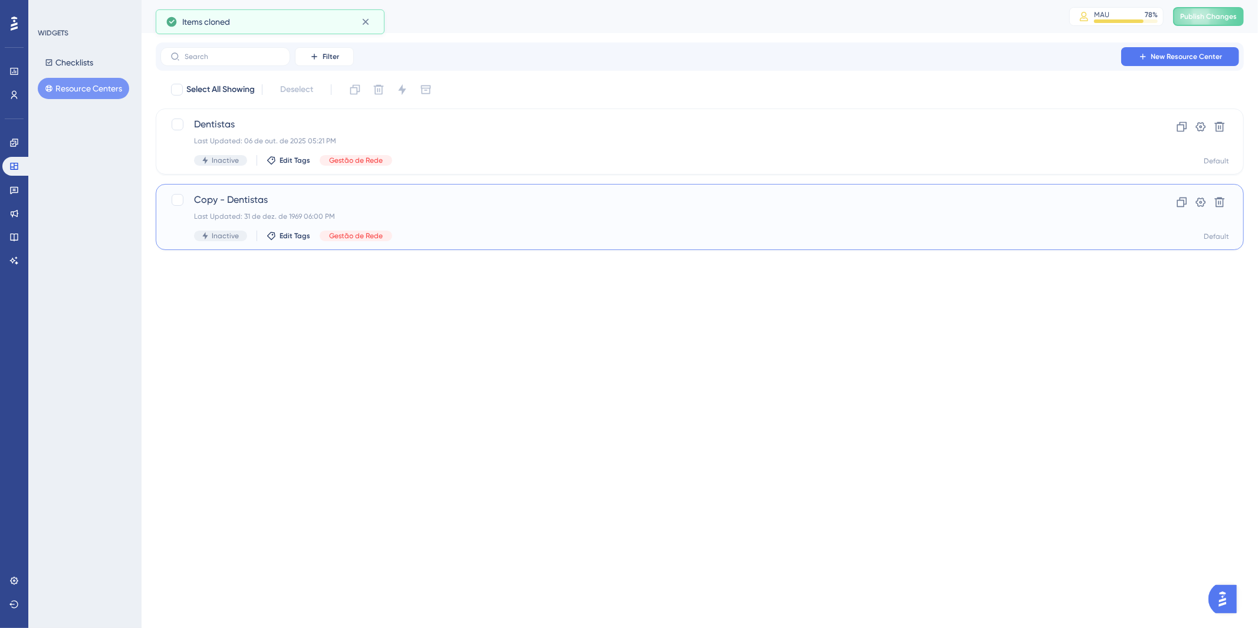
click at [264, 195] on span "Copy - Dentistas" at bounding box center [652, 200] width 917 height 14
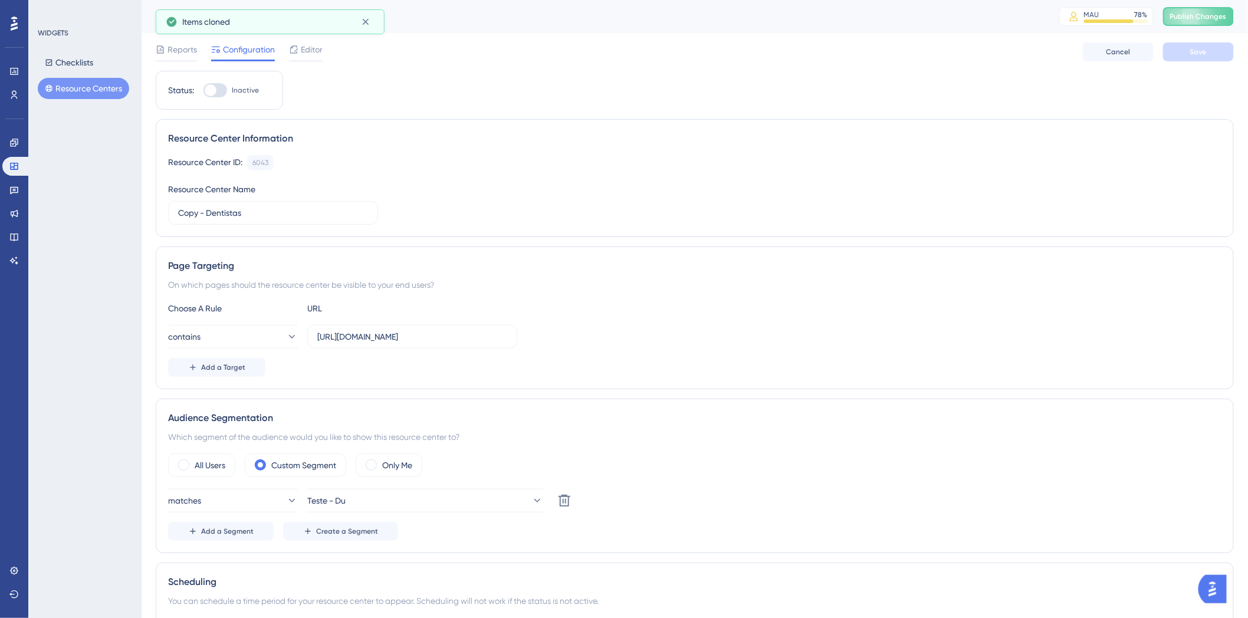
click at [366, 18] on div "Copy - Dentistas" at bounding box center [593, 16] width 874 height 17
click at [255, 209] on input "Copy - Dentistas" at bounding box center [273, 212] width 190 height 13
type input "Central de Ajuda"
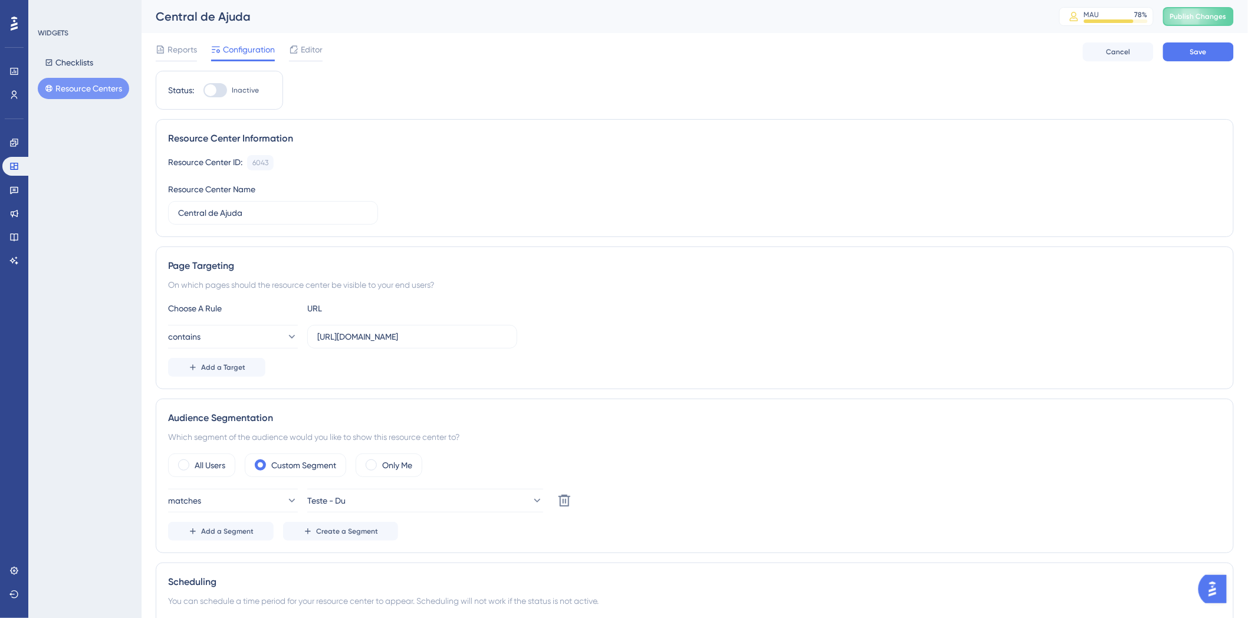
click at [712, 139] on div "Resource Center Information" at bounding box center [694, 139] width 1053 height 14
click at [1196, 49] on span "Save" at bounding box center [1198, 51] width 17 height 9
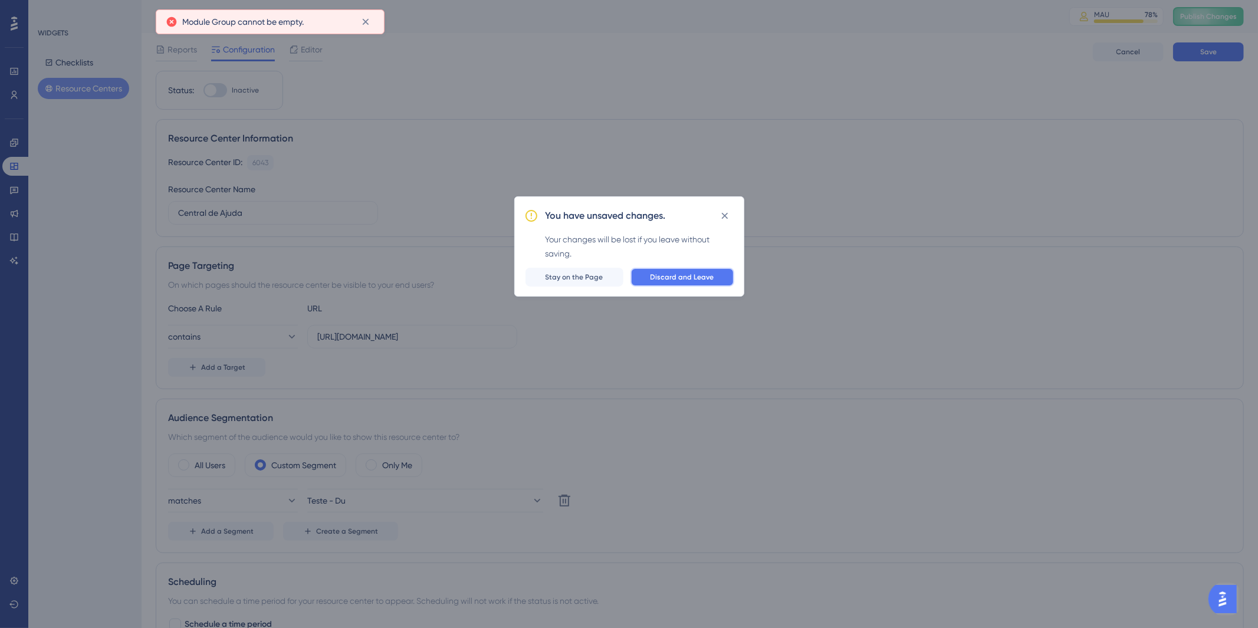
click at [693, 274] on span "Discard and Leave" at bounding box center [682, 276] width 64 height 9
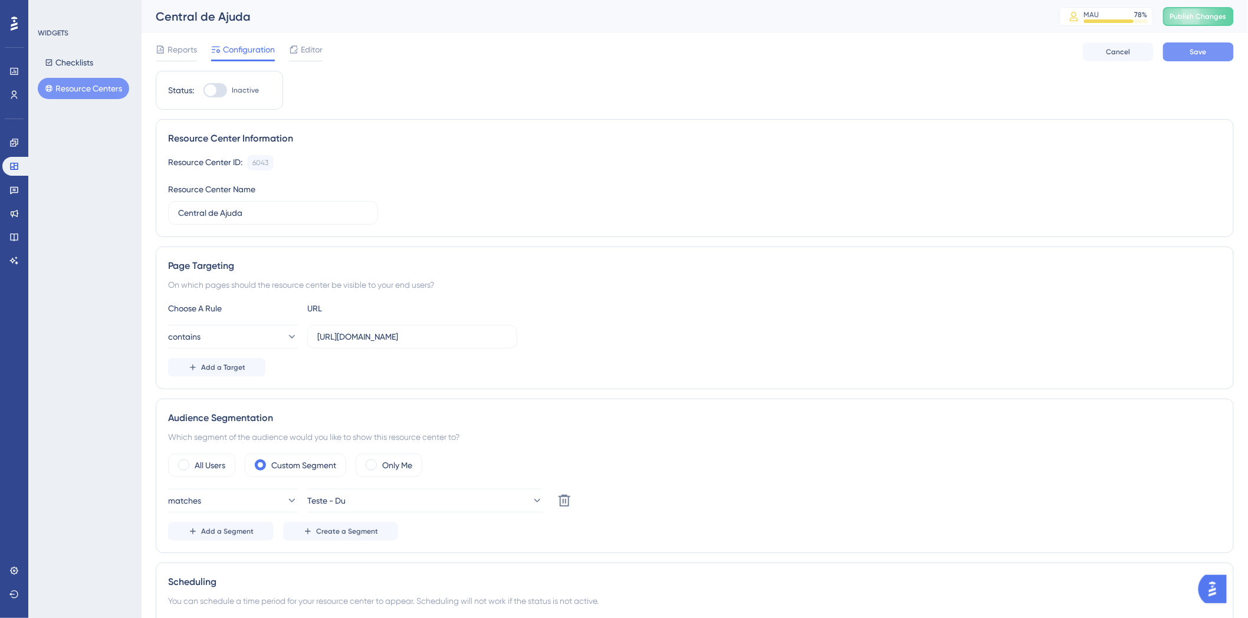
click at [1209, 46] on button "Save" at bounding box center [1198, 51] width 71 height 19
click at [1211, 14] on span "Publish Changes" at bounding box center [1198, 16] width 57 height 9
click at [1176, 52] on button "Save" at bounding box center [1198, 51] width 71 height 19
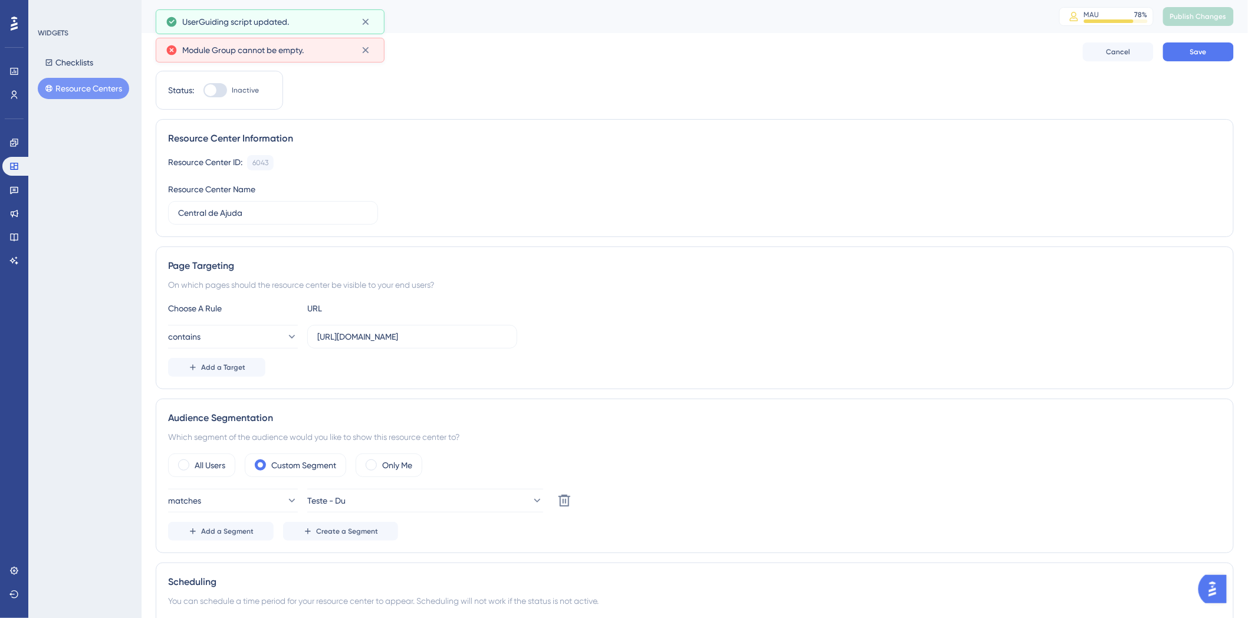
click at [534, 219] on div "Resource Center ID: 6043 Copy Resource Center Name [GEOGRAPHIC_DATA]" at bounding box center [694, 190] width 1053 height 70
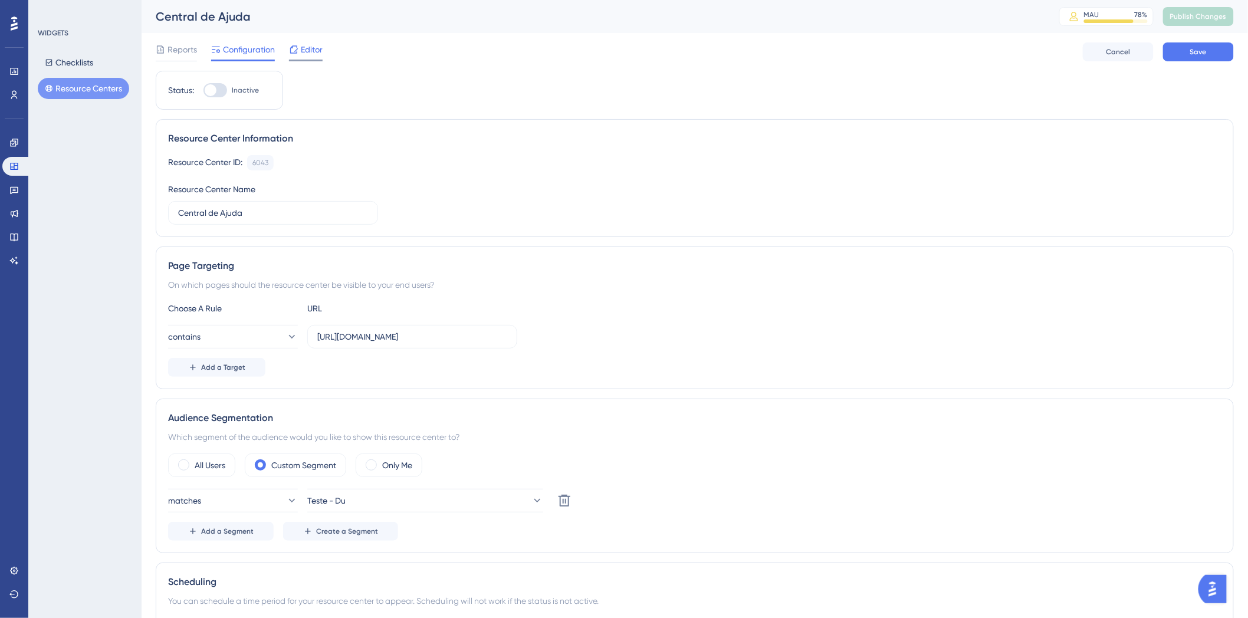
click at [304, 58] on div "Editor" at bounding box center [306, 51] width 34 height 19
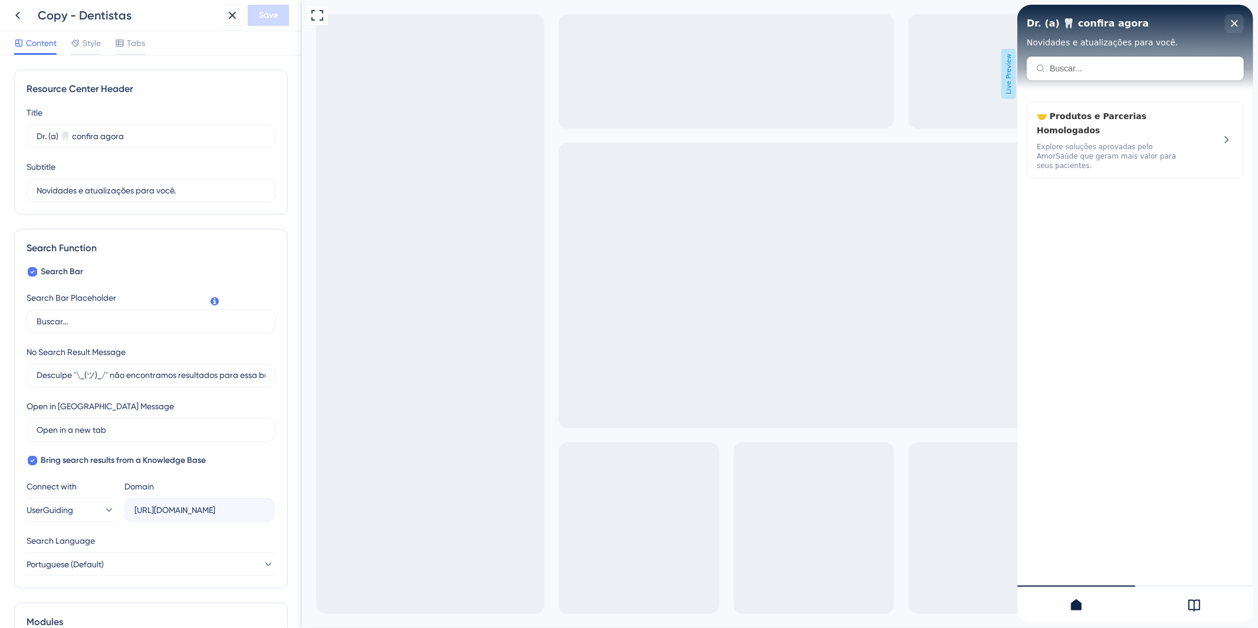
scroll to position [160, 0]
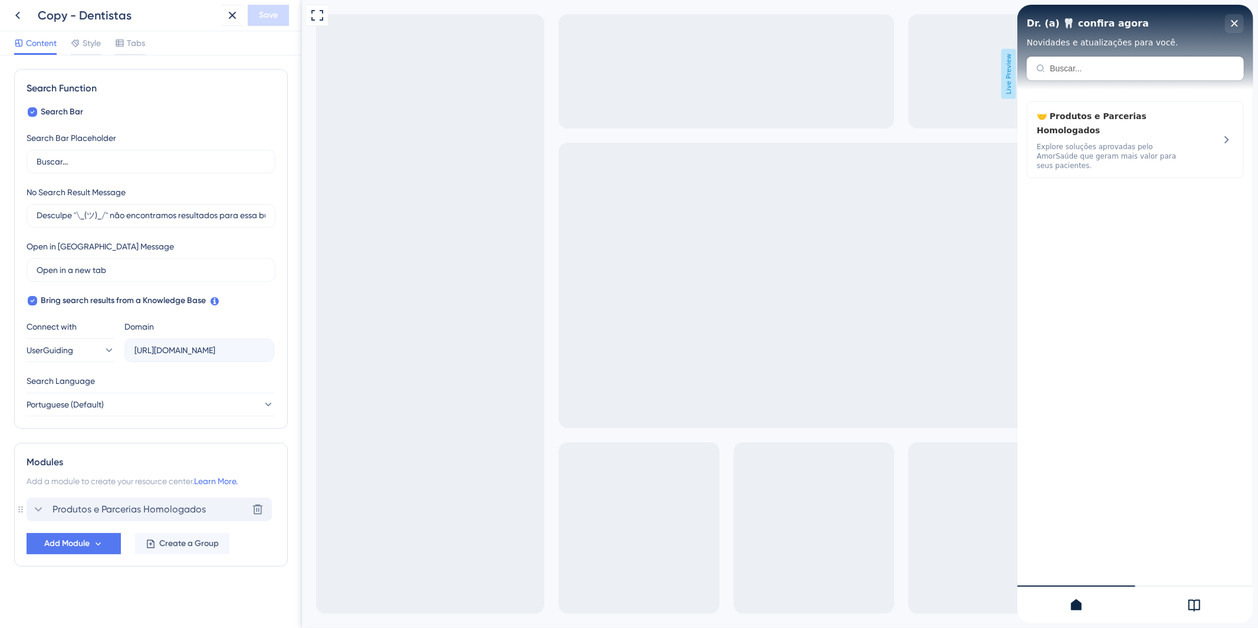
click at [27, 505] on div "Produtos e Parcerias Homologados Delete" at bounding box center [149, 510] width 245 height 24
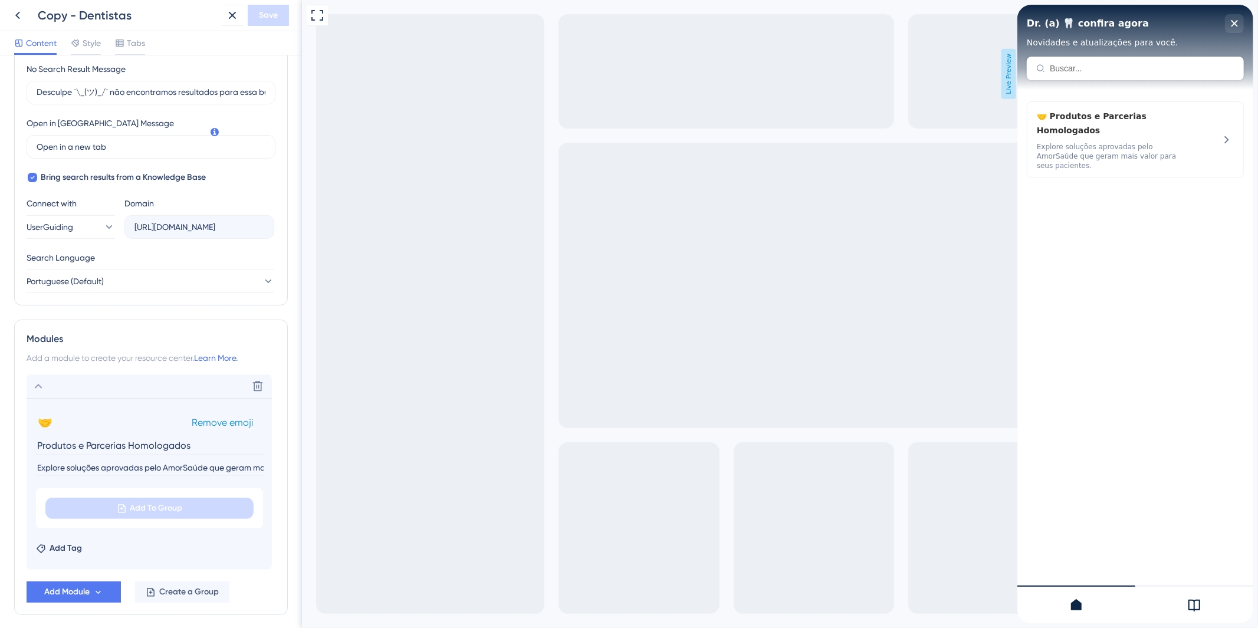
scroll to position [331, 0]
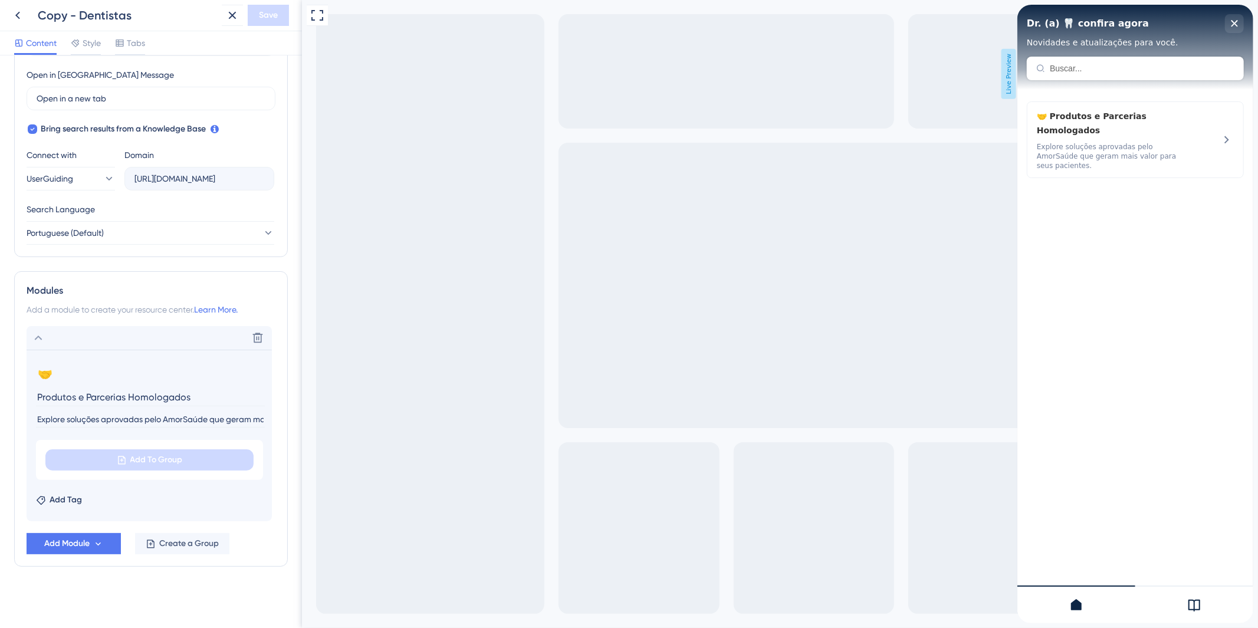
click at [157, 422] on input "Explore soluções aprovadas pelo AmorSaúde que geram mais valor para seus pacien…" at bounding box center [150, 420] width 229 height 16
click at [41, 340] on icon at bounding box center [38, 338] width 14 height 14
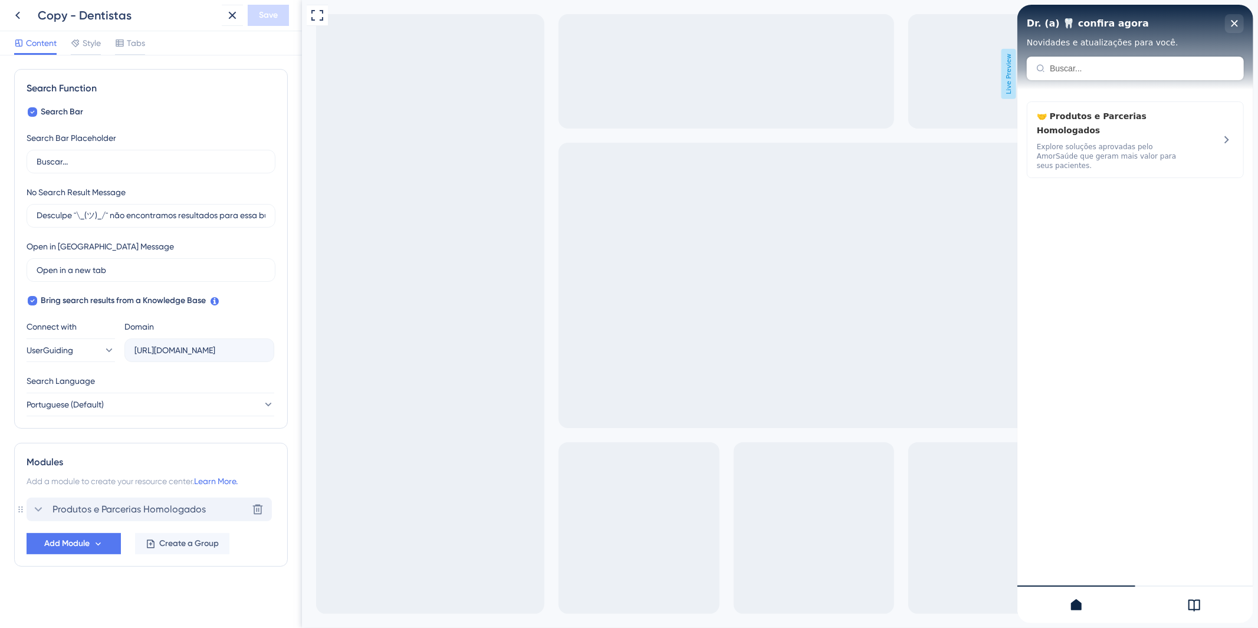
click at [52, 510] on div "Produtos e Parcerias Homologados" at bounding box center [118, 509] width 175 height 14
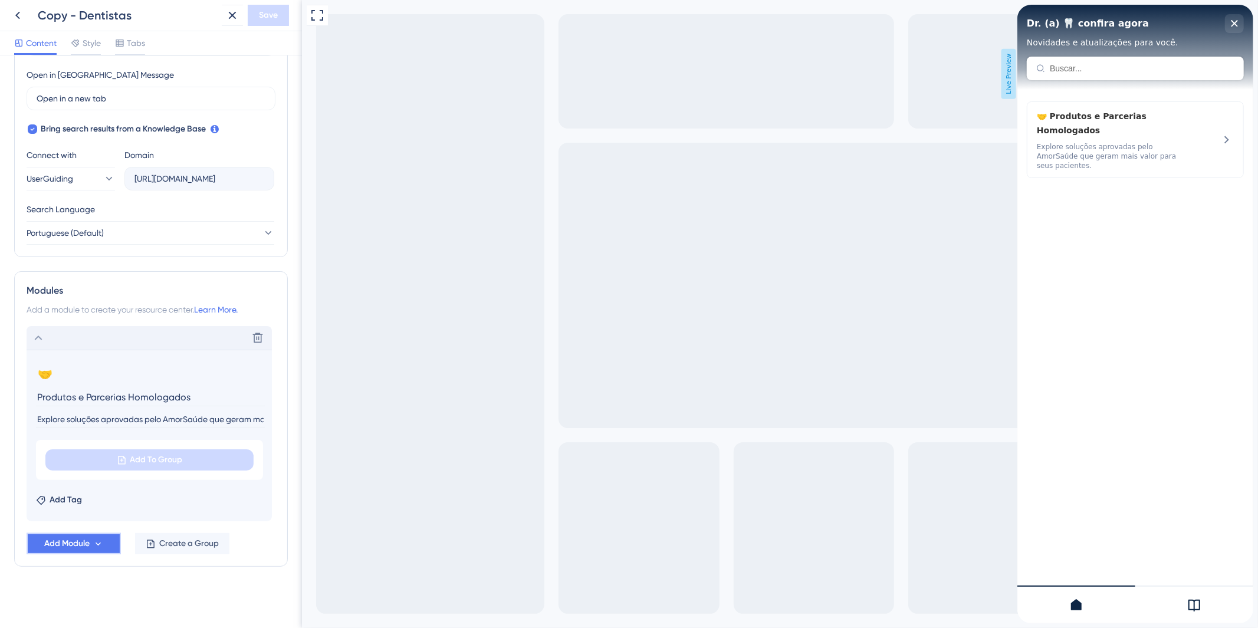
click at [88, 550] on span "Add Module" at bounding box center [66, 544] width 45 height 14
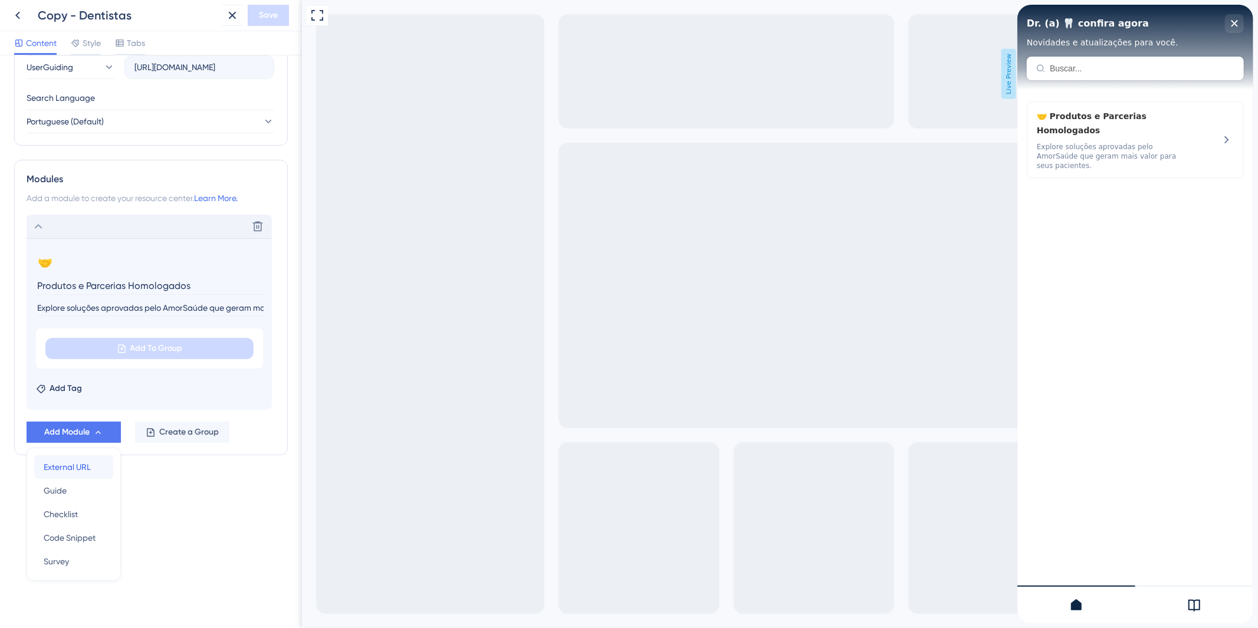
click at [78, 466] on span "External URL" at bounding box center [67, 467] width 47 height 14
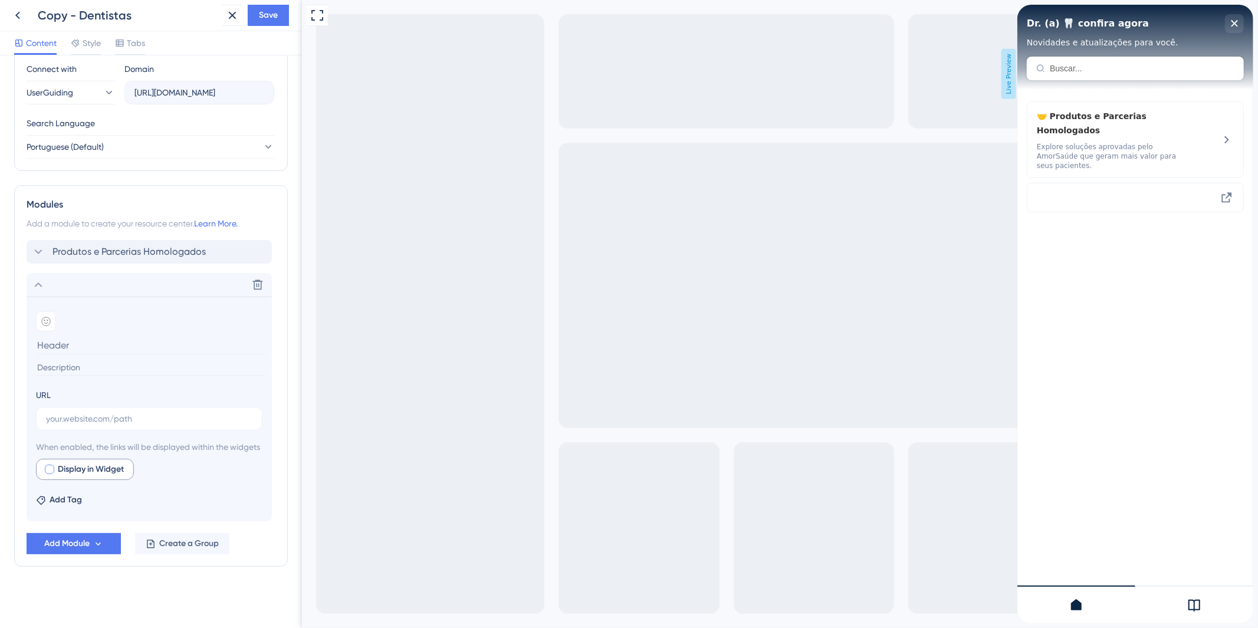
scroll to position [432, 0]
click at [156, 337] on input at bounding box center [150, 345] width 229 height 18
paste input "Alinhadores Transparentes | [MEDICAL_DATA]"
type input "Alinhadores Transparentes | [MEDICAL_DATA]"
click at [77, 360] on input at bounding box center [150, 368] width 229 height 16
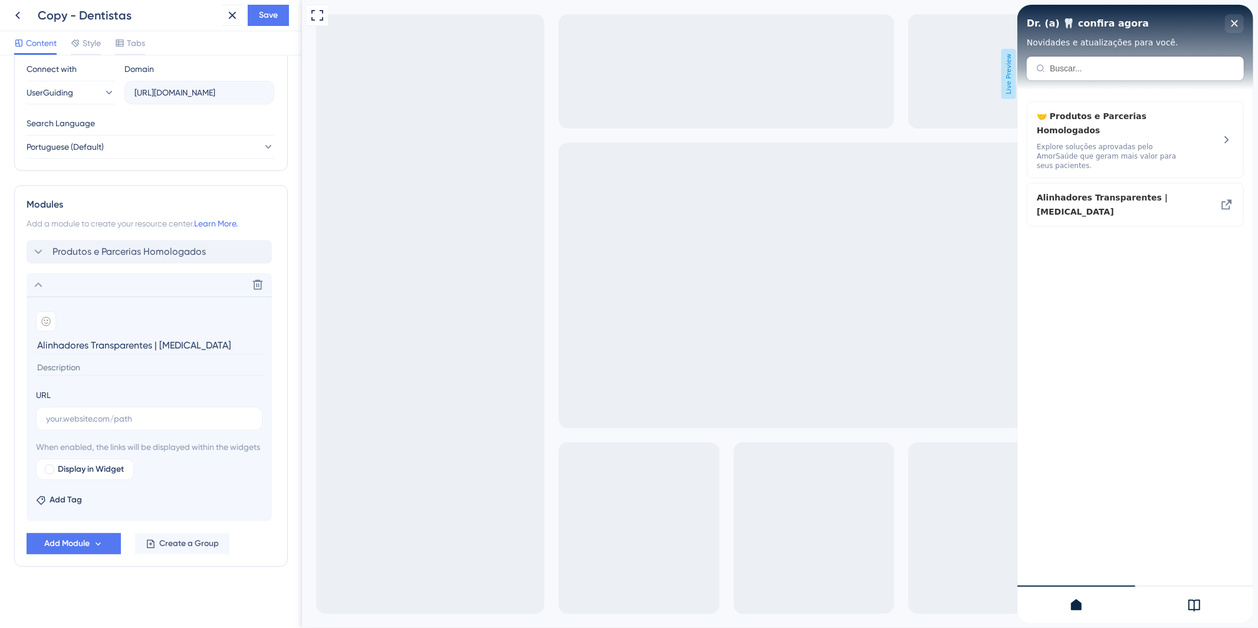
paste input "Transforme sorrisos com o líder mundial em alinhadores transparentes — [PERSON_…"
type input "Transforme sorrisos com o líder mundial em alinhadores transparentes — [PERSON_…"
click at [140, 412] on input "text" at bounding box center [149, 418] width 206 height 13
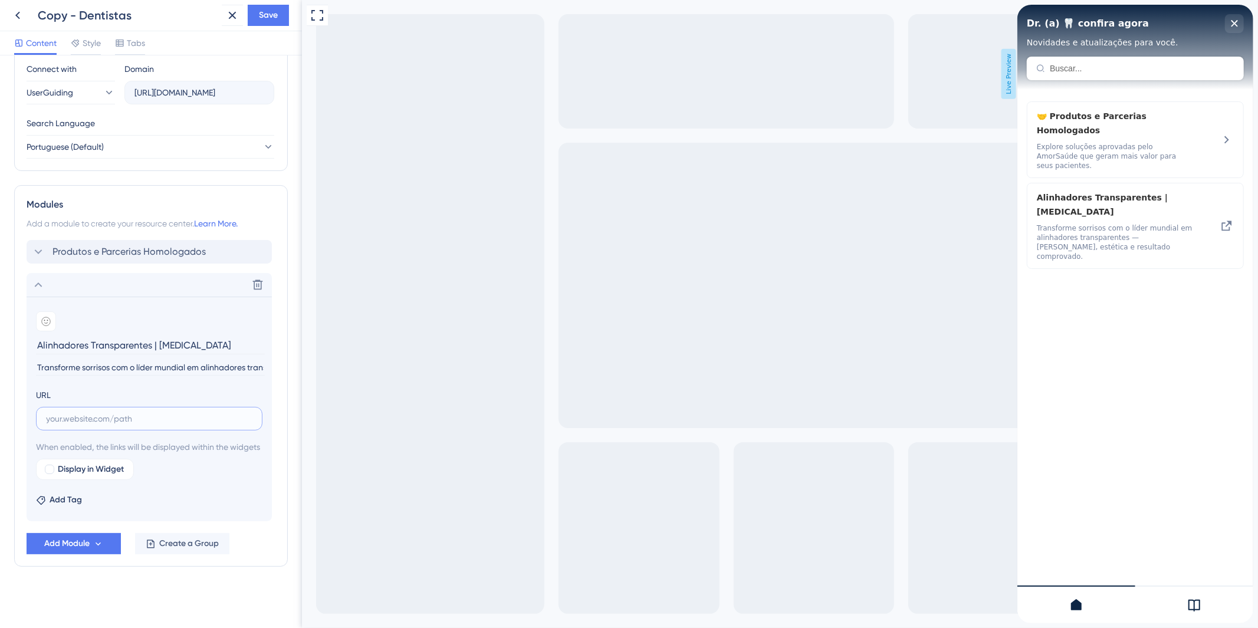
paste input "[URL][DOMAIN_NAME]"
type input "[URL][DOMAIN_NAME]"
click at [45, 317] on icon at bounding box center [45, 321] width 9 height 9
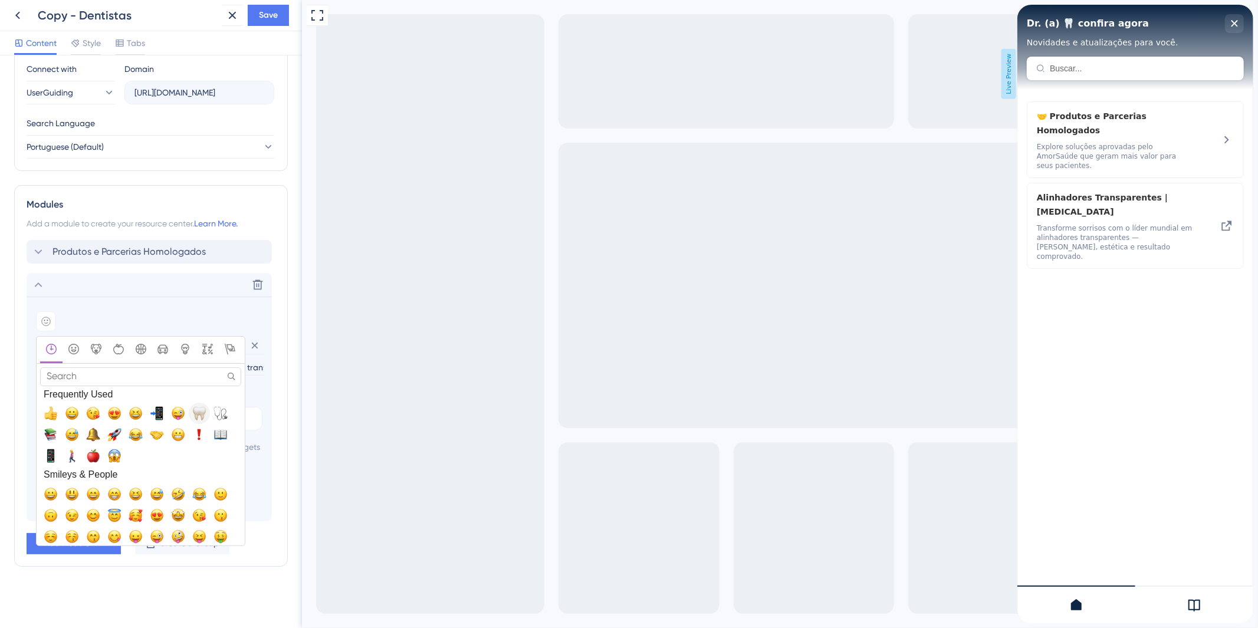
click at [198, 406] on span "🦷, tooth" at bounding box center [199, 413] width 14 height 14
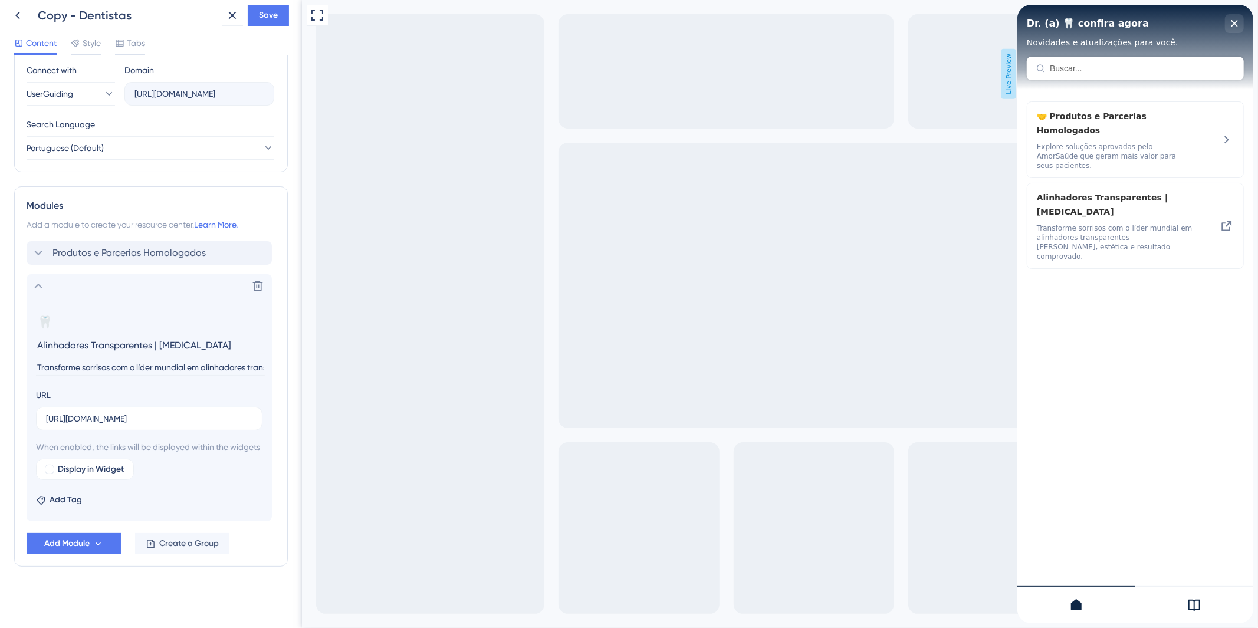
scroll to position [430, 0]
click at [32, 279] on icon at bounding box center [38, 286] width 14 height 14
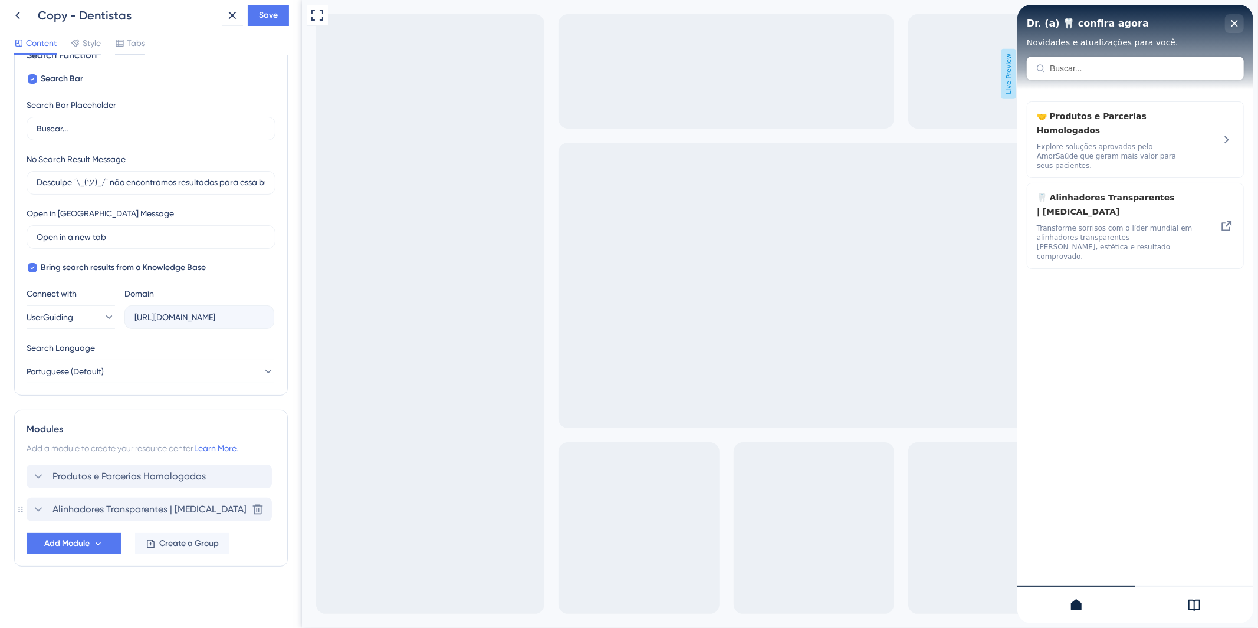
scroll to position [193, 0]
click at [74, 504] on span "Alinhadores Transparentes | [MEDICAL_DATA]" at bounding box center [149, 509] width 194 height 14
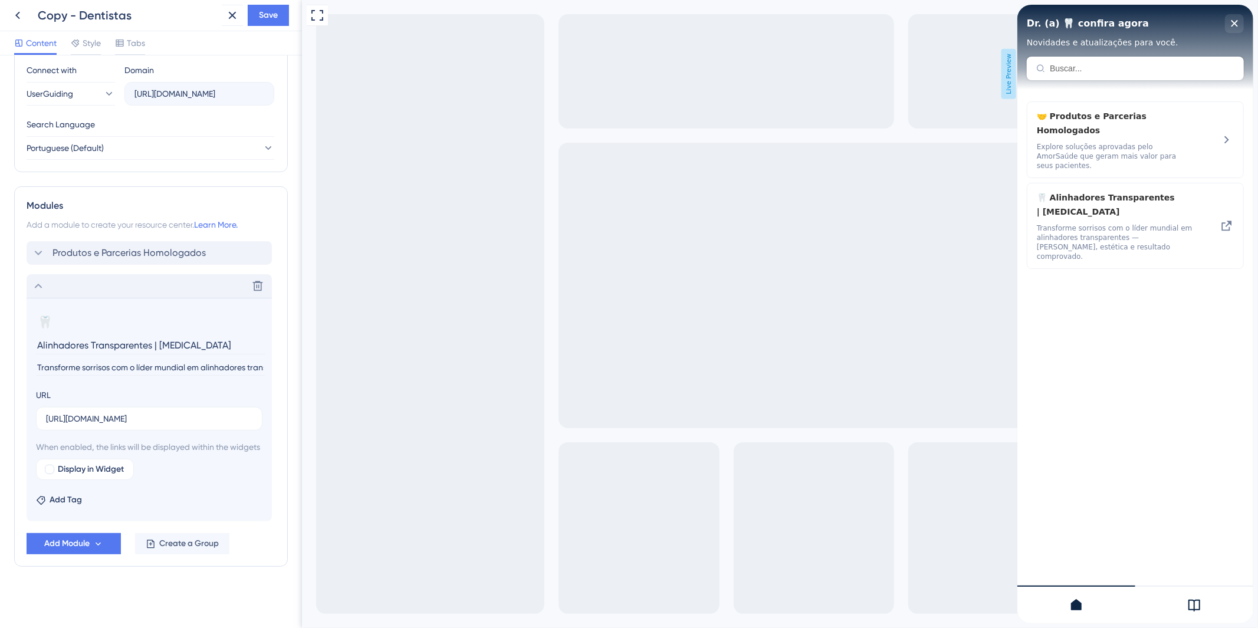
click at [34, 279] on icon at bounding box center [38, 286] width 14 height 14
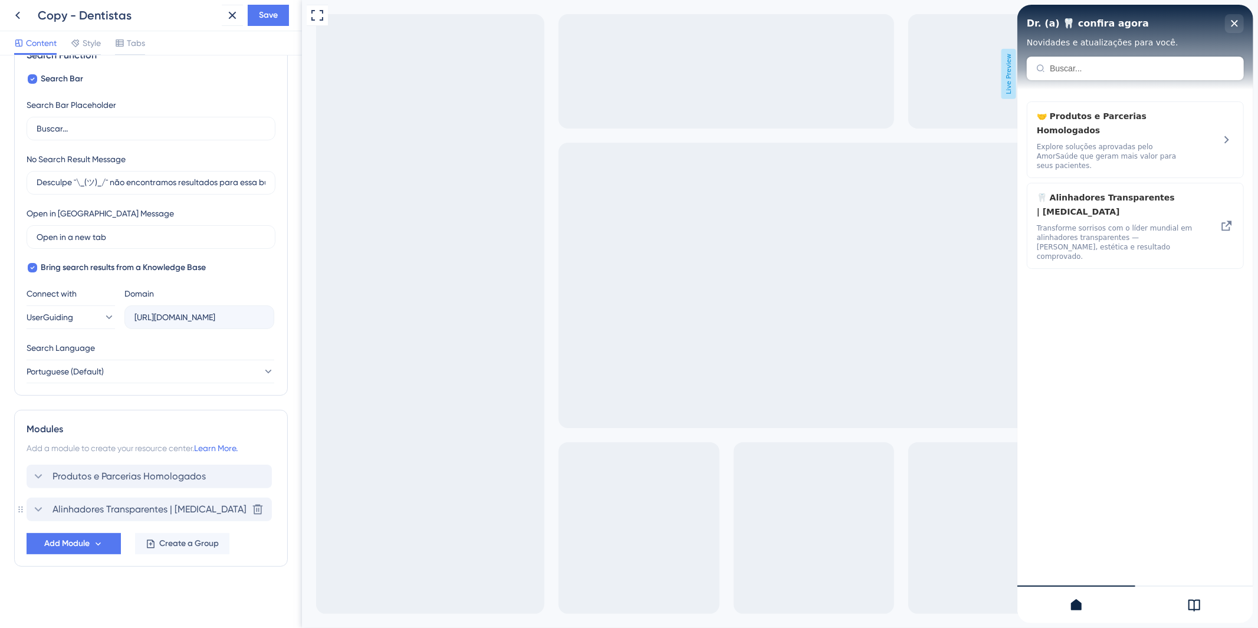
scroll to position [193, 0]
click at [85, 544] on span "Add Module" at bounding box center [66, 544] width 45 height 14
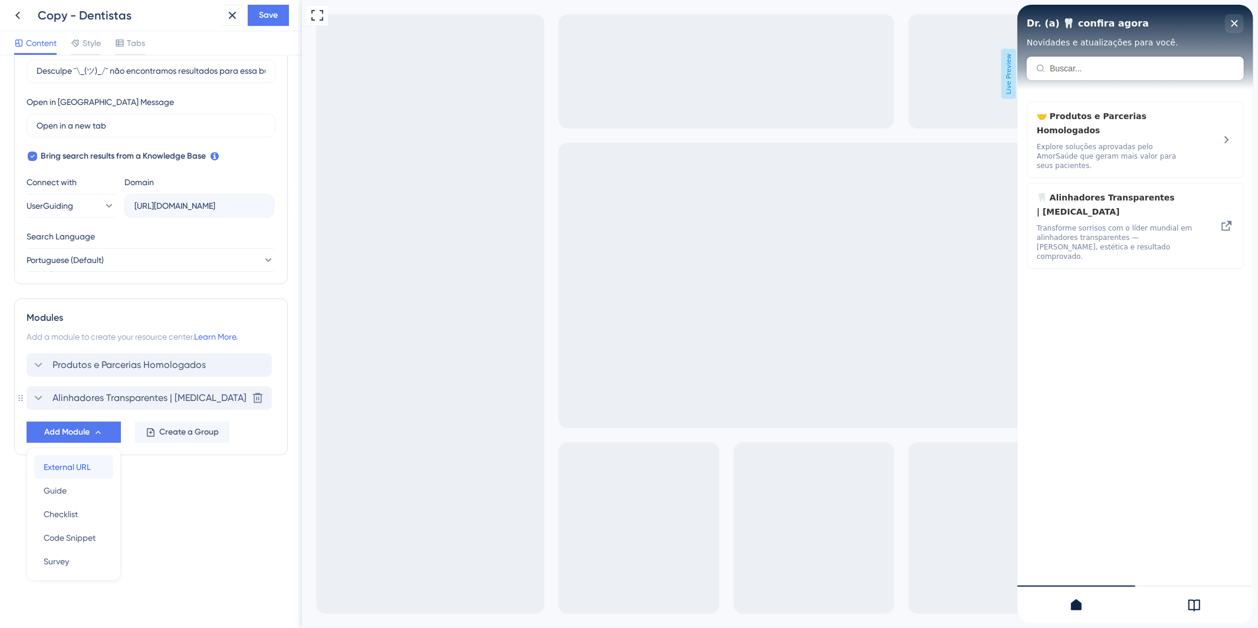
click at [87, 464] on span "External URL" at bounding box center [67, 467] width 47 height 14
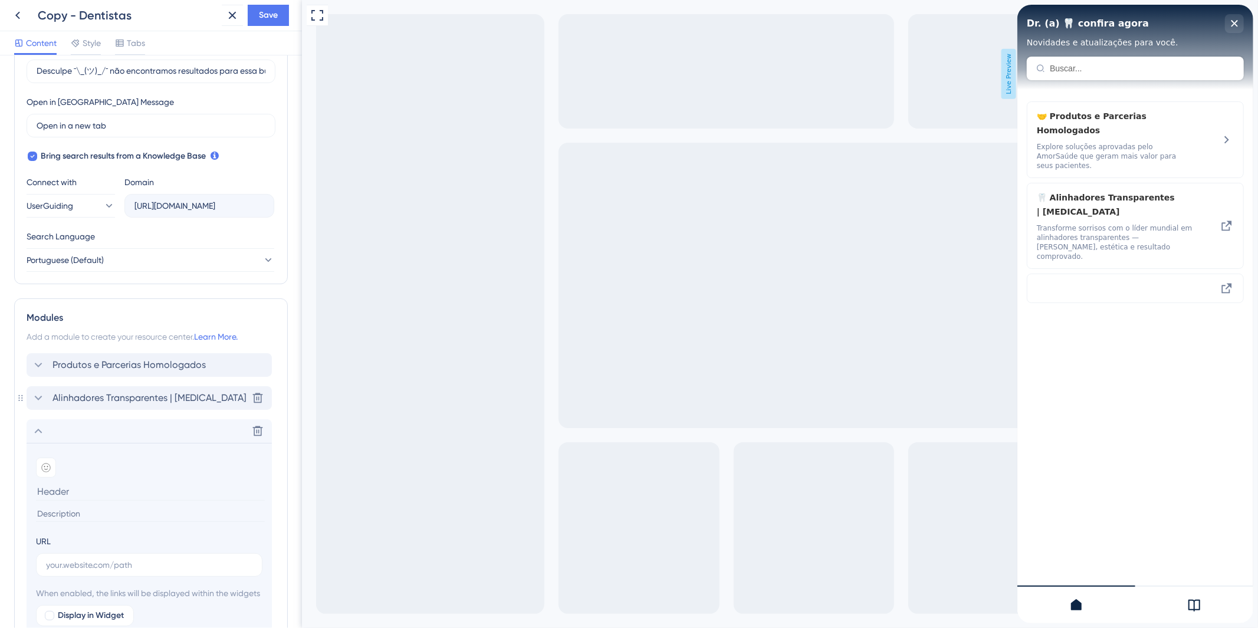
scroll to position [370, 0]
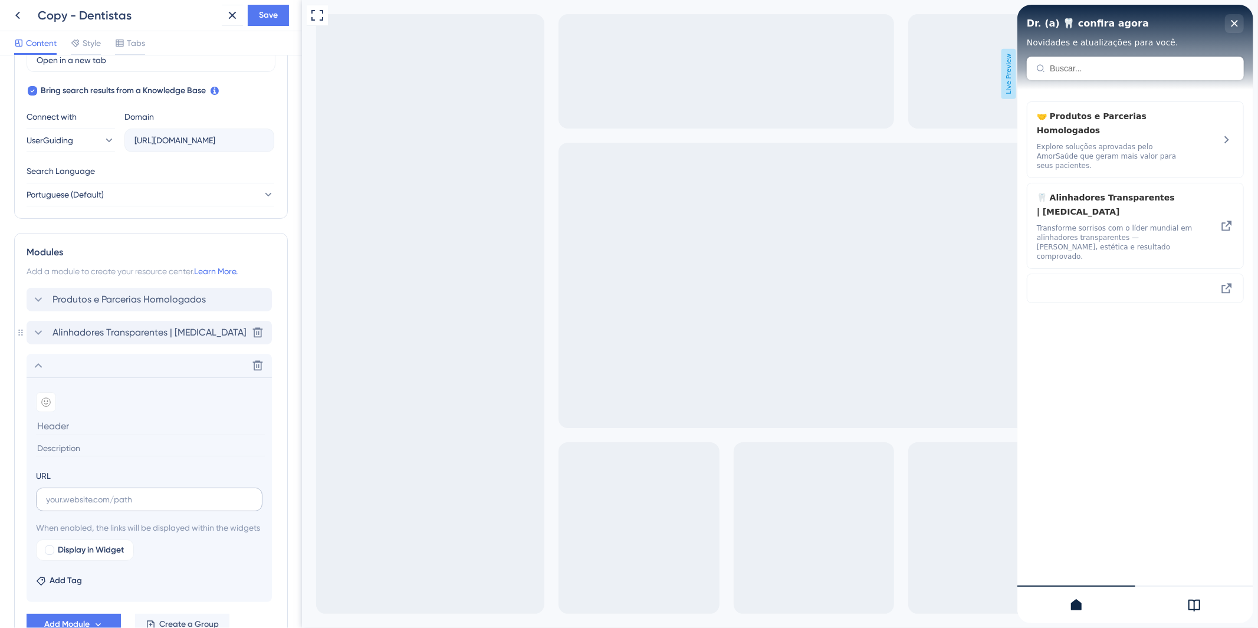
click at [132, 505] on label at bounding box center [149, 500] width 226 height 24
click at [132, 505] on input "text" at bounding box center [149, 499] width 206 height 13
paste input "[URL][DOMAIN_NAME]"
type input "[URL][DOMAIN_NAME]"
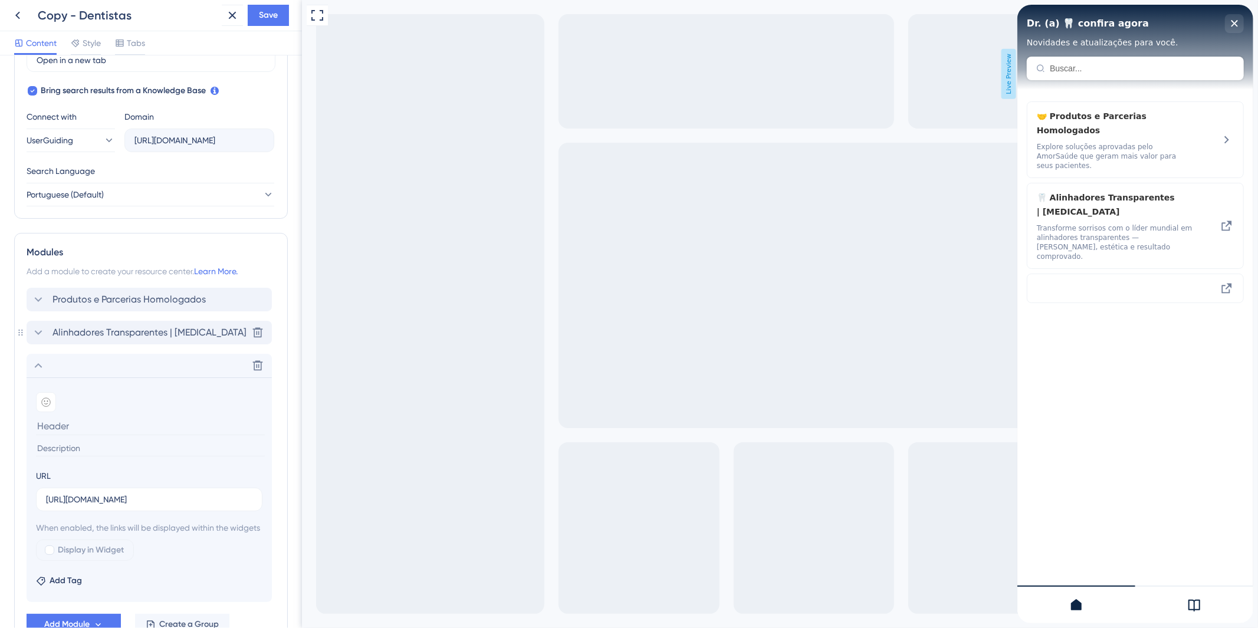
click at [125, 438] on section "Add emoji" at bounding box center [149, 423] width 226 height 63
click at [128, 429] on input at bounding box center [150, 426] width 229 height 18
click at [83, 557] on span "Display in Widget" at bounding box center [91, 550] width 66 height 14
click at [101, 451] on input at bounding box center [150, 449] width 229 height 16
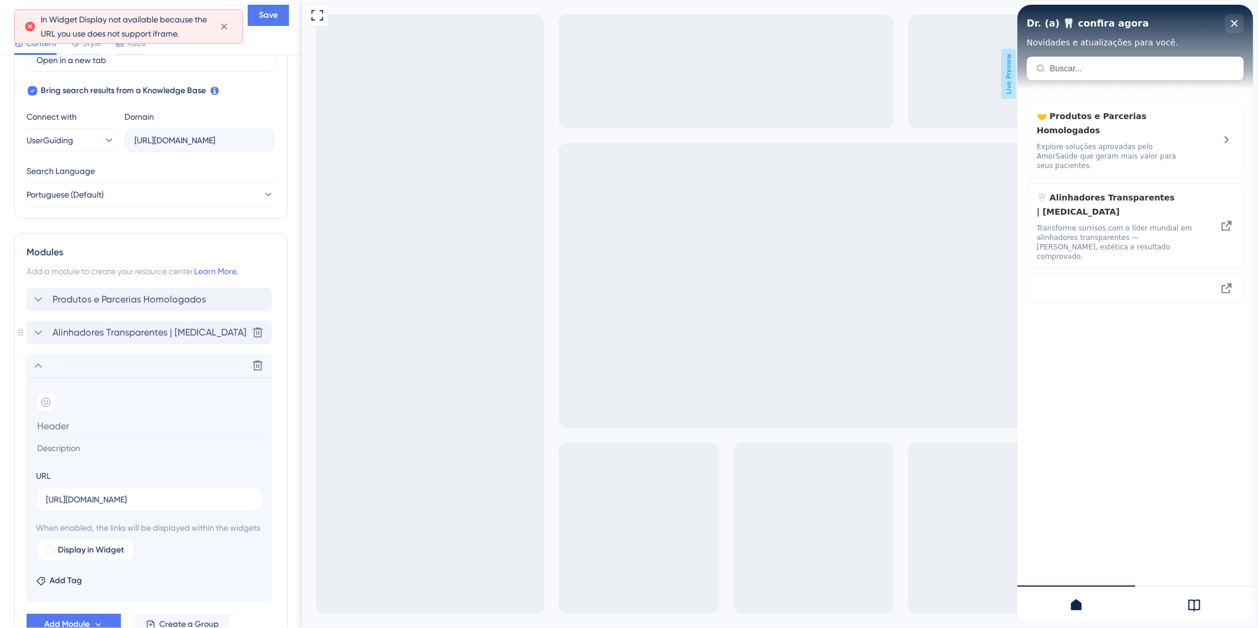
click at [99, 432] on input at bounding box center [150, 426] width 229 height 18
click at [41, 356] on div "Delete" at bounding box center [149, 366] width 245 height 24
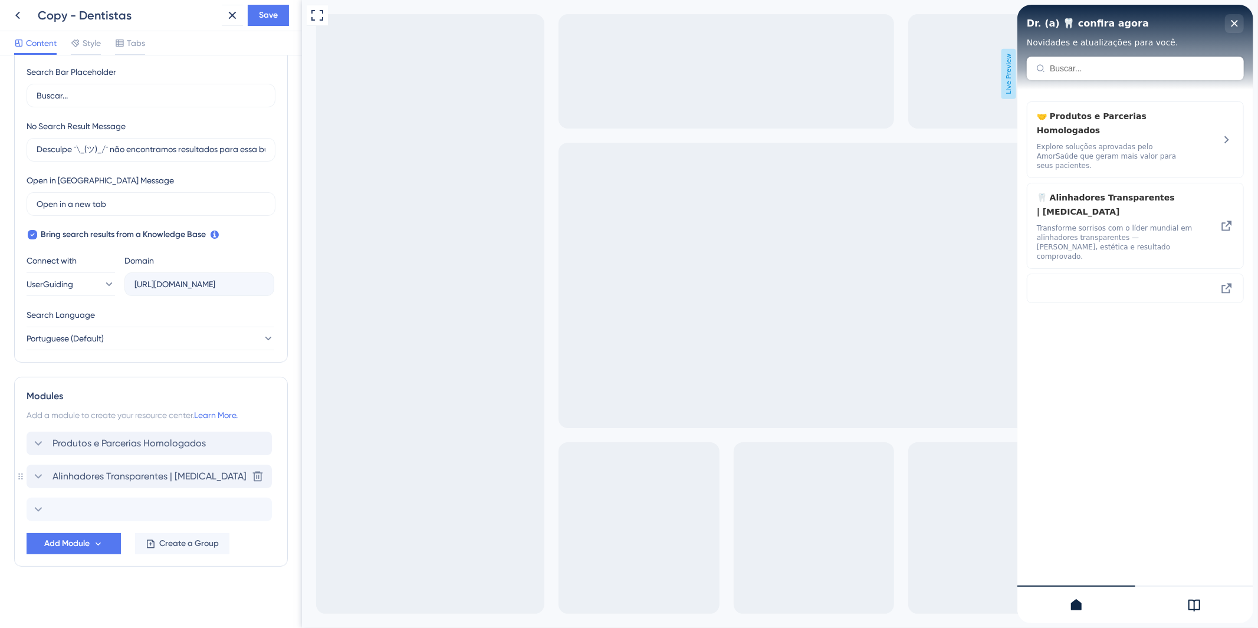
scroll to position [226, 0]
click at [63, 516] on div "Delete" at bounding box center [149, 510] width 245 height 24
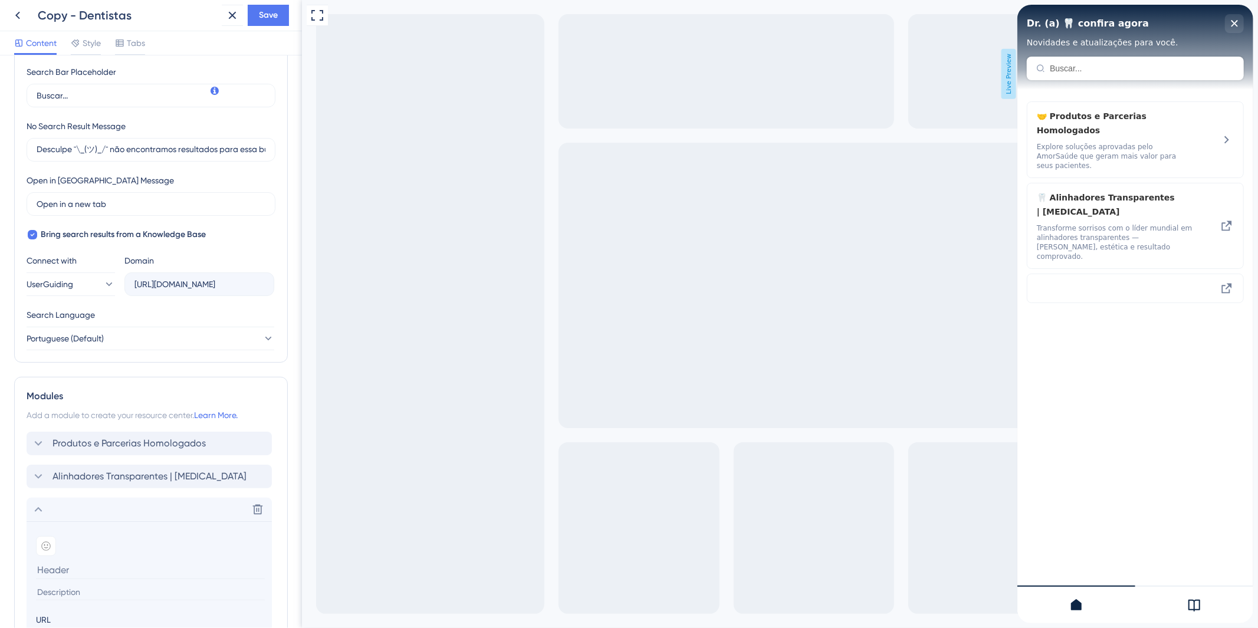
scroll to position [370, 0]
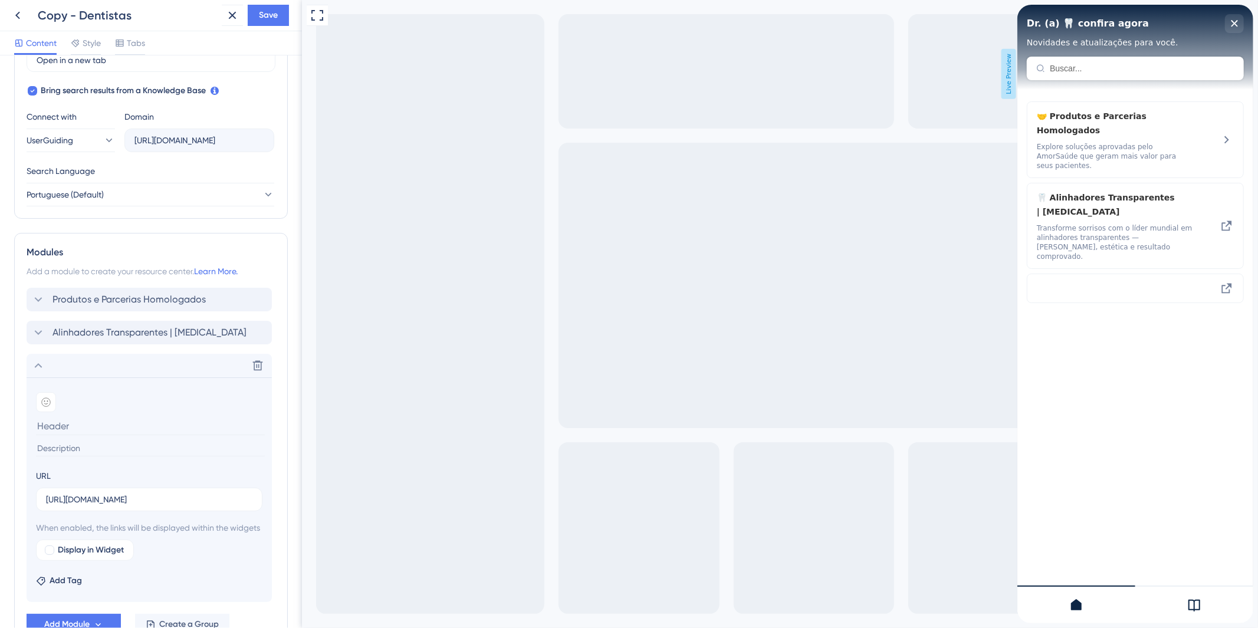
click at [109, 445] on input at bounding box center [150, 449] width 229 height 16
paste input "Transforme sorrisos com os alinhadores nacionais OrthoAligner, que unem acessib…"
type input "Transforme sorrisos com os alinhadores nacionais OrthoAligner, que unem acessib…"
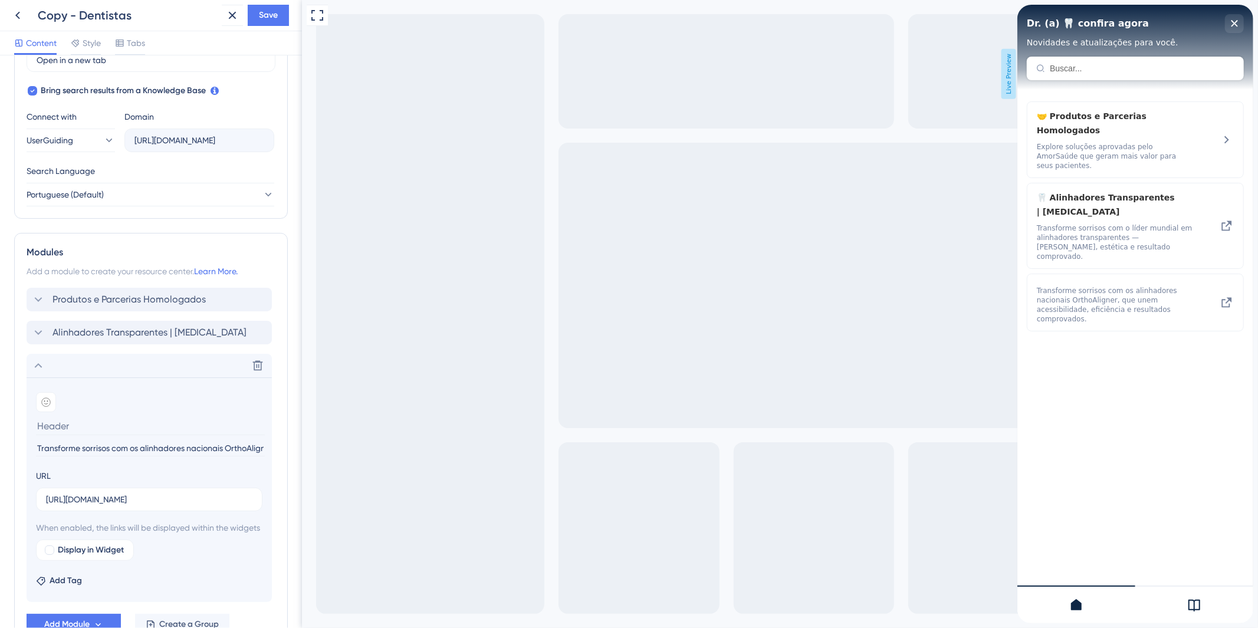
click at [98, 426] on input at bounding box center [150, 426] width 229 height 18
paste input "Alinhadores Transparentes | OrthoAligner"
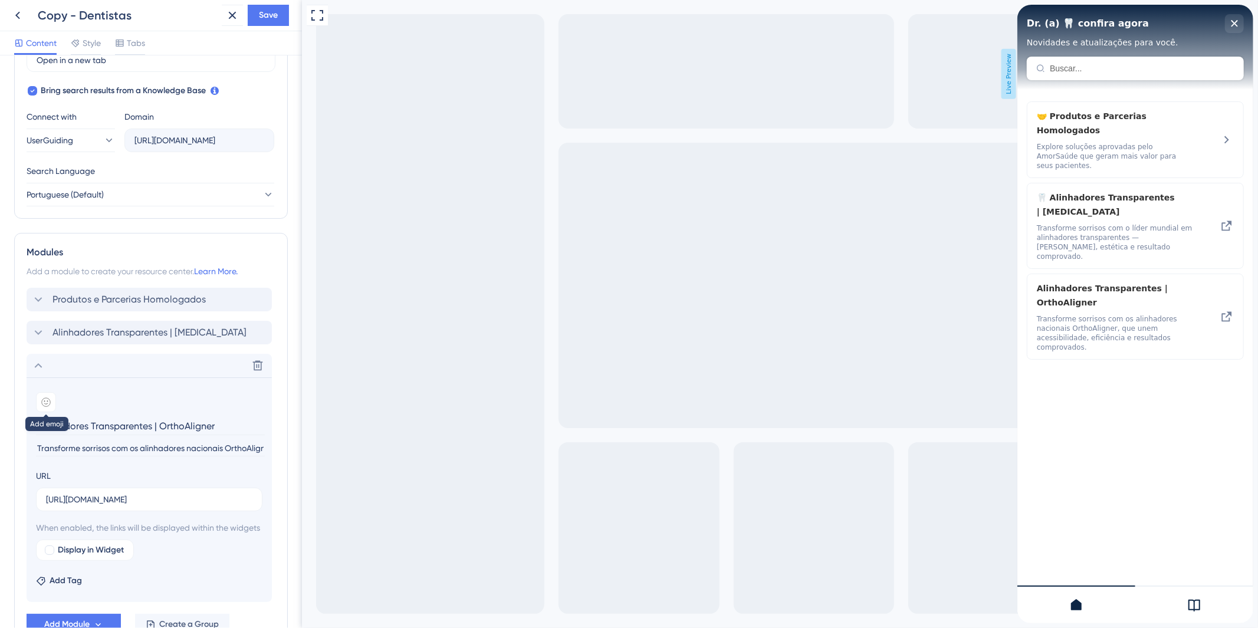
type input "Alinhadores Transparentes | OrthoAligner"
click at [52, 403] on div at bounding box center [46, 402] width 20 height 20
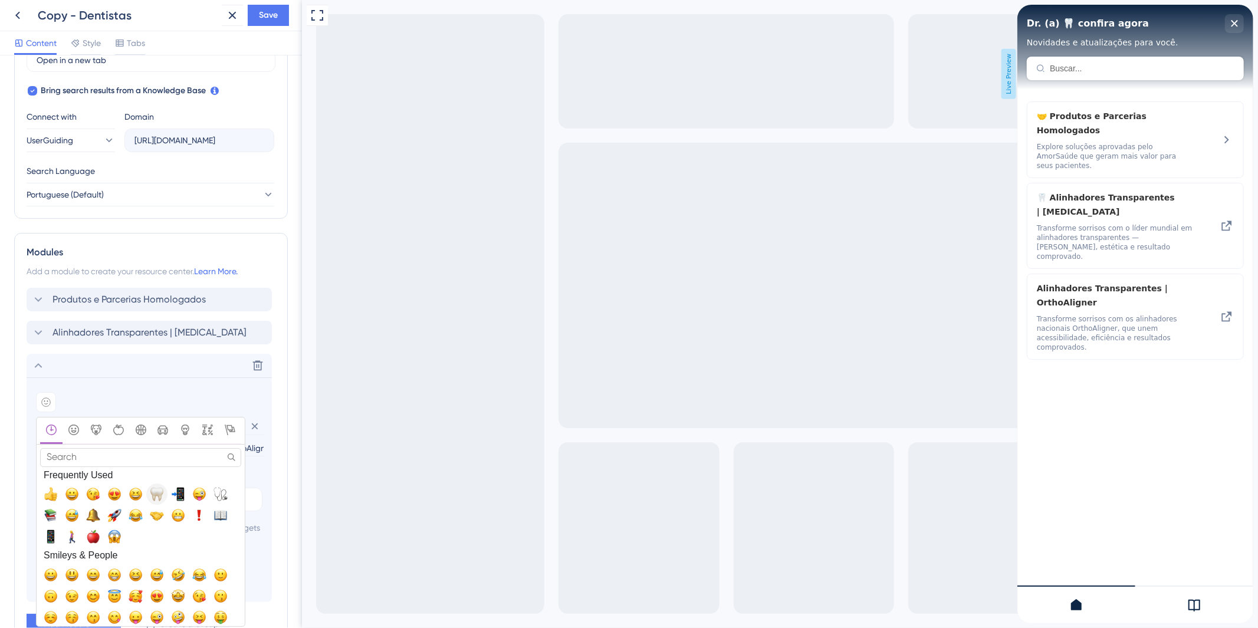
click at [161, 499] on span "🦷, tooth" at bounding box center [157, 494] width 14 height 14
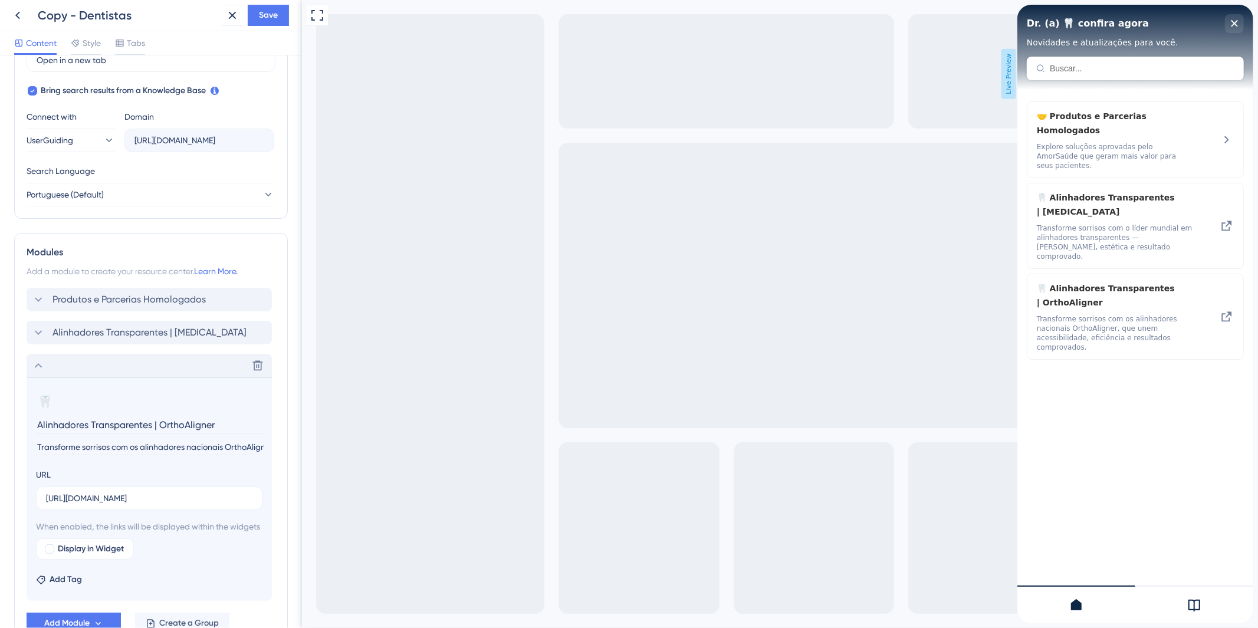
click at [41, 364] on icon at bounding box center [38, 366] width 14 height 14
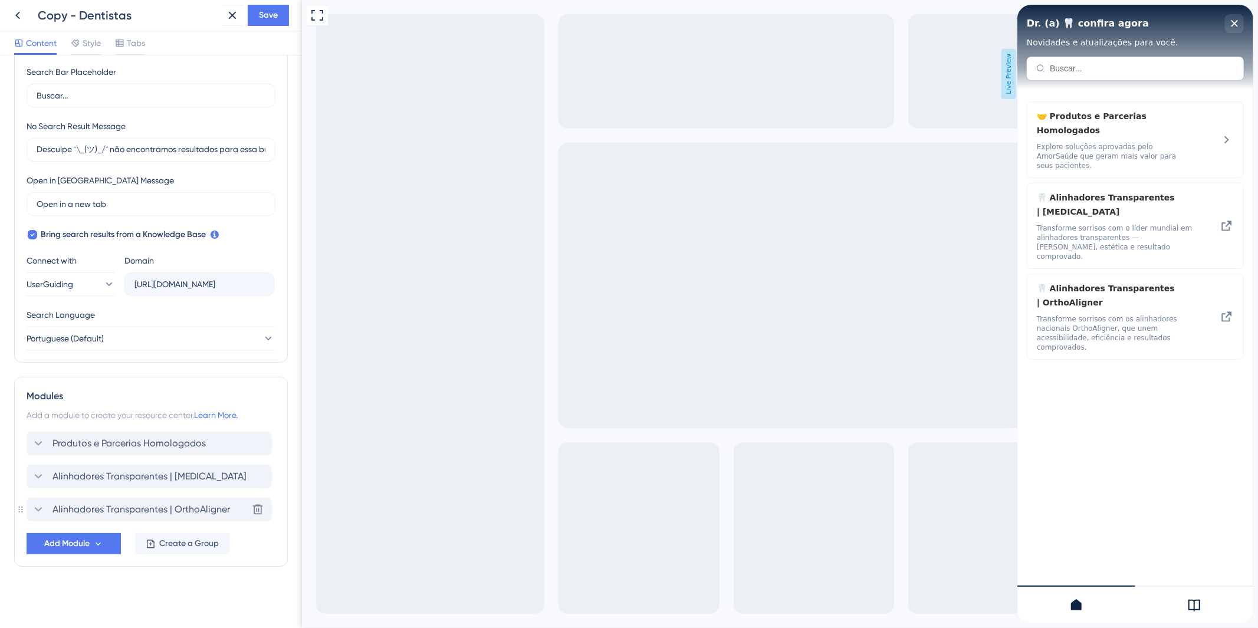
scroll to position [226, 0]
click at [119, 476] on span "Alinhadores Transparentes | [MEDICAL_DATA]" at bounding box center [149, 476] width 194 height 14
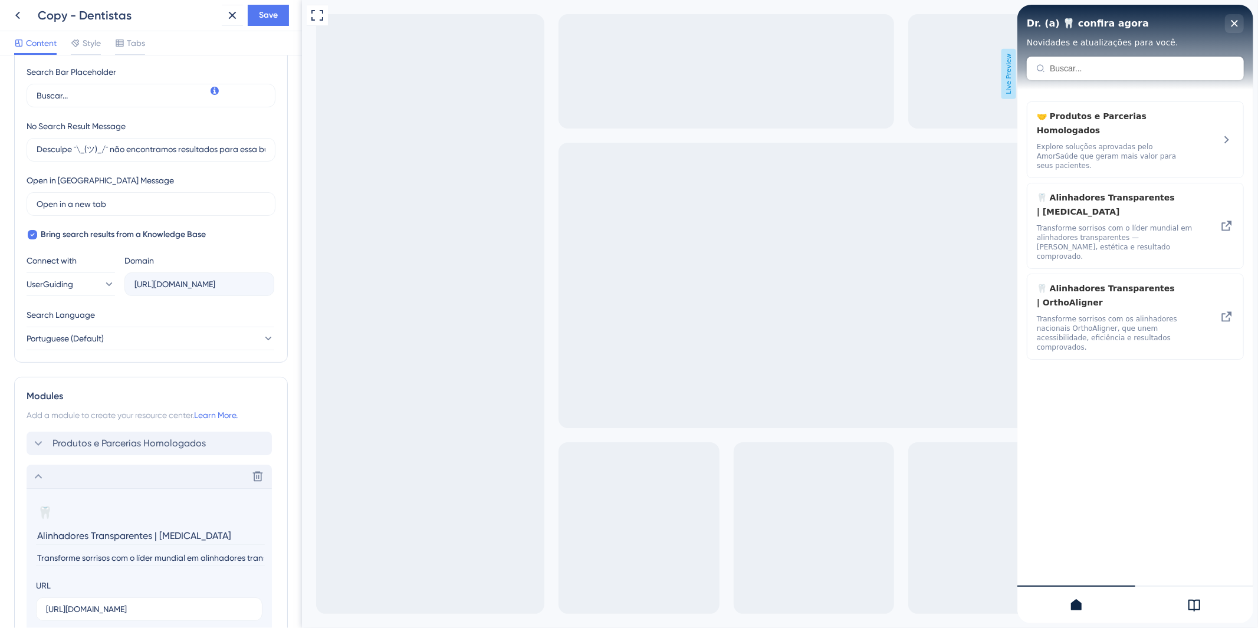
scroll to position [370, 0]
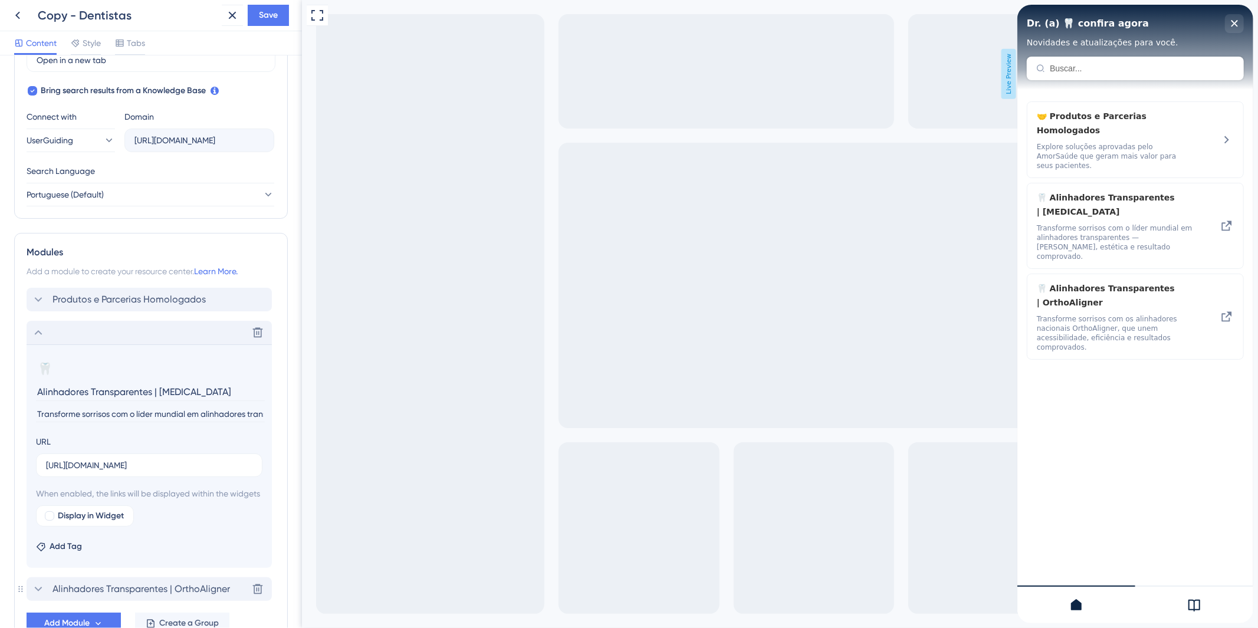
click at [42, 328] on icon at bounding box center [38, 333] width 14 height 14
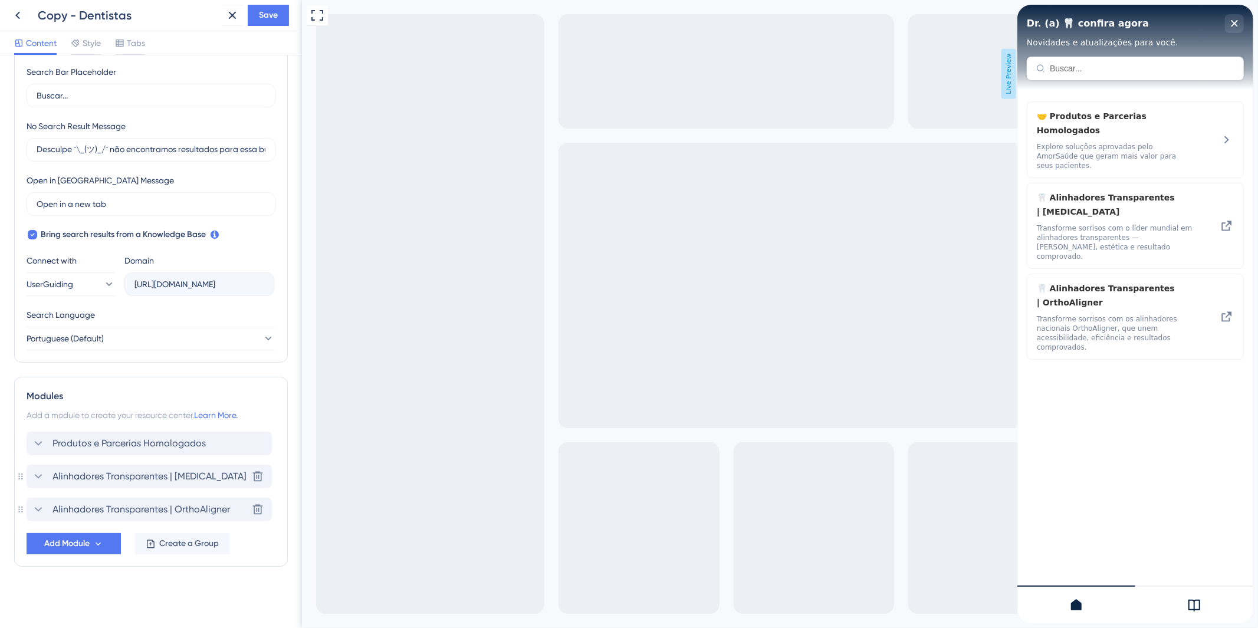
scroll to position [226, 0]
click at [90, 550] on span "Add Module" at bounding box center [66, 544] width 45 height 14
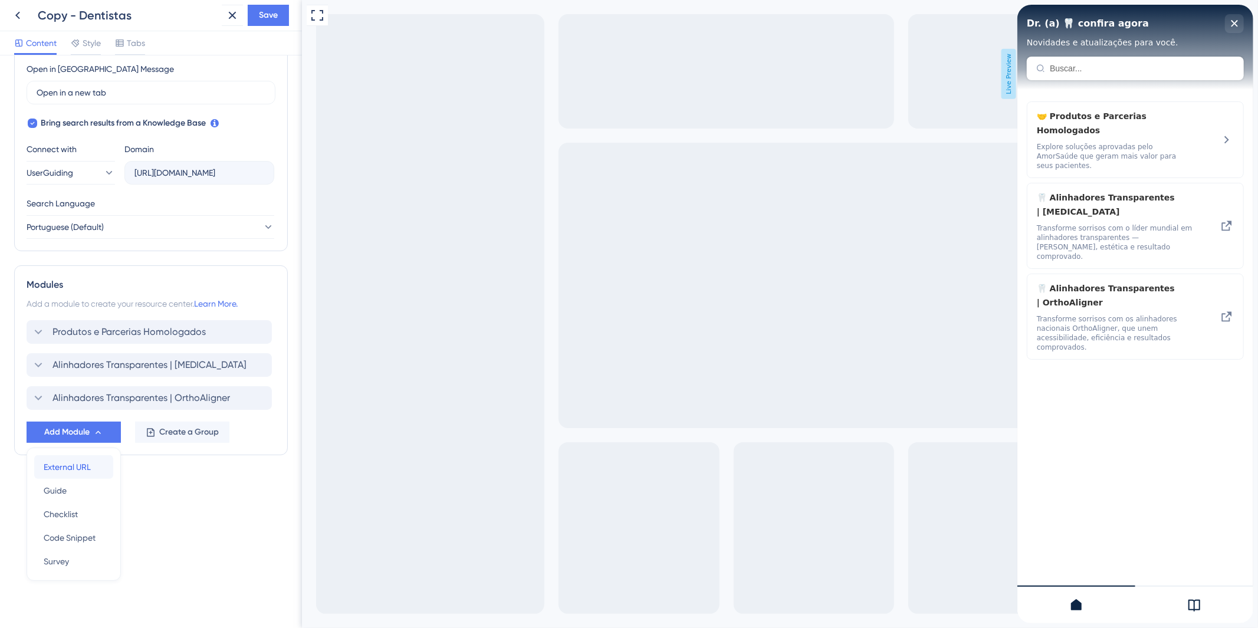
click at [113, 464] on button "External URL External URL" at bounding box center [73, 467] width 79 height 24
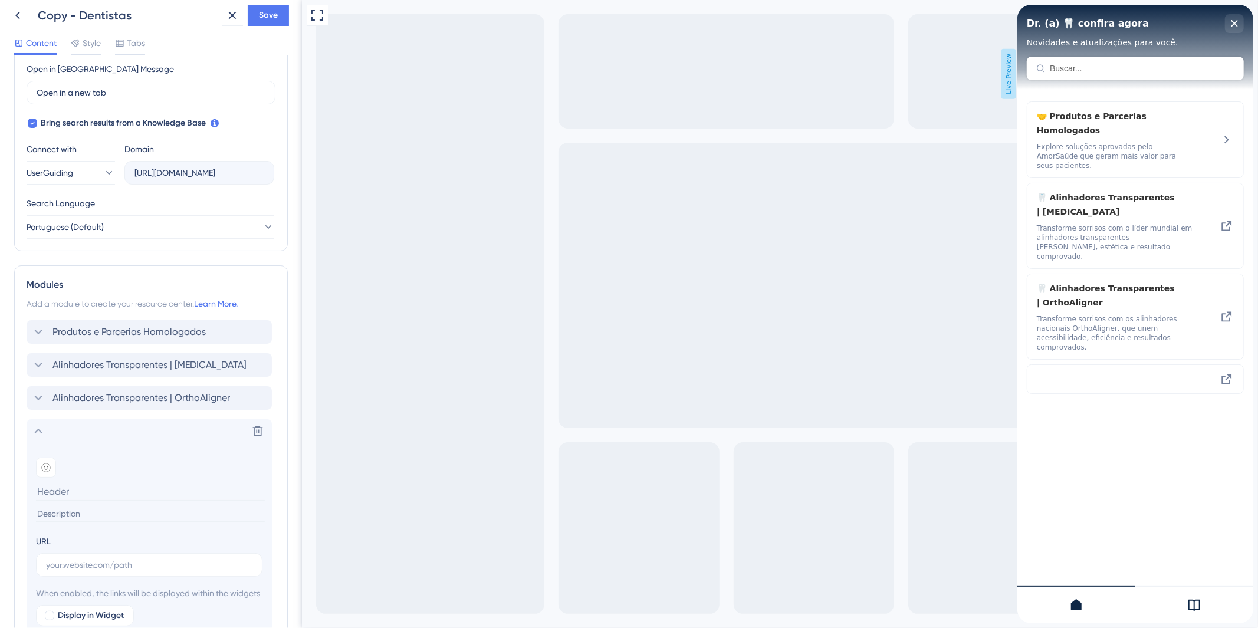
click at [190, 497] on input at bounding box center [150, 491] width 229 height 18
paste input "Implantes Dentários | Medens"
type input "Implantes Dentários | Medens"
click at [84, 513] on input at bounding box center [150, 514] width 229 height 16
paste input "Ofereça implantes de alta qualidade com segurança e tecnologia Medens."
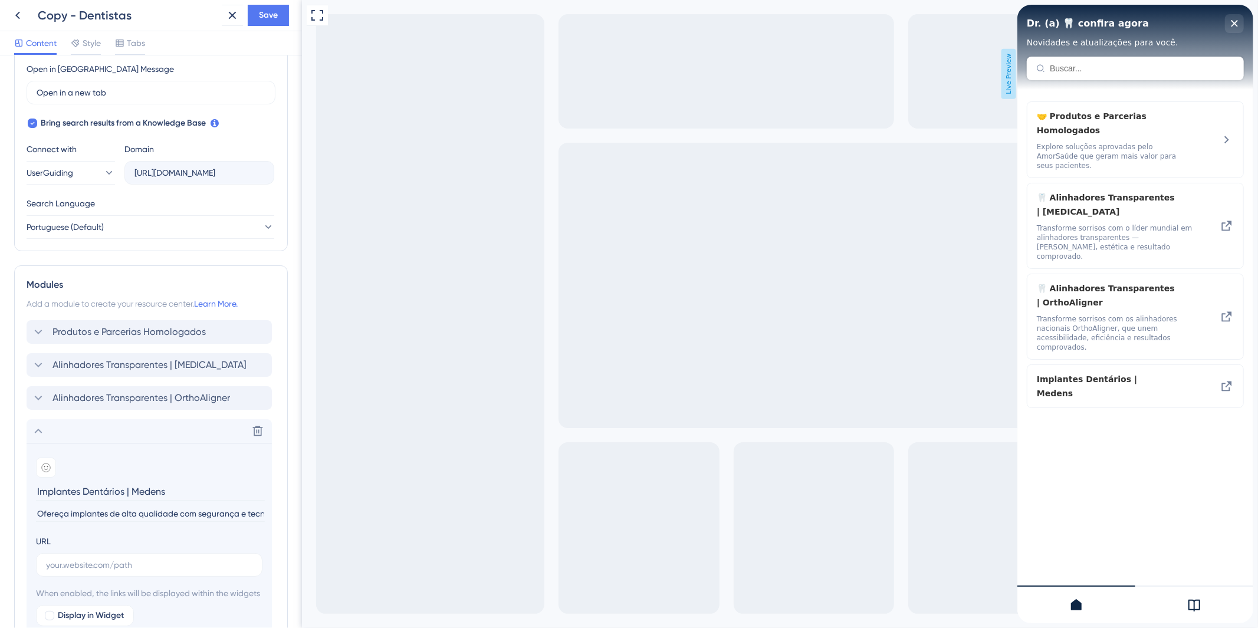
scroll to position [0, 58]
type input "Ofereça implantes de alta qualidade com segurança e tecnologia Medens."
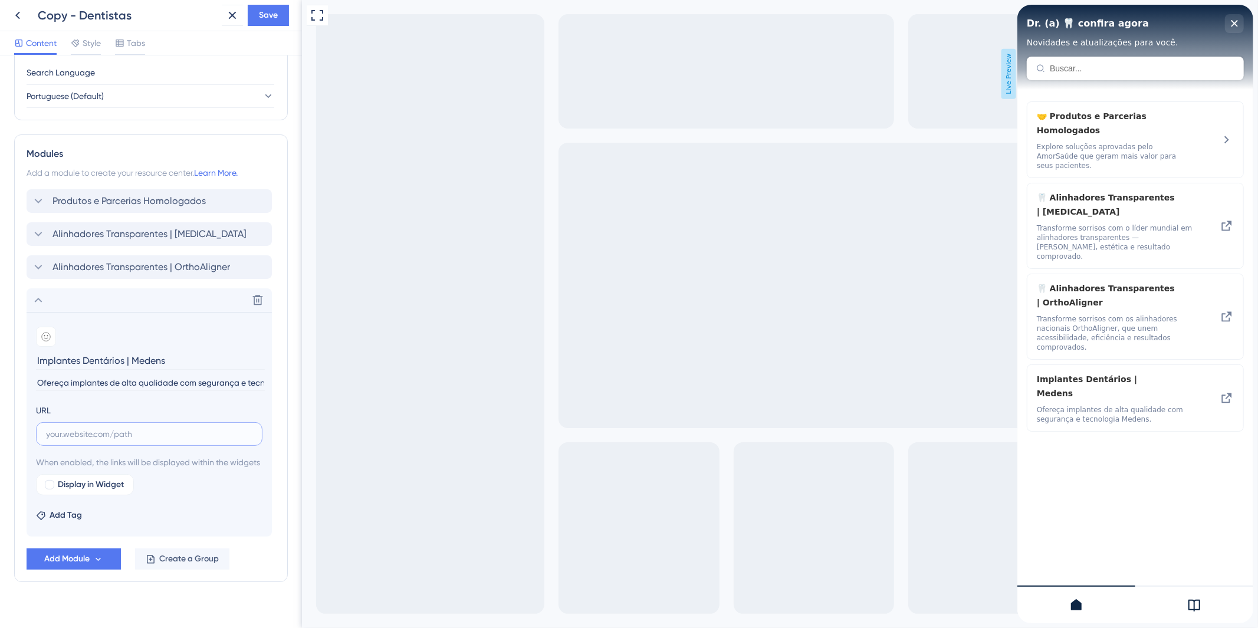
click at [147, 431] on input "text" at bounding box center [149, 434] width 206 height 13
paste input "[URL][DOMAIN_NAME]"
type input "[URL][DOMAIN_NAME]"
click at [102, 301] on div "Delete" at bounding box center [149, 300] width 245 height 24
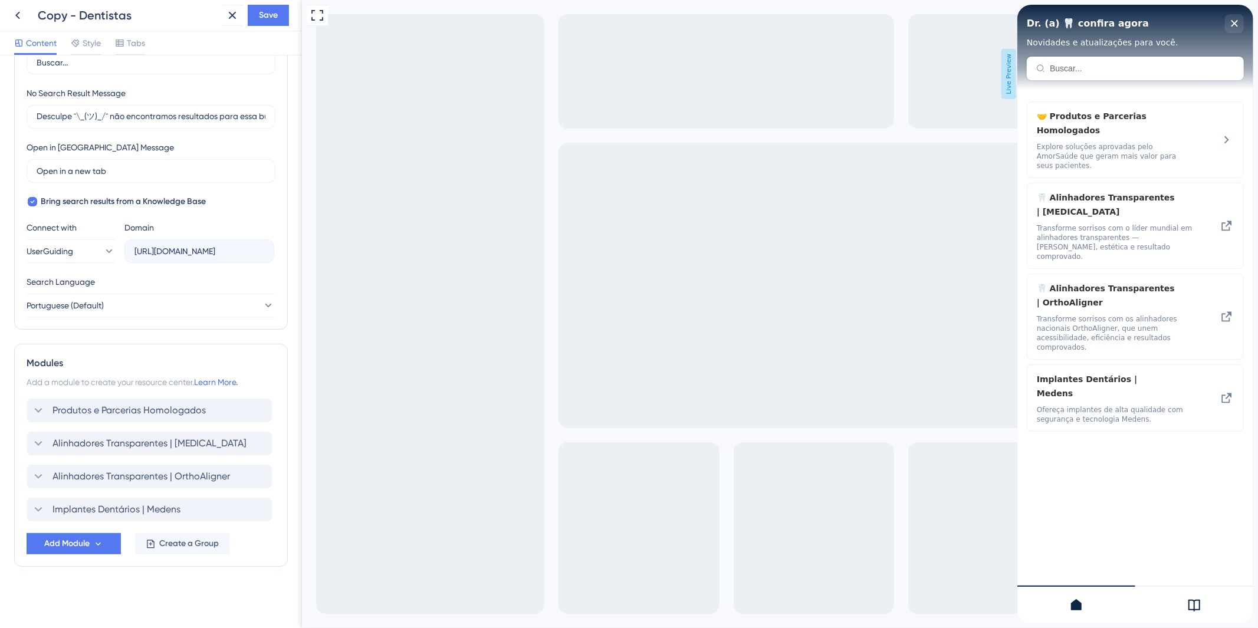
scroll to position [258, 0]
click at [71, 509] on span "Implantes Dentários | Medens" at bounding box center [116, 510] width 128 height 14
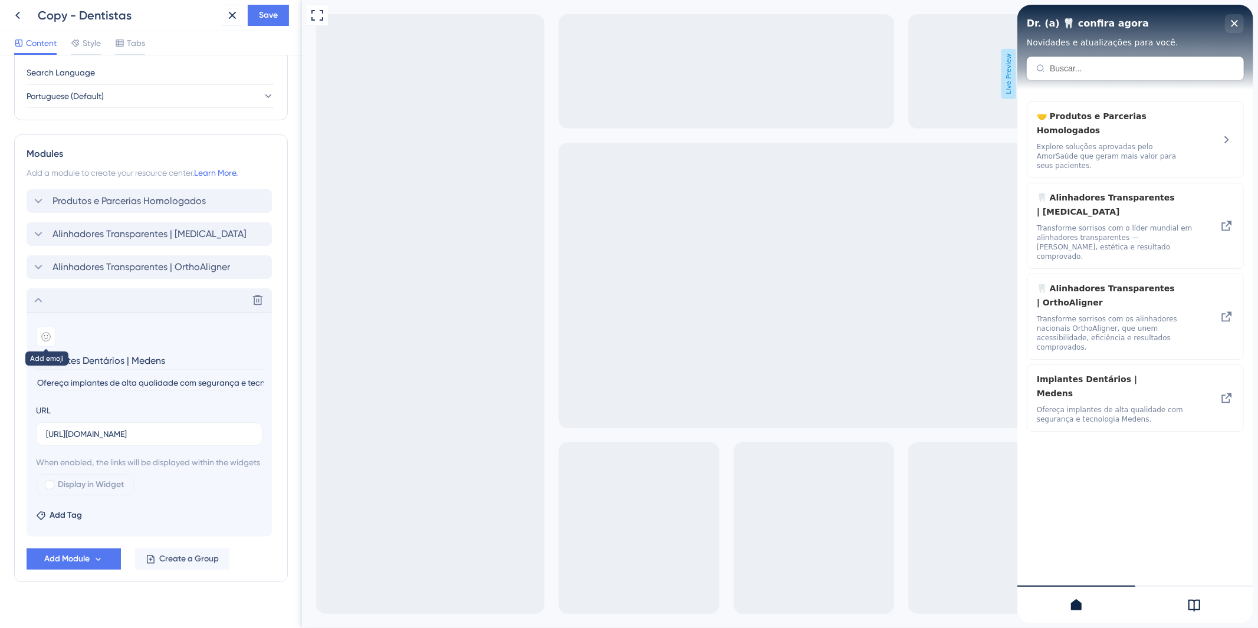
click at [52, 340] on div at bounding box center [46, 337] width 20 height 20
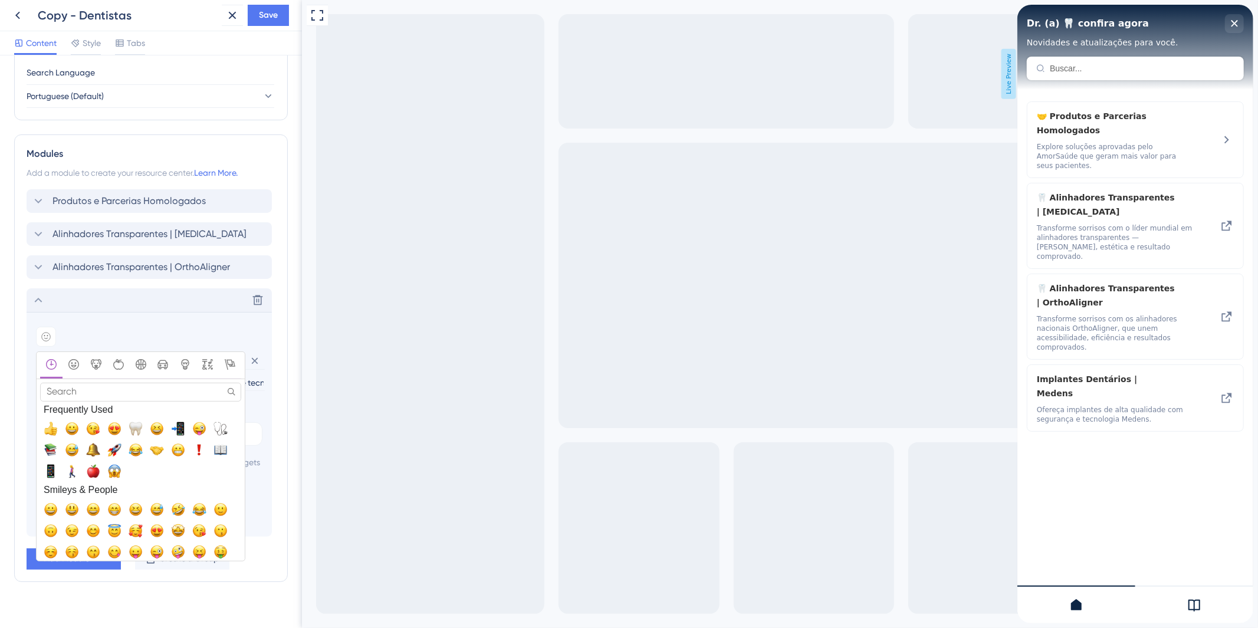
click at [137, 426] on span "🦷, tooth" at bounding box center [136, 429] width 14 height 14
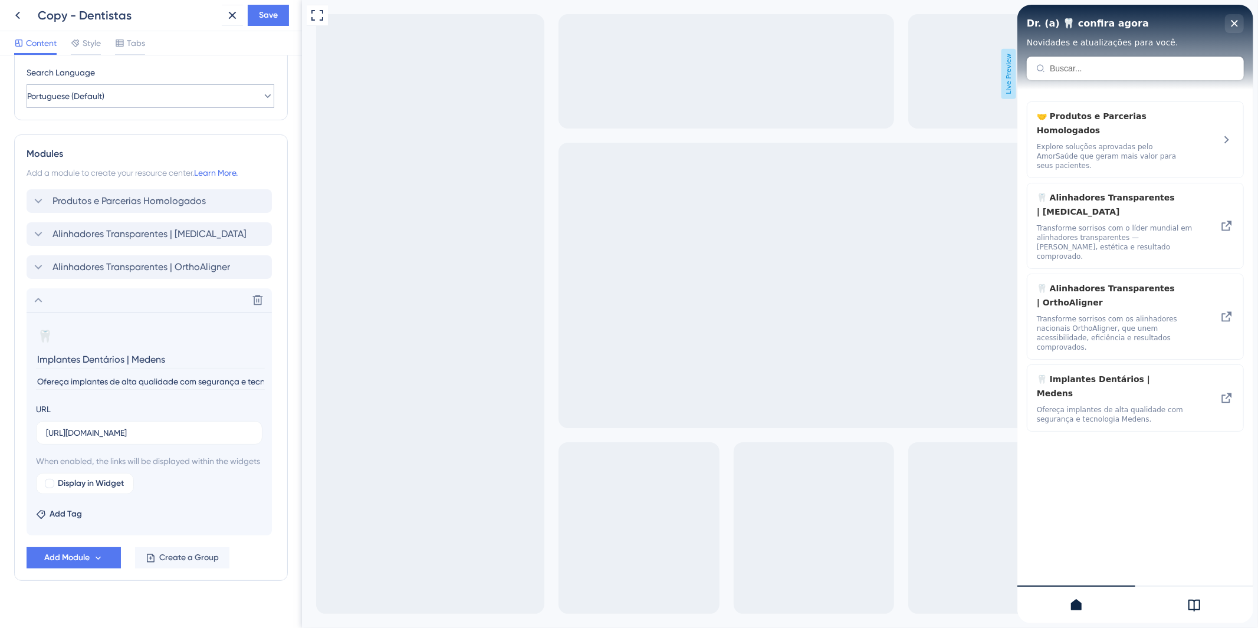
click at [37, 303] on icon at bounding box center [38, 300] width 14 height 14
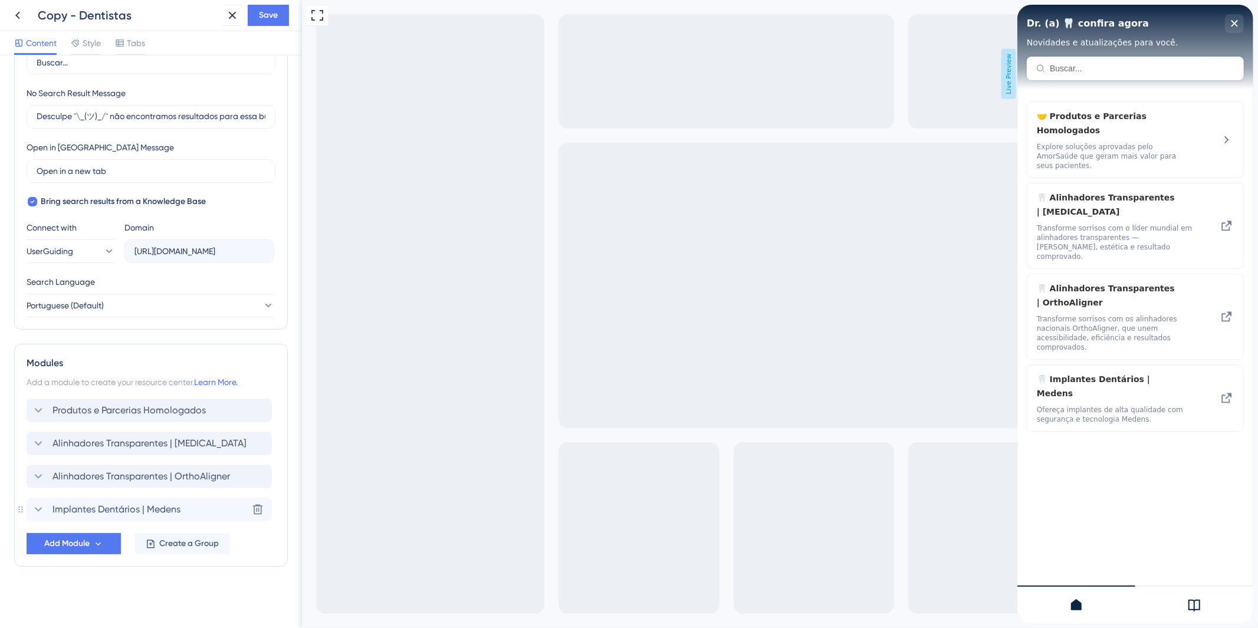
scroll to position [258, 0]
click at [40, 475] on icon at bounding box center [38, 477] width 14 height 14
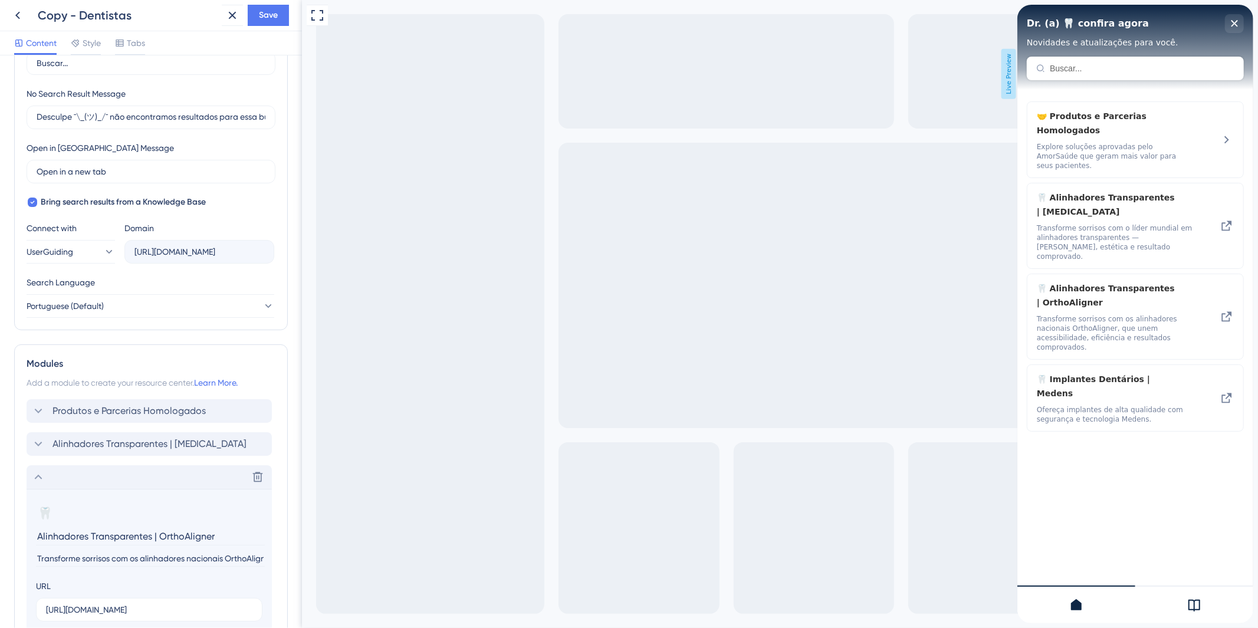
scroll to position [468, 0]
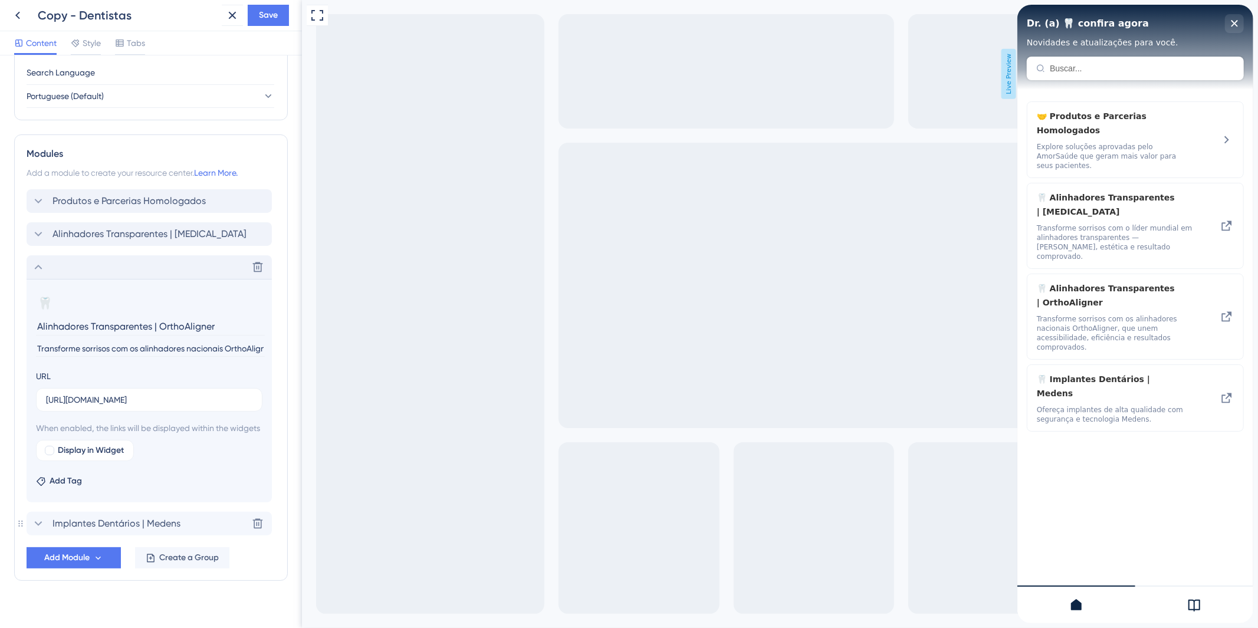
click at [38, 261] on icon at bounding box center [38, 267] width 14 height 14
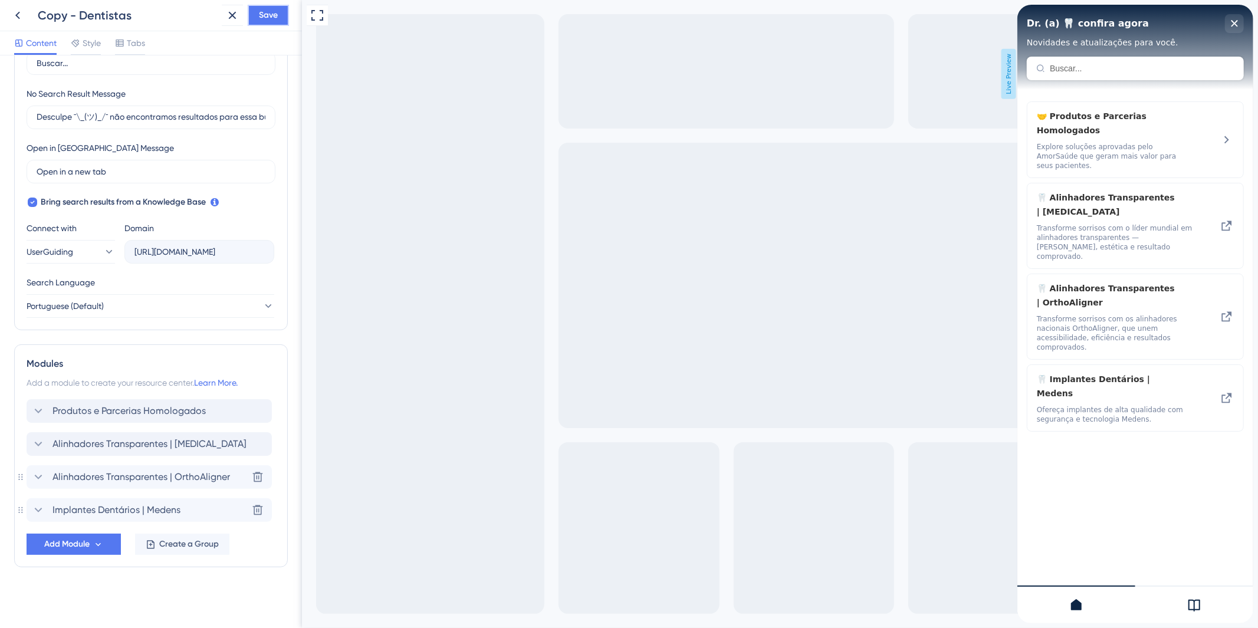
click at [279, 5] on button "Save" at bounding box center [268, 15] width 41 height 21
click at [155, 404] on span "Produtos e Parcerias Homologados" at bounding box center [128, 411] width 153 height 14
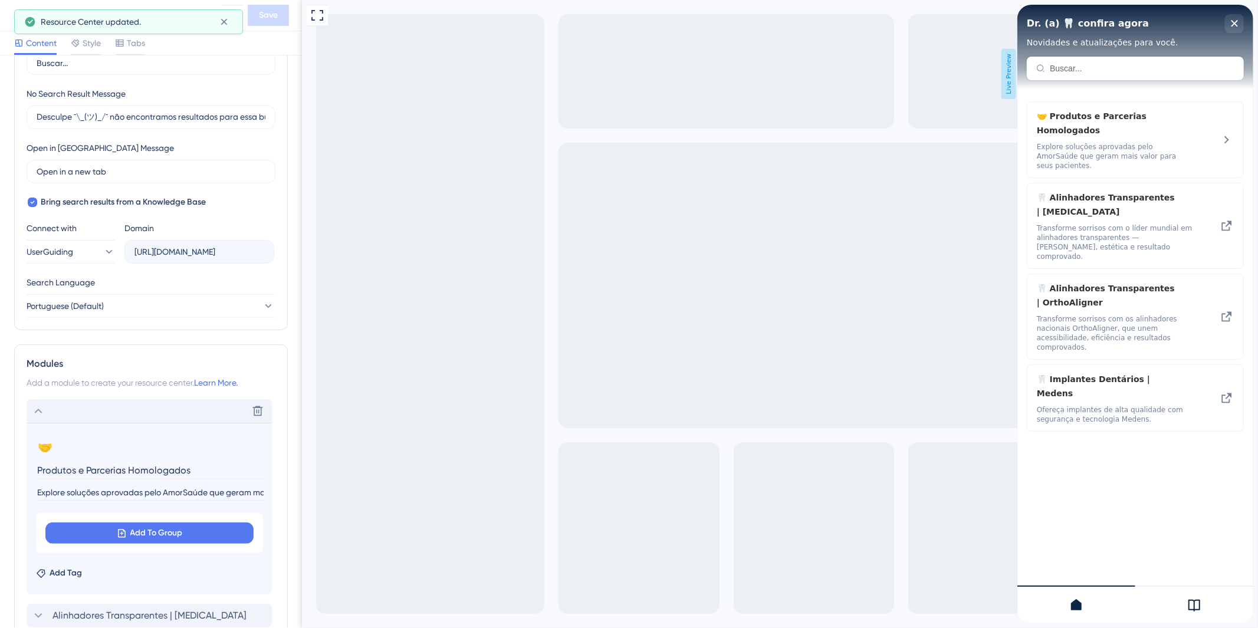
scroll to position [430, 0]
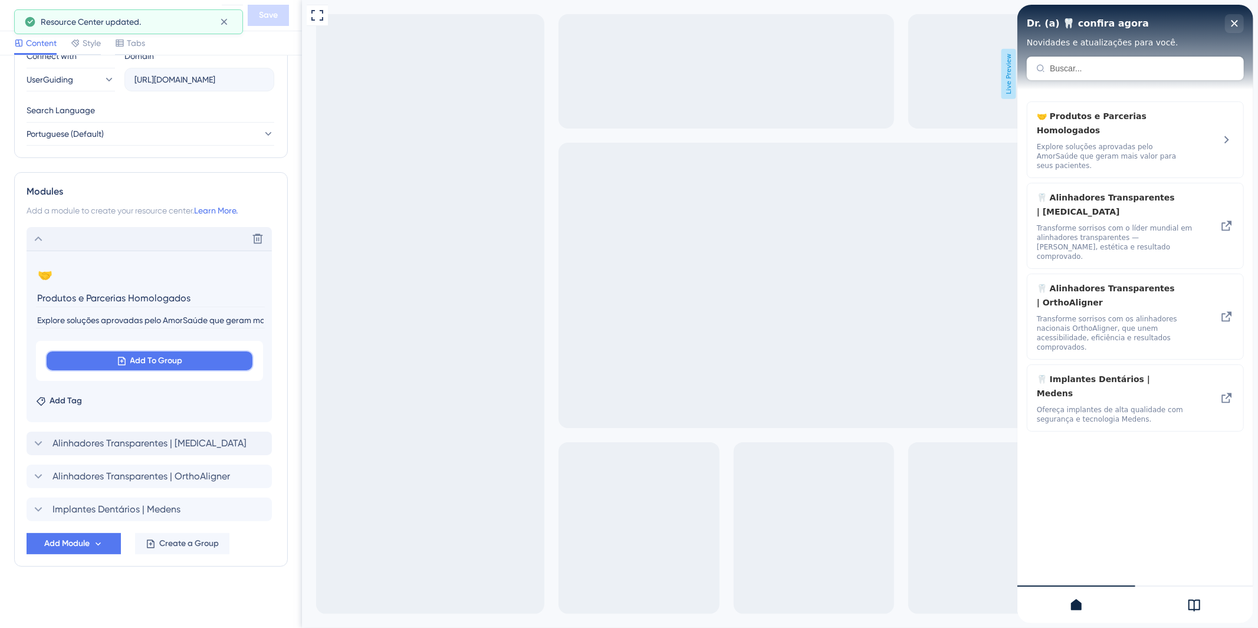
click at [134, 355] on span "Add To Group" at bounding box center [156, 361] width 52 height 14
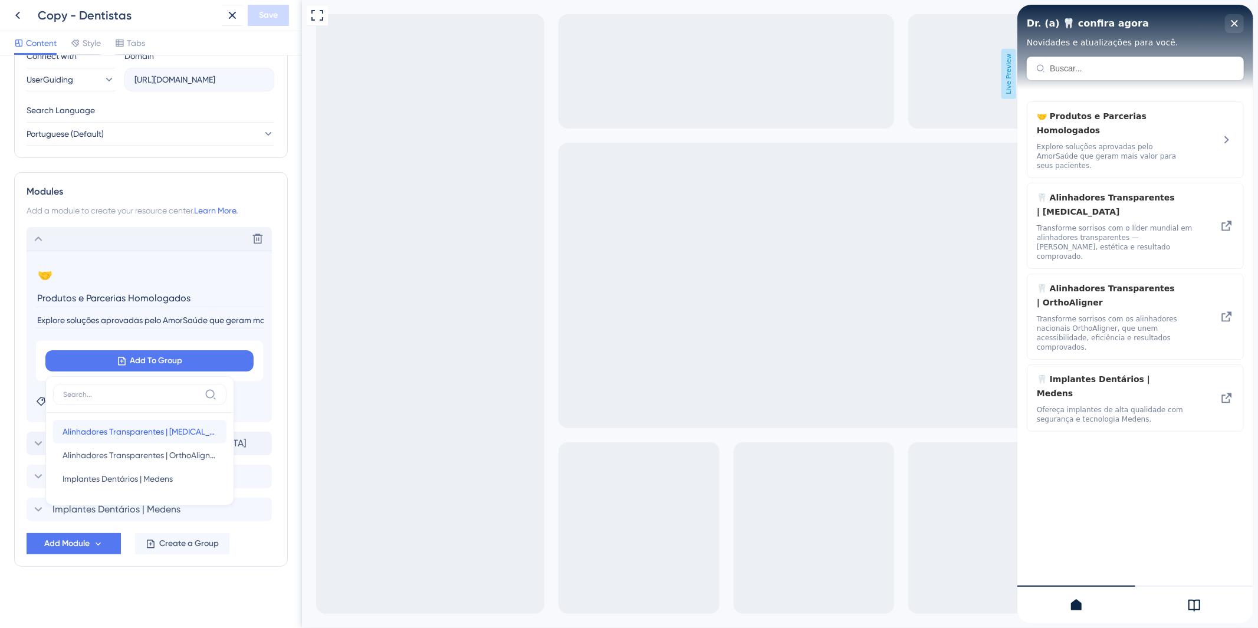
click at [113, 432] on span "Alinhadores Transparentes | [MEDICAL_DATA]" at bounding box center [140, 432] width 155 height 14
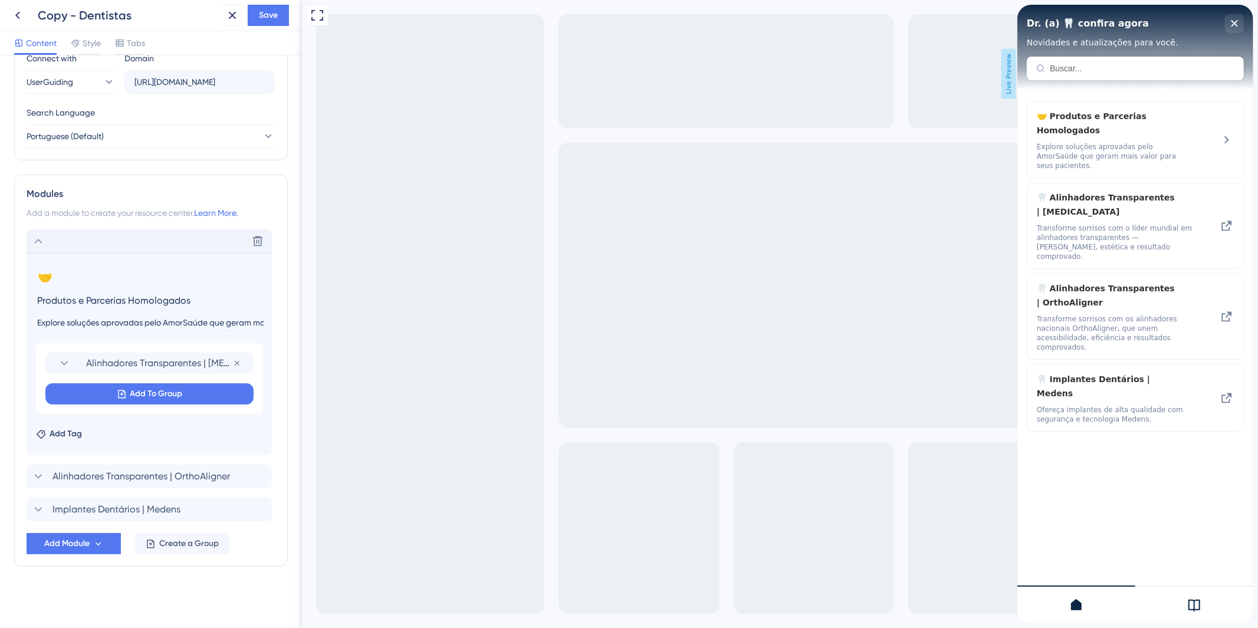
scroll to position [428, 0]
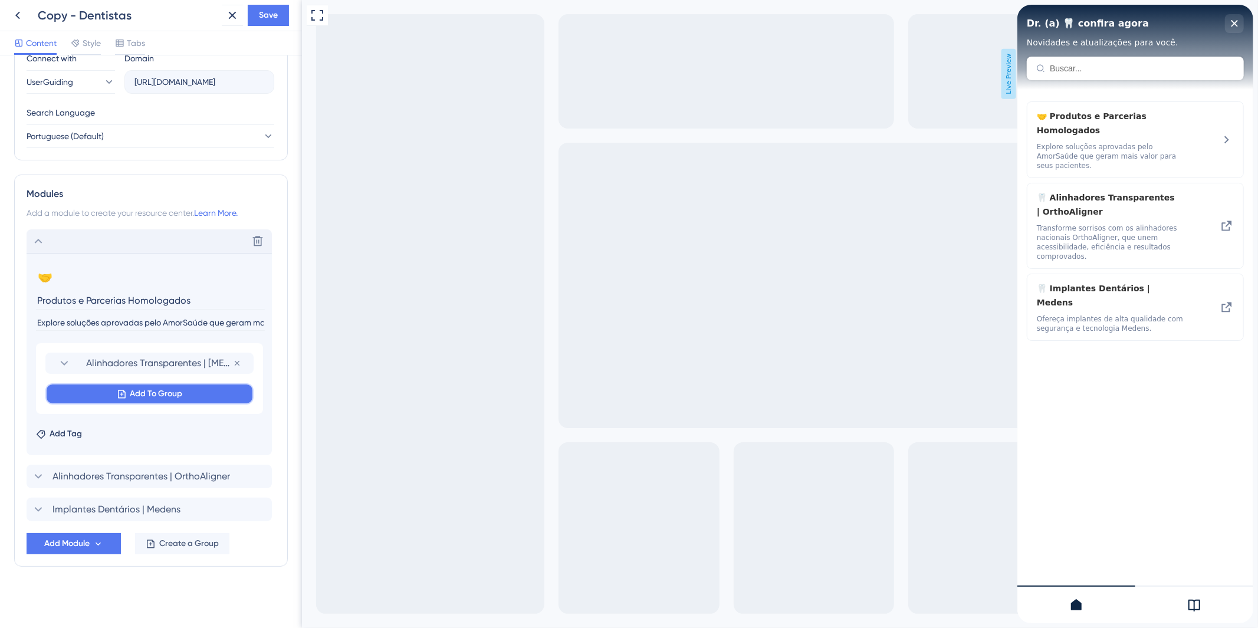
click at [127, 398] on button "Add To Group" at bounding box center [149, 393] width 208 height 21
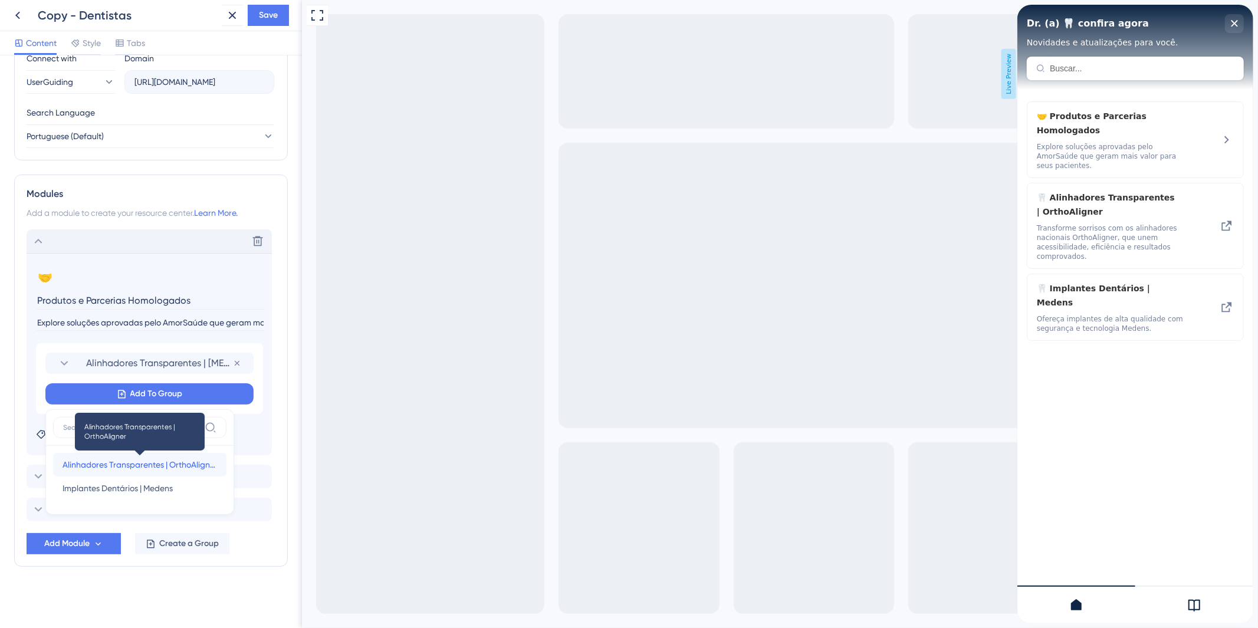
click at [139, 458] on span "Alinhadores Transparentes | OrthoAligner" at bounding box center [140, 465] width 155 height 14
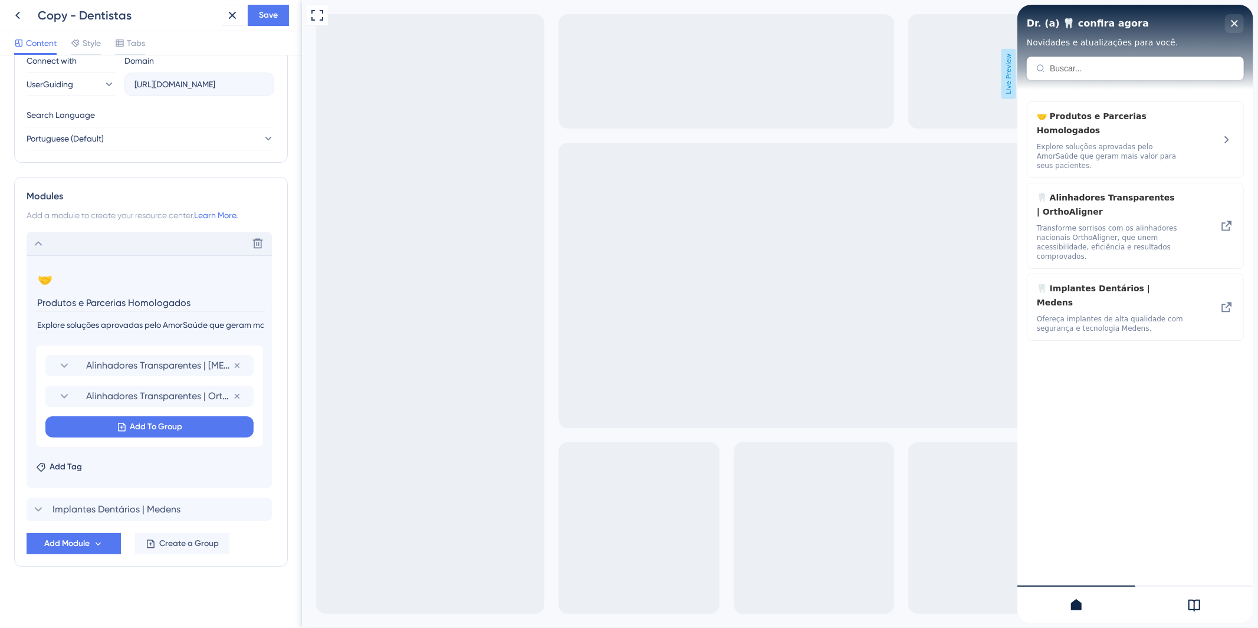
scroll to position [426, 0]
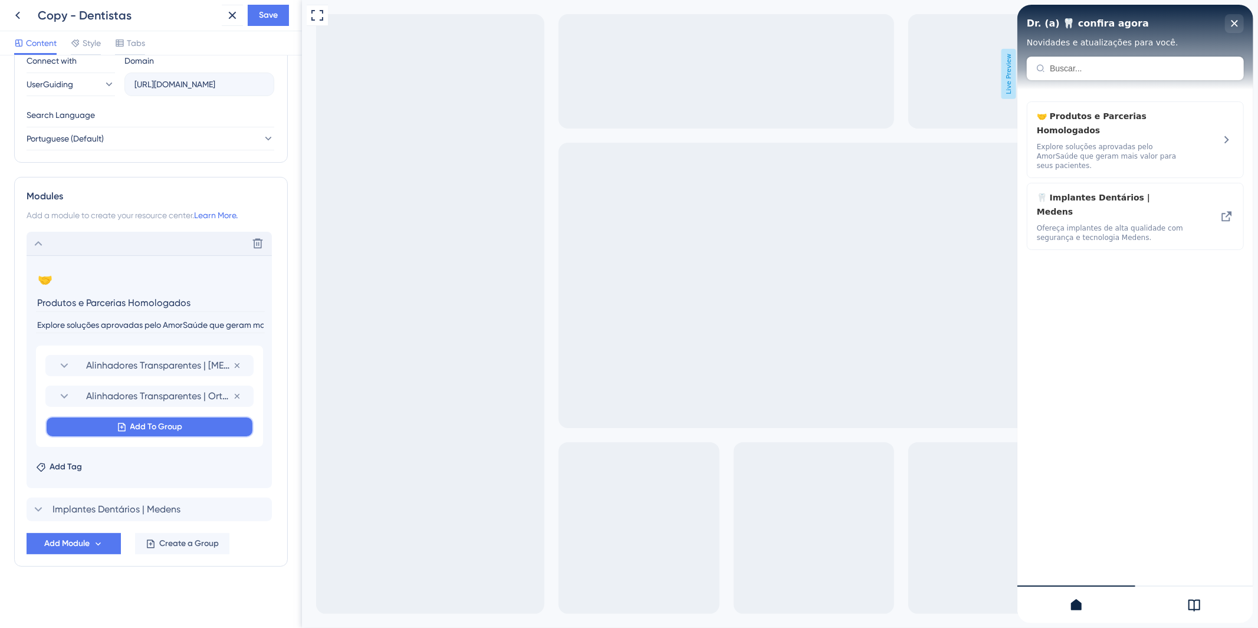
click at [149, 425] on span "Add To Group" at bounding box center [156, 427] width 52 height 14
click at [152, 496] on span "Implantes Dentários | Medens" at bounding box center [118, 498] width 110 height 14
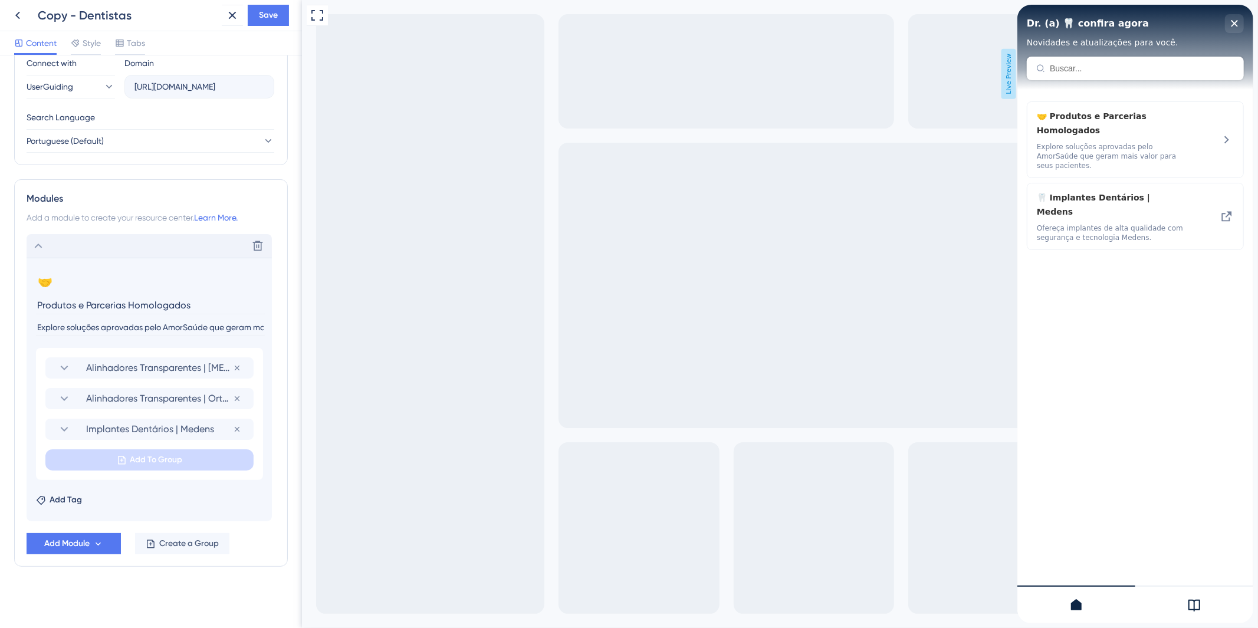
scroll to position [423, 0]
click at [38, 249] on icon at bounding box center [38, 246] width 14 height 14
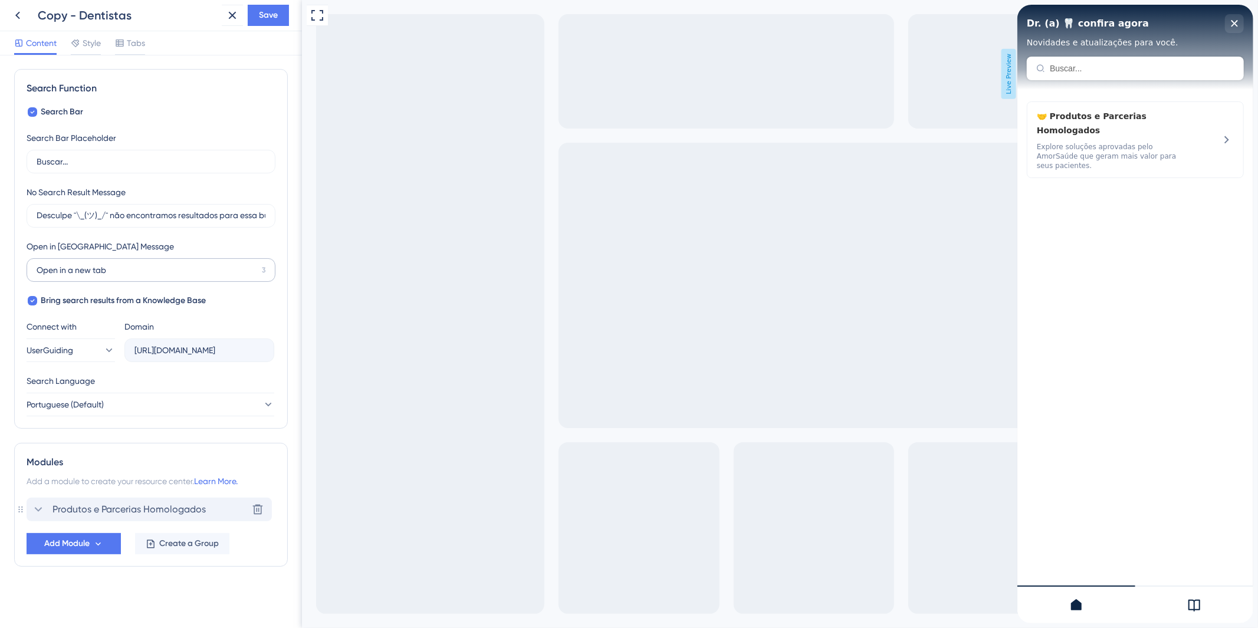
scroll to position [160, 0]
click at [263, 15] on span "Save" at bounding box center [268, 15] width 19 height 14
click at [1194, 605] on icon at bounding box center [1193, 605] width 14 height 14
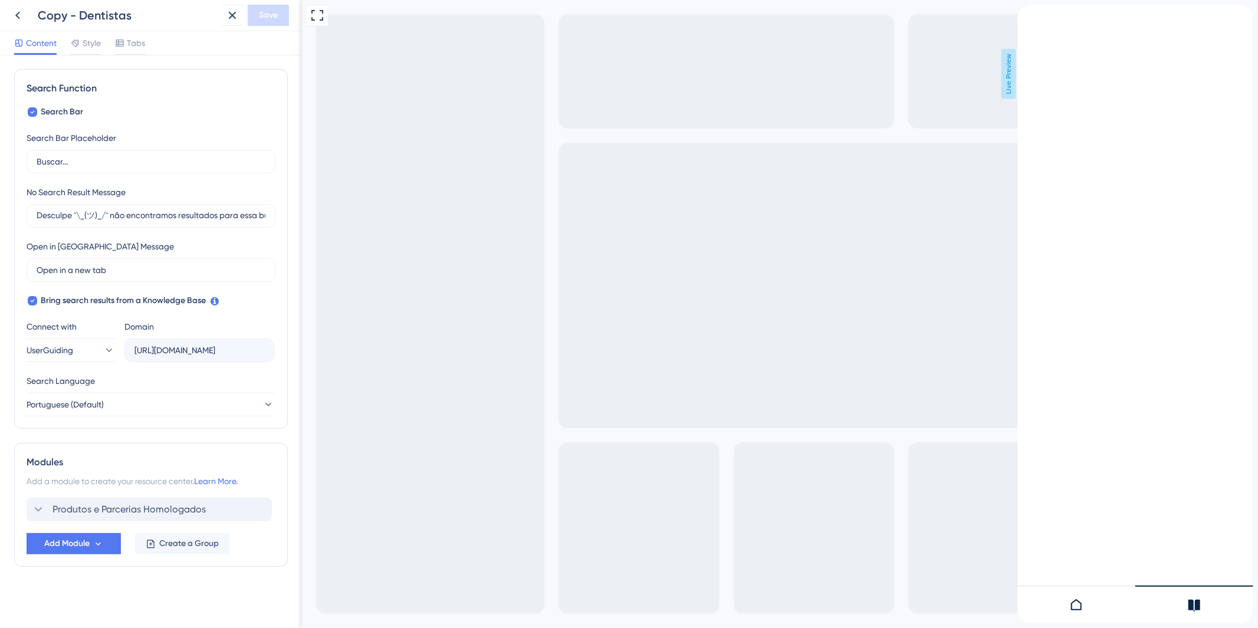
click at [1071, 601] on icon at bounding box center [1076, 605] width 14 height 14
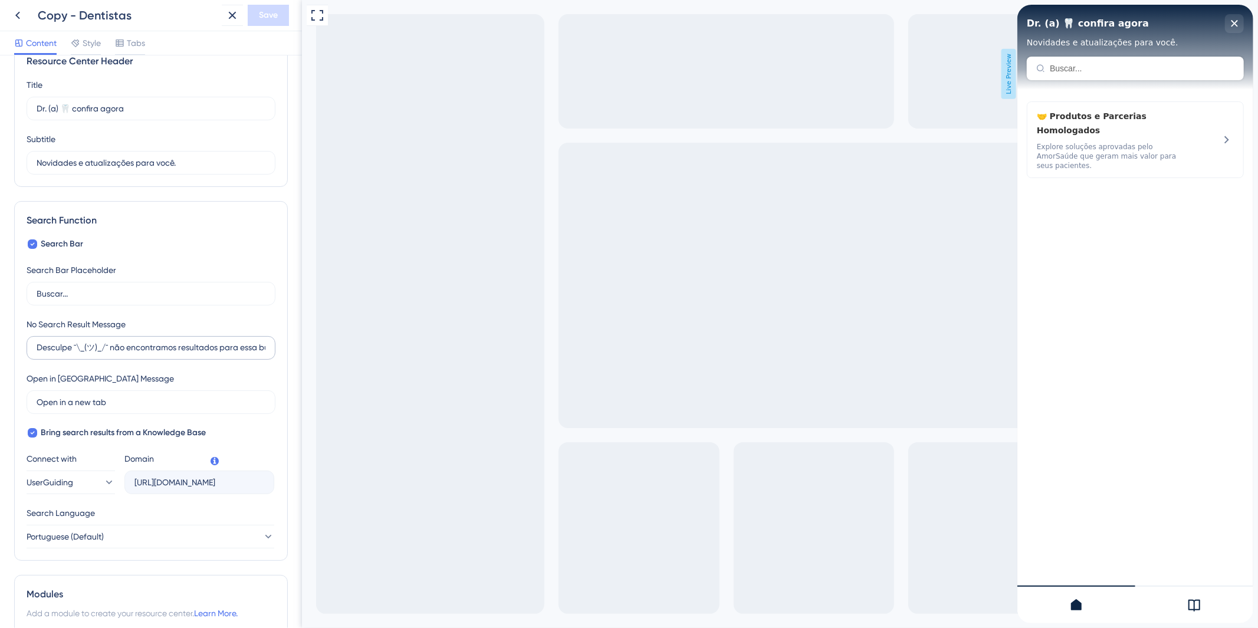
scroll to position [0, 0]
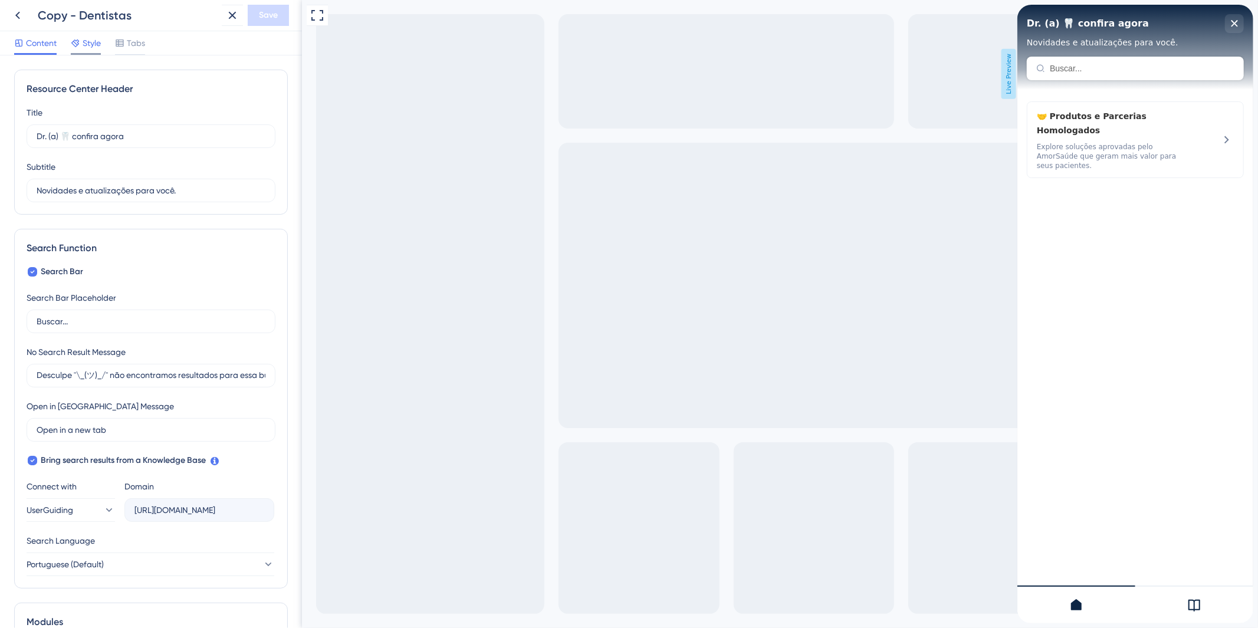
click at [90, 50] on span "Style" at bounding box center [92, 43] width 18 height 14
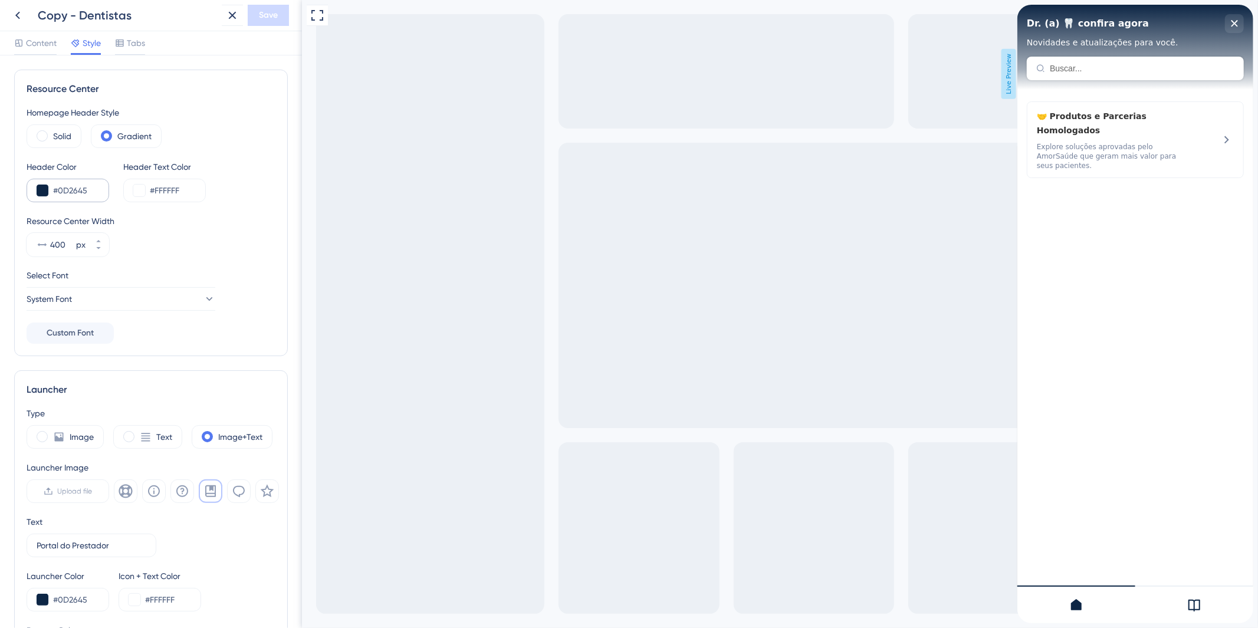
click at [51, 197] on div "#0D2645" at bounding box center [68, 191] width 83 height 24
click at [77, 197] on input "#0D2645" at bounding box center [76, 190] width 46 height 14
click at [56, 192] on input "#0D2645" at bounding box center [76, 190] width 46 height 14
drag, startPoint x: 60, startPoint y: 190, endPoint x: 104, endPoint y: 195, distance: 44.5
click at [104, 195] on div "#0D2645" at bounding box center [68, 191] width 83 height 24
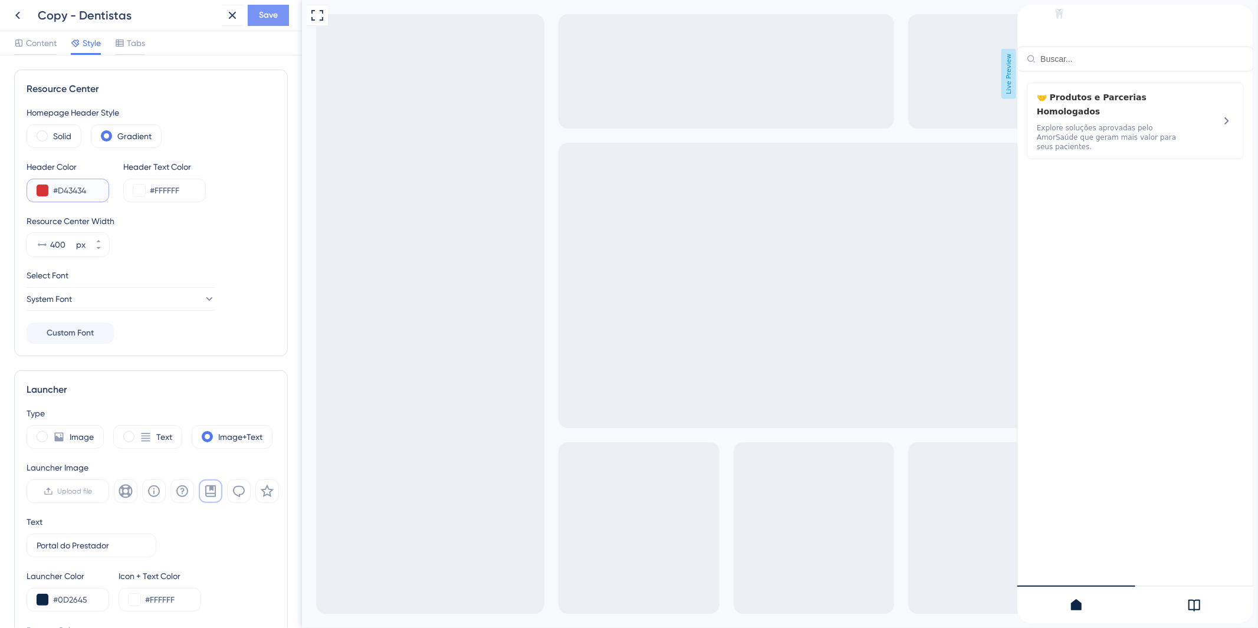
type input "#D43434"
click at [278, 10] on button "Save" at bounding box center [268, 15] width 41 height 21
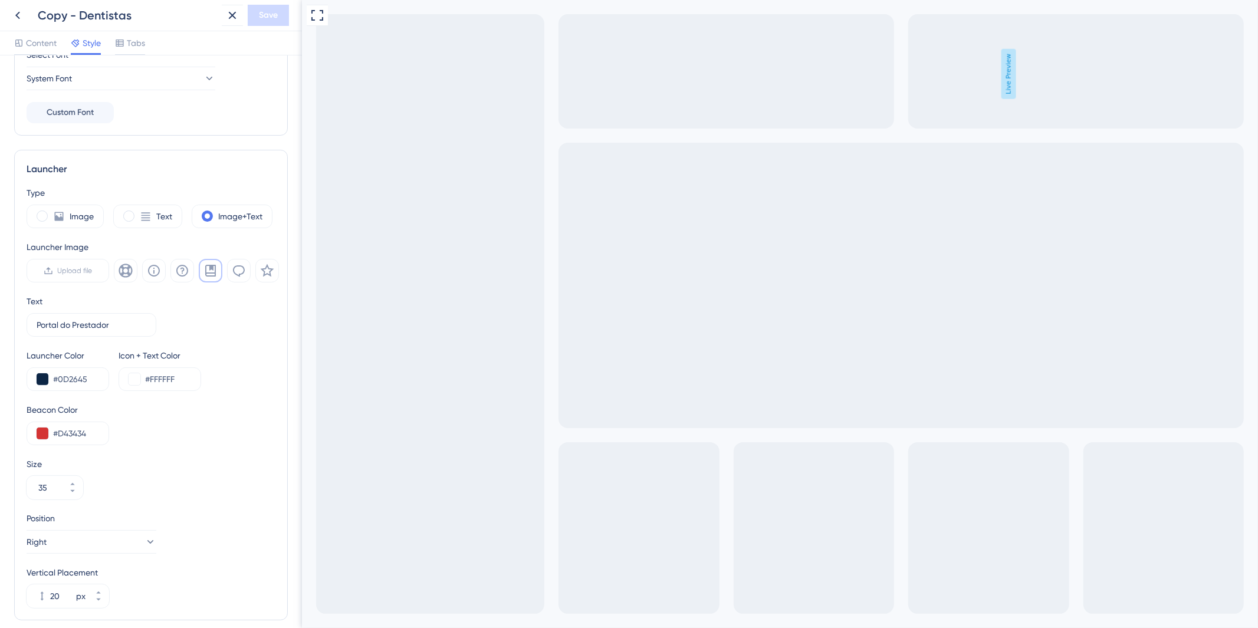
scroll to position [262, 0]
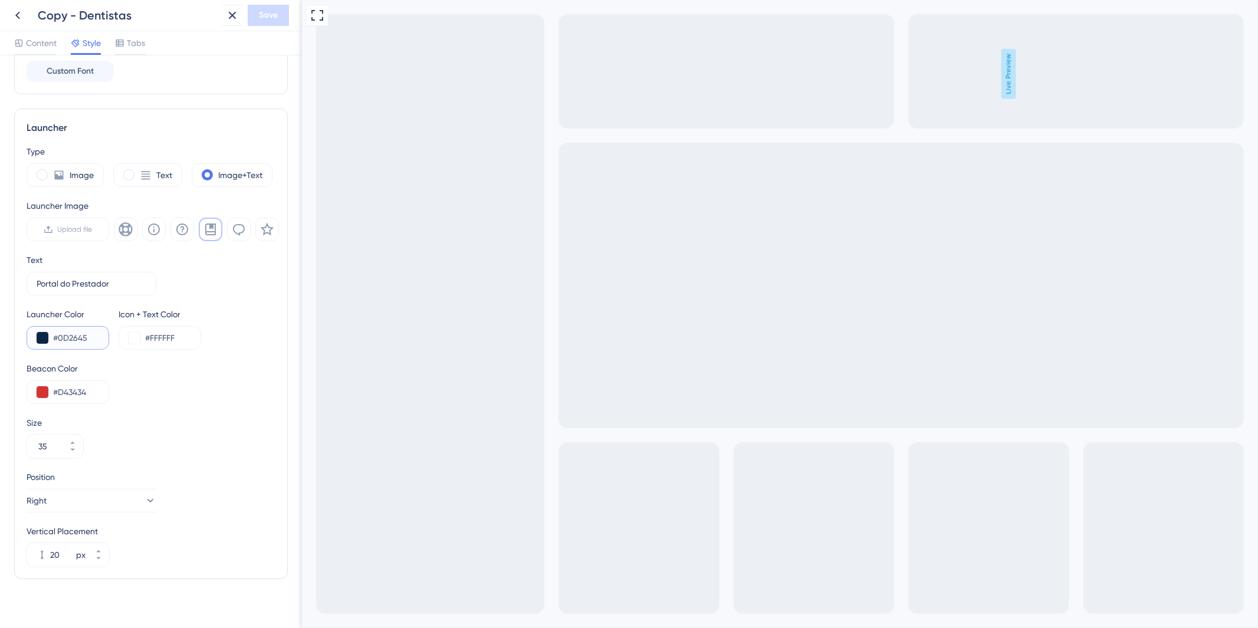
click at [84, 333] on input "#0D2645" at bounding box center [76, 338] width 46 height 14
drag, startPoint x: 91, startPoint y: 340, endPoint x: 60, endPoint y: 338, distance: 30.7
click at [60, 338] on input "#0D2645" at bounding box center [76, 338] width 46 height 14
type input "#D43434"
click at [281, 15] on button "Save" at bounding box center [268, 15] width 41 height 21
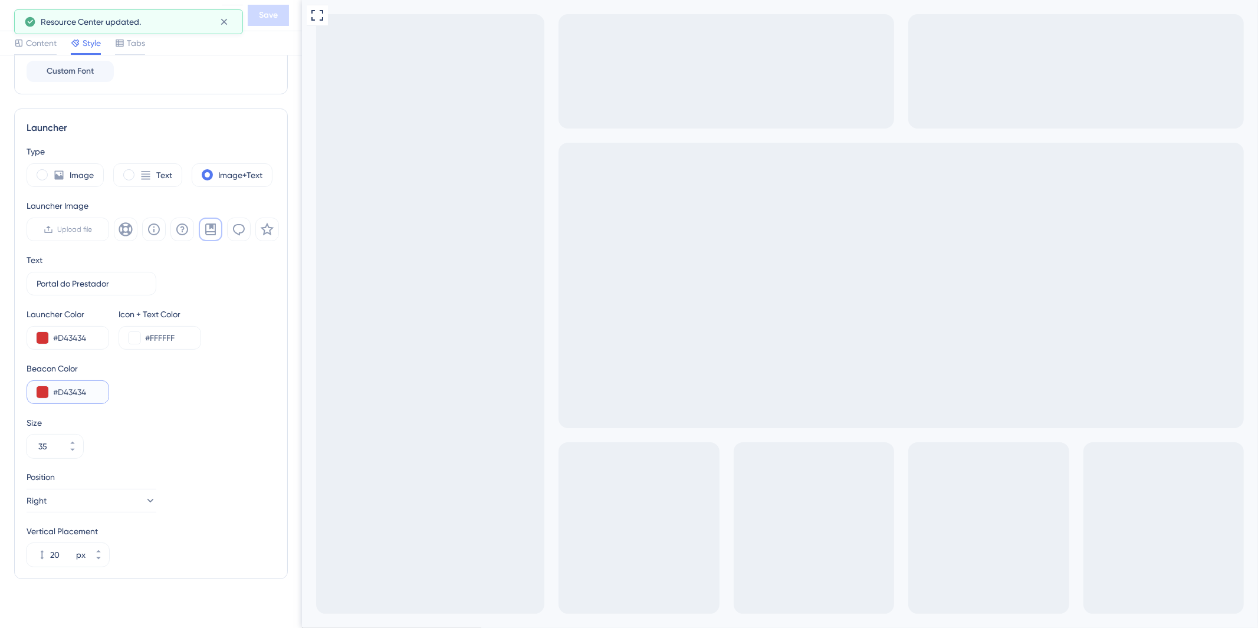
click at [84, 387] on input "#D43434" at bounding box center [76, 392] width 46 height 14
click at [78, 393] on input "#D43434" at bounding box center [76, 392] width 46 height 14
drag, startPoint x: 92, startPoint y: 386, endPoint x: 58, endPoint y: 392, distance: 34.8
click at [58, 392] on input "#D43434" at bounding box center [76, 392] width 46 height 14
click at [40, 392] on button at bounding box center [43, 392] width 12 height 12
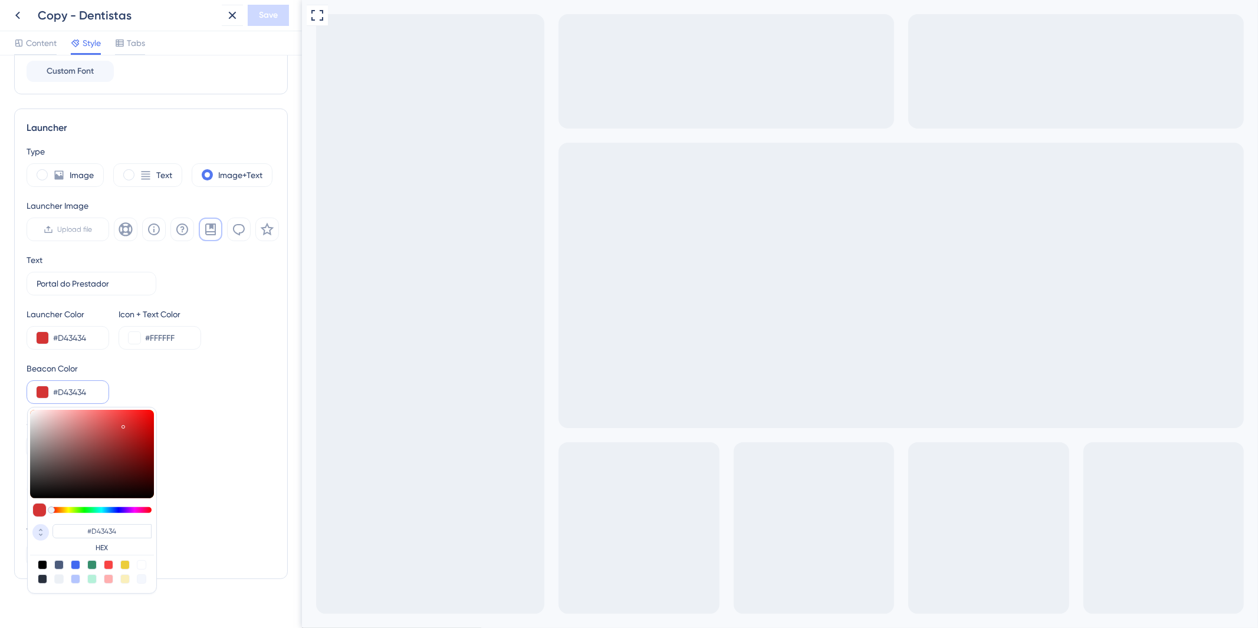
click at [41, 535] on icon at bounding box center [41, 535] width 14 height 11
click at [39, 527] on icon at bounding box center [41, 530] width 14 height 11
click at [39, 537] on icon at bounding box center [41, 535] width 14 height 11
click at [42, 528] on icon at bounding box center [41, 530] width 14 height 11
click at [87, 391] on input "#D43434" at bounding box center [76, 392] width 46 height 14
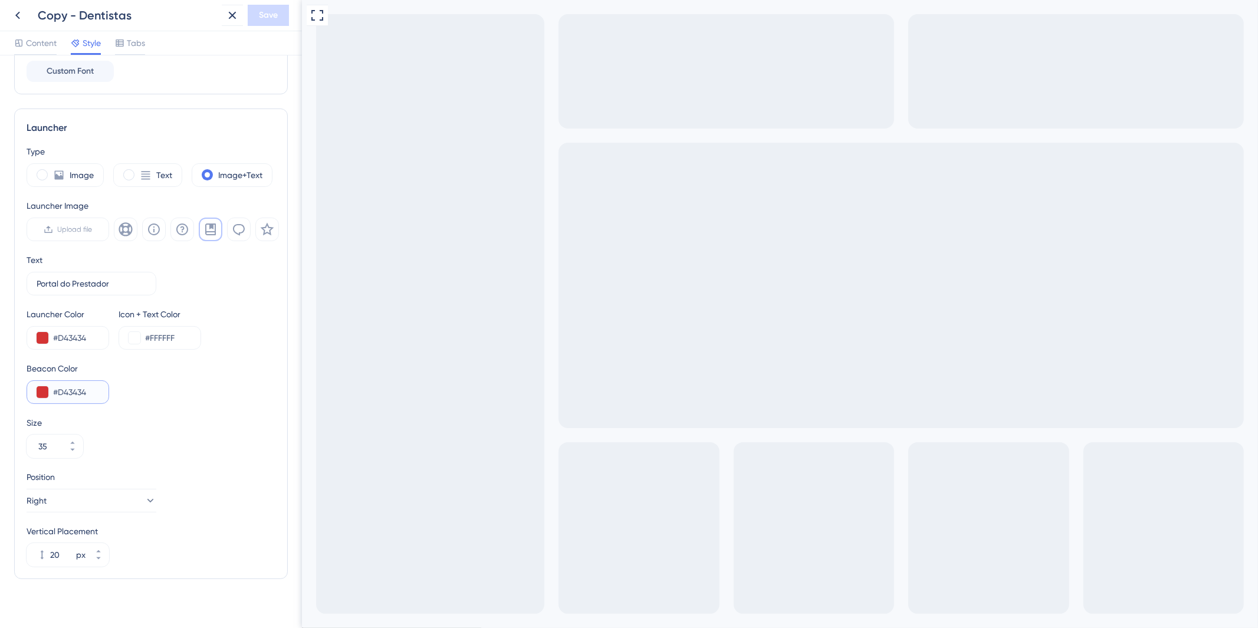
click at [87, 391] on input "#D43434" at bounding box center [76, 392] width 46 height 14
drag, startPoint x: 90, startPoint y: 390, endPoint x: 57, endPoint y: 392, distance: 32.5
click at [57, 392] on input "#D43434" at bounding box center [76, 392] width 46 height 14
type input "#0D2645"
drag, startPoint x: 179, startPoint y: 337, endPoint x: 151, endPoint y: 338, distance: 28.3
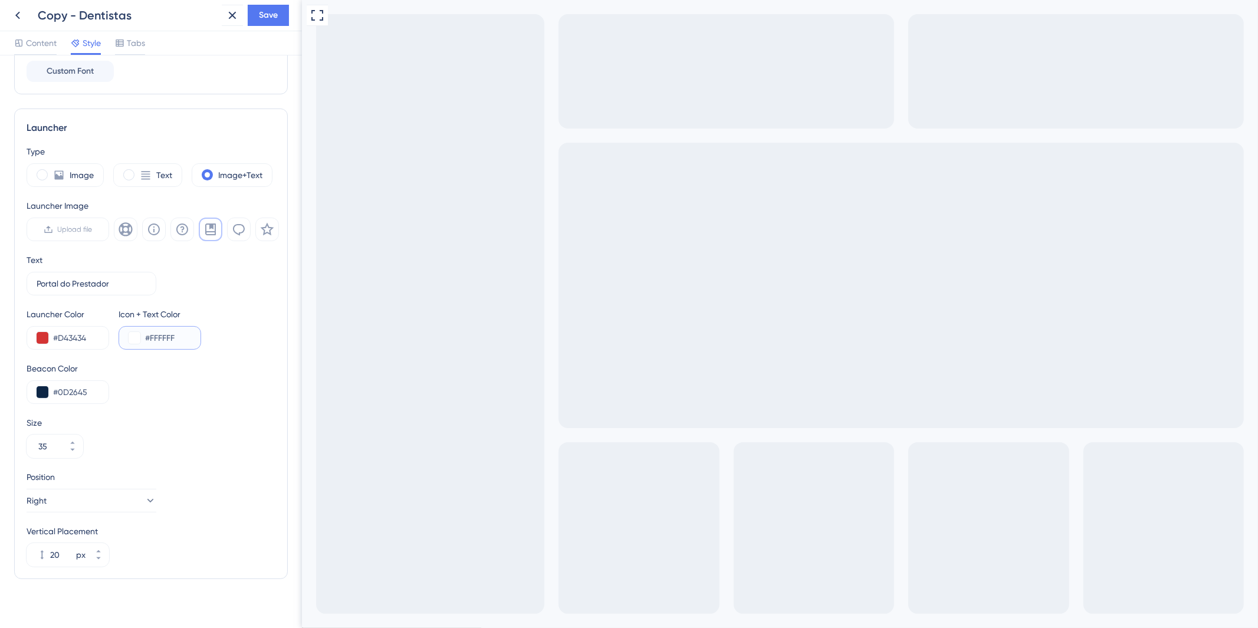
click at [151, 338] on input "#FFFFFF" at bounding box center [168, 338] width 46 height 14
click at [248, 398] on div "Beacon Color #0D2645" at bounding box center [151, 382] width 249 height 42
drag, startPoint x: 189, startPoint y: 337, endPoint x: 152, endPoint y: 340, distance: 37.3
click at [152, 340] on input "#0D2645" at bounding box center [168, 338] width 46 height 14
type input "#FFFFFF"
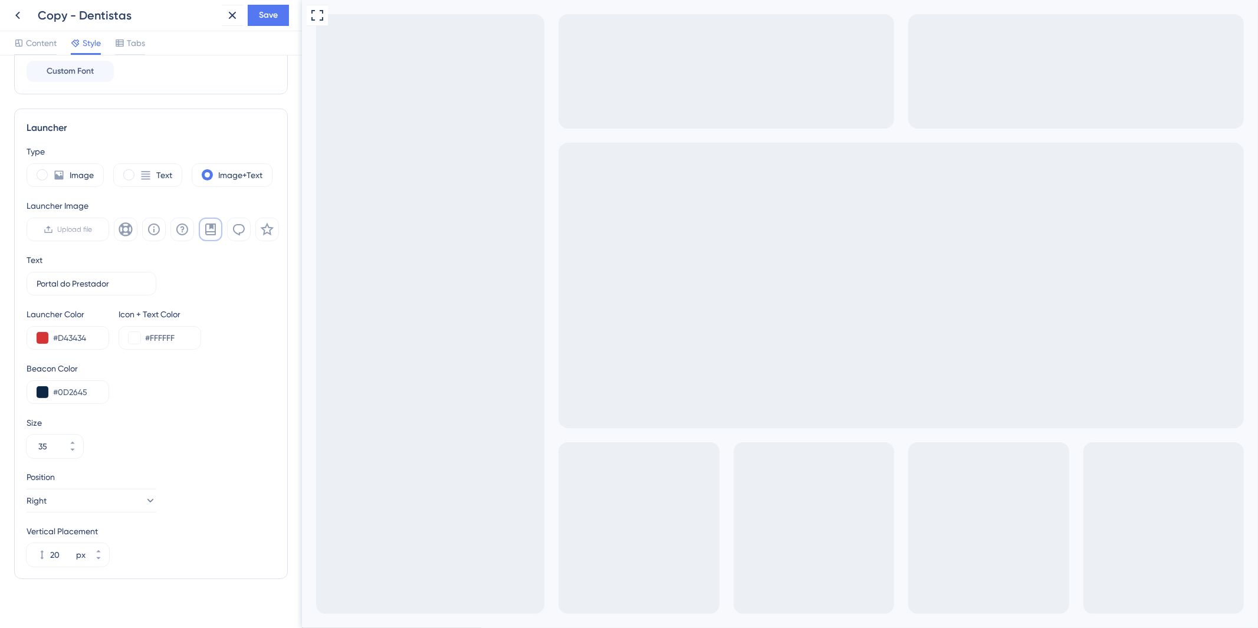
click at [244, 382] on div "Beacon Color #0D2645" at bounding box center [151, 382] width 249 height 42
click at [278, 14] on button "Save" at bounding box center [268, 15] width 41 height 21
click at [130, 39] on span "Tabs" at bounding box center [136, 43] width 18 height 14
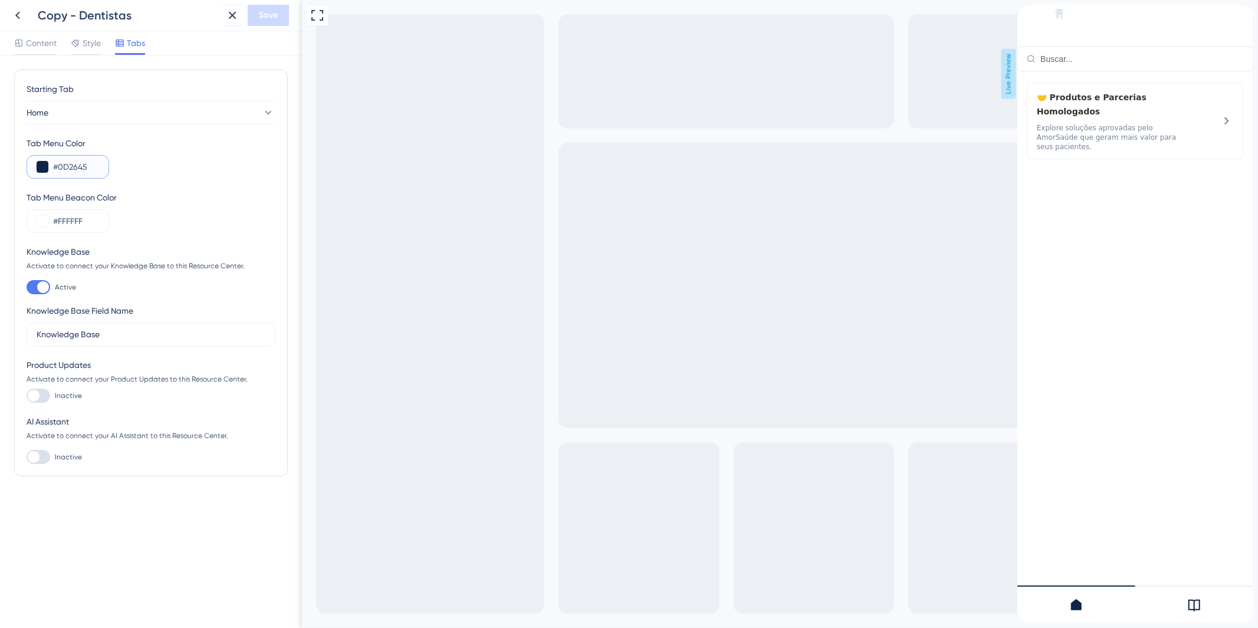
drag, startPoint x: 95, startPoint y: 169, endPoint x: 59, endPoint y: 167, distance: 36.0
click at [59, 167] on input "#0D2645" at bounding box center [76, 167] width 46 height 14
type input "#D43434"
click at [237, 232] on div "Tab Menu Beacon Color #FFFFFF" at bounding box center [151, 211] width 249 height 42
click at [137, 341] on label "Knowledge Base" at bounding box center [151, 335] width 249 height 24
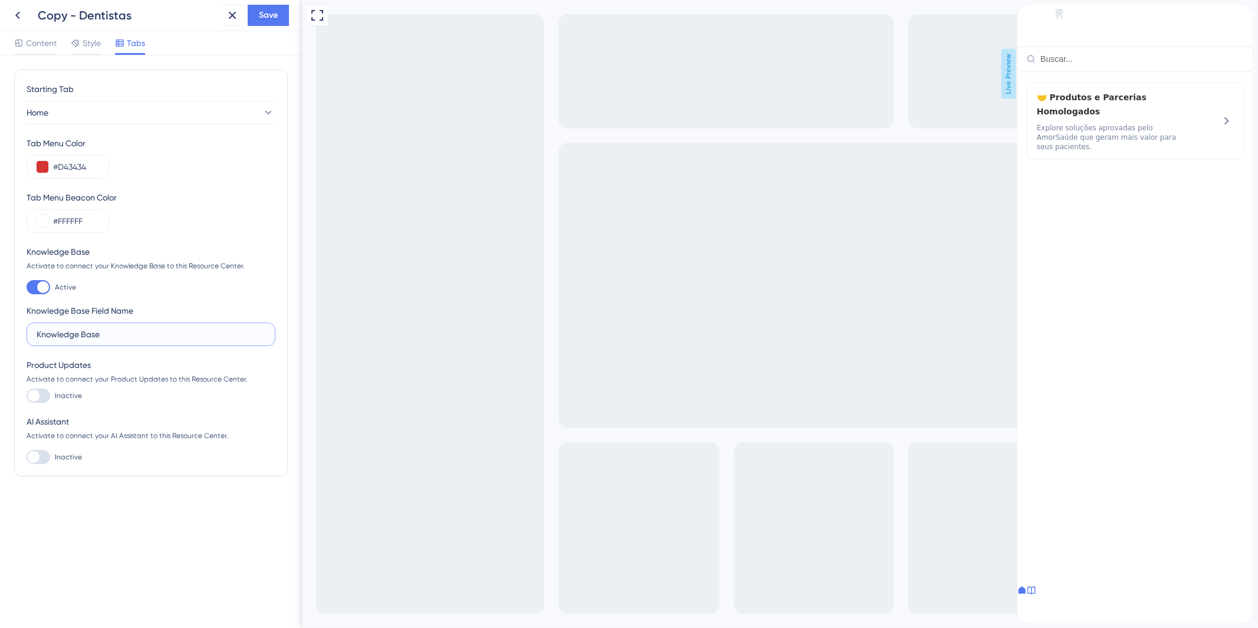
click at [137, 341] on input "Knowledge Base" at bounding box center [151, 334] width 229 height 13
click at [137, 341] on label "Knowledge Base" at bounding box center [151, 335] width 249 height 24
click at [137, 341] on input "Knowledge Base" at bounding box center [151, 334] width 229 height 13
click at [137, 341] on label "Knowledge Base" at bounding box center [151, 335] width 249 height 24
click at [137, 341] on input "Knowledge Base" at bounding box center [151, 334] width 229 height 13
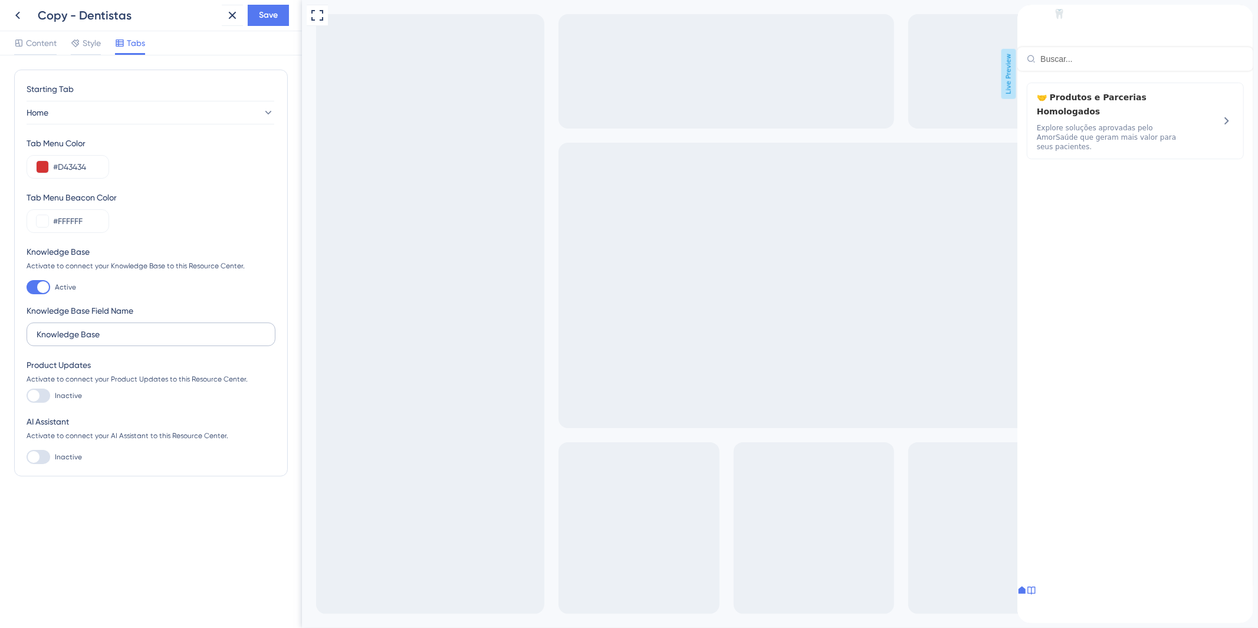
click at [137, 343] on label "Knowledge Base" at bounding box center [151, 335] width 249 height 24
click at [137, 341] on input "Knowledge Base" at bounding box center [151, 334] width 229 height 13
click at [126, 344] on label "Knowledge Base" at bounding box center [151, 335] width 249 height 24
click at [126, 341] on input "Knowledge Base" at bounding box center [151, 334] width 229 height 13
click at [126, 344] on label "Knowledge Base" at bounding box center [151, 335] width 249 height 24
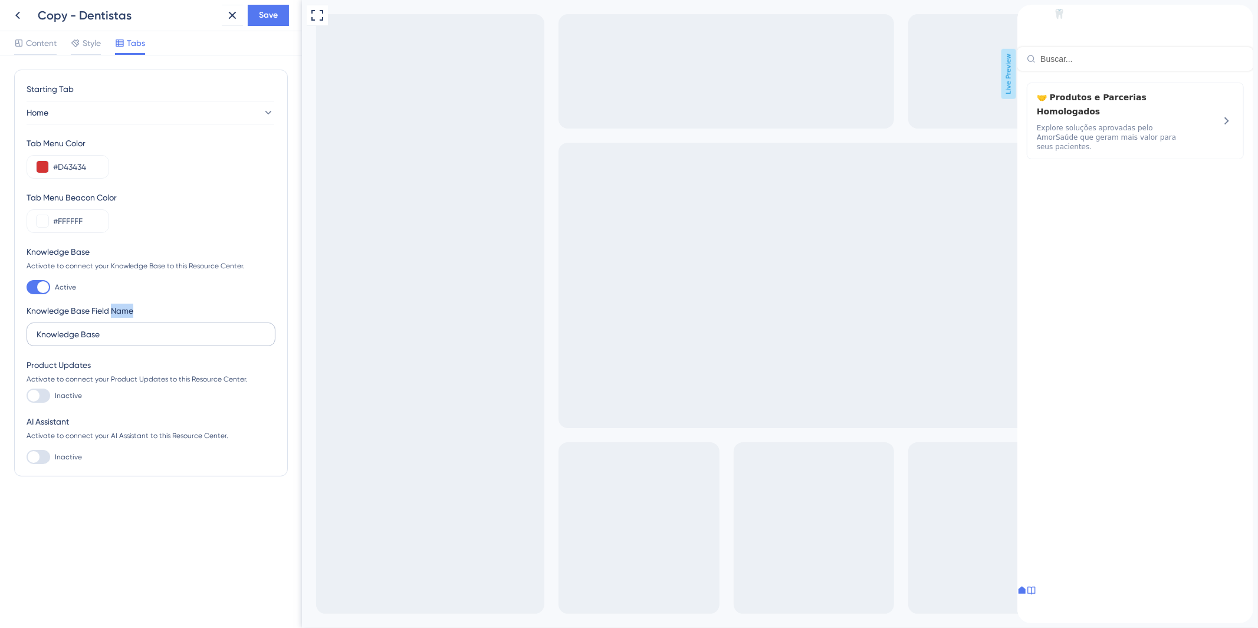
click at [126, 341] on input "Knowledge Base" at bounding box center [151, 334] width 229 height 13
click at [126, 344] on label "Knowledge Base" at bounding box center [151, 335] width 249 height 24
click at [126, 341] on input "Knowledge Base" at bounding box center [151, 334] width 229 height 13
click at [115, 339] on input "Knowledge Base" at bounding box center [151, 334] width 229 height 13
drag, startPoint x: 107, startPoint y: 335, endPoint x: 35, endPoint y: 331, distance: 72.1
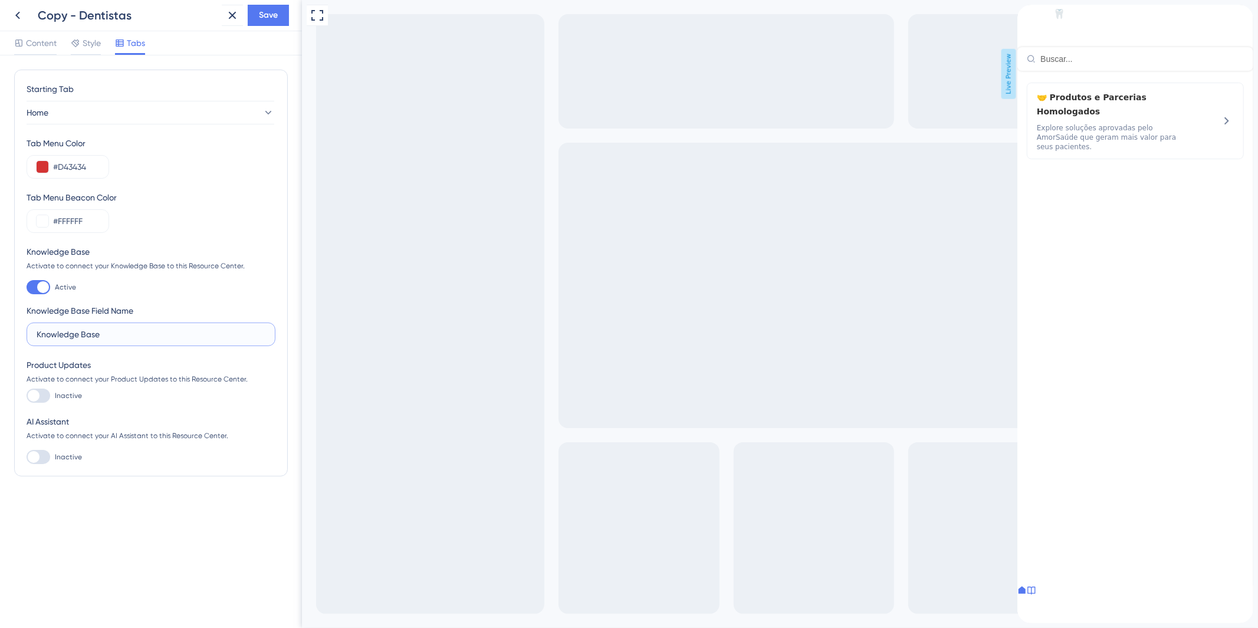
click at [35, 331] on label "Knowledge Base" at bounding box center [151, 335] width 249 height 24
type input "Central de Conhecimento"
click at [264, 10] on span "Save" at bounding box center [268, 15] width 19 height 14
click at [38, 396] on div at bounding box center [34, 396] width 12 height 12
click at [27, 396] on input "Inactive" at bounding box center [26, 396] width 1 height 1
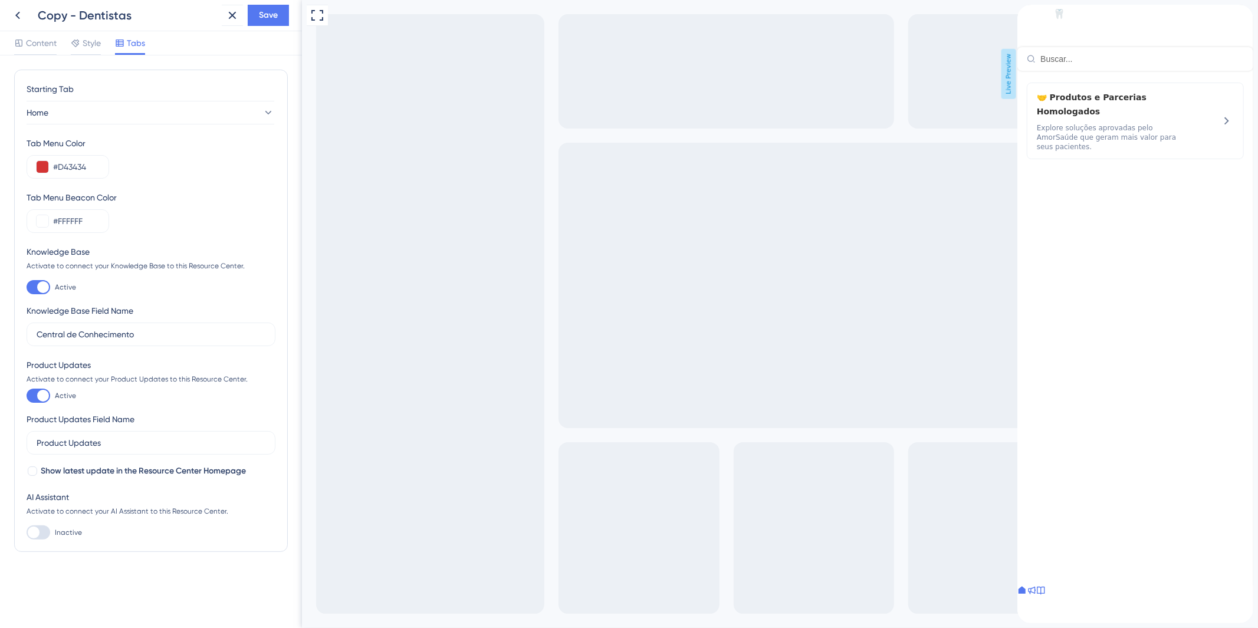
click at [38, 396] on div at bounding box center [43, 396] width 12 height 12
click at [27, 396] on input "Active" at bounding box center [26, 396] width 1 height 1
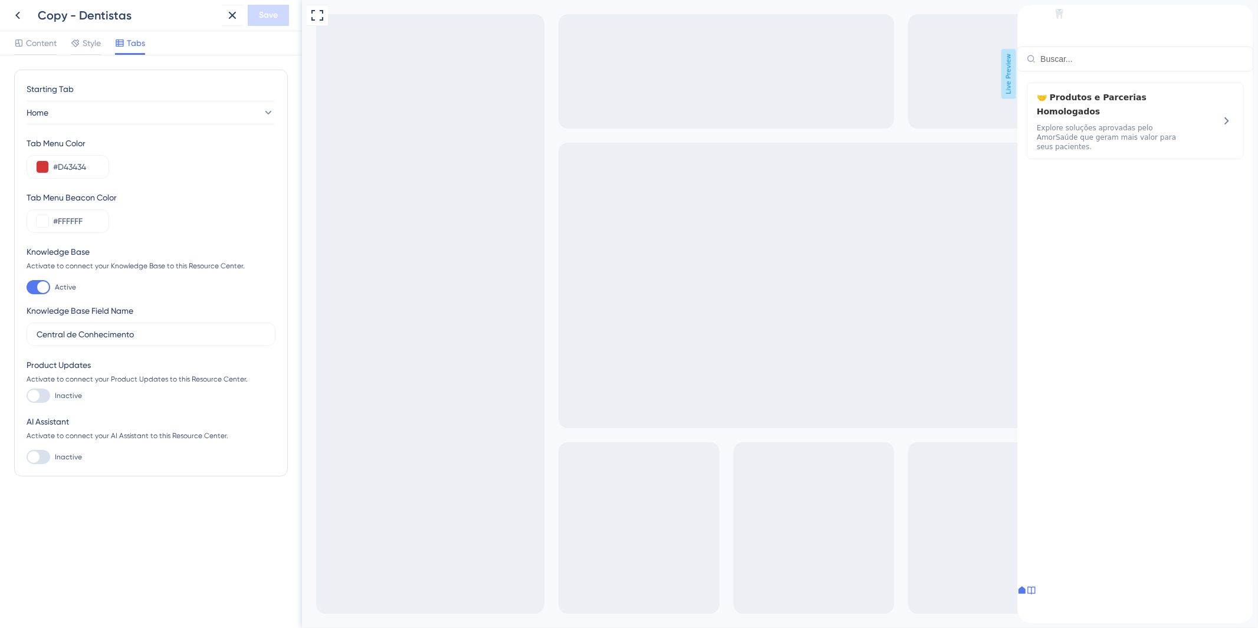
click at [48, 392] on div at bounding box center [39, 396] width 24 height 14
click at [27, 396] on input "Inactive" at bounding box center [26, 396] width 1 height 1
checkbox input "true"
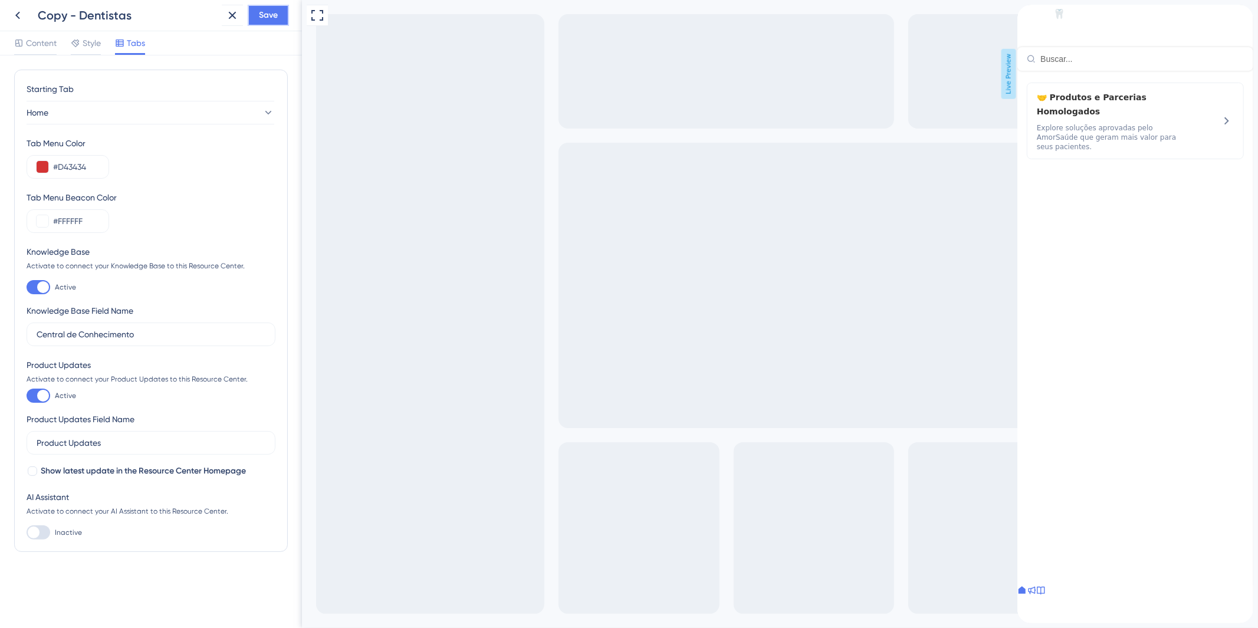
click at [260, 8] on span "Save" at bounding box center [268, 15] width 19 height 14
click at [89, 53] on div at bounding box center [86, 54] width 30 height 2
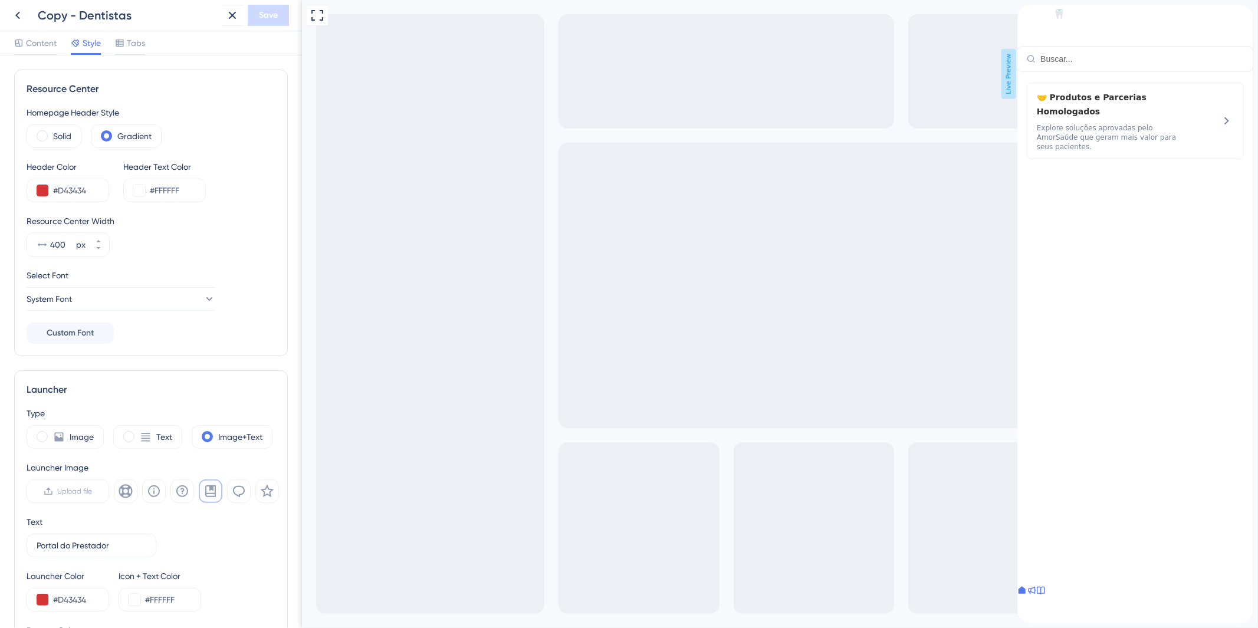
click at [1045, 595] on icon at bounding box center [1040, 590] width 9 height 9
click at [121, 47] on icon at bounding box center [119, 42] width 9 height 9
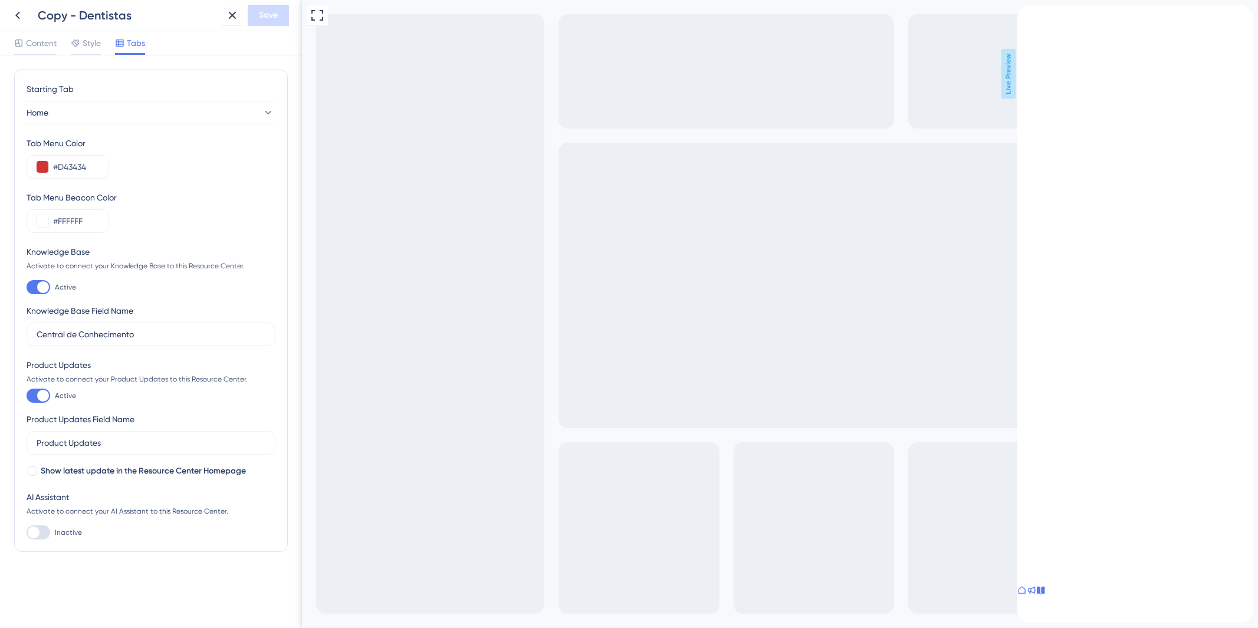
click at [42, 285] on div at bounding box center [43, 287] width 12 height 12
click at [27, 287] on input "Active" at bounding box center [26, 287] width 1 height 1
checkbox input "false"
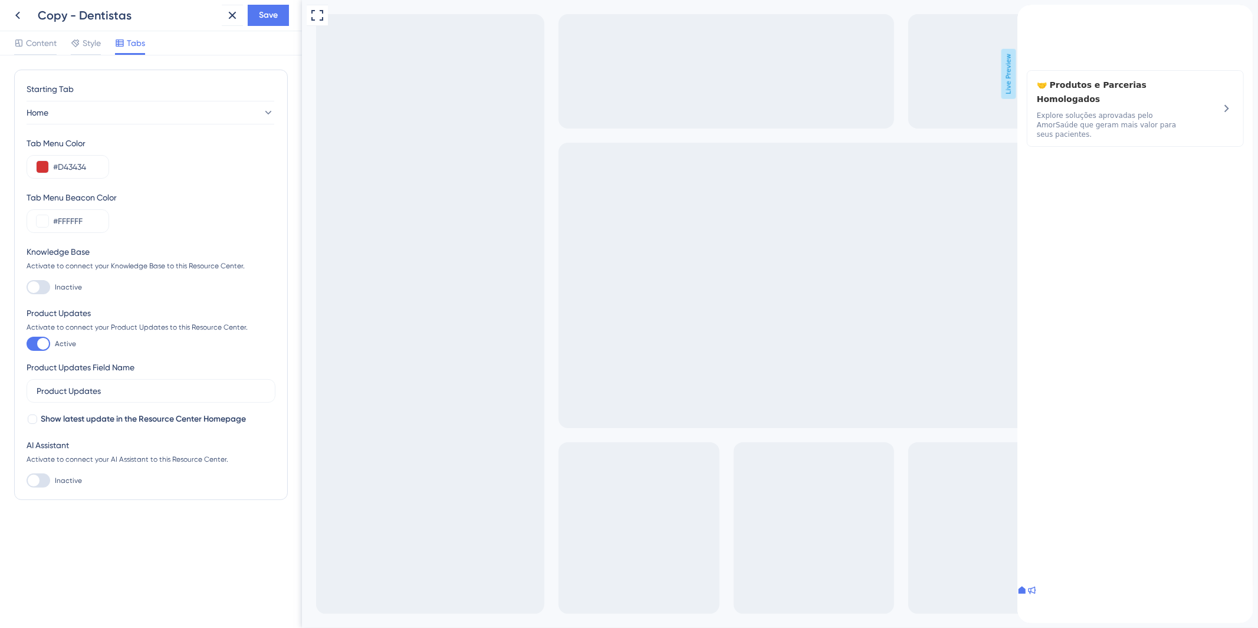
click at [1036, 597] on div at bounding box center [1030, 592] width 9 height 12
click at [1026, 597] on div at bounding box center [1021, 592] width 9 height 12
click at [1036, 597] on div at bounding box center [1030, 592] width 9 height 12
drag, startPoint x: 1112, startPoint y: 599, endPoint x: 1408, endPoint y: 475, distance: 320.7
click at [1026, 597] on div at bounding box center [1021, 592] width 9 height 12
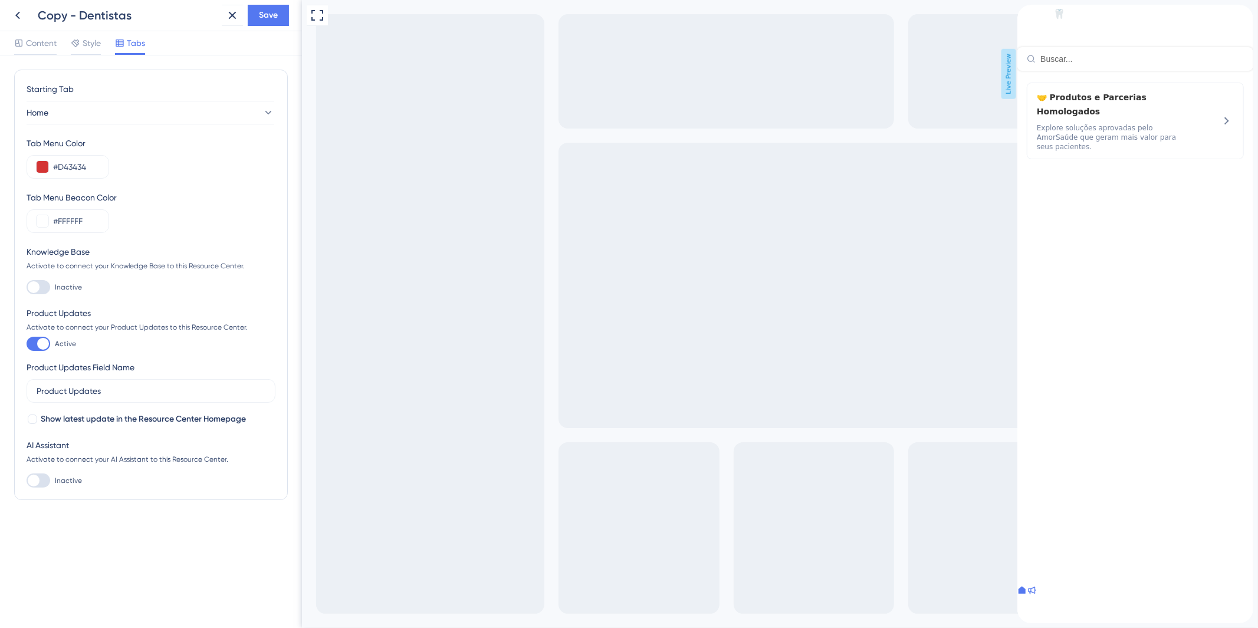
click at [126, 406] on div "Product Updates Activate to connect your Product Updates to this Resource Cente…" at bounding box center [151, 366] width 249 height 120
click at [126, 402] on label "Product Updates" at bounding box center [151, 391] width 249 height 24
click at [126, 397] on input "Product Updates" at bounding box center [151, 390] width 229 height 13
click at [126, 402] on label "Product Updates" at bounding box center [151, 391] width 249 height 24
click at [126, 397] on input "Product Updates" at bounding box center [151, 390] width 229 height 13
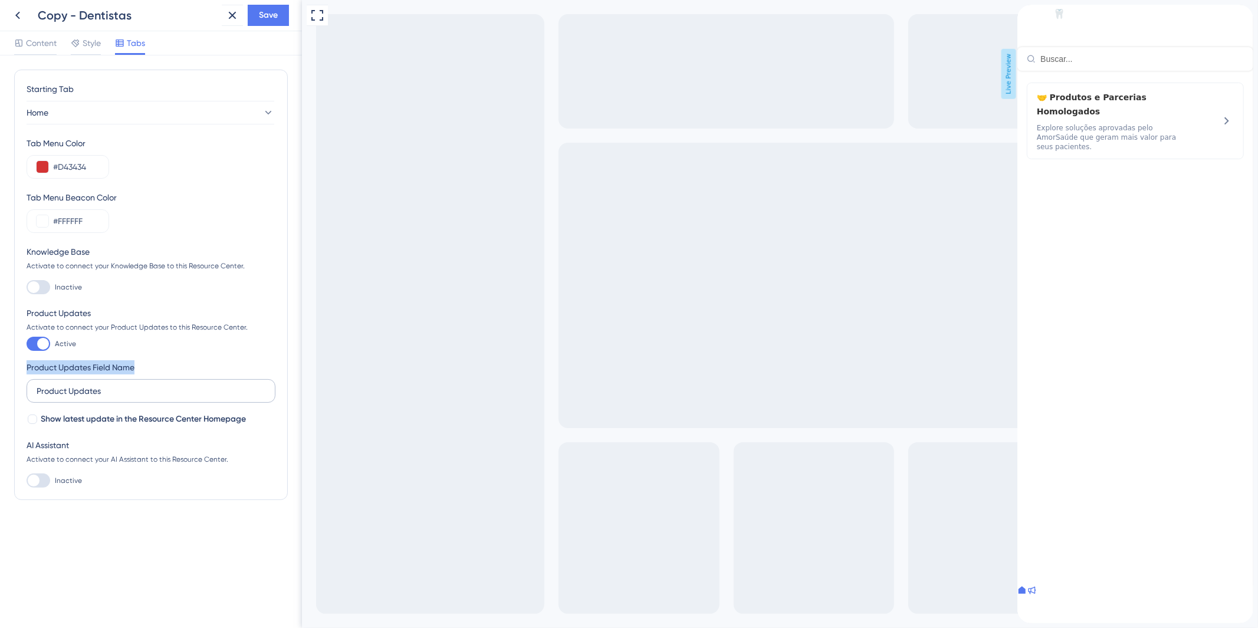
click at [126, 402] on label "Product Updates" at bounding box center [151, 391] width 249 height 24
click at [126, 397] on input "Product Updates" at bounding box center [151, 390] width 229 height 13
click at [119, 399] on label "Product Updates" at bounding box center [151, 391] width 249 height 24
click at [119, 397] on input "Product Updates" at bounding box center [151, 390] width 229 height 13
drag, startPoint x: 104, startPoint y: 392, endPoint x: 0, endPoint y: 391, distance: 104.4
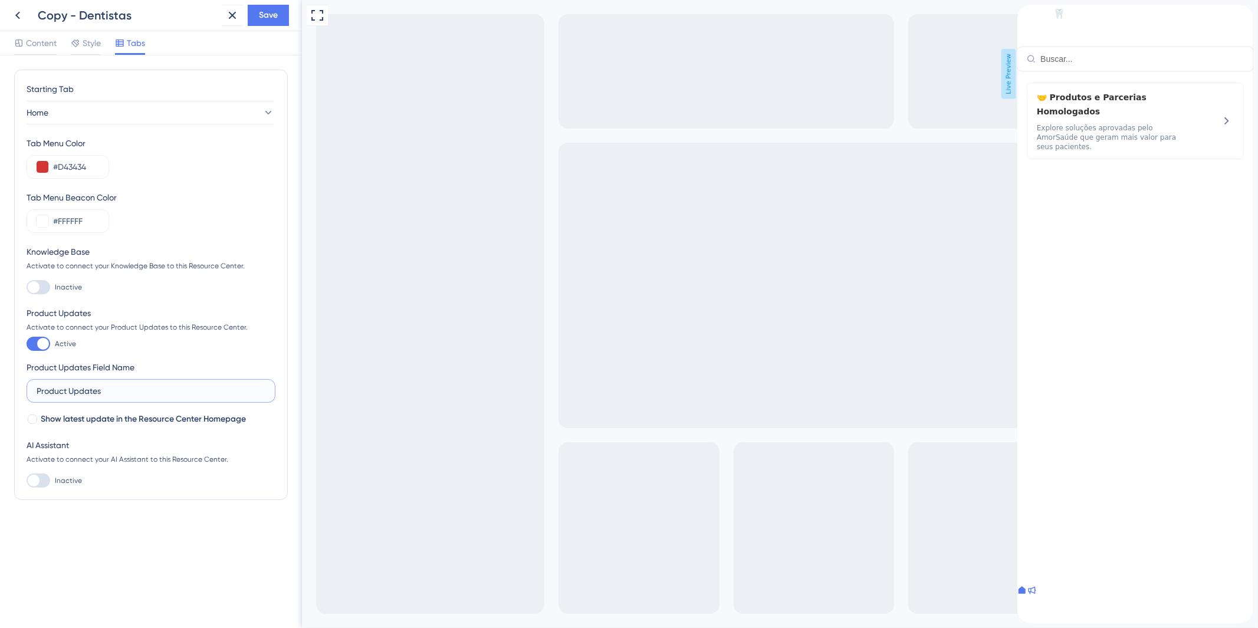
click at [0, 391] on div "Starting Tab Home Tab Menu Color #D43434 Tab Menu Beacon Color #FFFFFF Knowledg…" at bounding box center [151, 341] width 302 height 573
type input "Atualização de Produtos"
click at [146, 419] on span "Show latest update in the Resource Center Homepage" at bounding box center [143, 419] width 205 height 14
click at [87, 416] on span "Show latest update in the Resource Center Homepage" at bounding box center [143, 419] width 205 height 14
checkbox input "false"
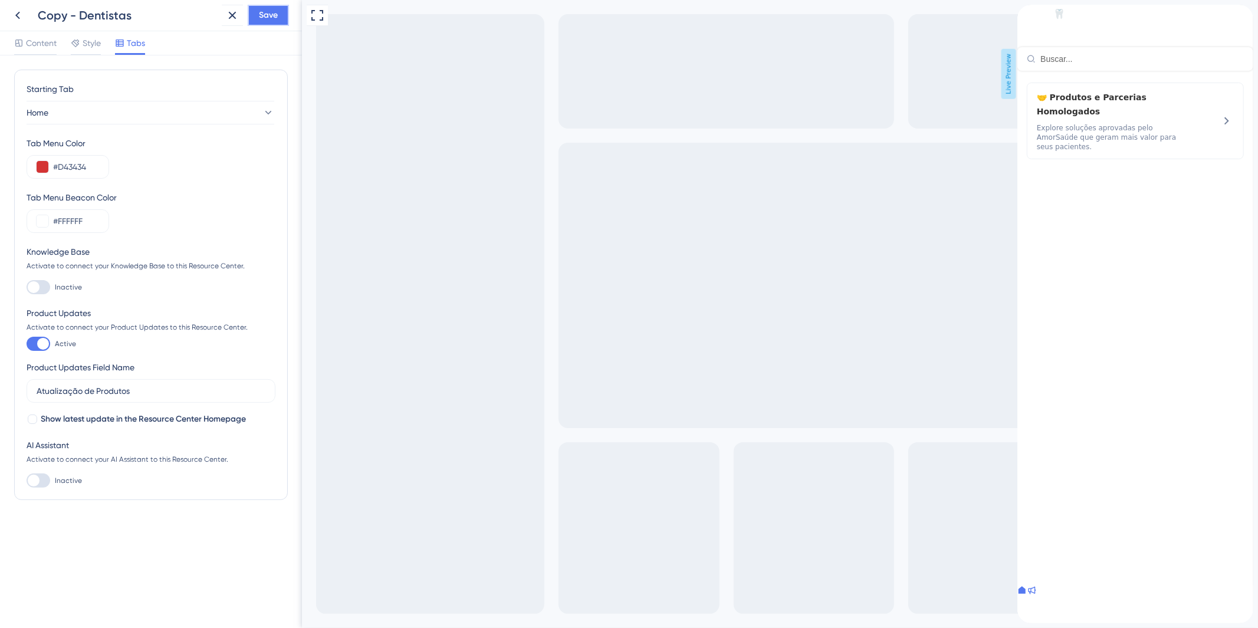
click at [273, 14] on span "Save" at bounding box center [268, 15] width 19 height 14
click at [1036, 597] on div at bounding box center [1030, 592] width 9 height 12
click at [1026, 595] on icon at bounding box center [1021, 590] width 9 height 9
click at [88, 44] on span "Style" at bounding box center [92, 43] width 18 height 14
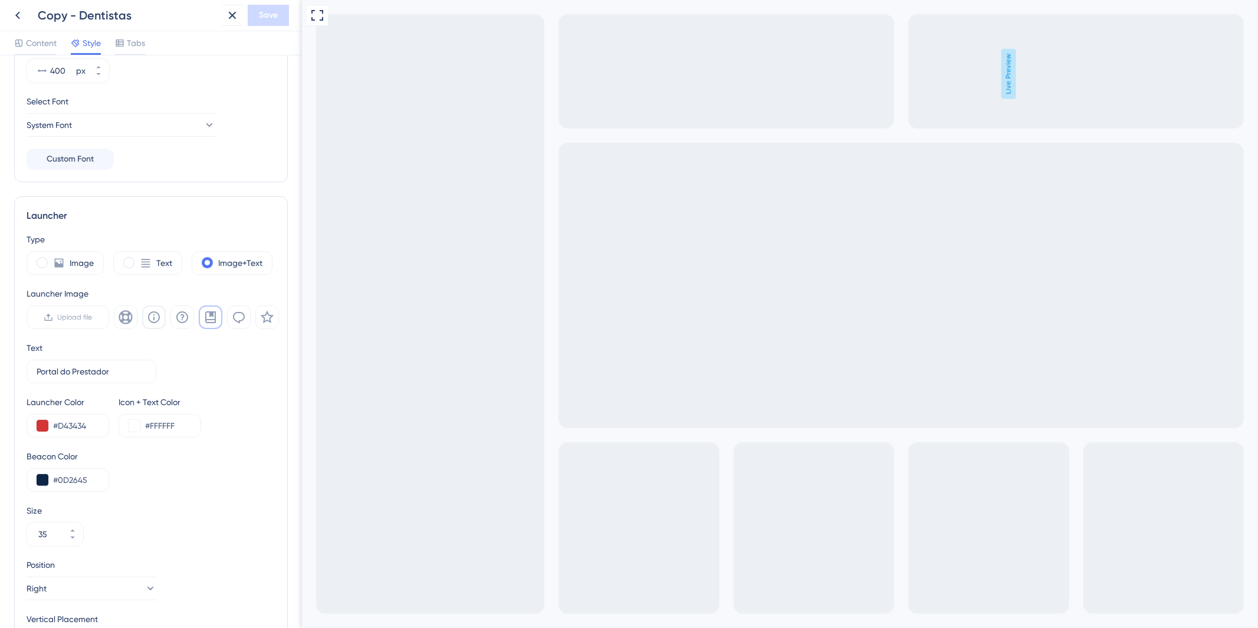
scroll to position [196, 0]
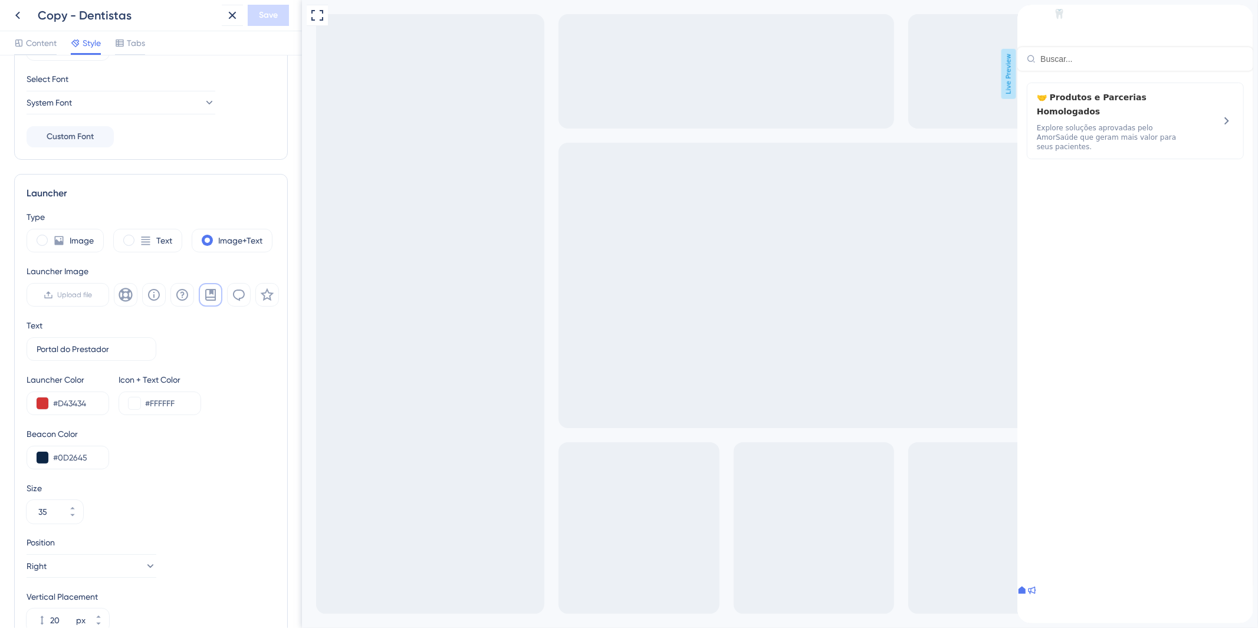
click at [1241, 20] on div "close resource center" at bounding box center [1243, 14] width 19 height 19
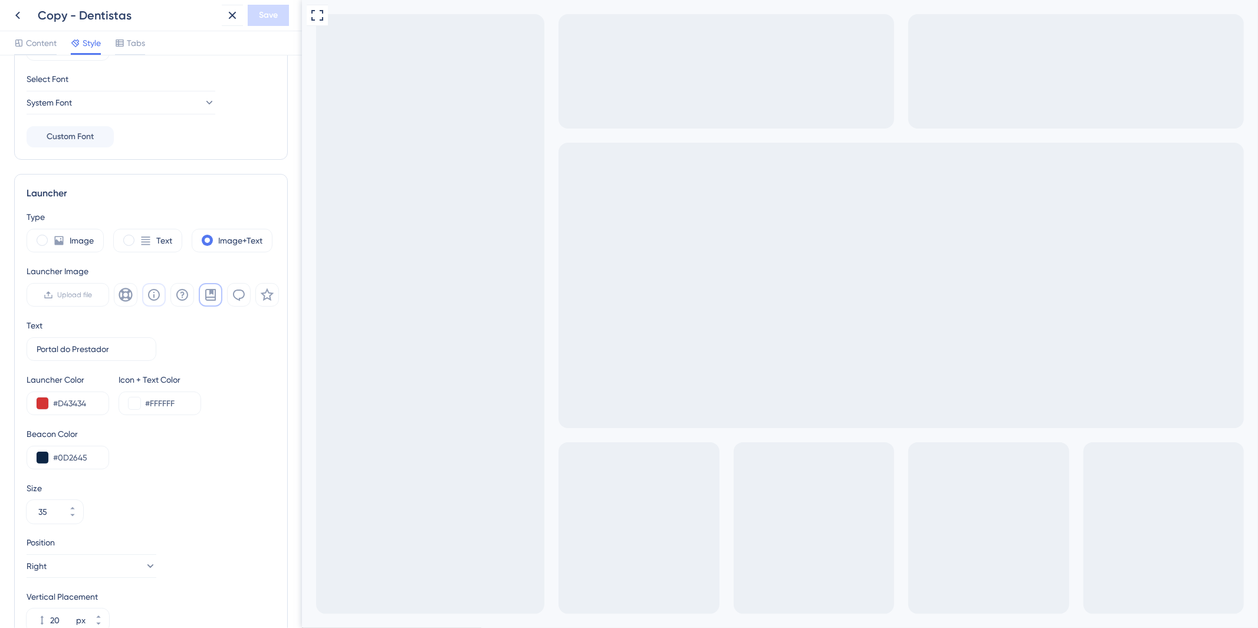
click at [152, 292] on icon at bounding box center [154, 295] width 14 height 14
click at [269, 15] on span "Save" at bounding box center [268, 15] width 19 height 14
click at [129, 296] on icon at bounding box center [126, 295] width 14 height 14
click at [152, 299] on icon at bounding box center [154, 295] width 12 height 12
click at [250, 369] on div "Type Image Text Image+Text Launcher Image Upload file Text Portal do Prestador …" at bounding box center [151, 421] width 249 height 422
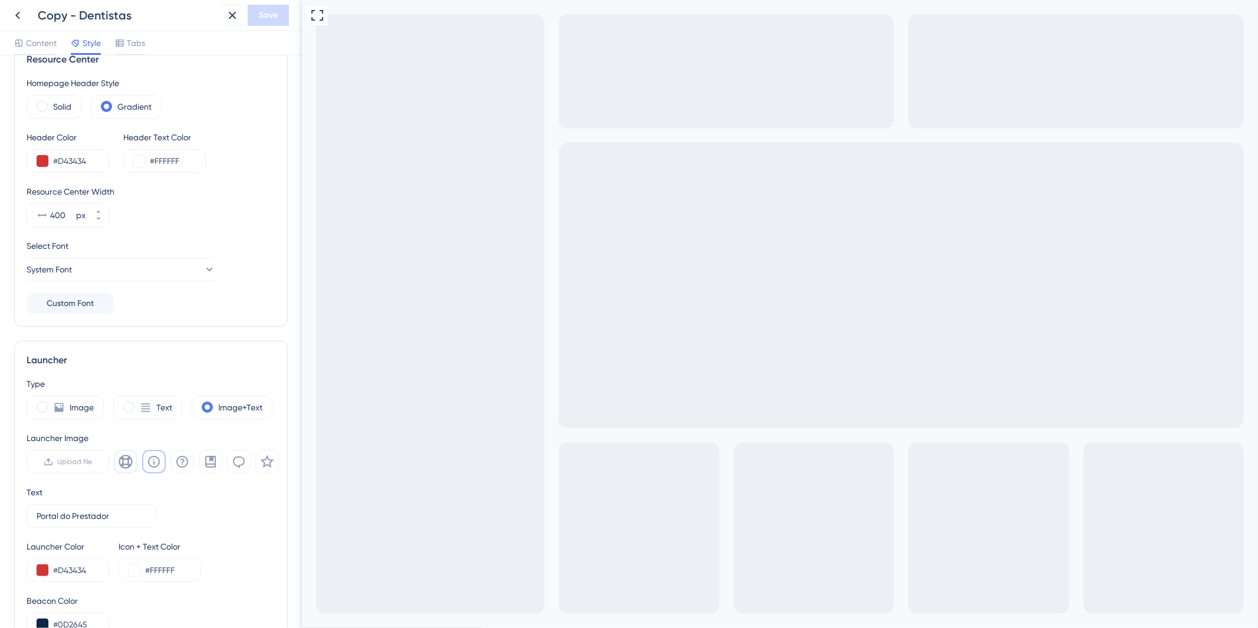
scroll to position [0, 0]
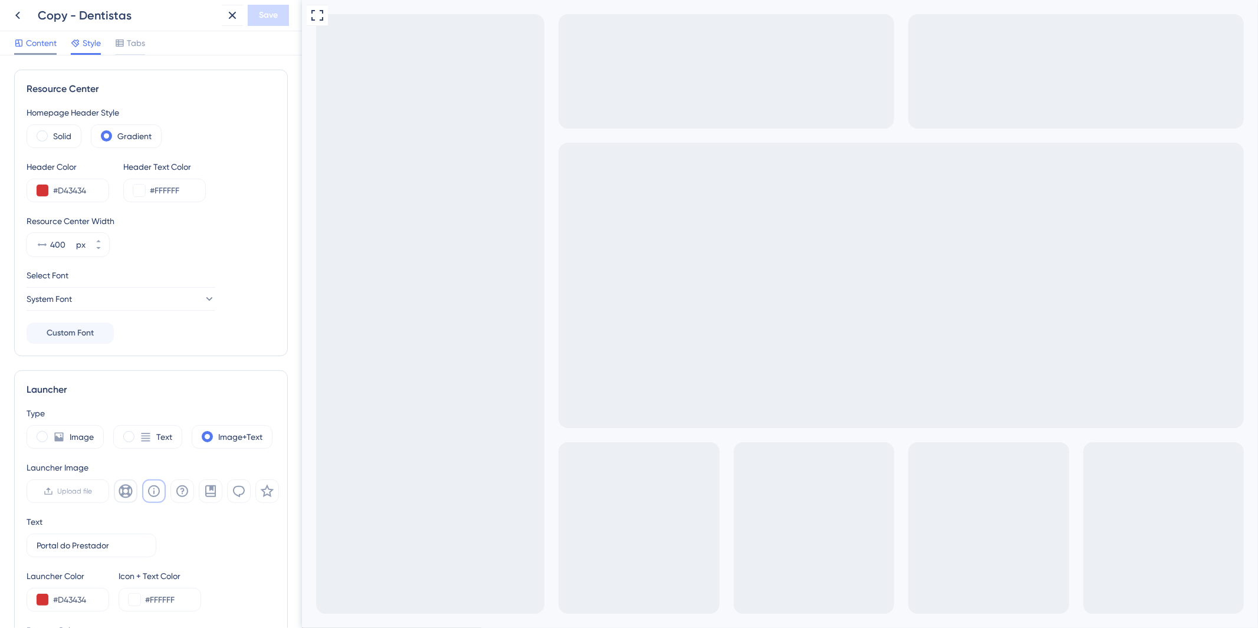
click at [39, 41] on span "Content" at bounding box center [41, 43] width 31 height 14
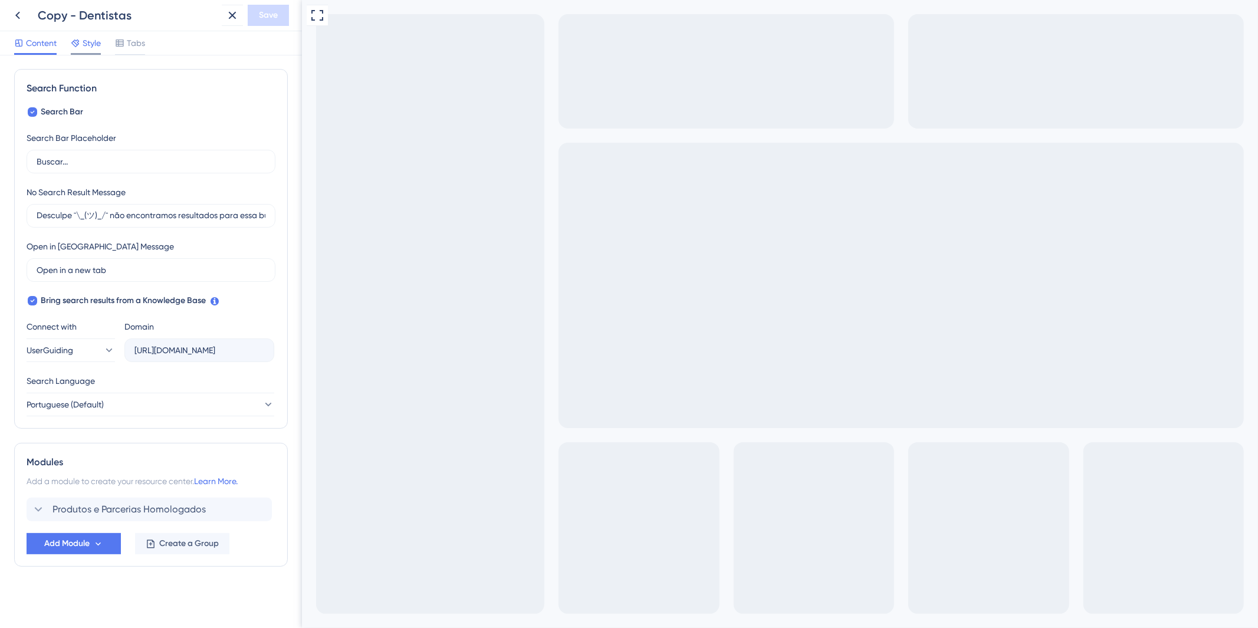
click at [75, 48] on div at bounding box center [75, 43] width 9 height 14
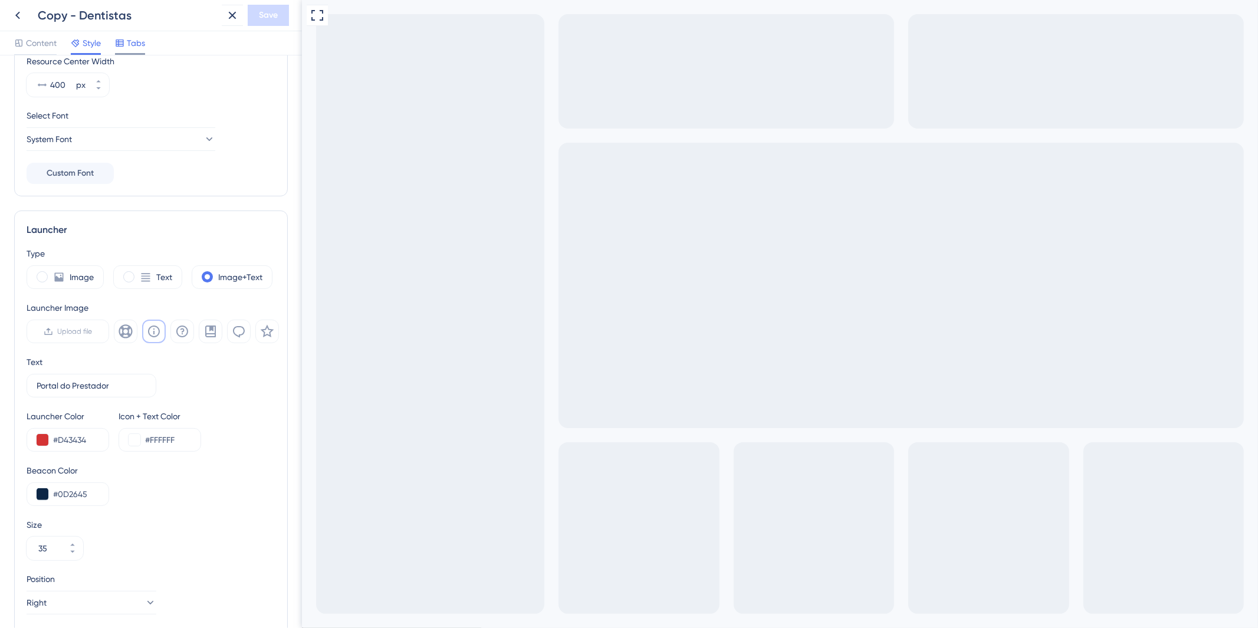
click at [132, 44] on span "Tabs" at bounding box center [136, 43] width 18 height 14
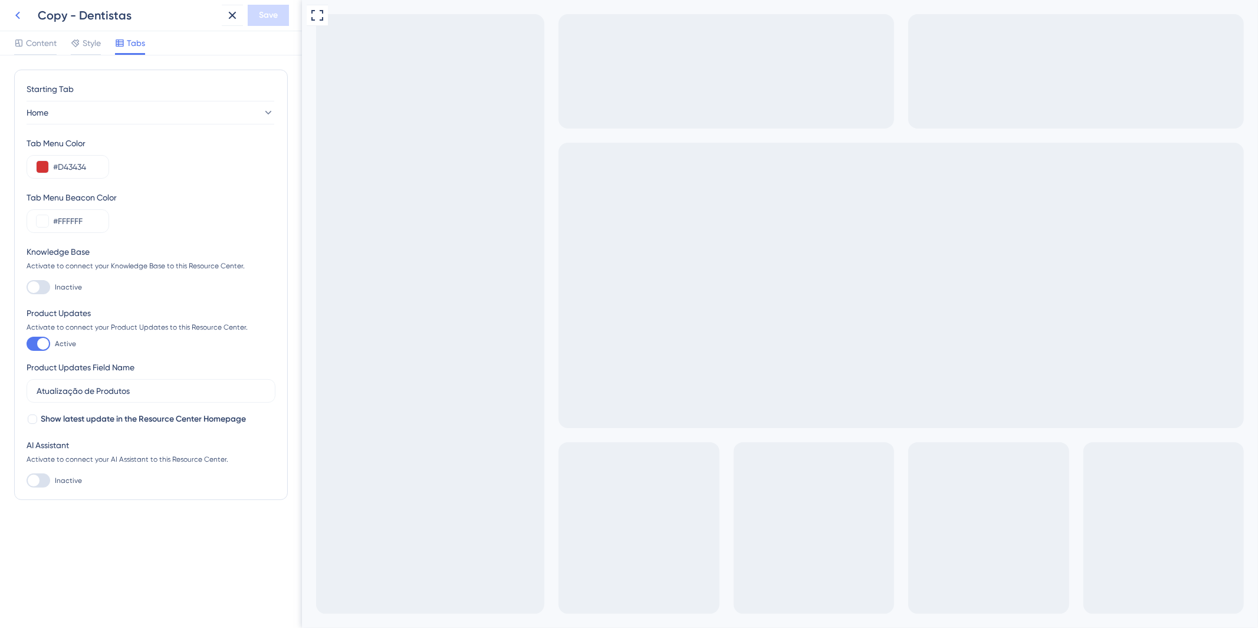
click at [21, 21] on icon at bounding box center [18, 15] width 14 height 14
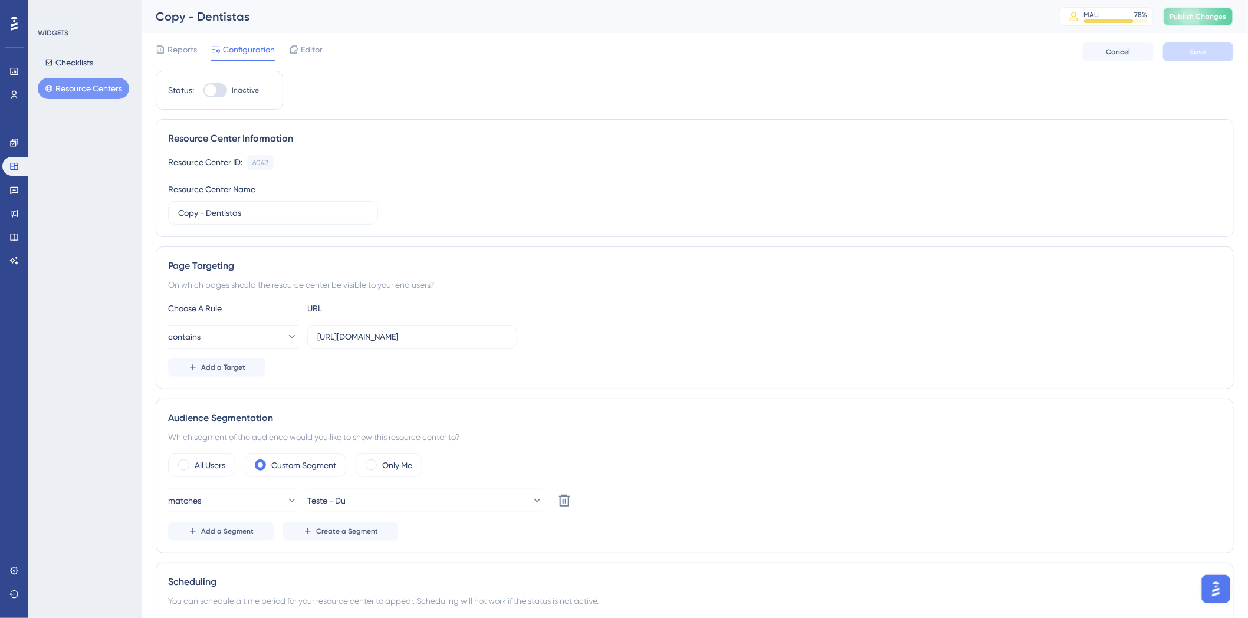
click at [1220, 12] on span "Publish Changes" at bounding box center [1198, 16] width 57 height 9
click at [273, 213] on input "Copy - Dentistas" at bounding box center [273, 212] width 190 height 13
type input "Central de Ajuda"
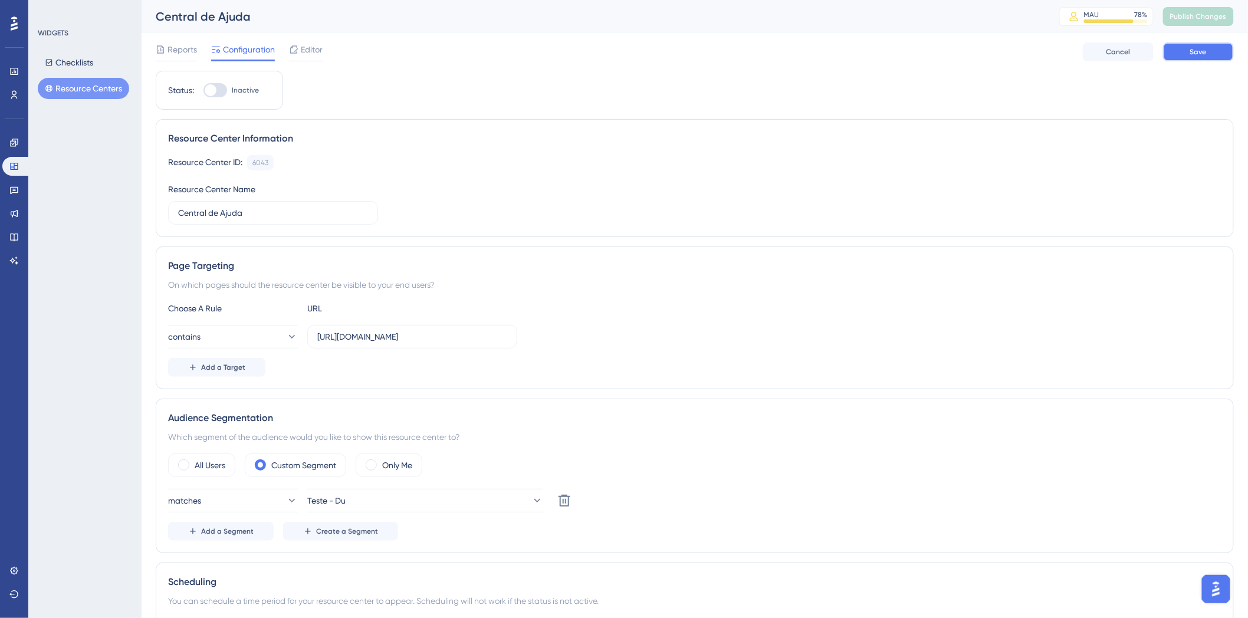
click at [1175, 51] on button "Save" at bounding box center [1198, 51] width 71 height 19
click at [1194, 13] on span "Publish Changes" at bounding box center [1198, 16] width 57 height 9
click at [216, 88] on div at bounding box center [215, 90] width 24 height 14
click at [203, 90] on input "Inactive" at bounding box center [203, 90] width 1 height 1
checkbox input "true"
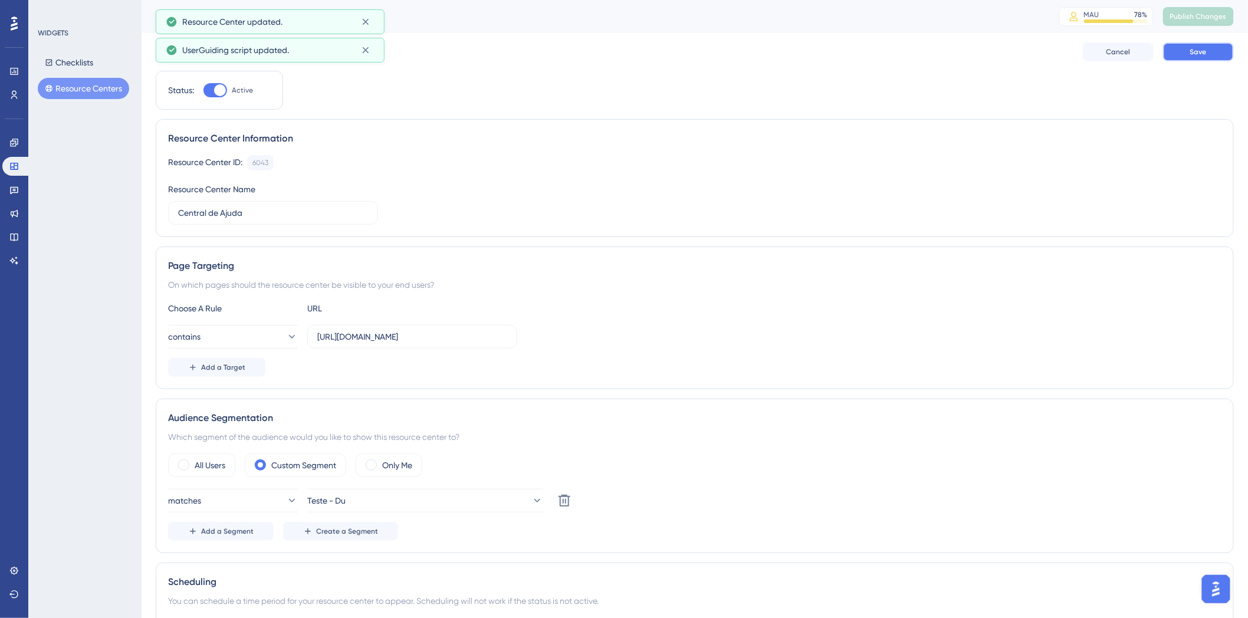
click at [1207, 57] on button "Save" at bounding box center [1198, 51] width 71 height 19
click at [1209, 10] on button "Publish Changes" at bounding box center [1198, 16] width 71 height 19
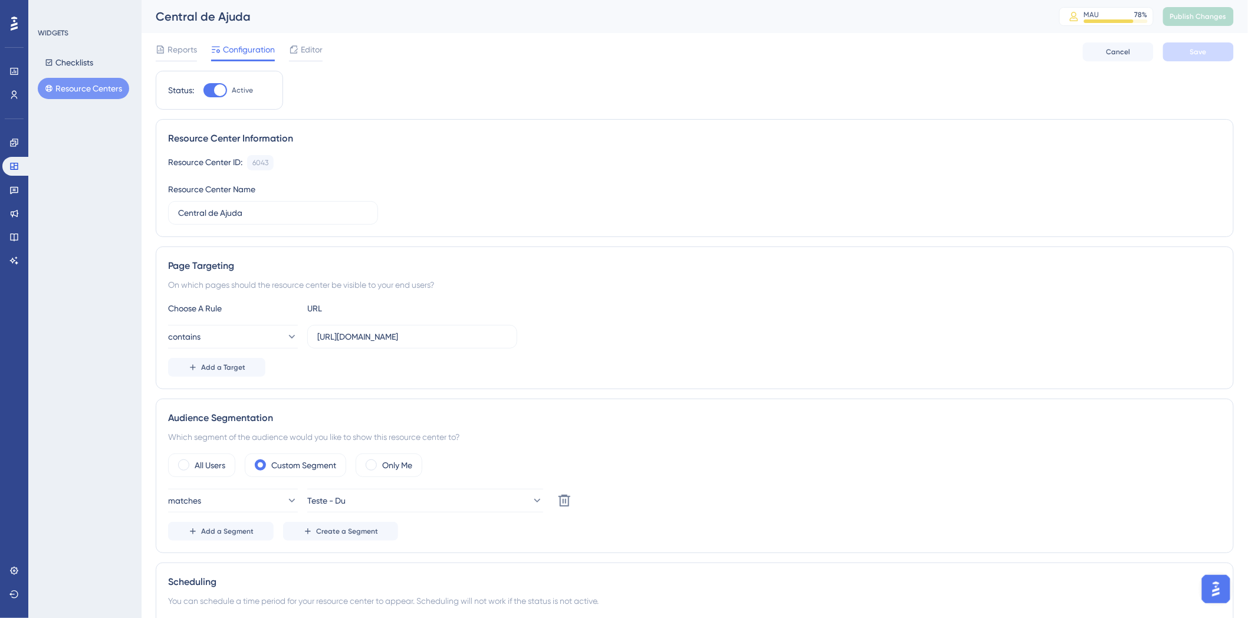
click at [189, 56] on span "Reports" at bounding box center [181, 49] width 29 height 14
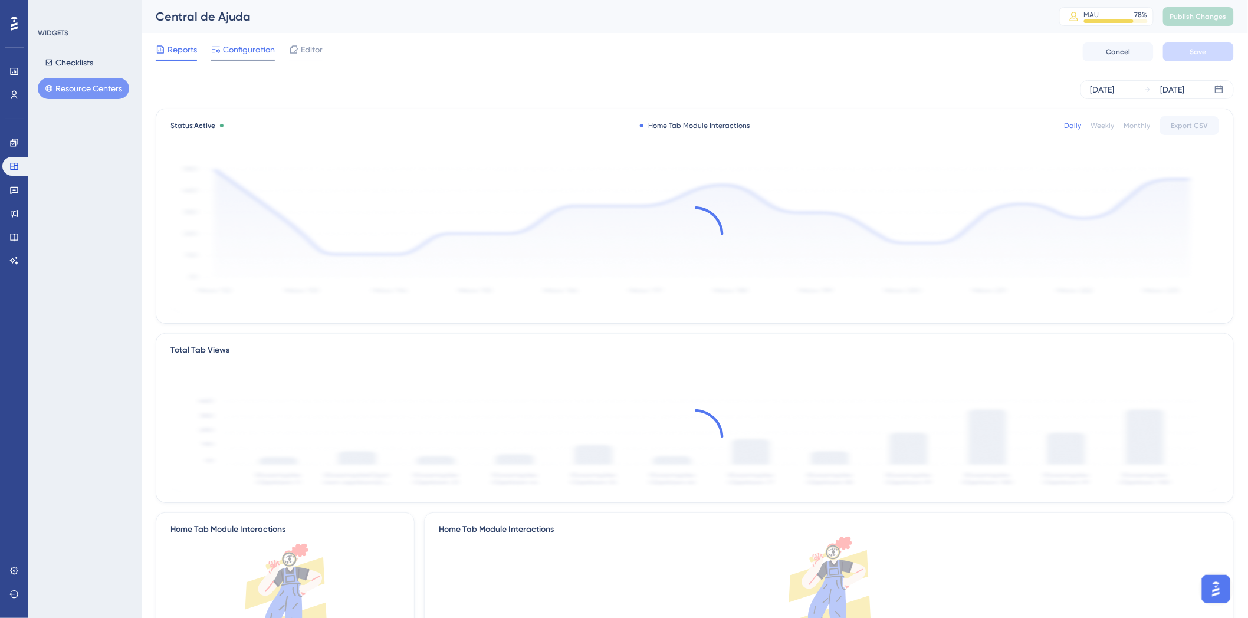
click at [239, 50] on span "Configuration" at bounding box center [249, 49] width 52 height 14
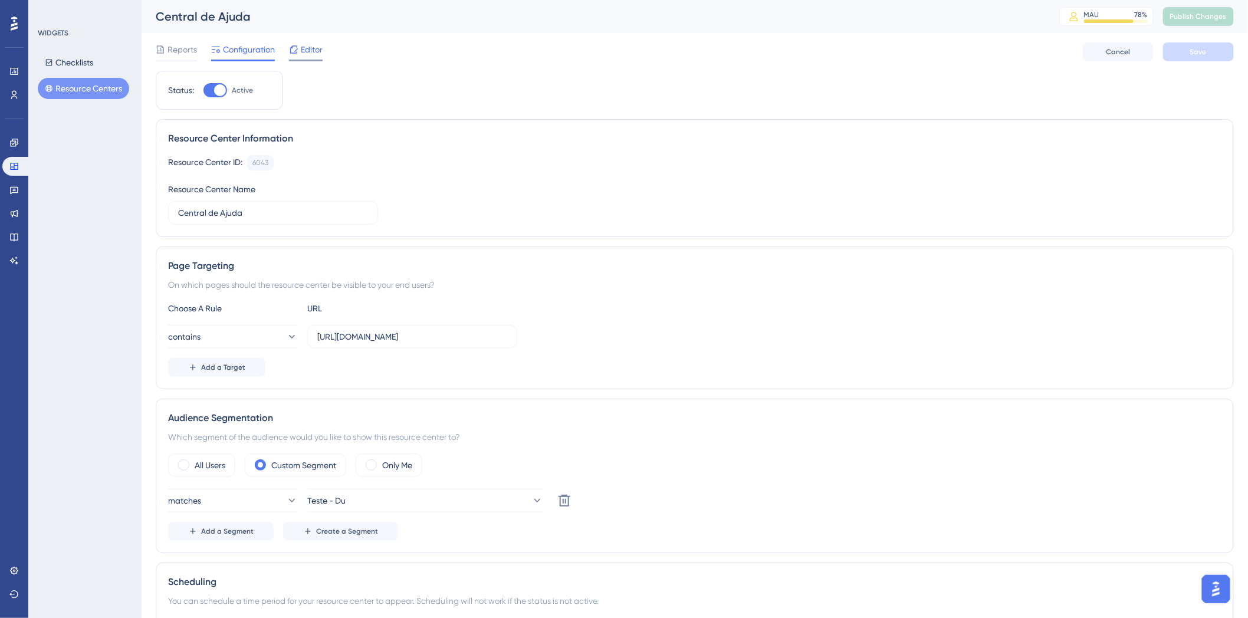
click at [295, 51] on icon at bounding box center [294, 49] width 8 height 8
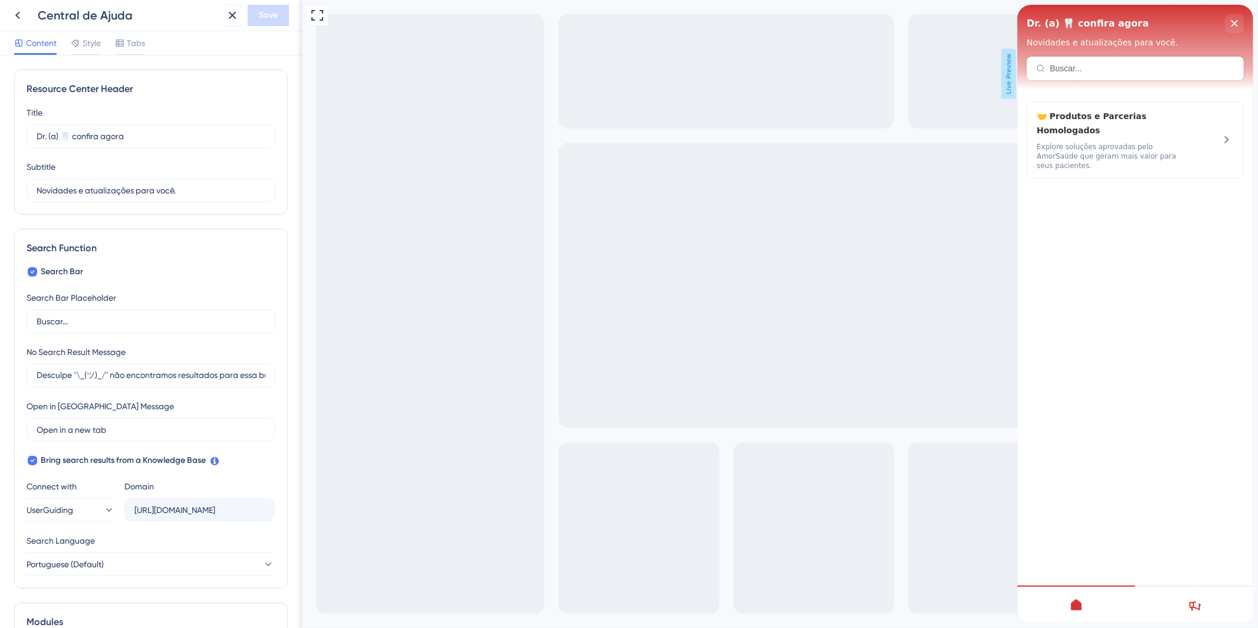
click at [153, 122] on div "Title Dr. (a) 🦷 confira agora 3" at bounding box center [151, 127] width 249 height 42
click at [139, 103] on div "Resource Center Header Title Dr. (a) 🦷 confira agora 3 Dr. (a) 🦷 confira agora …" at bounding box center [151, 142] width 274 height 145
click at [129, 90] on div "Resource Center Header" at bounding box center [151, 89] width 249 height 14
click at [140, 140] on input "Dr. (a) 🦷 confira agora" at bounding box center [147, 136] width 221 height 13
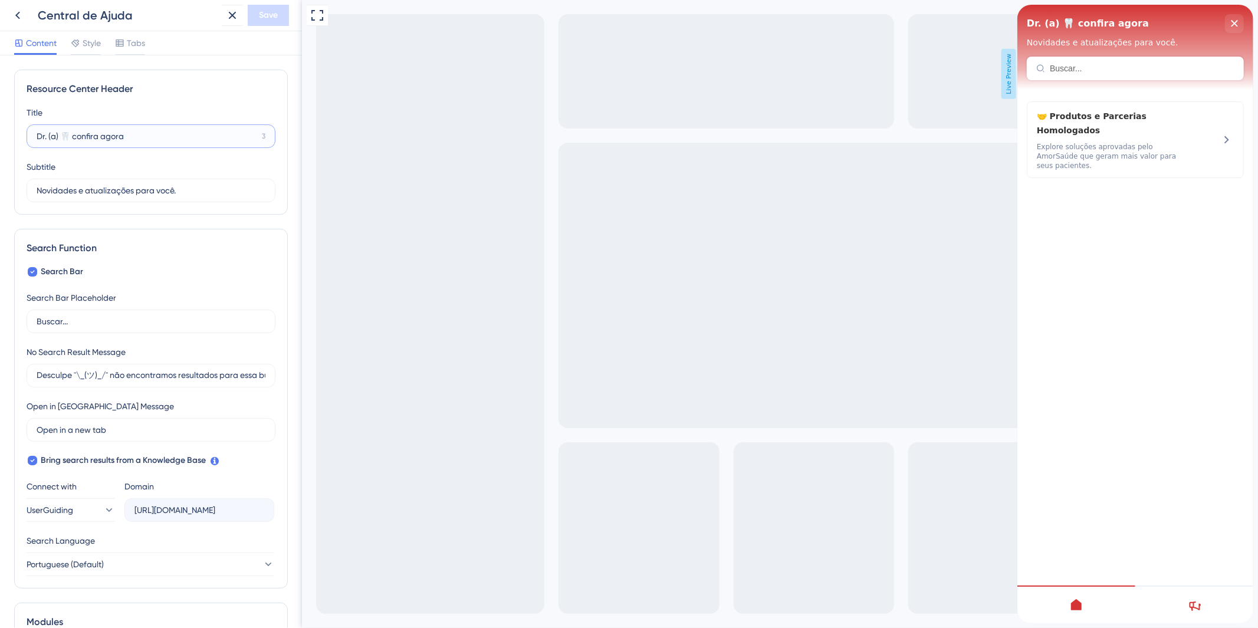
click at [140, 140] on input "Dr. (a) 🦷 confira agora" at bounding box center [147, 136] width 221 height 13
click at [146, 136] on input "Dr. (a) 🦷 confira agora" at bounding box center [147, 136] width 221 height 13
click at [167, 134] on input "Dr. (a) 🦷 confira agora" at bounding box center [147, 136] width 221 height 13
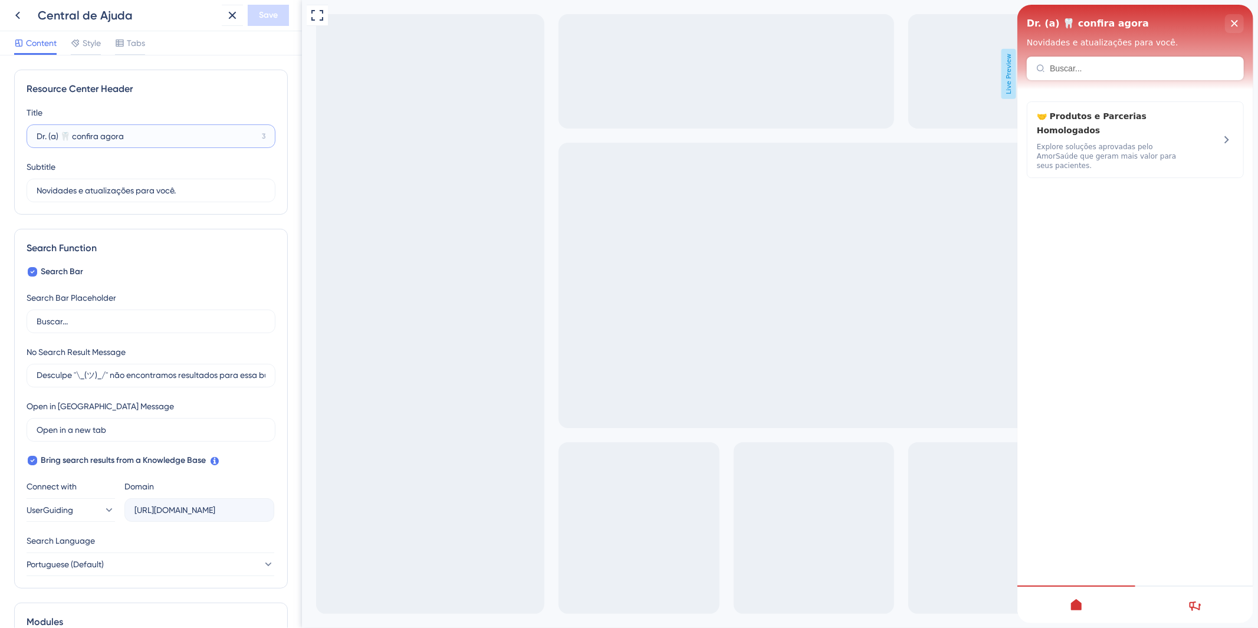
drag, startPoint x: 215, startPoint y: 140, endPoint x: 37, endPoint y: 147, distance: 178.8
click at [37, 147] on label "Dr. (a) 🦷 confira agora 3" at bounding box center [151, 136] width 249 height 24
type input "Central de Ajuda!"
click at [166, 237] on div "Search Function Search Bar Search Bar Placeholder Buscar... No Search Result Me…" at bounding box center [151, 409] width 274 height 360
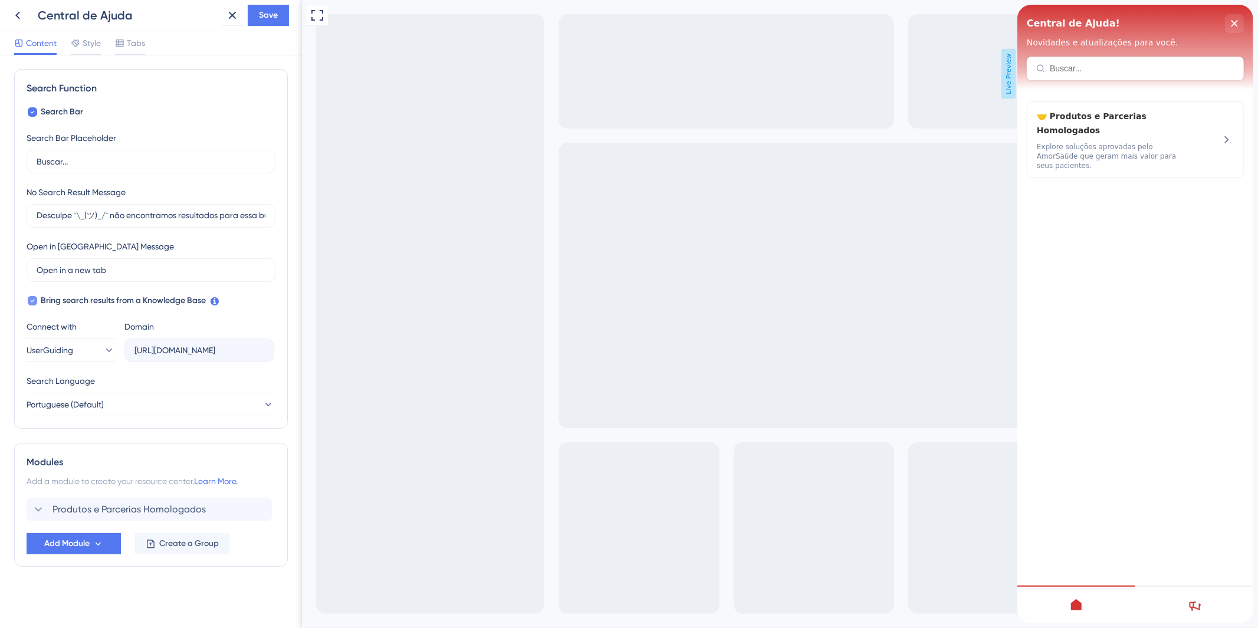
click at [31, 301] on icon at bounding box center [33, 301] width 4 height 3
checkbox input "false"
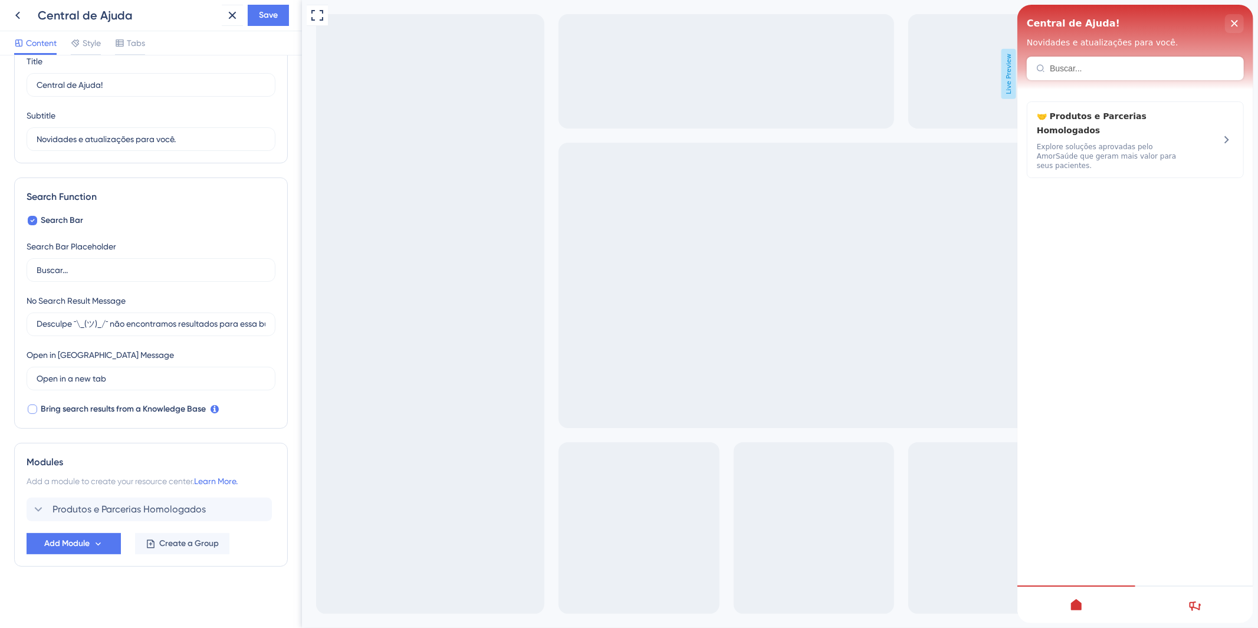
scroll to position [51, 0]
click at [28, 403] on div at bounding box center [33, 409] width 12 height 12
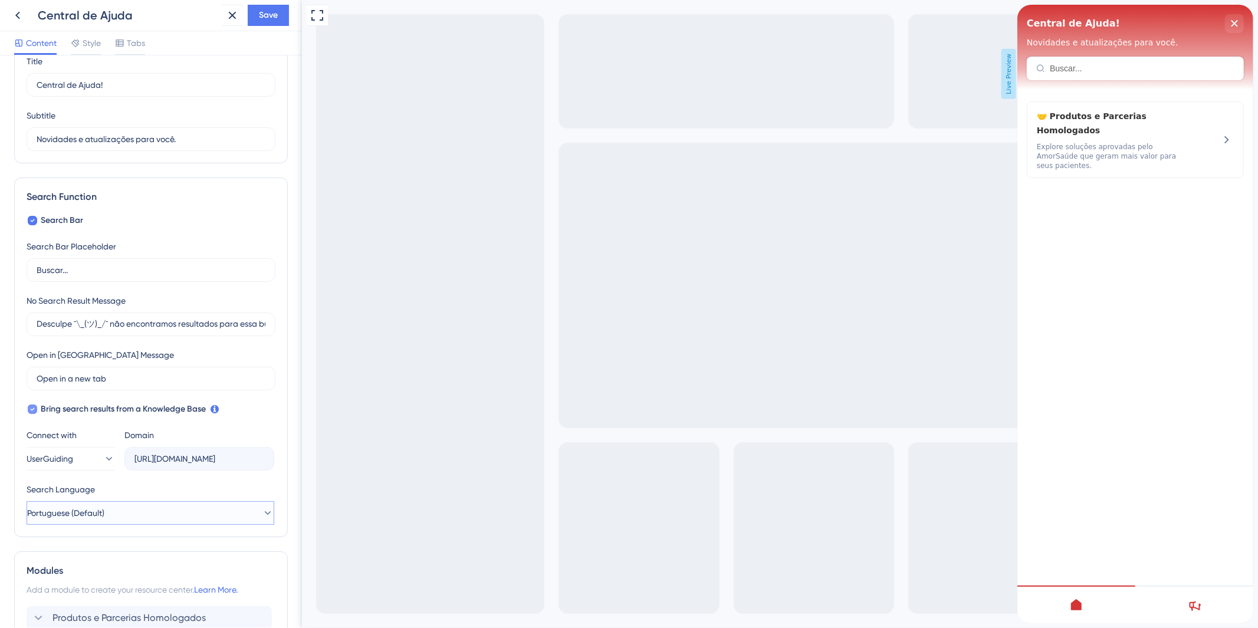
click at [31, 501] on button "Portuguese (Default)" at bounding box center [151, 513] width 248 height 24
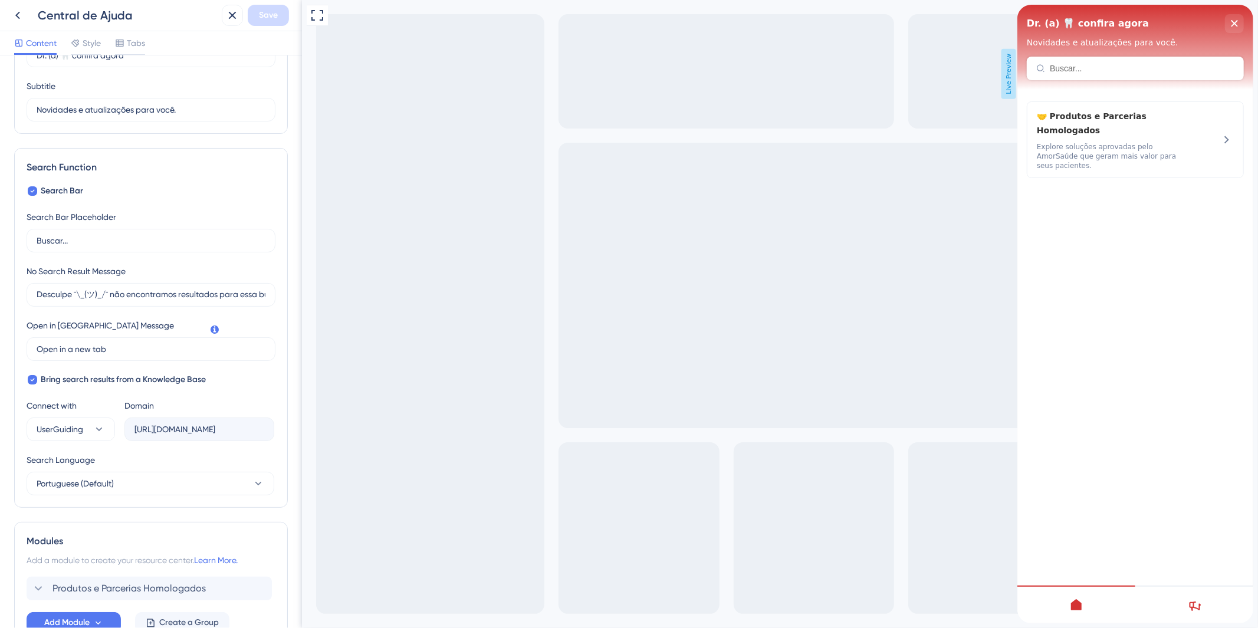
scroll to position [131, 0]
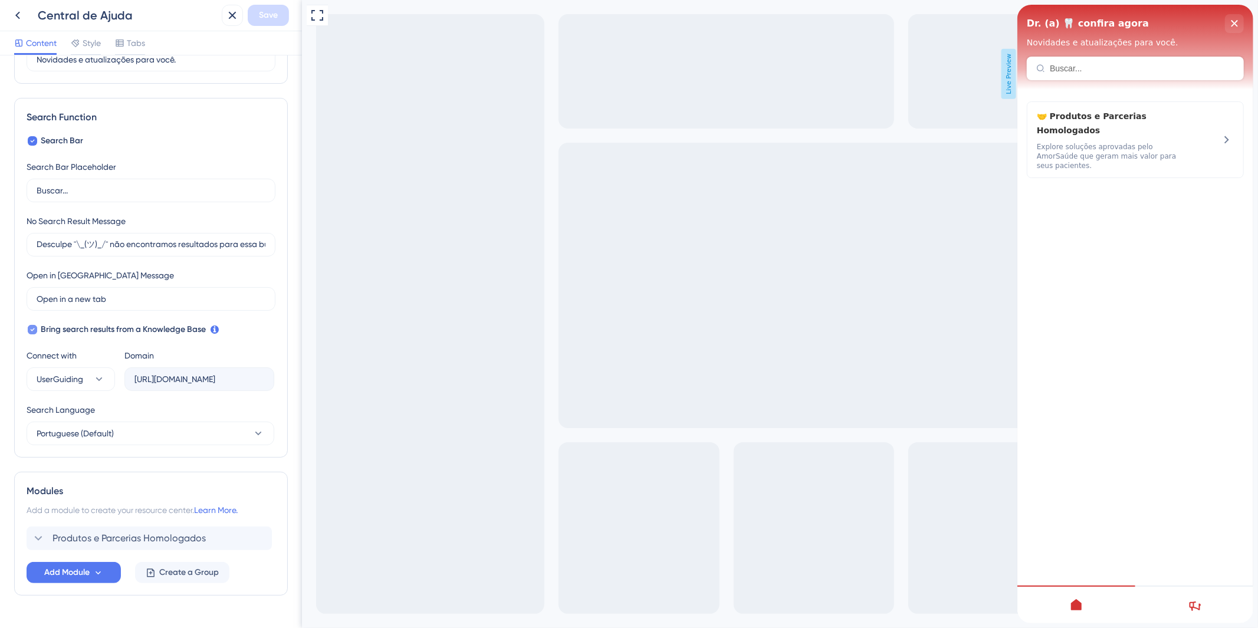
click at [32, 328] on icon at bounding box center [32, 329] width 5 height 9
checkbox input "false"
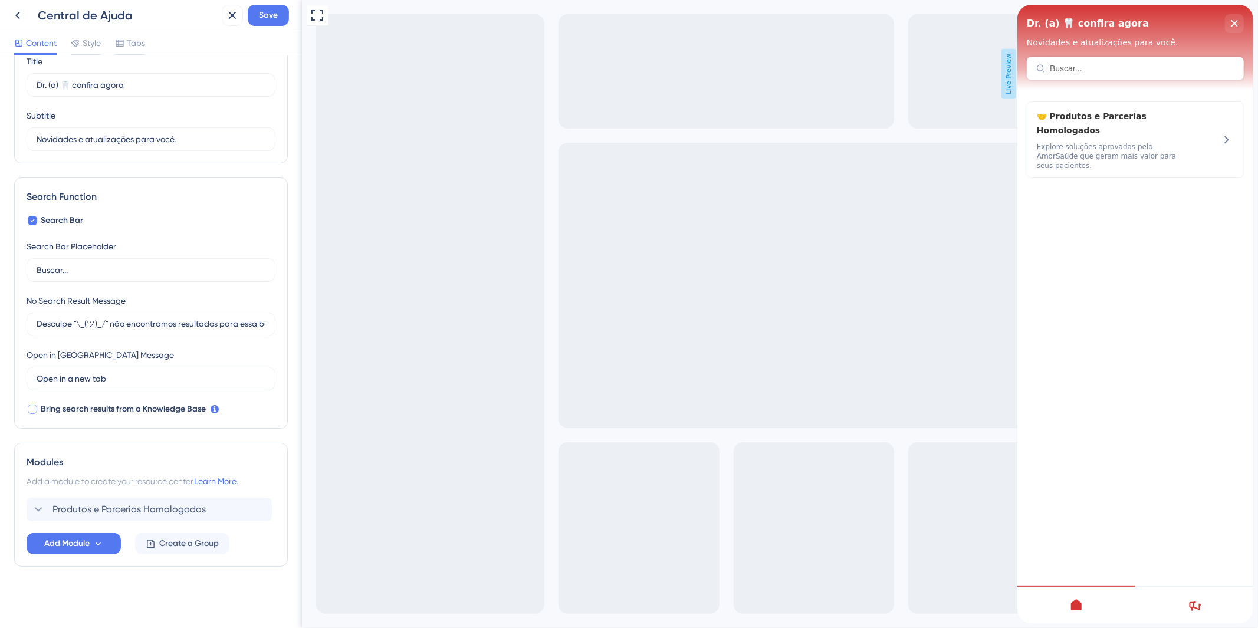
scroll to position [51, 0]
click at [275, 18] on span "Save" at bounding box center [268, 15] width 19 height 14
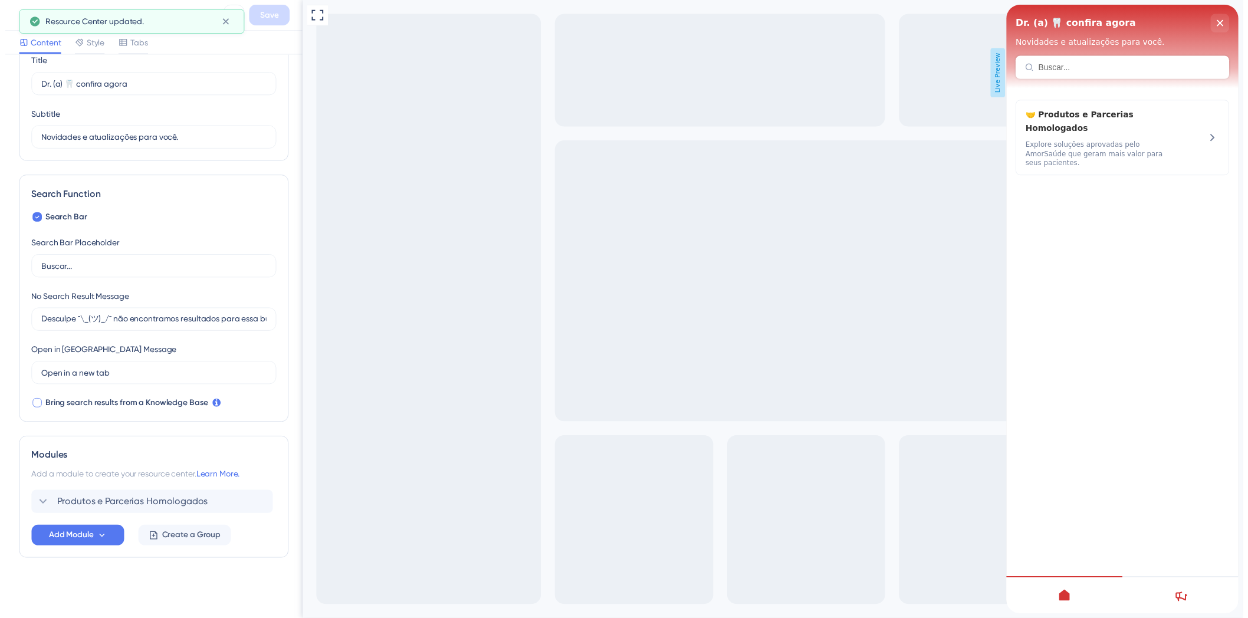
scroll to position [0, 0]
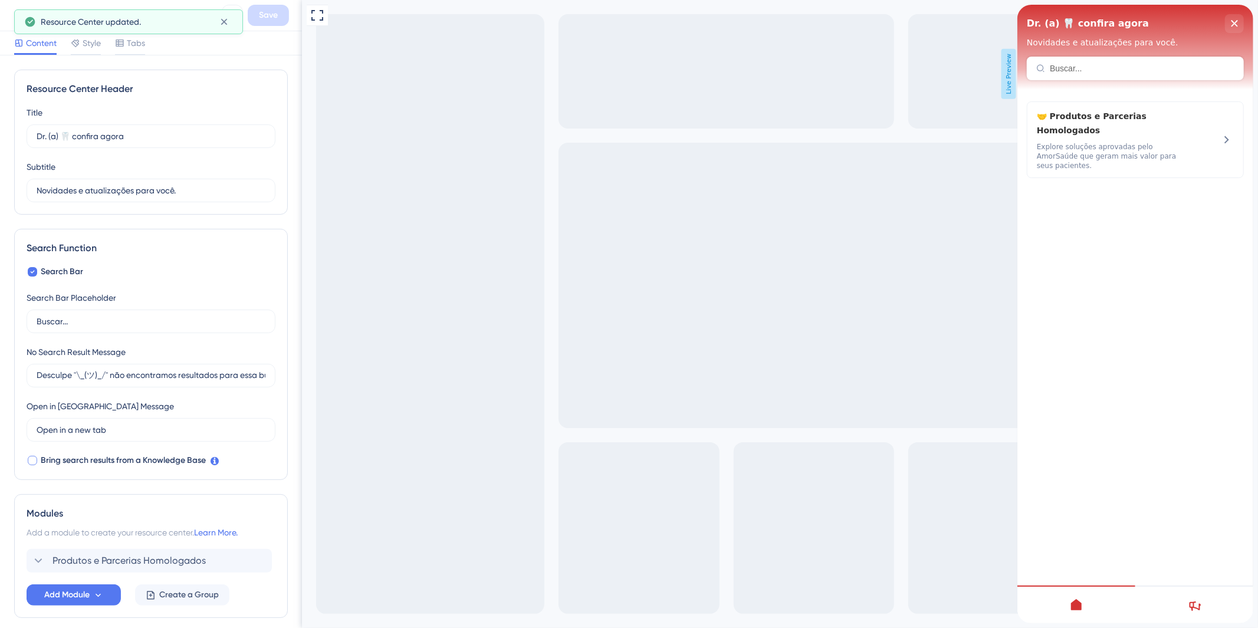
click at [9, 21] on button at bounding box center [17, 15] width 21 height 21
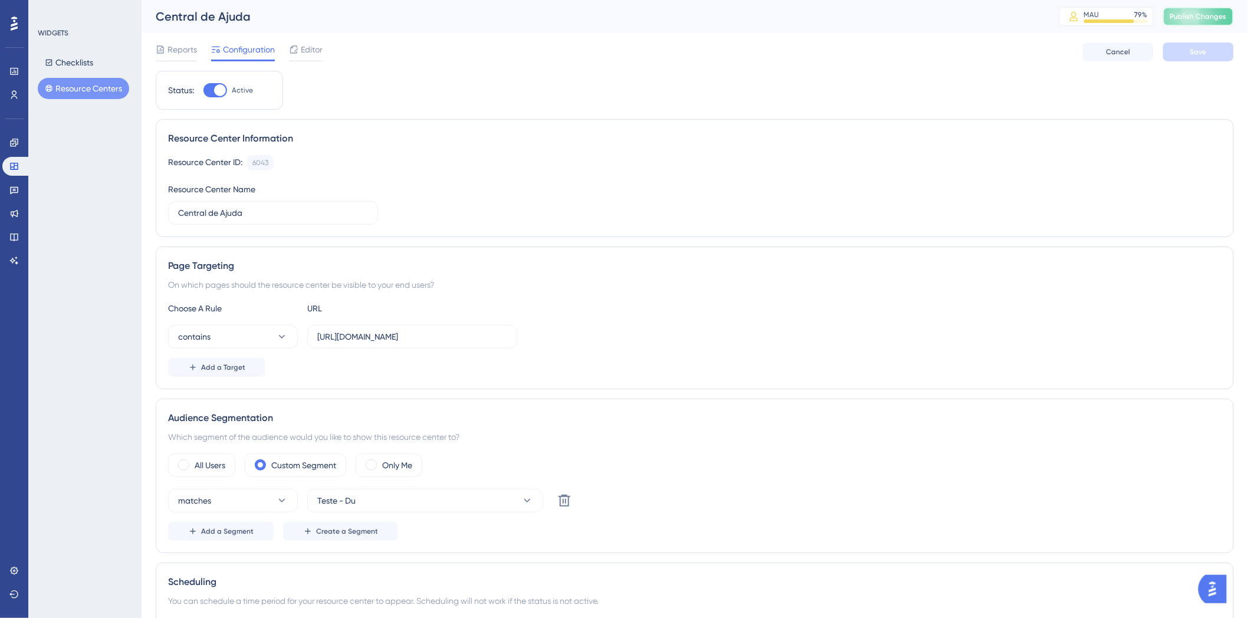
click at [1194, 19] on span "Publish Changes" at bounding box center [1198, 16] width 57 height 9
click at [313, 47] on span "Editor" at bounding box center [312, 49] width 22 height 14
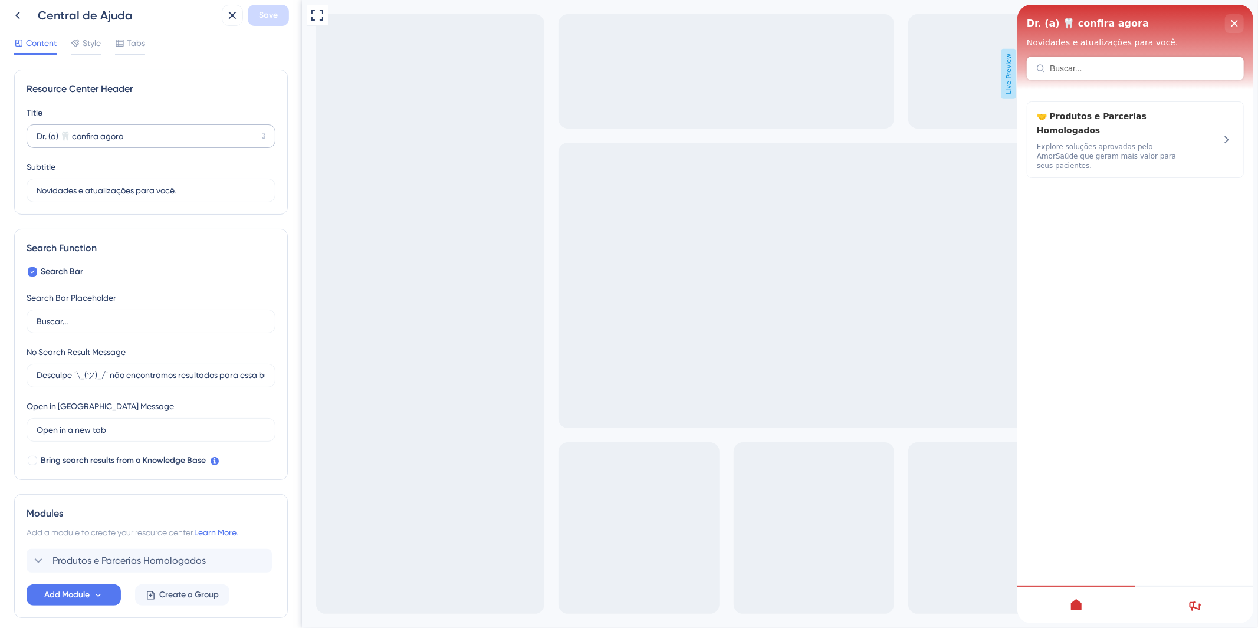
click at [178, 144] on label "Dr. (a) 🦷 confira agora 3" at bounding box center [151, 136] width 249 height 24
click at [178, 143] on input "Dr. (a) 🦷 confira agora" at bounding box center [147, 136] width 221 height 13
click at [178, 144] on label "Dr. (a) 🦷 confira agora 3" at bounding box center [151, 136] width 249 height 24
click at [178, 143] on input "Dr. (a) 🦷 confira agora" at bounding box center [147, 136] width 221 height 13
click at [140, 134] on input "Dr. (a) 🦷 confira agora" at bounding box center [147, 136] width 221 height 13
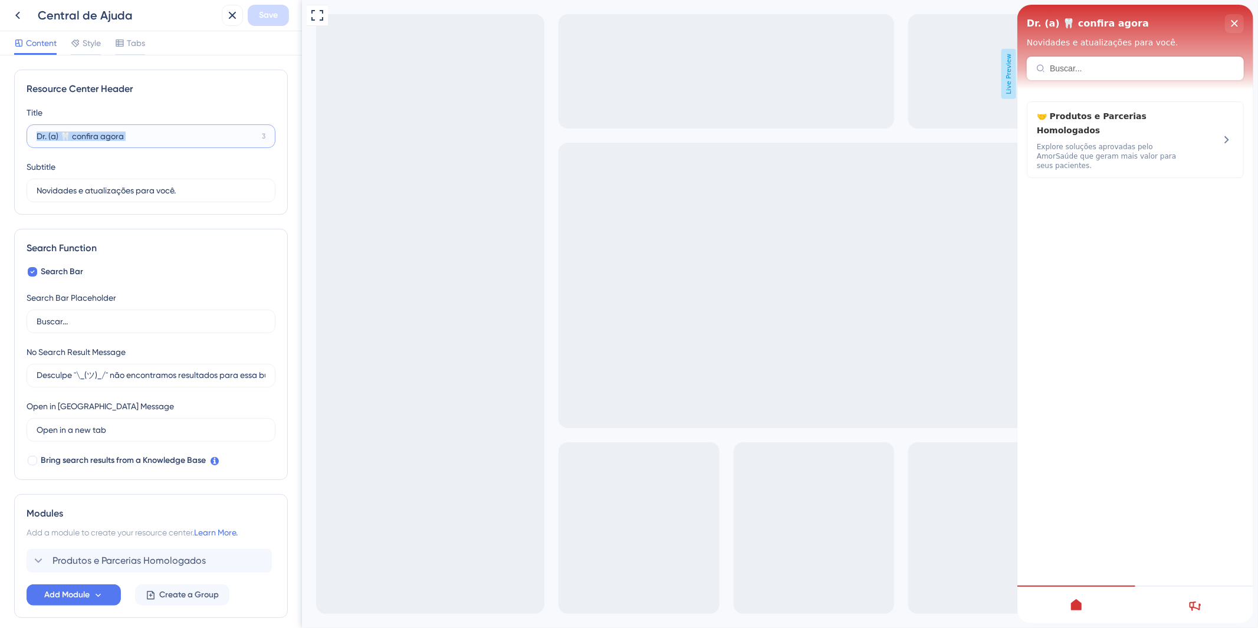
click at [140, 134] on input "Dr. (a) 🦷 confira agora" at bounding box center [147, 136] width 221 height 13
type input "D"
type input "Fique por dentro!"
click at [260, 8] on span "Save" at bounding box center [268, 15] width 19 height 14
click at [84, 44] on span "Style" at bounding box center [92, 43] width 18 height 14
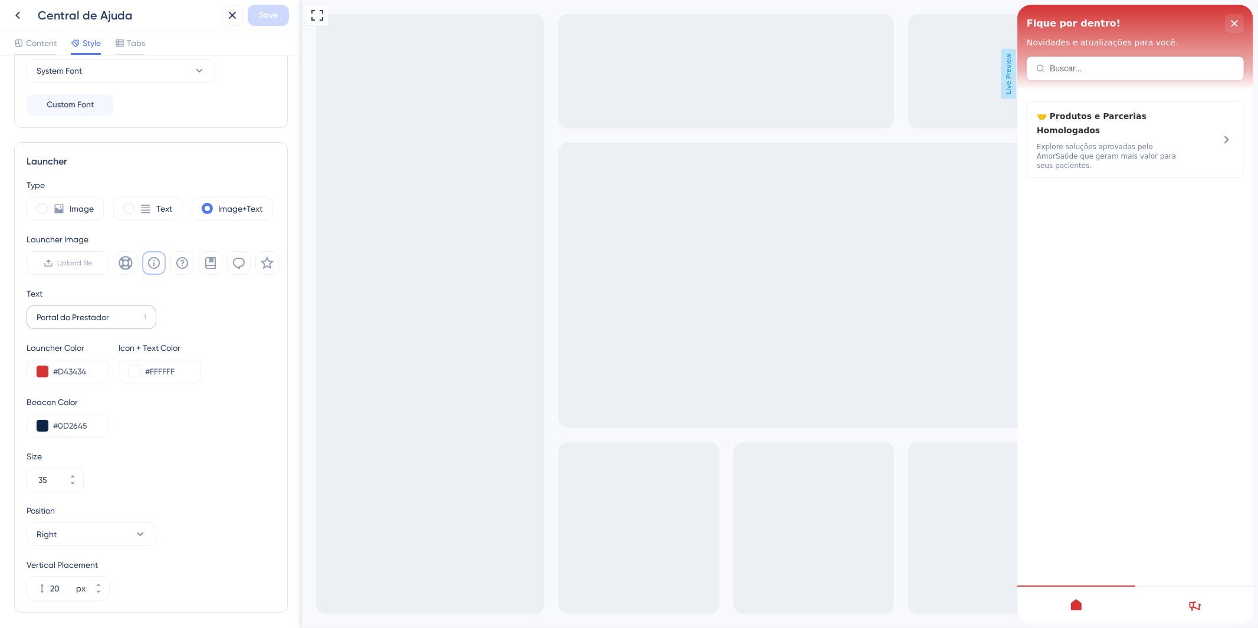
scroll to position [274, 0]
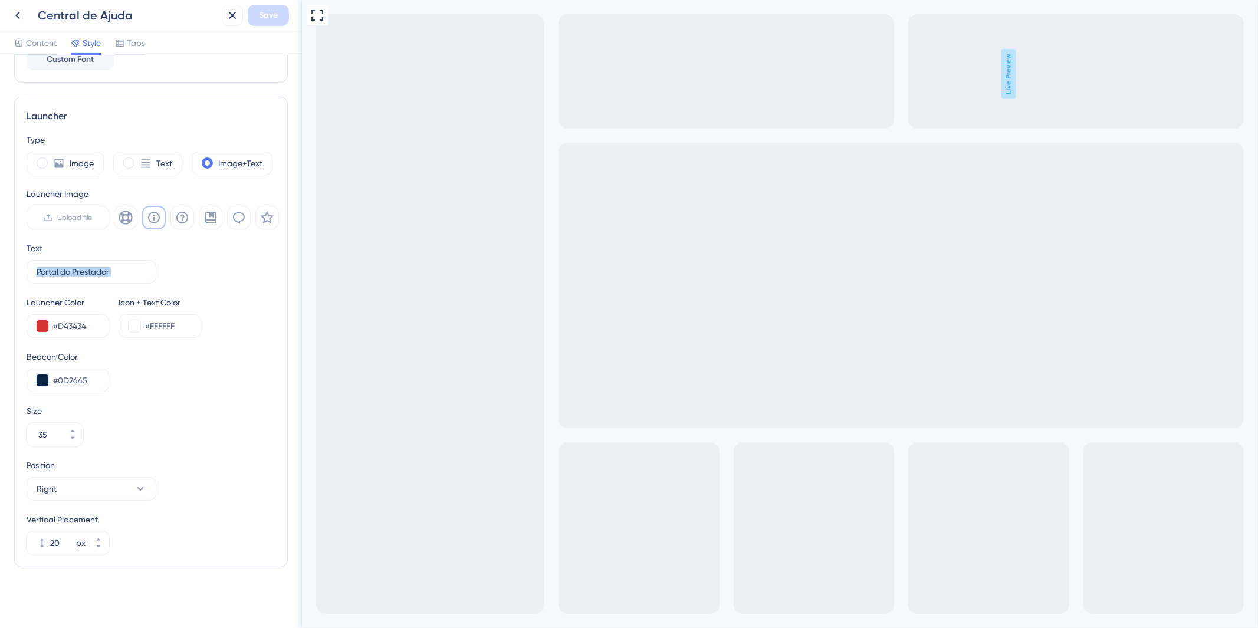
drag, startPoint x: 120, startPoint y: 273, endPoint x: 19, endPoint y: 269, distance: 100.3
click at [19, 269] on div "Launcher Type Image Text Image+Text Launcher Image Upload file Text Portal do P…" at bounding box center [151, 332] width 274 height 471
click at [126, 281] on label "Portal do Prestador 1" at bounding box center [92, 272] width 130 height 24
click at [126, 278] on input "Portal do Prestador" at bounding box center [88, 271] width 103 height 13
type input "P"
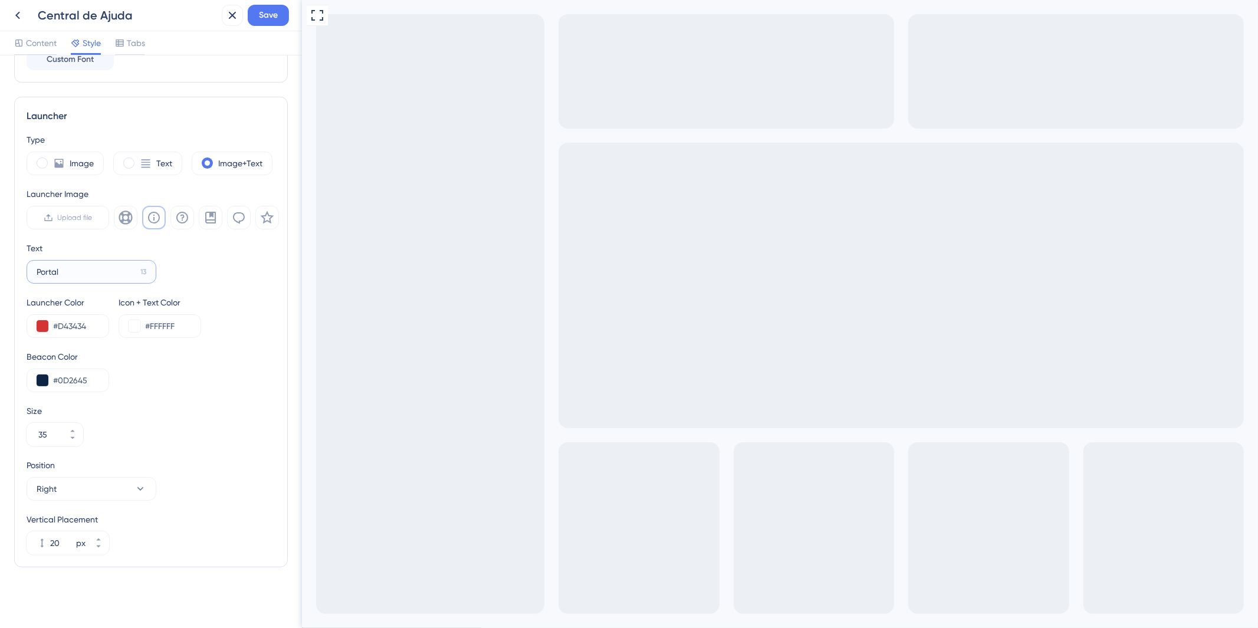
click at [114, 269] on input "Portal" at bounding box center [86, 271] width 99 height 13
click at [45, 262] on label "Portal 13" at bounding box center [92, 272] width 130 height 24
click at [45, 265] on input "Portal" at bounding box center [86, 271] width 99 height 13
click at [35, 268] on label "Portal 13" at bounding box center [92, 272] width 130 height 24
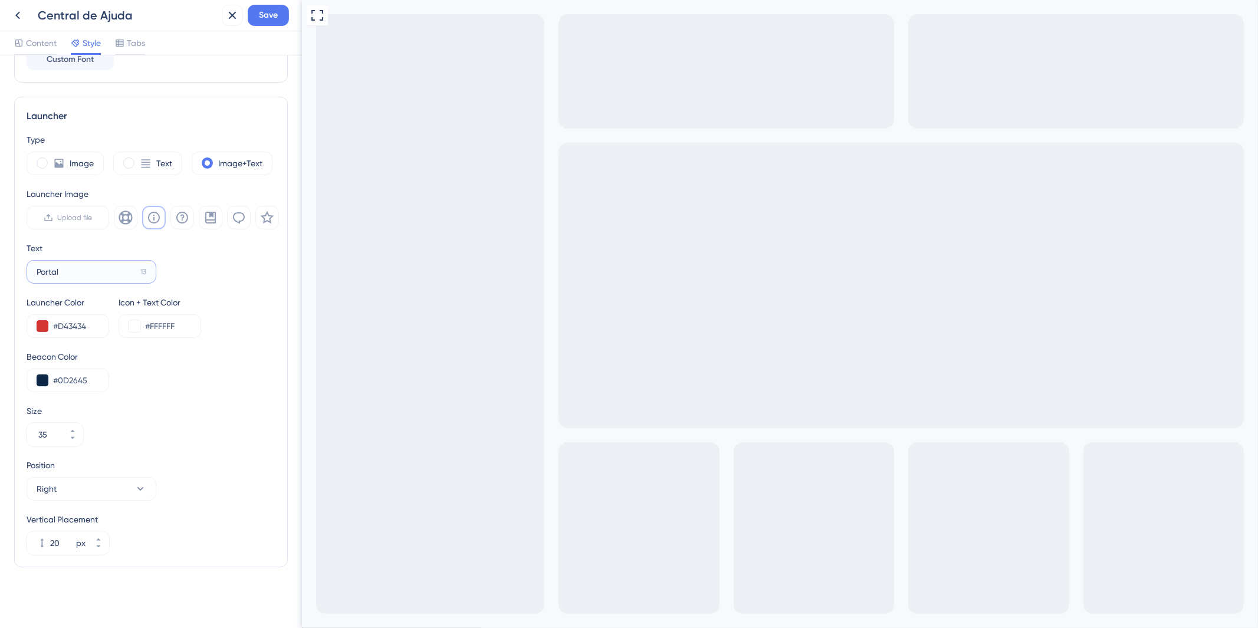
click at [37, 268] on input "Portal" at bounding box center [86, 271] width 99 height 13
click at [60, 272] on input "Portal" at bounding box center [86, 271] width 99 height 13
type input "P"
type input "Central de Ajuda!"
click at [91, 379] on input "#0D2645" at bounding box center [76, 380] width 46 height 14
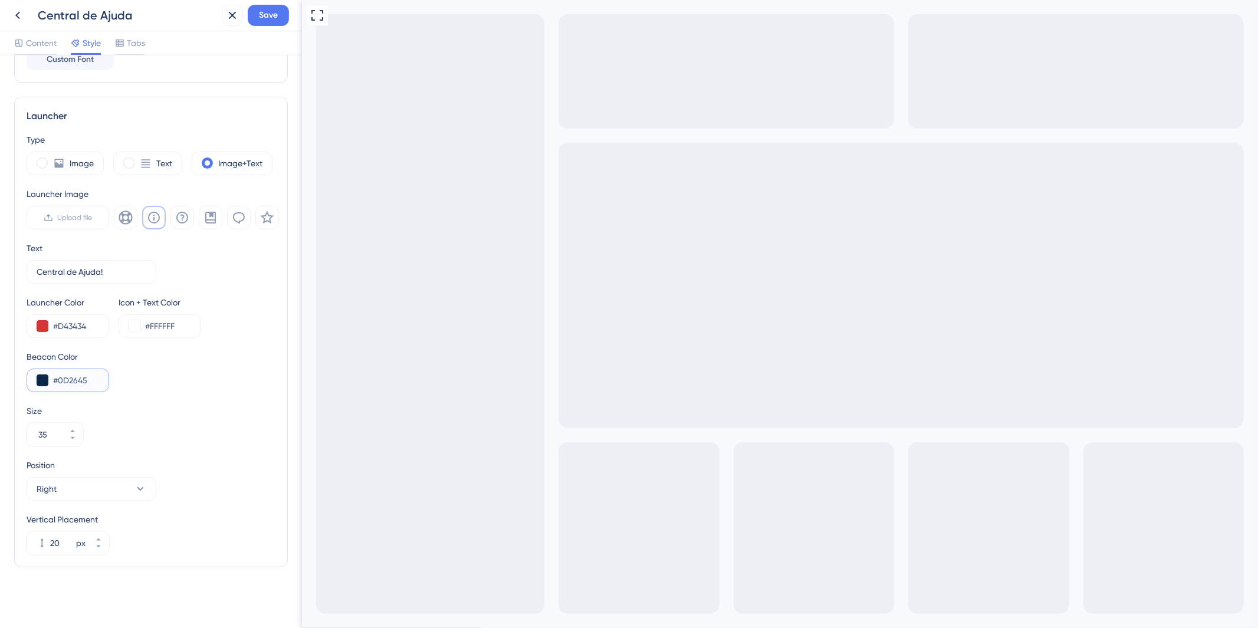
click at [91, 379] on input "#0D2645" at bounding box center [76, 380] width 46 height 14
click at [180, 323] on input "#FFFFFF" at bounding box center [168, 326] width 46 height 14
paste input "0D2645"
click at [186, 342] on div "Type Image Text Image+Text Launcher Image Upload file Text Central de Ajuda! 2 …" at bounding box center [151, 344] width 249 height 422
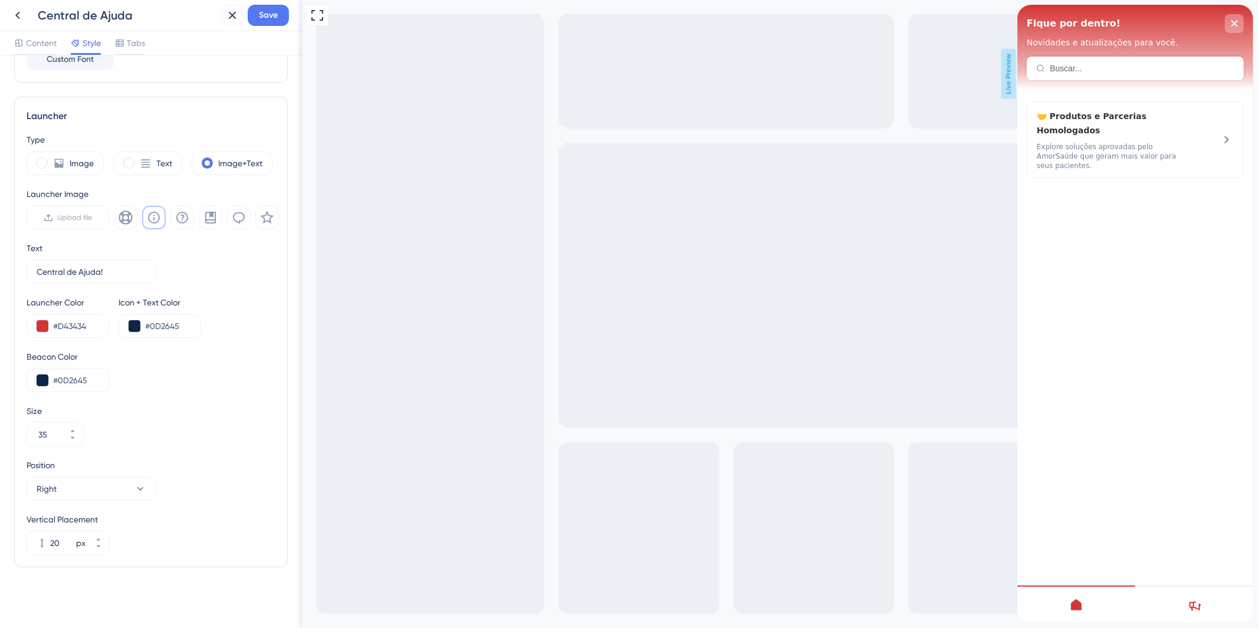
click at [1230, 22] on icon "close resource center" at bounding box center [1233, 23] width 7 height 7
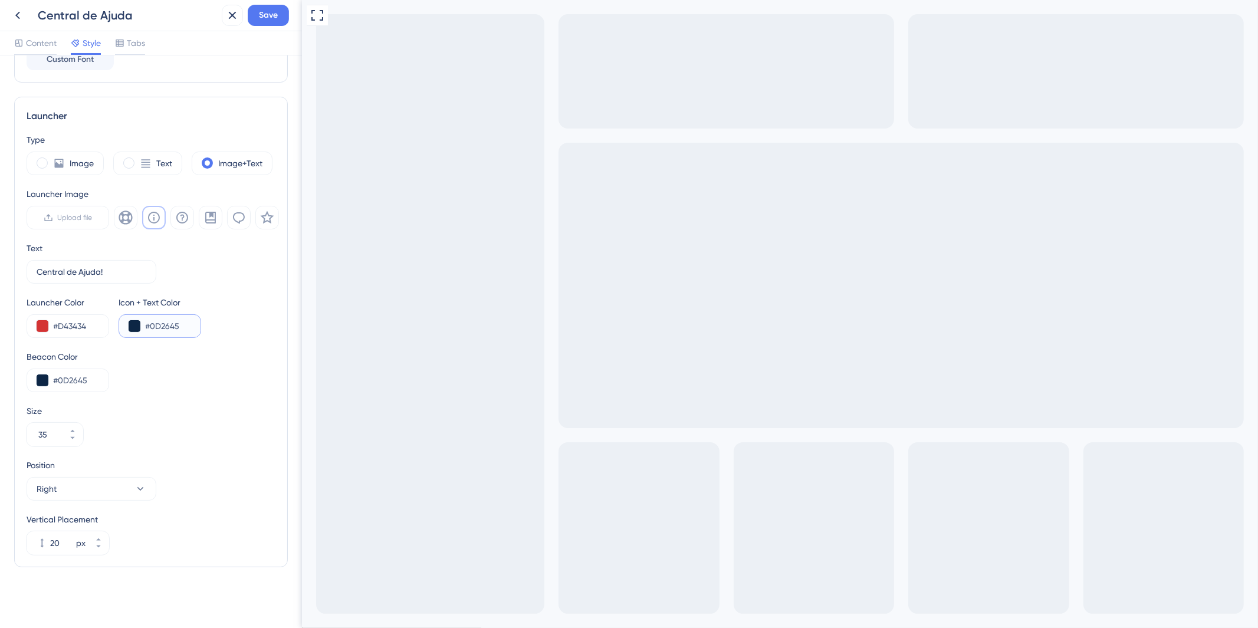
click at [172, 324] on input "#0D2645" at bounding box center [168, 326] width 46 height 14
drag, startPoint x: 186, startPoint y: 325, endPoint x: 151, endPoint y: 327, distance: 35.5
click at [151, 327] on input "#0D2645" at bounding box center [168, 326] width 46 height 14
type input "#FFFFFF"
click at [219, 380] on div "Beacon Color #0D2645" at bounding box center [151, 371] width 249 height 42
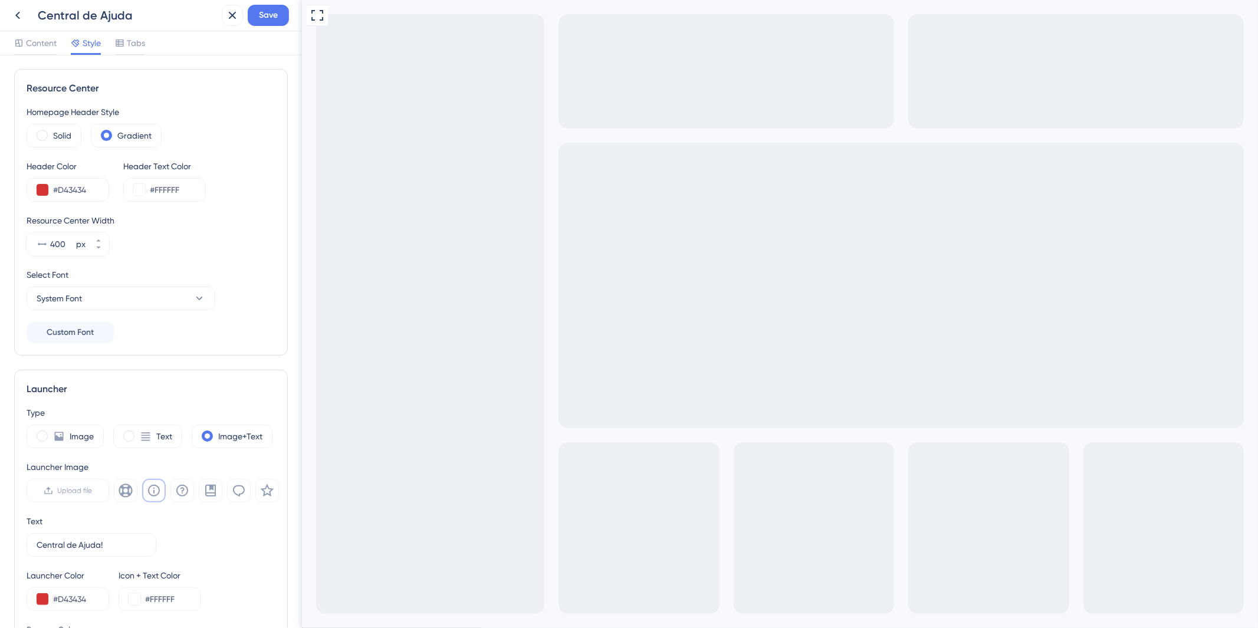
scroll to position [0, 0]
click at [196, 186] on div "#FFFFFF" at bounding box center [164, 191] width 83 height 24
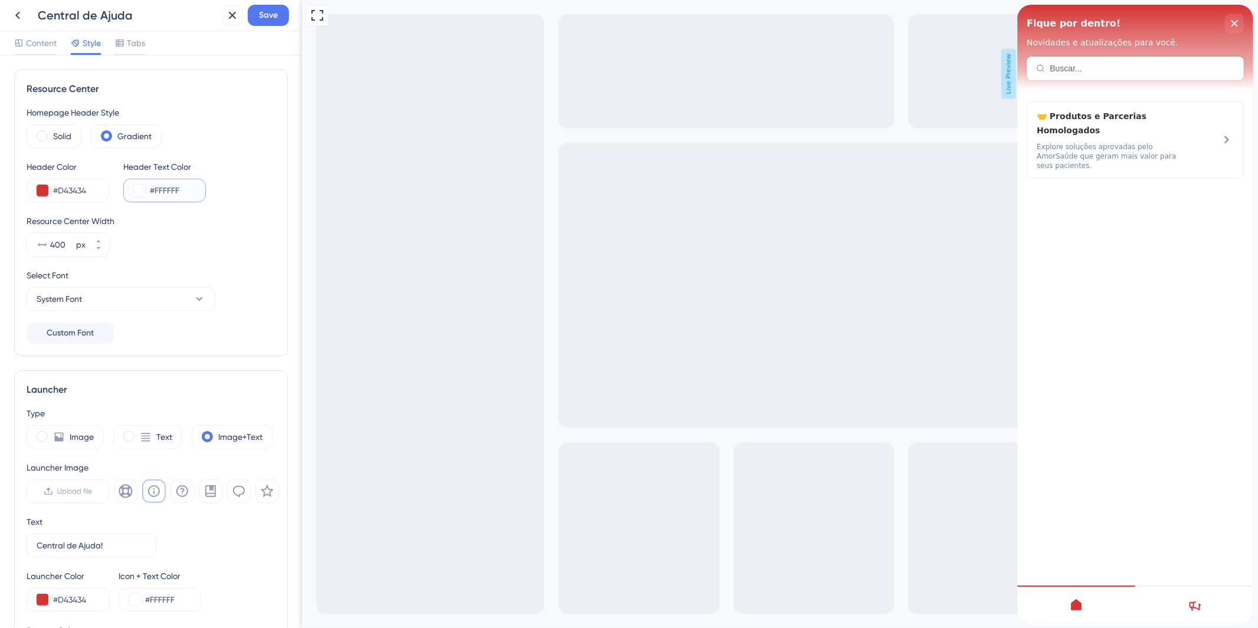
click at [186, 189] on input "#FFFFFF" at bounding box center [173, 190] width 46 height 14
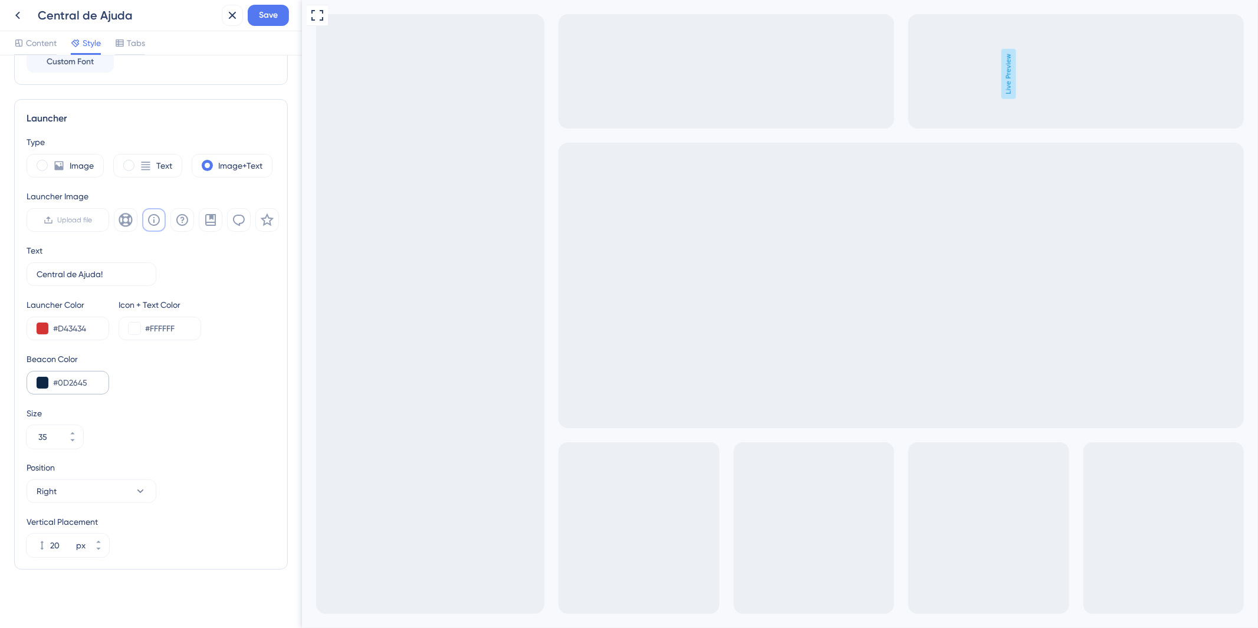
scroll to position [274, 0]
click at [93, 379] on input "#0D2645" at bounding box center [76, 380] width 46 height 14
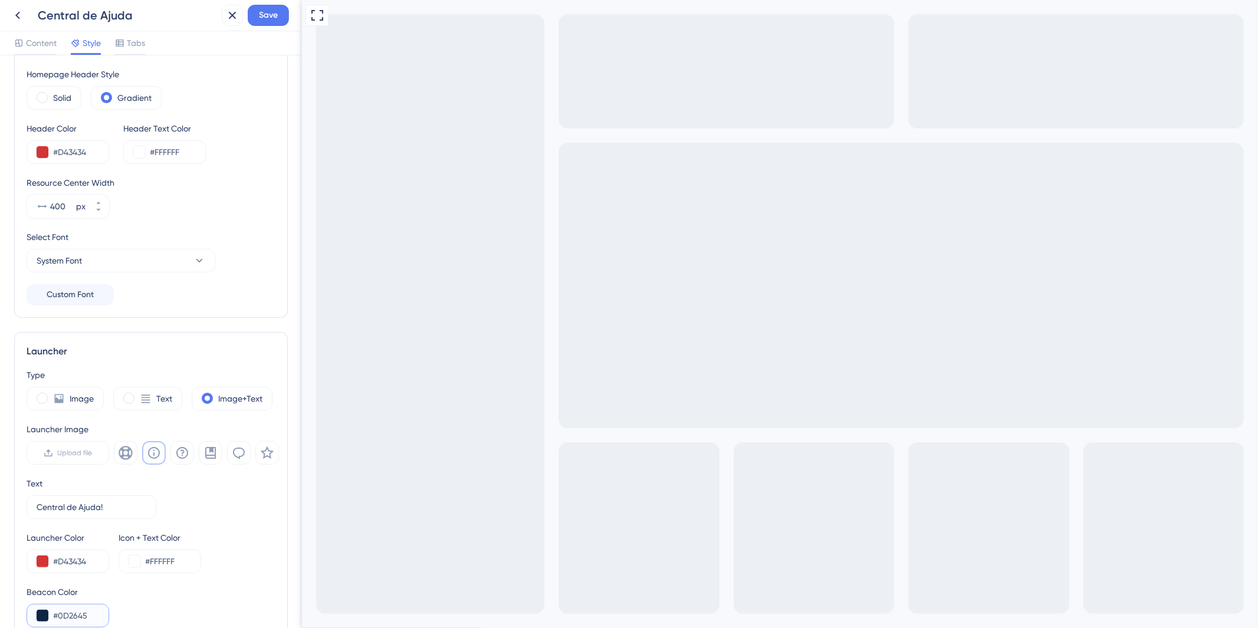
scroll to position [65, 0]
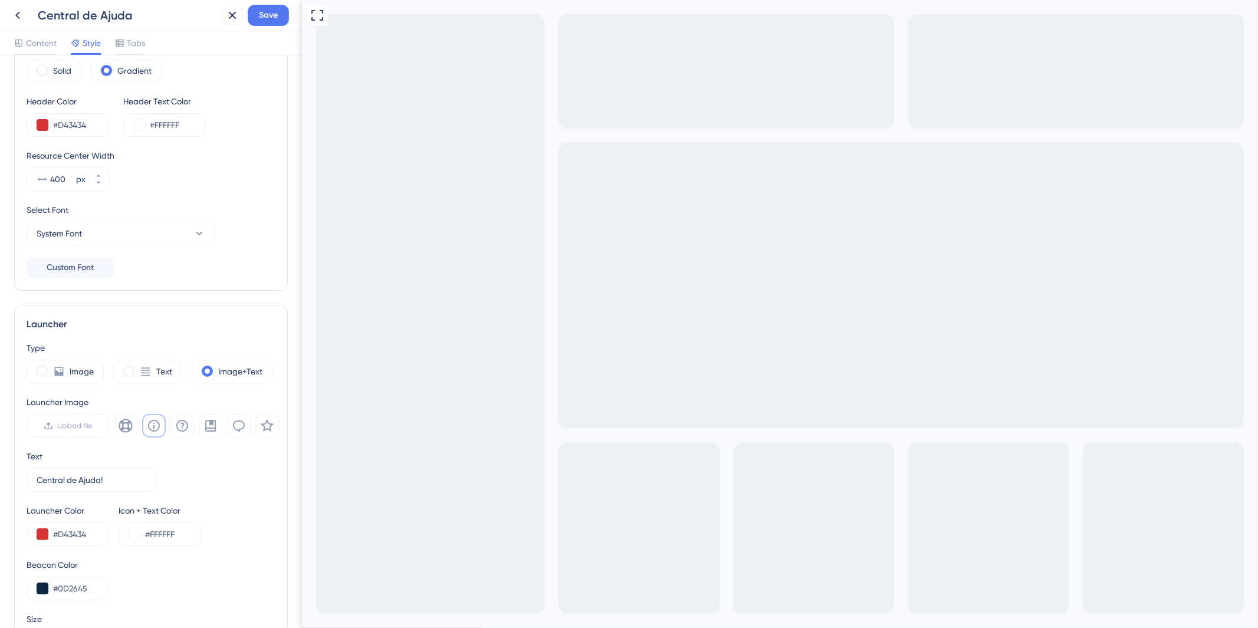
click at [173, 104] on div "Header Text Color" at bounding box center [164, 101] width 83 height 14
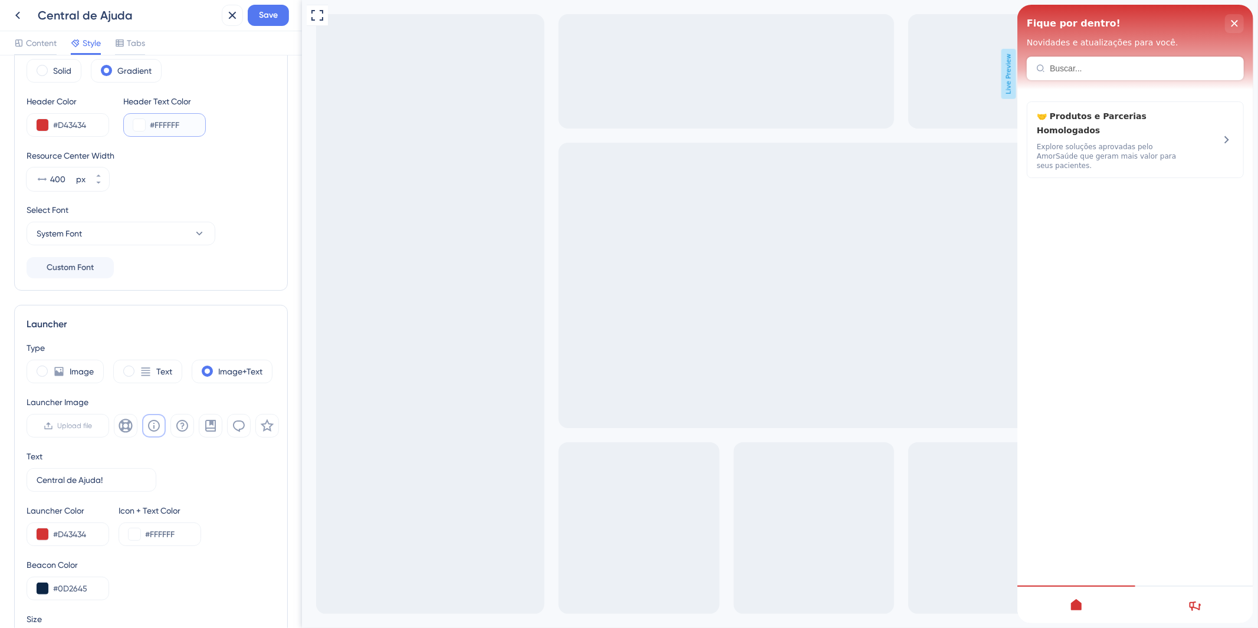
click at [178, 126] on input "#FFFFFF" at bounding box center [173, 125] width 46 height 14
drag, startPoint x: 184, startPoint y: 126, endPoint x: 156, endPoint y: 130, distance: 28.6
click at [156, 130] on input "#FFFFFF" at bounding box center [173, 125] width 46 height 14
paste input "0D2645"
click at [185, 127] on input "#0D2645" at bounding box center [173, 125] width 46 height 14
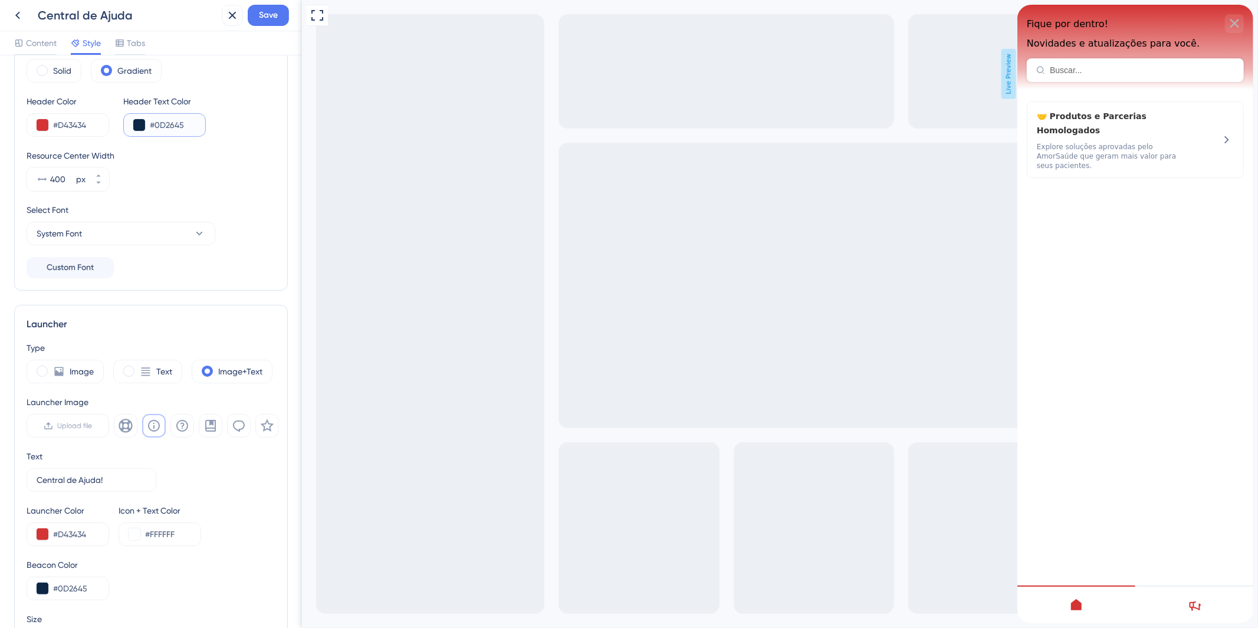
drag, startPoint x: 191, startPoint y: 121, endPoint x: 155, endPoint y: 134, distance: 38.6
click at [155, 134] on div "#0D2645" at bounding box center [164, 125] width 83 height 24
type input "#000000"
click at [1053, 26] on span "Fique por dentro!" at bounding box center [1066, 23] width 81 height 11
click at [1228, 18] on div "close resource center" at bounding box center [1233, 23] width 19 height 19
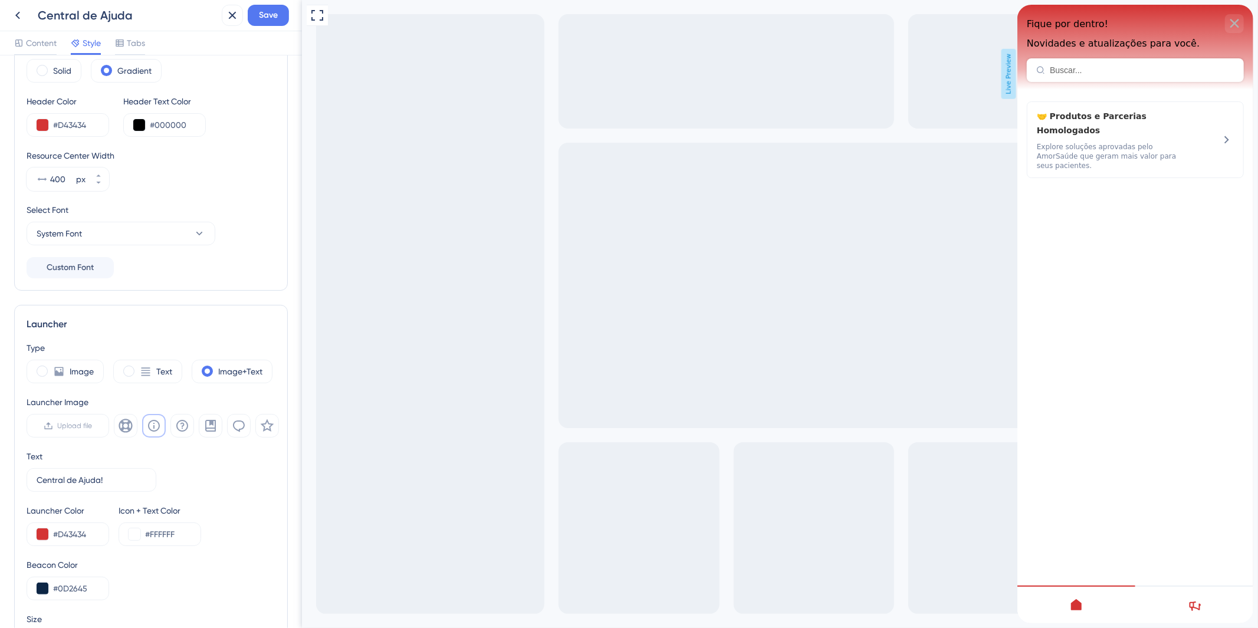
click at [1189, 609] on icon at bounding box center [1193, 605] width 14 height 14
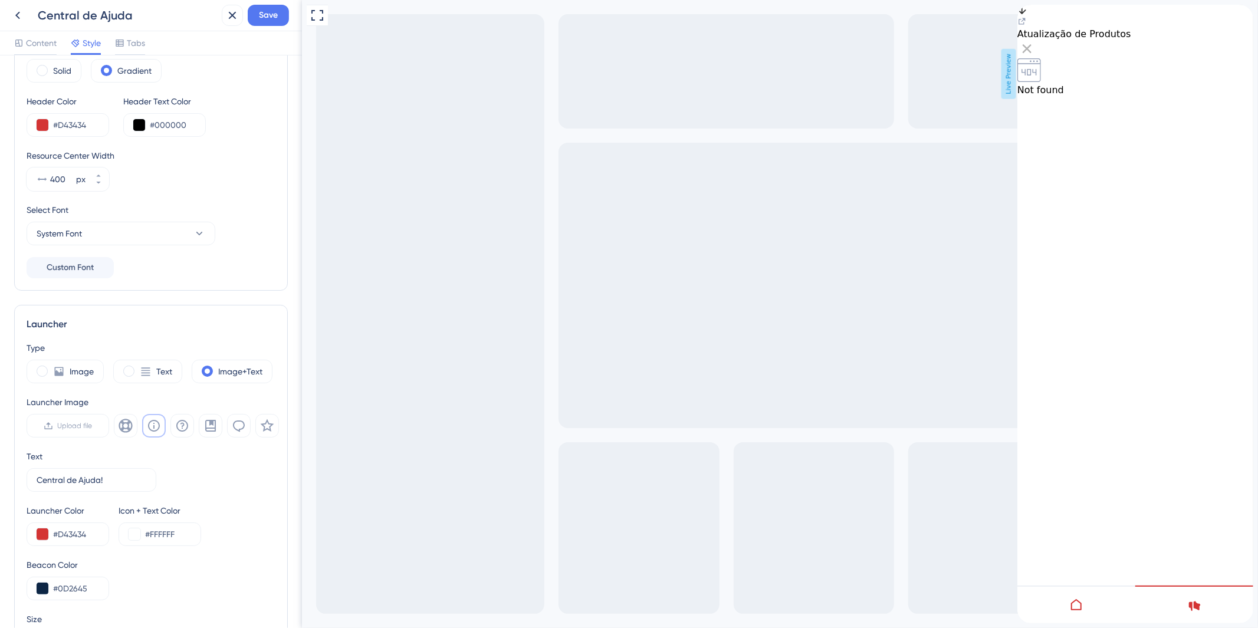
click at [1099, 599] on div at bounding box center [1076, 605] width 118 height 38
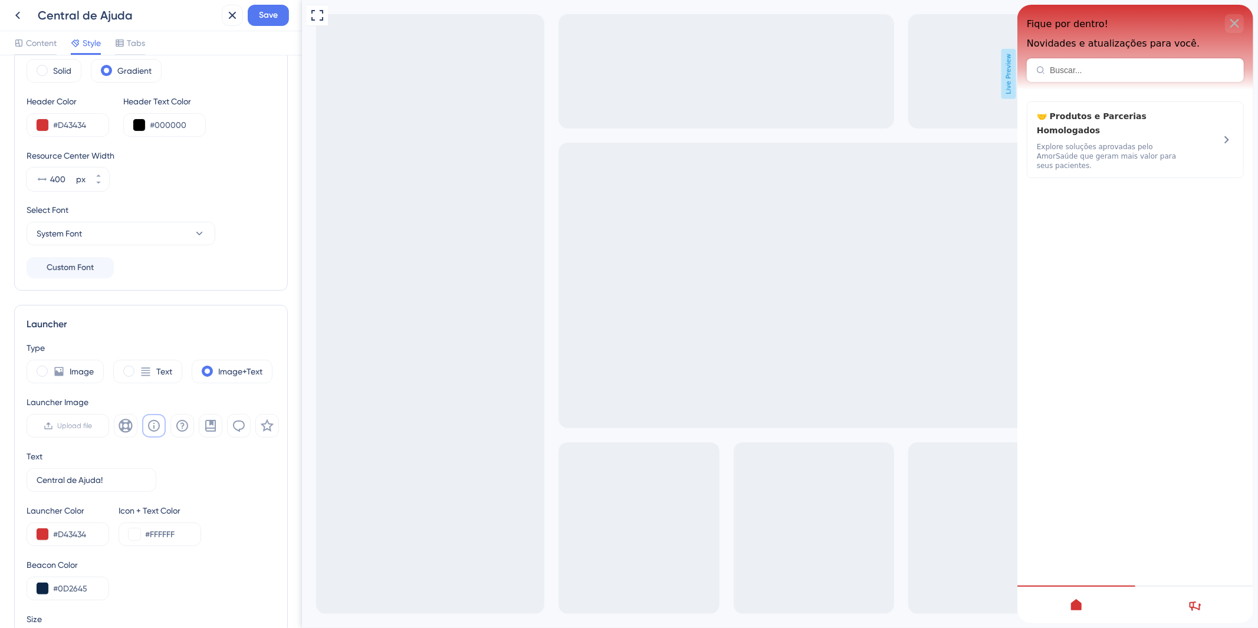
scroll to position [0, 0]
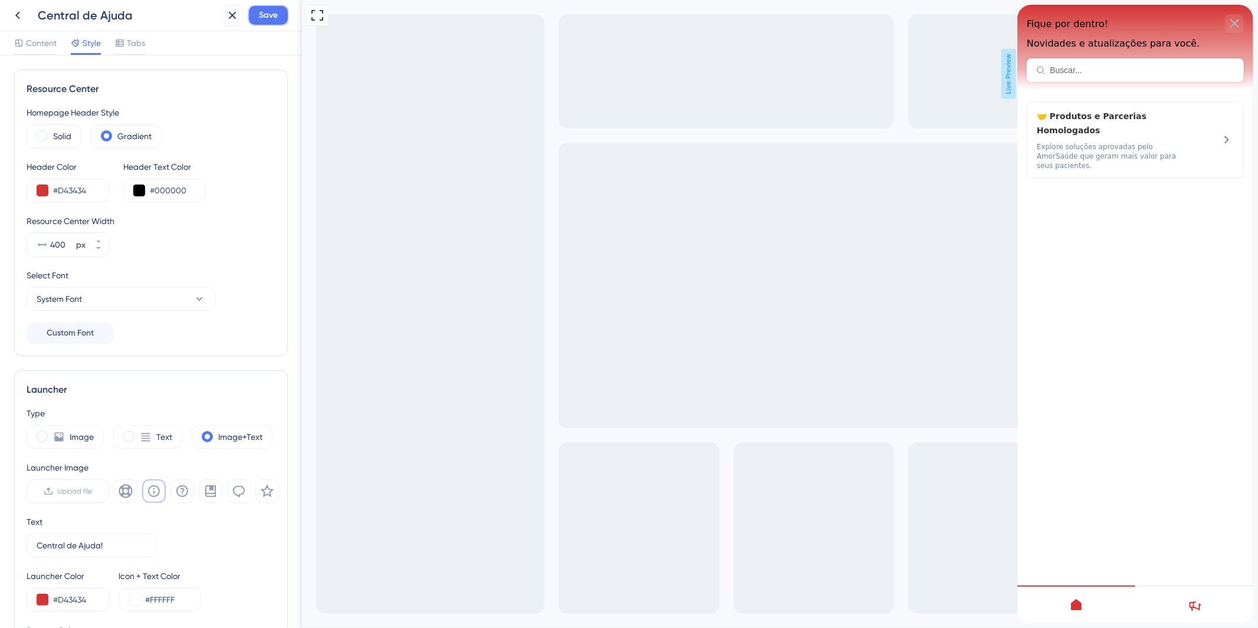
click at [269, 8] on span "Save" at bounding box center [268, 15] width 19 height 14
click at [126, 47] on div "Tabs" at bounding box center [130, 43] width 30 height 14
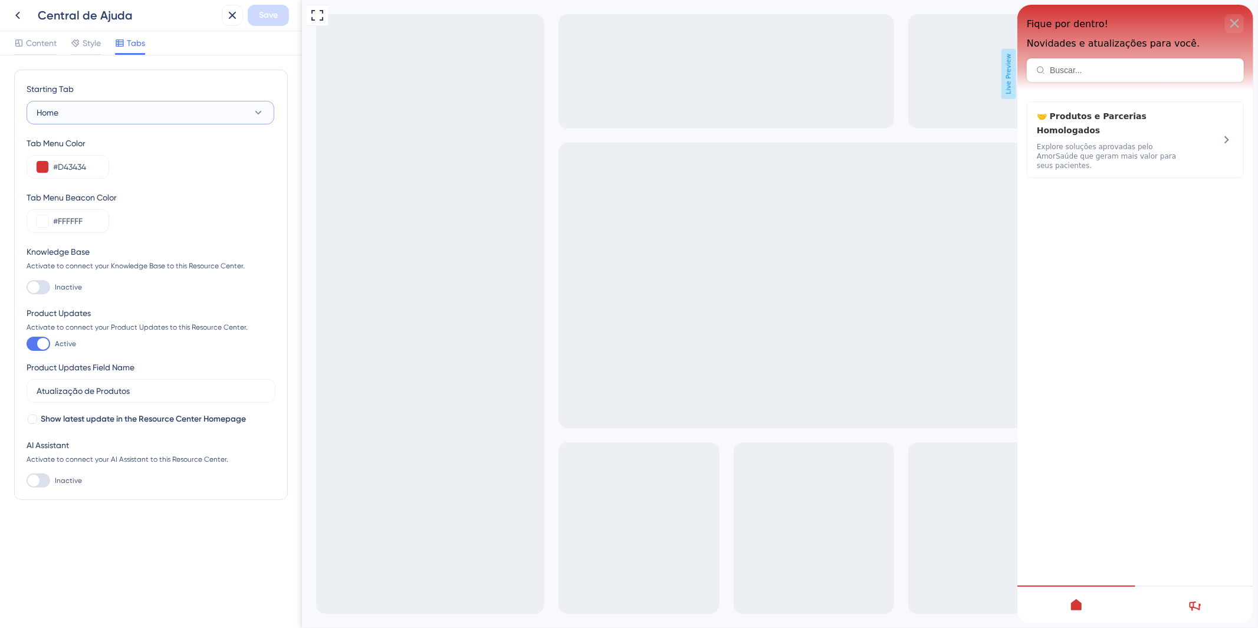
drag, startPoint x: 267, startPoint y: 120, endPoint x: 259, endPoint y: 116, distance: 8.7
click at [267, 120] on button "Home" at bounding box center [151, 113] width 248 height 24
click at [254, 110] on icon at bounding box center [258, 113] width 12 height 12
click at [240, 97] on div "Starting Tab" at bounding box center [151, 91] width 248 height 19
click at [238, 109] on button "Home" at bounding box center [151, 113] width 248 height 24
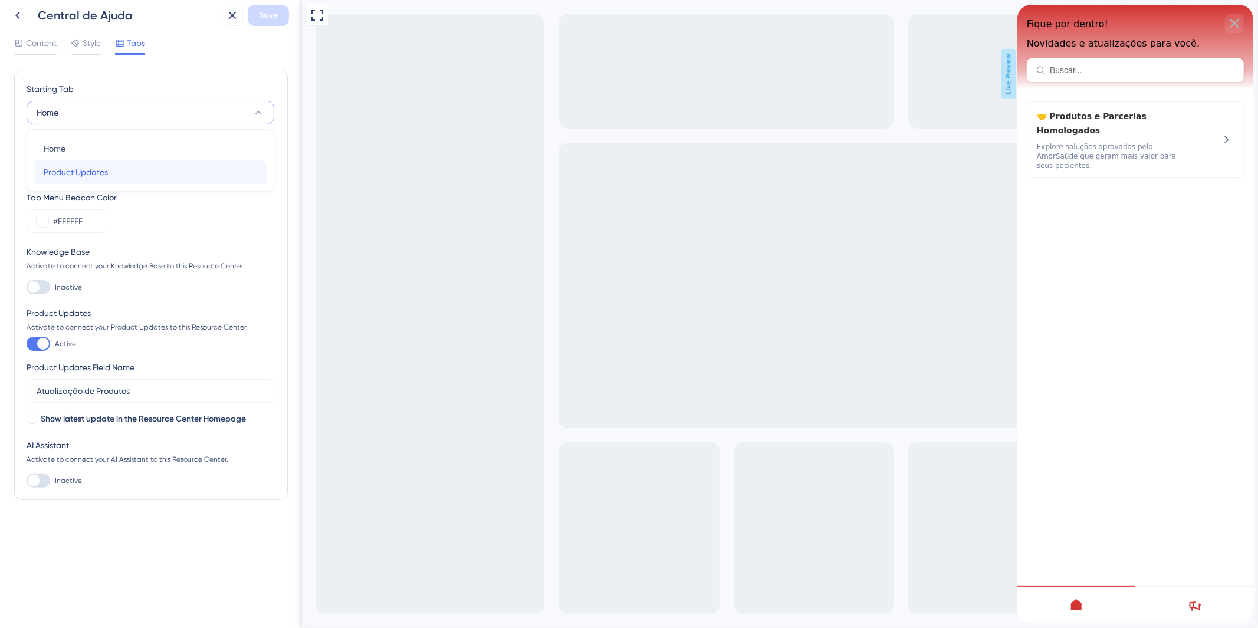
click at [167, 176] on div "Product Updates Product Updates" at bounding box center [150, 172] width 213 height 24
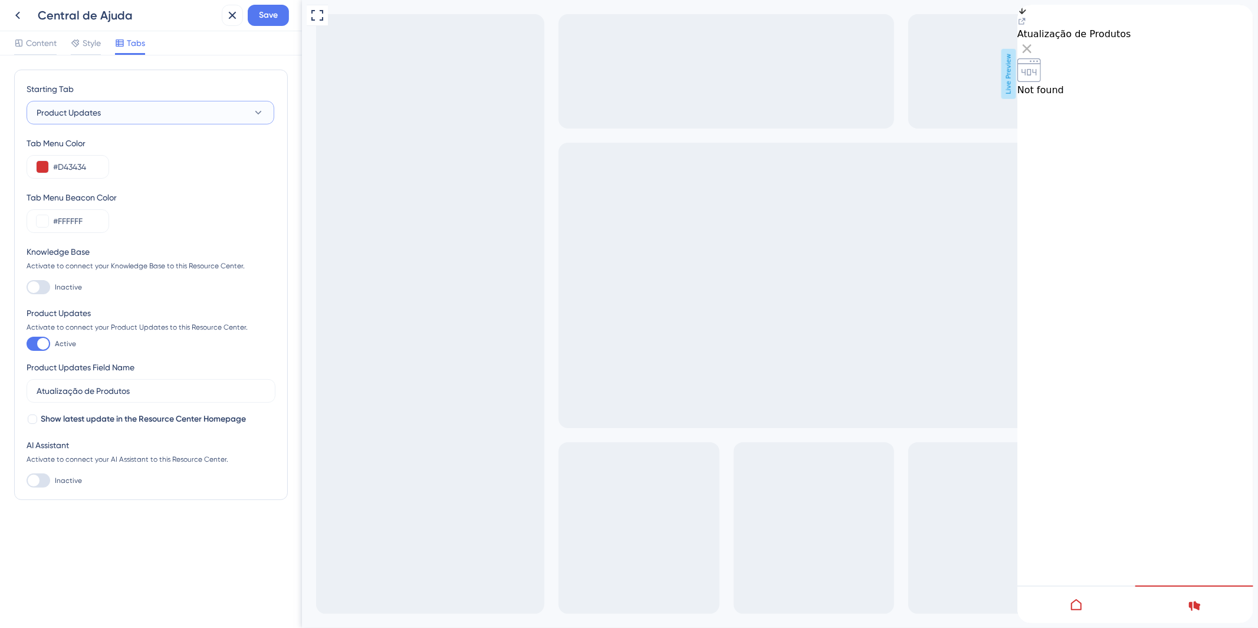
click at [217, 119] on button "Product Updates" at bounding box center [151, 113] width 248 height 24
click at [133, 148] on div "Home Home" at bounding box center [150, 149] width 213 height 24
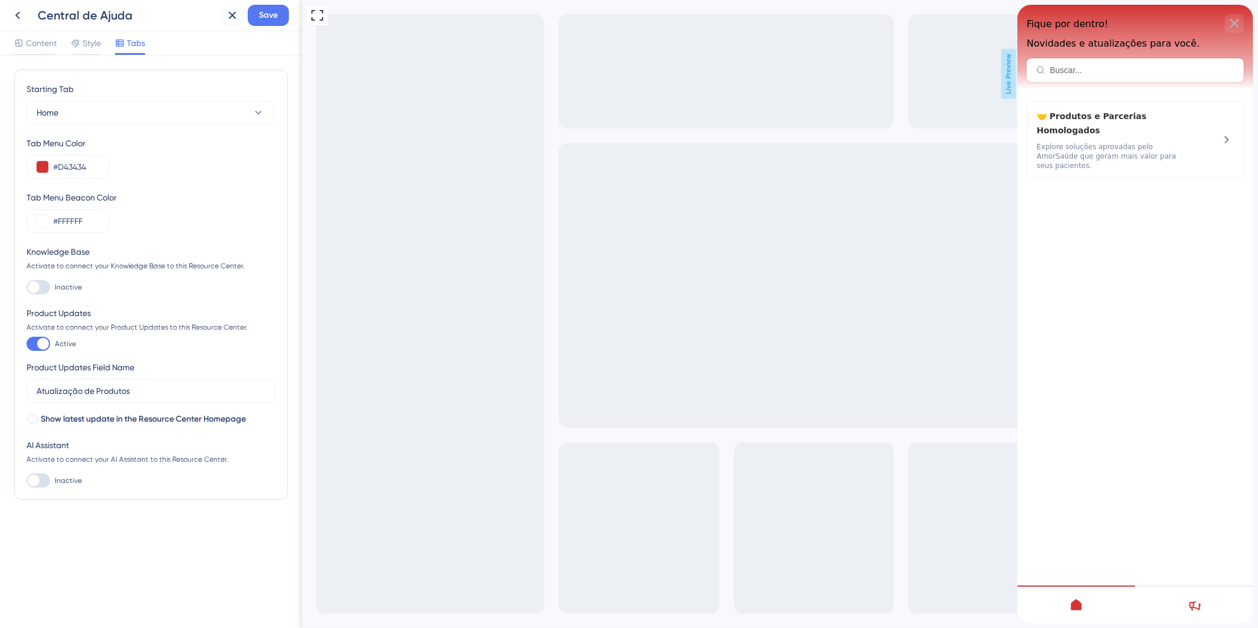
click at [87, 57] on div "Starting Tab Home Tab Menu Color #D43434 Tab Menu Beacon Color #FFFFFF Knowledg…" at bounding box center [151, 341] width 302 height 573
click at [84, 54] on div at bounding box center [86, 54] width 30 height 2
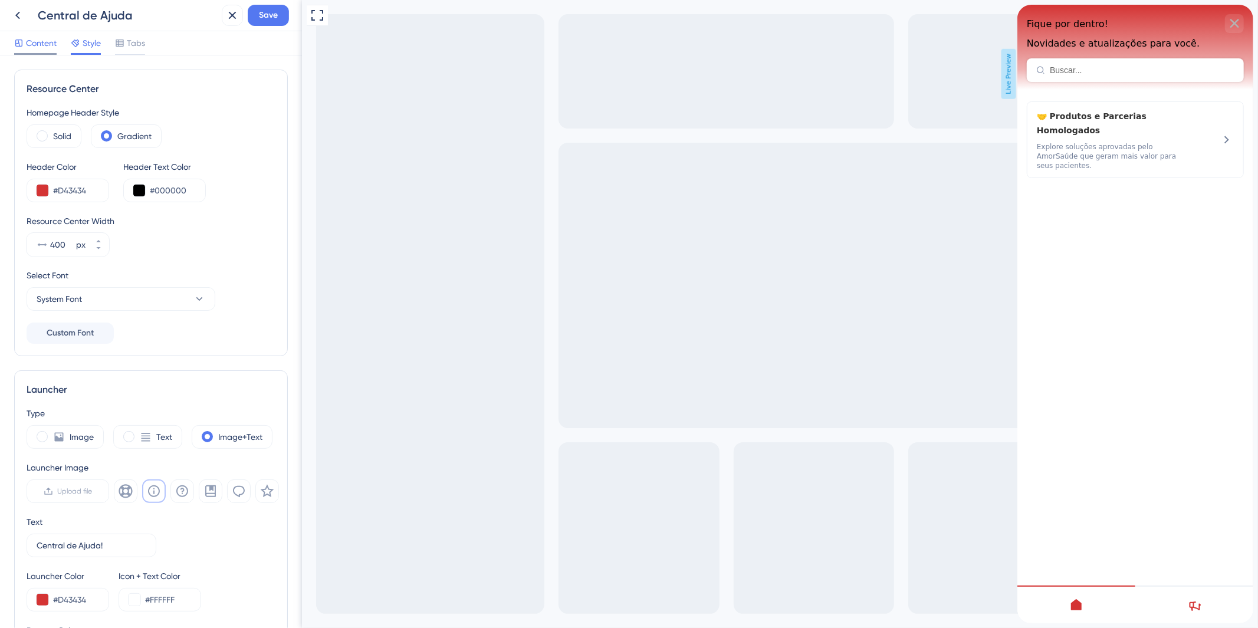
click at [37, 48] on span "Content" at bounding box center [41, 43] width 31 height 14
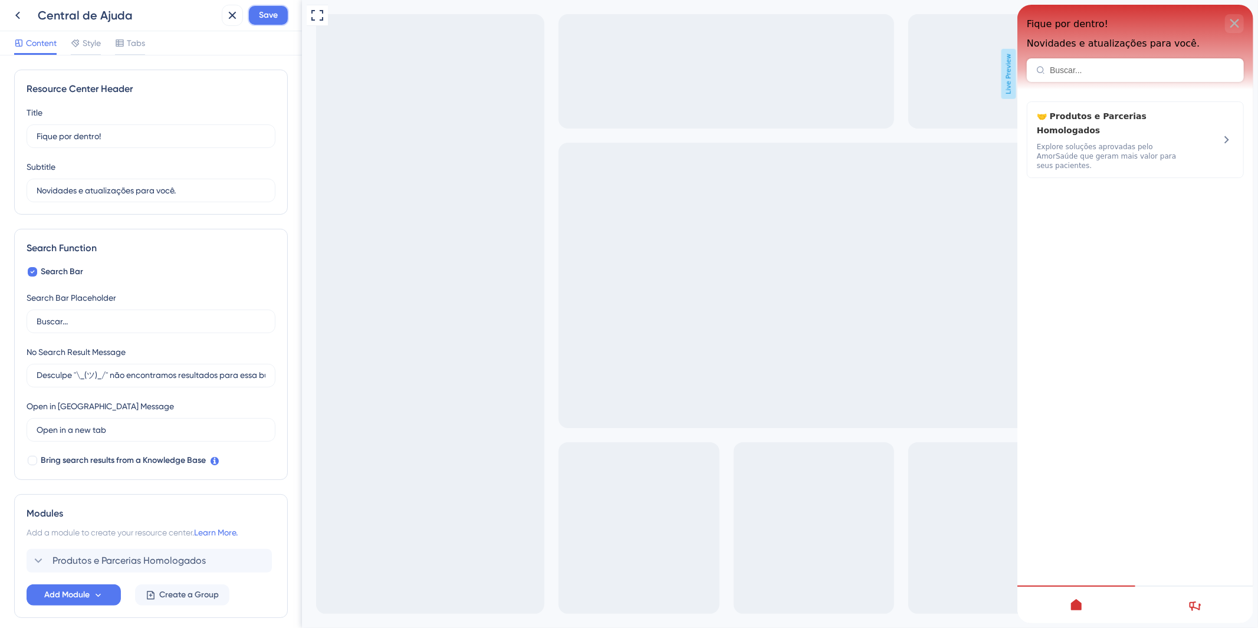
click at [269, 18] on span "Save" at bounding box center [268, 15] width 19 height 14
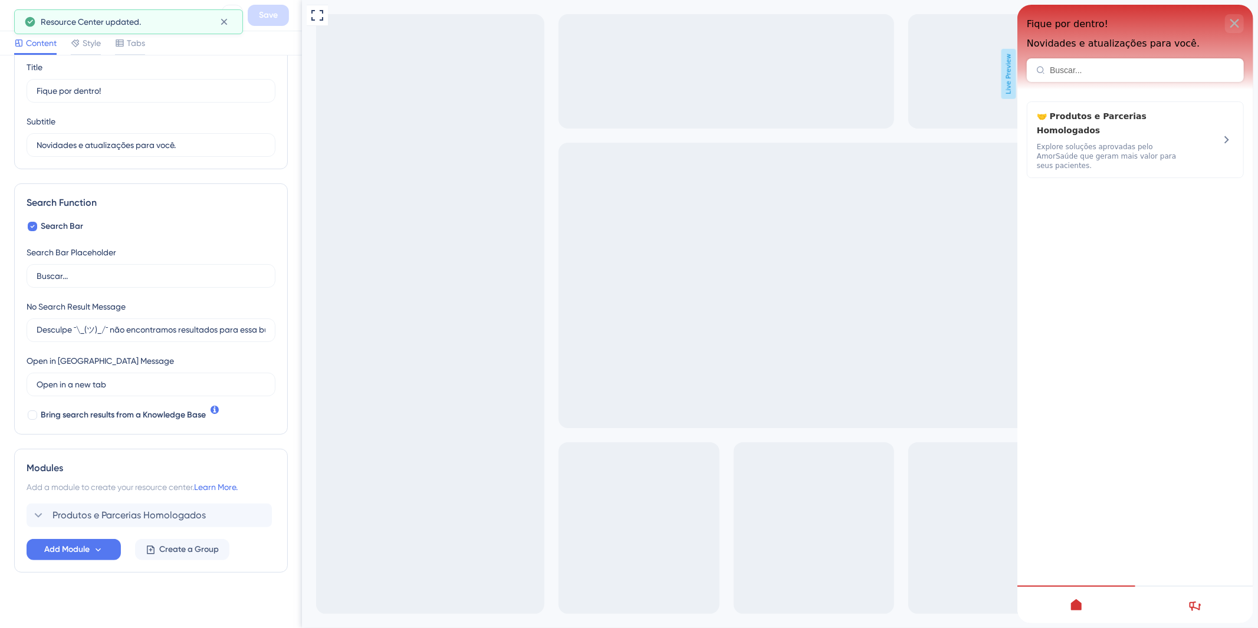
scroll to position [51, 0]
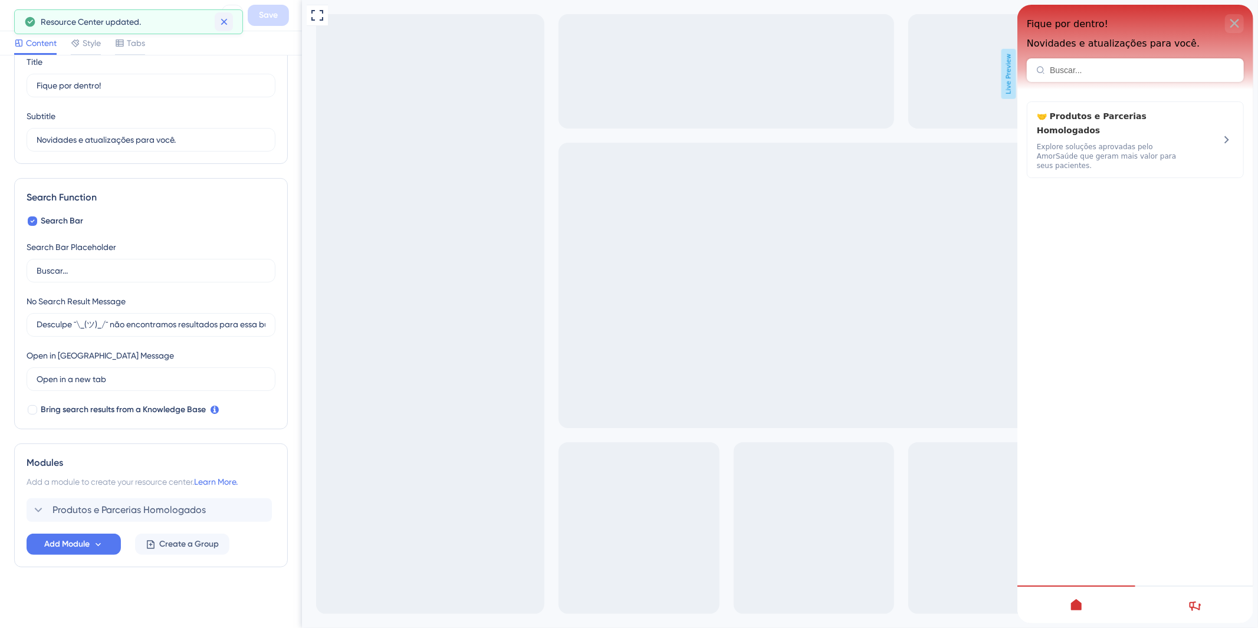
click at [229, 21] on icon at bounding box center [224, 22] width 12 height 12
click at [91, 45] on span "Style" at bounding box center [92, 43] width 18 height 14
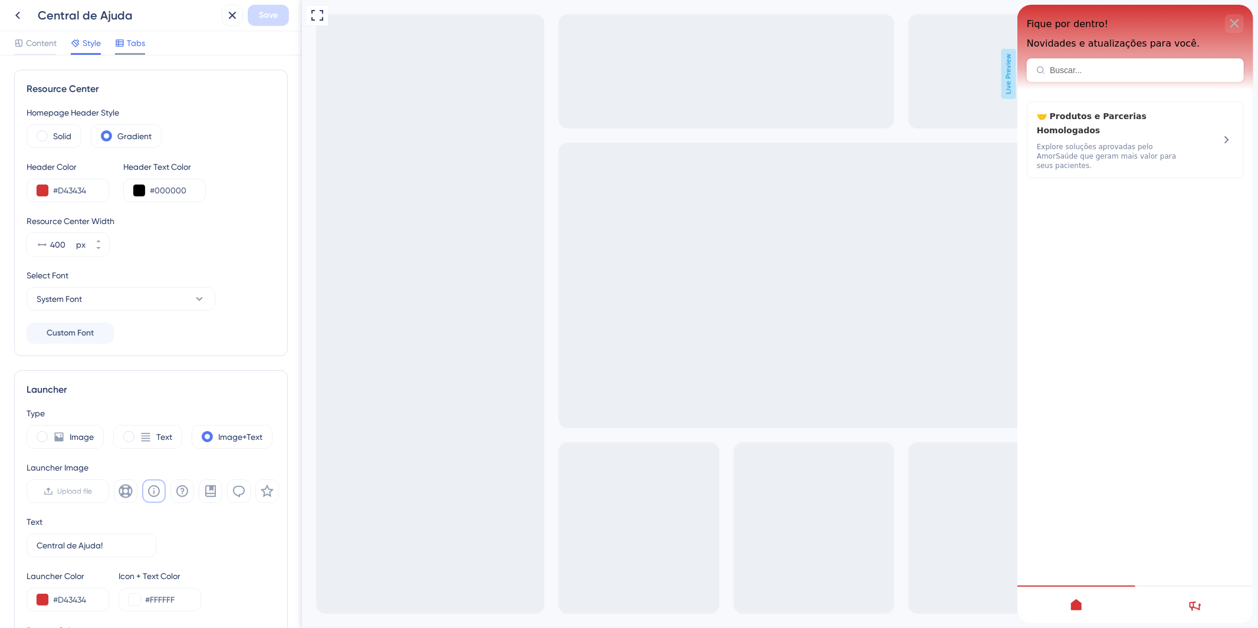
click at [124, 37] on div at bounding box center [119, 43] width 9 height 14
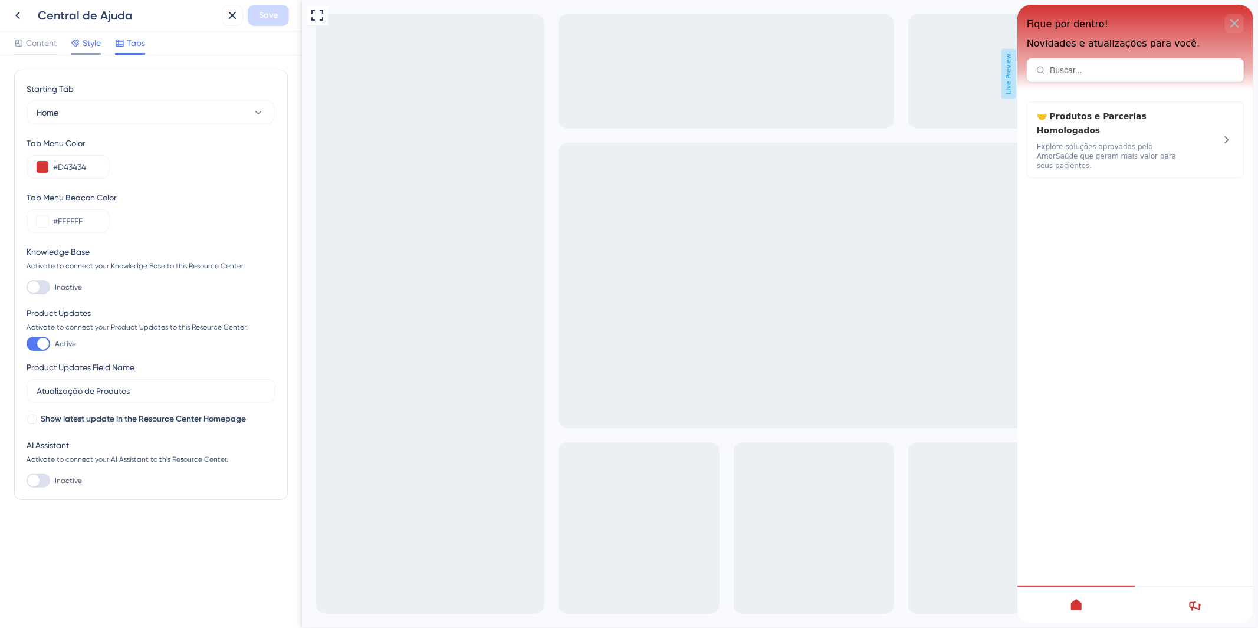
click at [91, 44] on span "Style" at bounding box center [92, 43] width 18 height 14
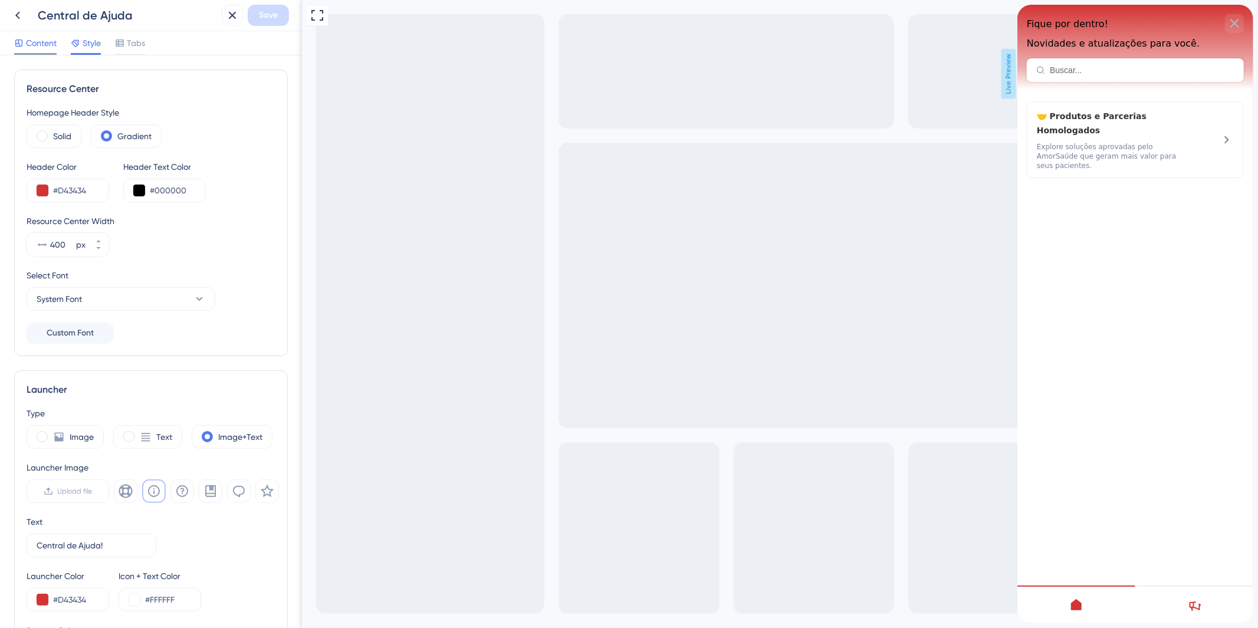
click at [51, 43] on span "Content" at bounding box center [41, 43] width 31 height 14
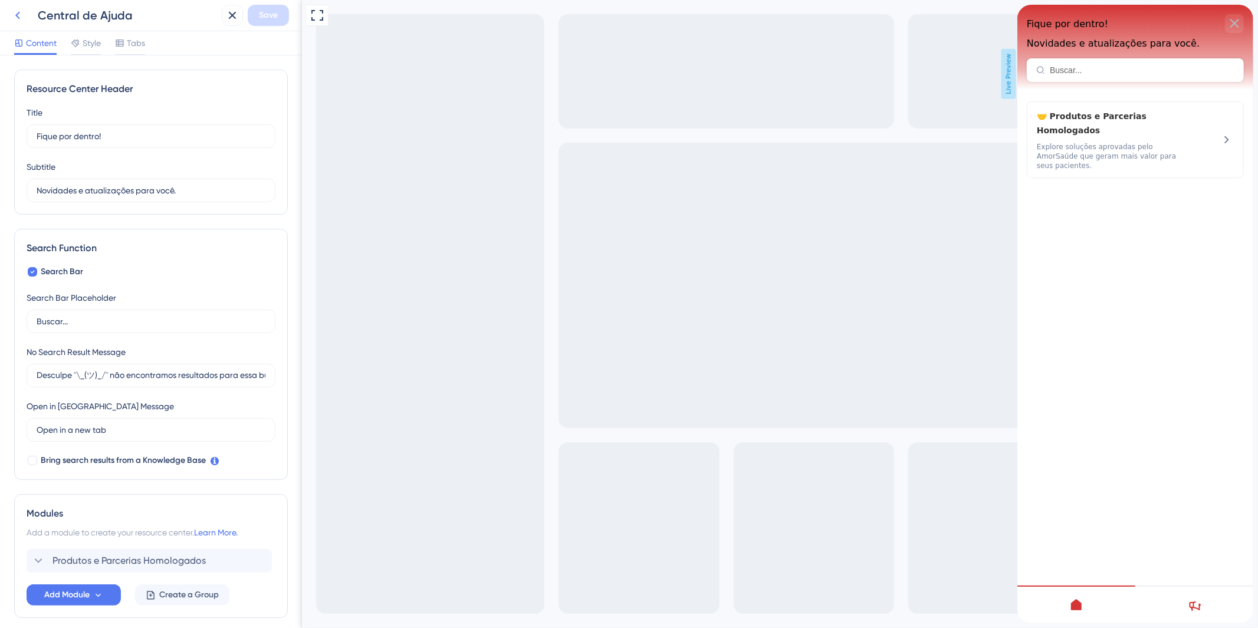
click at [22, 17] on icon at bounding box center [18, 15] width 14 height 14
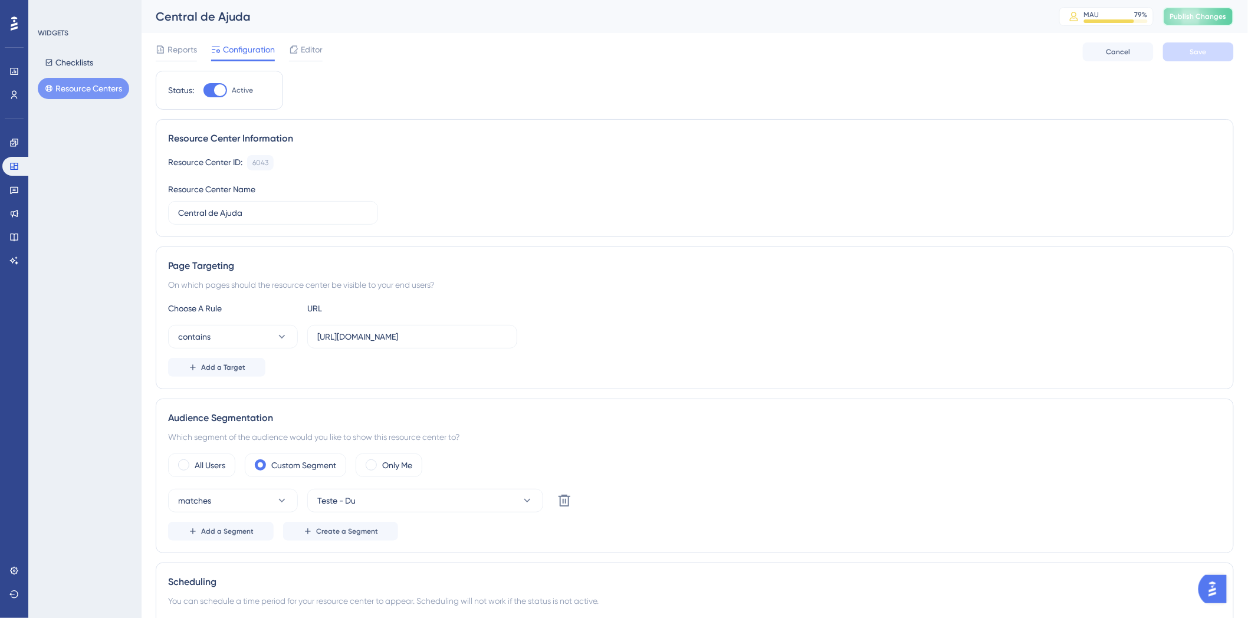
click at [1222, 21] on span "Publish Changes" at bounding box center [1198, 16] width 57 height 9
drag, startPoint x: 0, startPoint y: 144, endPoint x: 4, endPoint y: 129, distance: 15.7
click at [0, 144] on div "Performance Users Engagement Widgets Feedback Product Updates Knowledge Base AI…" at bounding box center [14, 309] width 28 height 618
click at [8, 108] on div "Engagement Widgets Feedback Product Updates Knowledge Base AI Assistant" at bounding box center [14, 187] width 24 height 166
click at [19, 93] on link at bounding box center [14, 95] width 24 height 19
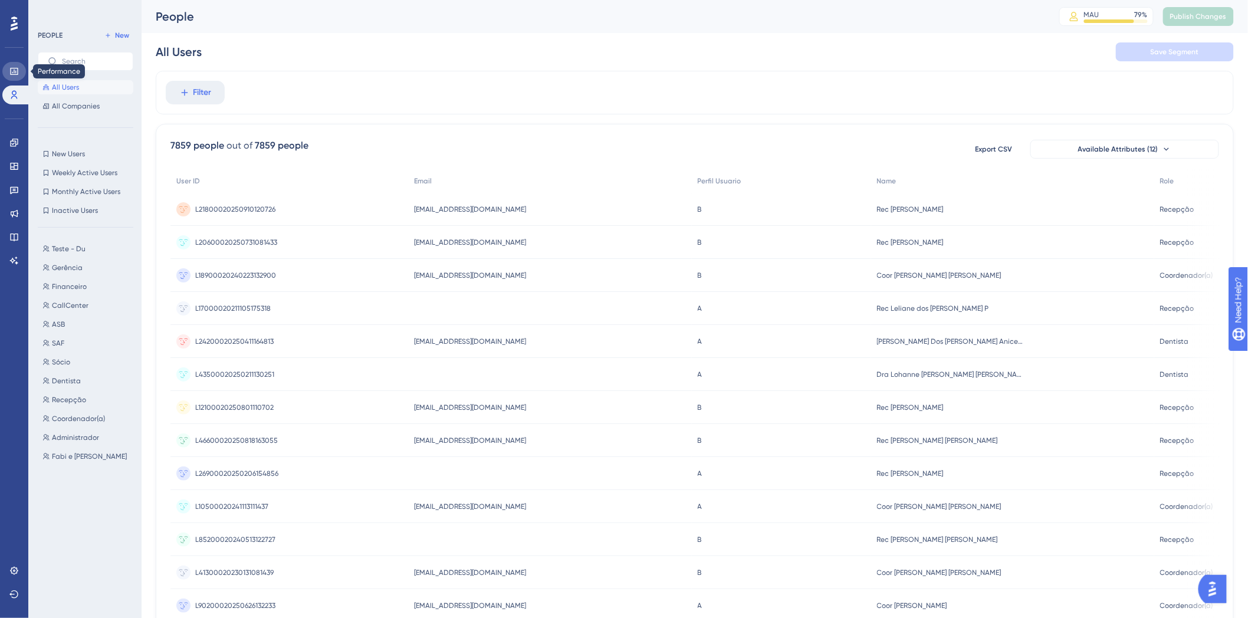
click at [14, 78] on link at bounding box center [14, 71] width 24 height 19
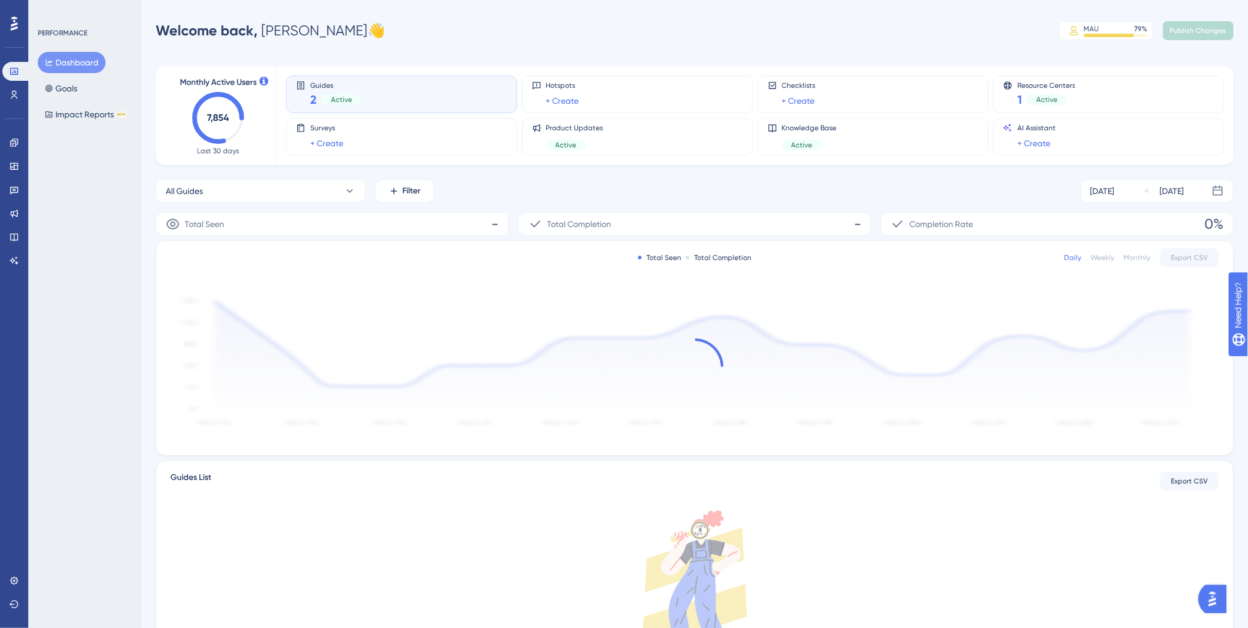
click at [1, 143] on div "Performance Users Engagement Widgets Feedback Product Updates Knowledge Base AI…" at bounding box center [14, 314] width 28 height 628
click at [12, 143] on icon at bounding box center [13, 142] width 9 height 9
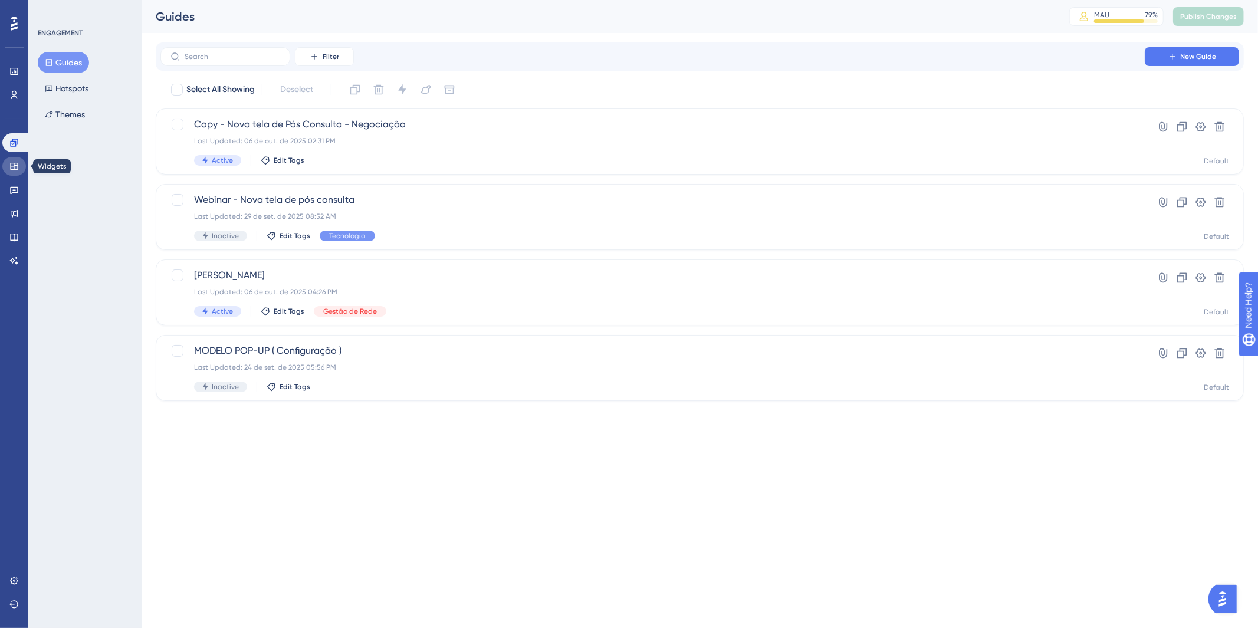
click at [15, 162] on icon at bounding box center [13, 166] width 9 height 9
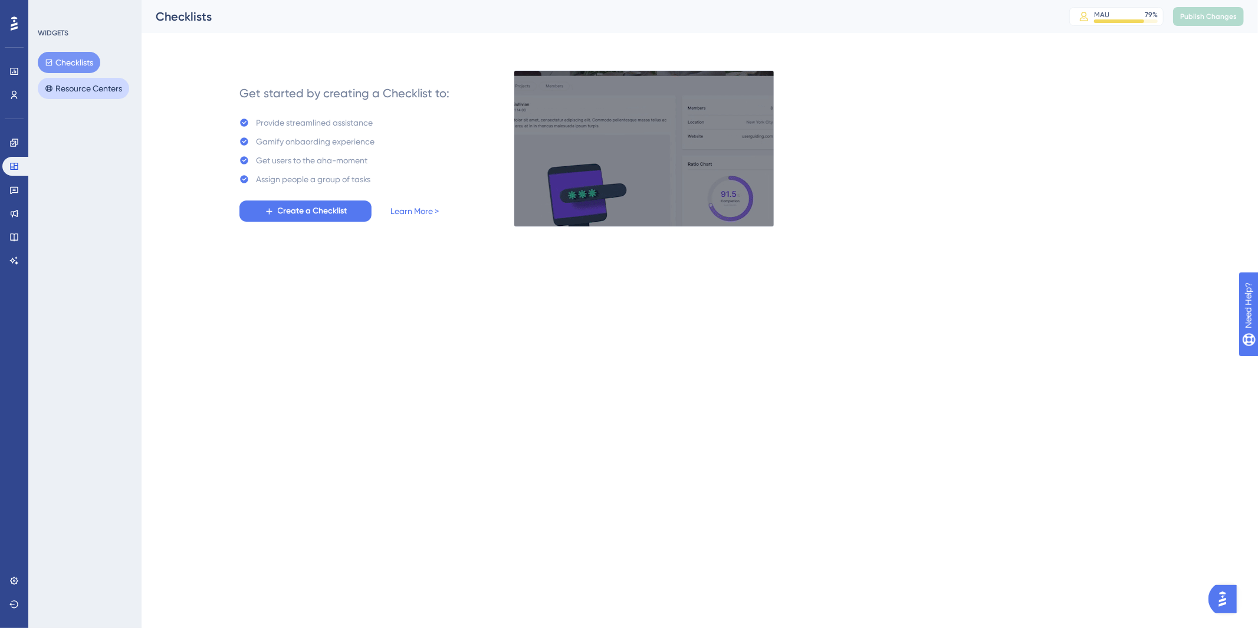
click at [81, 90] on button "Resource Centers" at bounding box center [83, 88] width 91 height 21
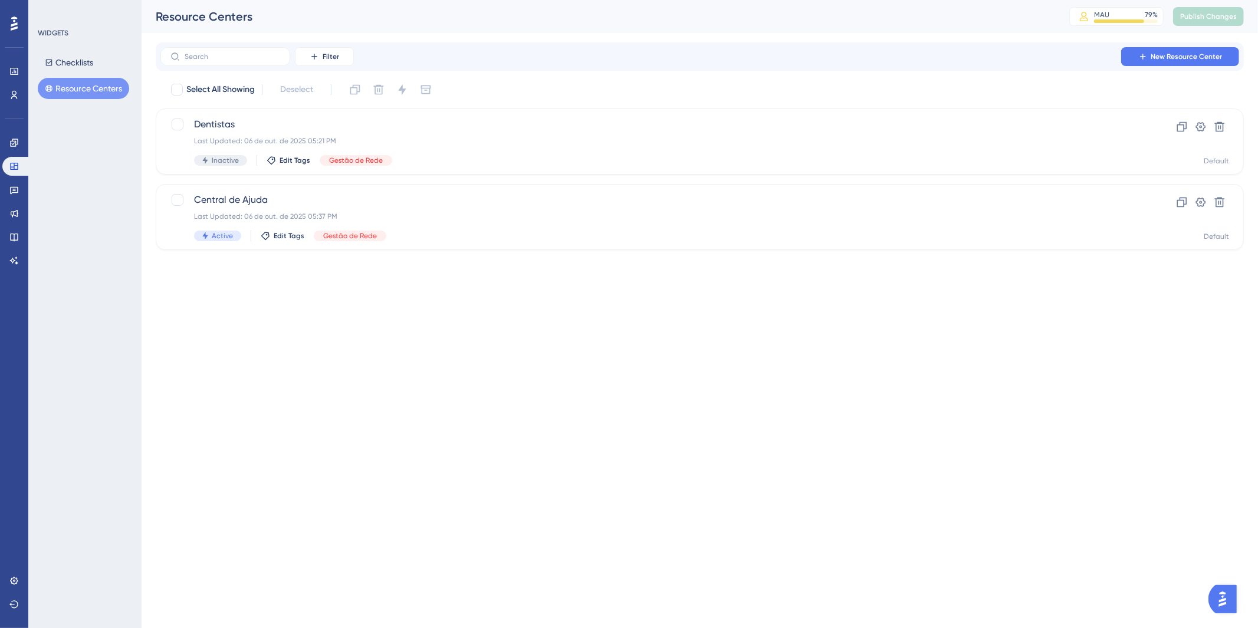
click at [416, 0] on html "Performance Users Engagement Widgets Feedback Product Updates Knowledge Base AI…" at bounding box center [629, 0] width 1258 height 0
click at [493, 0] on html "Performance Users Engagement Widgets Feedback Product Updates Knowledge Base AI…" at bounding box center [629, 0] width 1258 height 0
click at [15, 71] on icon at bounding box center [14, 71] width 8 height 7
